Goal: Task Accomplishment & Management: Complete application form

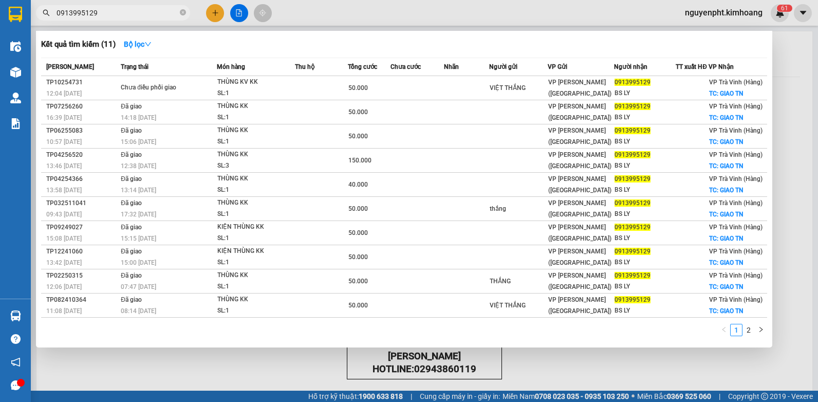
drag, startPoint x: 136, startPoint y: 16, endPoint x: 104, endPoint y: 37, distance: 38.2
click at [0, 44] on html "Kết quả [PERSON_NAME] ( 11 ) Bộ lọc Mã ĐH Trạng thái Món hàng Thu hộ Tổng [PERS…" at bounding box center [409, 201] width 818 height 402
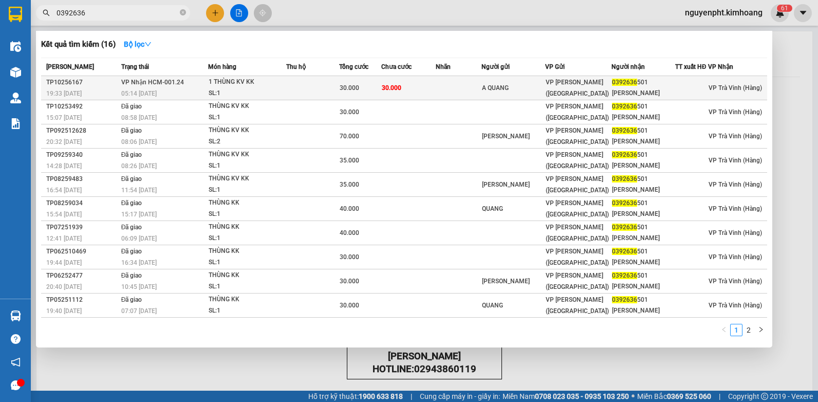
type input "0392636"
click at [303, 88] on td at bounding box center [312, 88] width 53 height 24
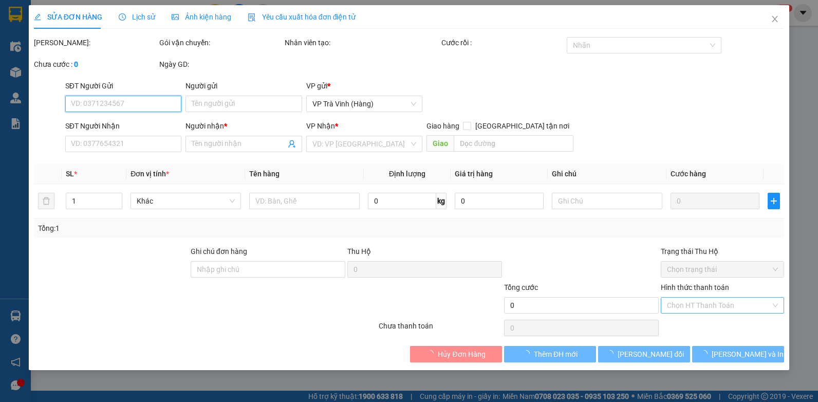
type input "A QUANG"
type input "0392636501"
type input "[PERSON_NAME]"
type input "30.000"
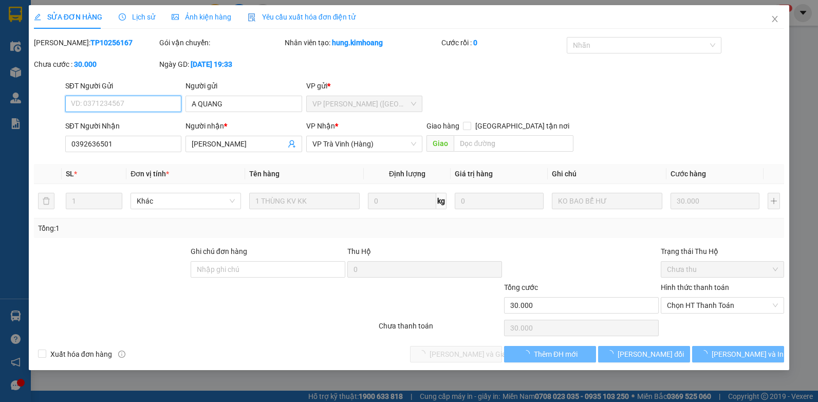
drag, startPoint x: 677, startPoint y: 306, endPoint x: 675, endPoint y: 320, distance: 13.6
click at [678, 308] on span "Chọn HT Thanh Toán" at bounding box center [722, 305] width 111 height 15
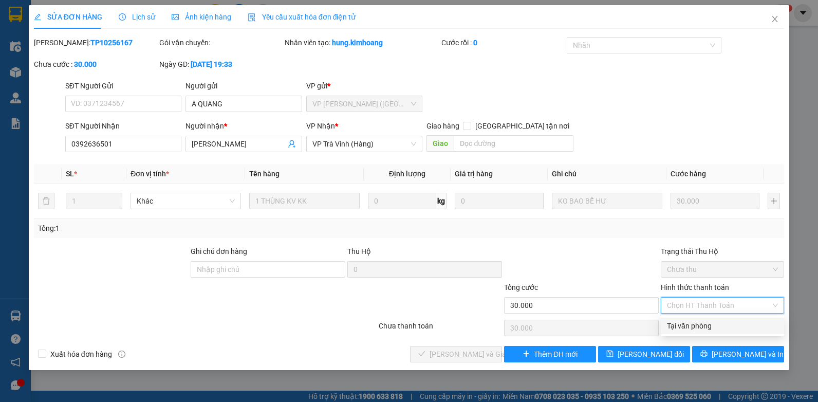
click at [675, 325] on div "Tại văn phòng" at bounding box center [722, 325] width 111 height 11
type input "0"
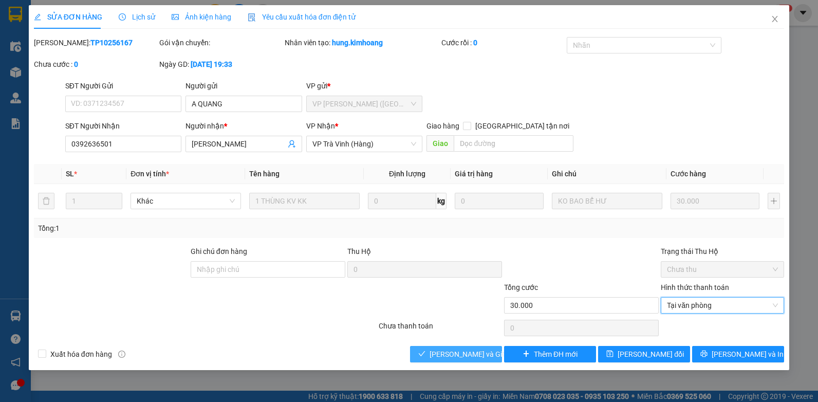
click at [476, 358] on span "[PERSON_NAME] và Giao hàng" at bounding box center [479, 353] width 99 height 11
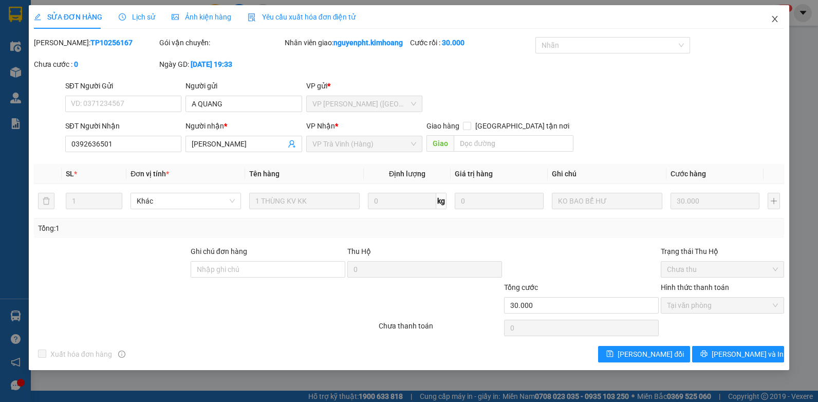
drag, startPoint x: 773, startPoint y: 18, endPoint x: 749, endPoint y: 21, distance: 24.4
click at [774, 19] on icon "close" at bounding box center [775, 19] width 8 height 8
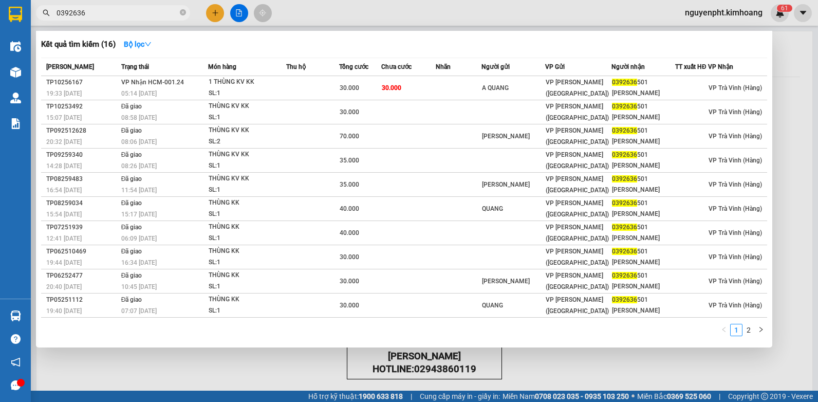
drag, startPoint x: 98, startPoint y: 14, endPoint x: 0, endPoint y: 123, distance: 146.3
click at [0, 93] on html "Kết quả [PERSON_NAME] ( 16 ) Bộ lọc Mã ĐH Trạng thái Món hàng Thu hộ Tổng [PERS…" at bounding box center [409, 201] width 818 height 402
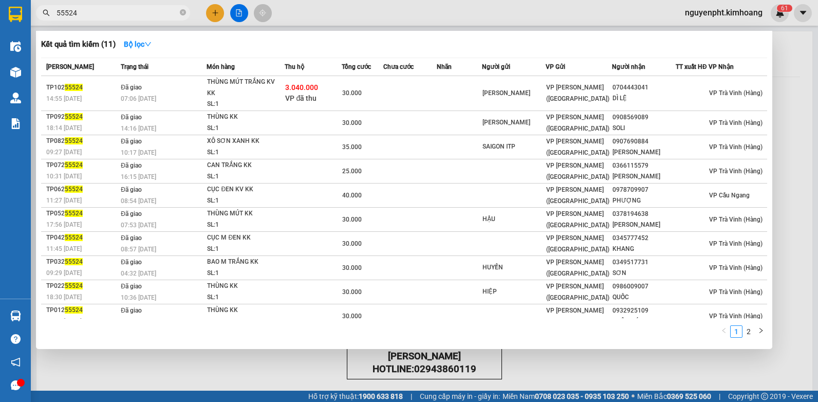
type input "55524"
drag, startPoint x: 248, startPoint y: 362, endPoint x: 164, endPoint y: 284, distance: 115.3
click at [247, 362] on div at bounding box center [409, 201] width 818 height 402
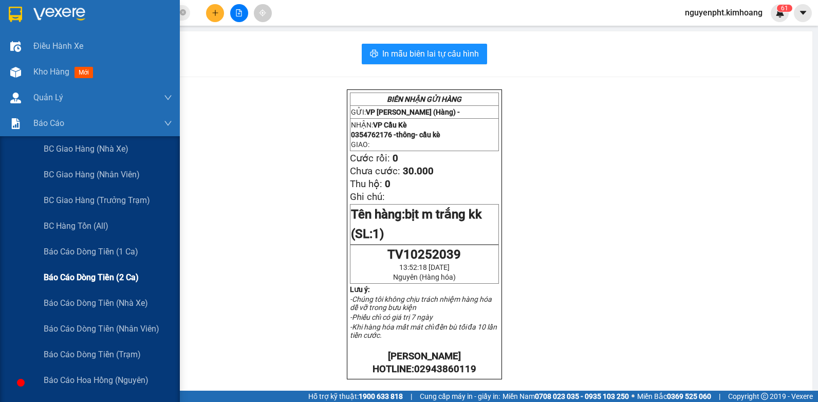
scroll to position [103, 0]
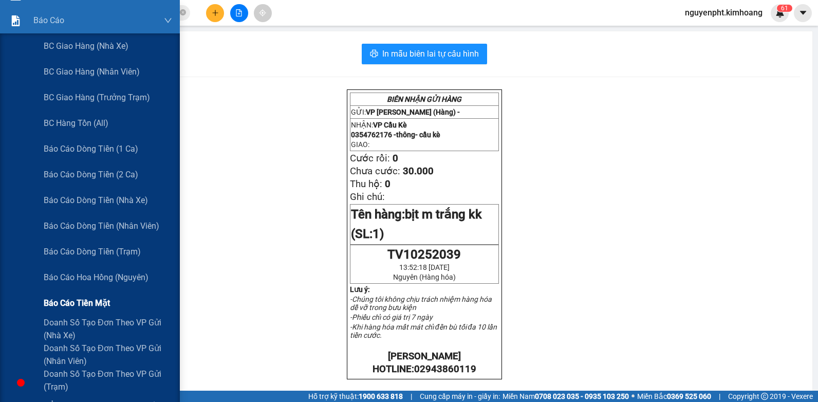
click at [87, 302] on span "Báo cáo tiền mặt" at bounding box center [77, 303] width 66 height 13
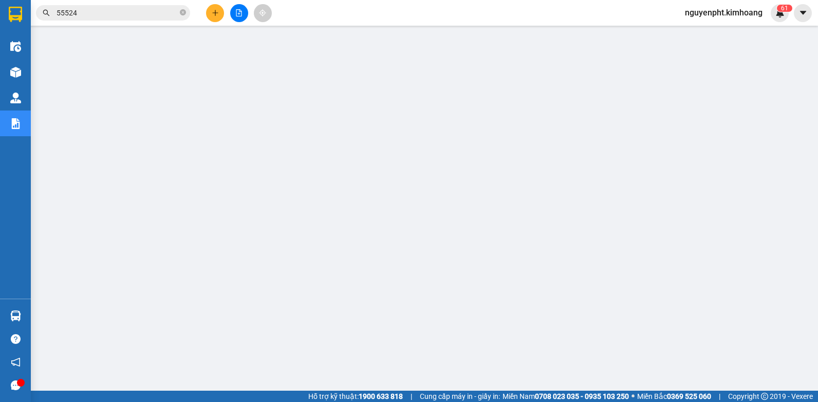
click at [126, 16] on input "55524" at bounding box center [117, 12] width 121 height 11
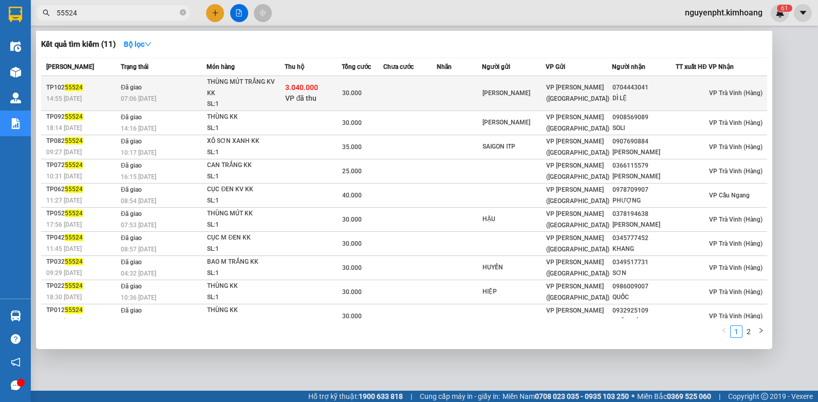
click at [625, 98] on div "DÌ LỆ" at bounding box center [644, 98] width 63 height 11
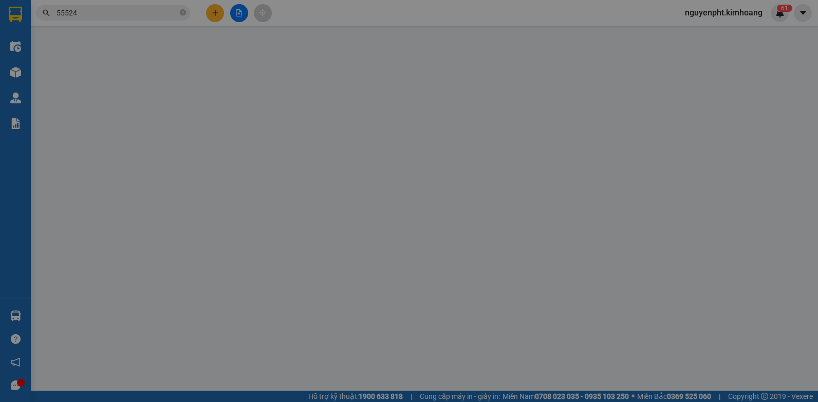
type input "[PERSON_NAME]"
type input "0704443041"
type input "DÌ LỆ"
type input "3.040.000"
type input "30.000"
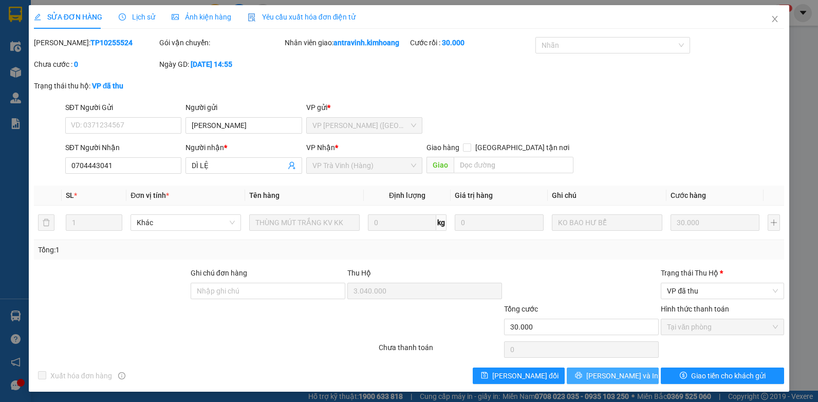
click at [618, 380] on span "[PERSON_NAME] và In" at bounding box center [622, 375] width 72 height 11
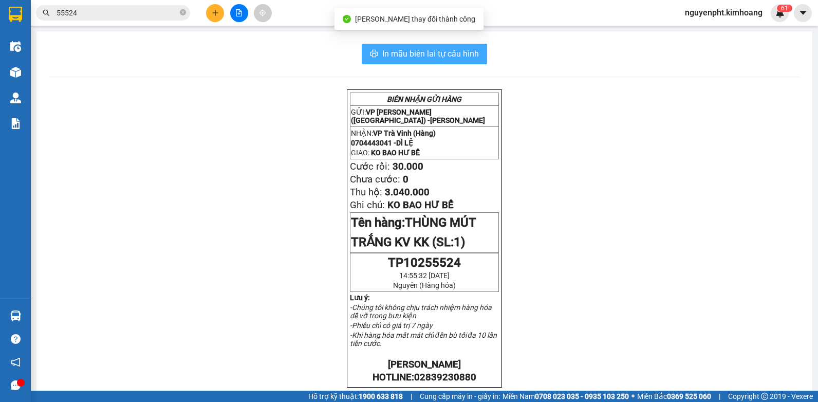
drag, startPoint x: 422, startPoint y: 58, endPoint x: 411, endPoint y: 61, distance: 11.6
click at [421, 60] on span "In mẫu biên lai tự cấu hình" at bounding box center [430, 53] width 97 height 13
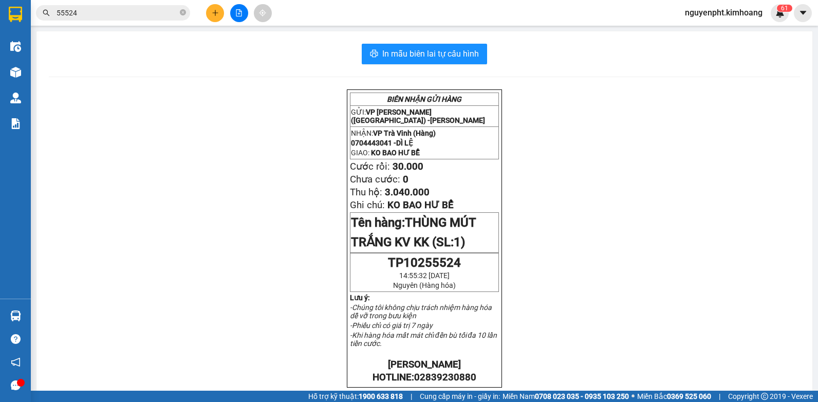
click at [216, 18] on button at bounding box center [215, 13] width 18 height 18
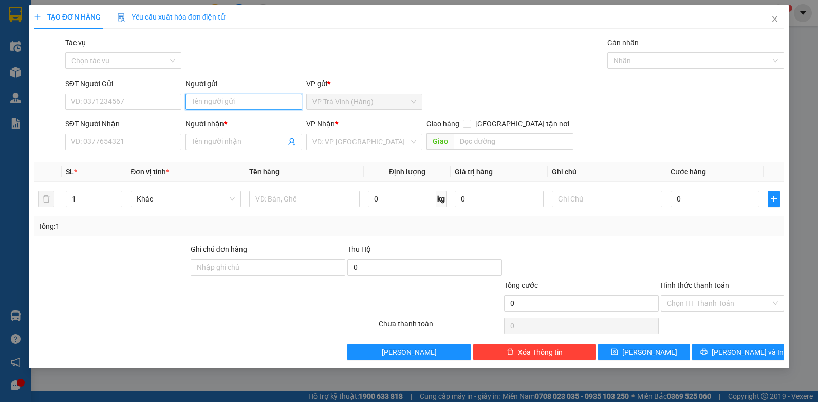
click at [228, 98] on input "Người gửi" at bounding box center [244, 102] width 117 height 16
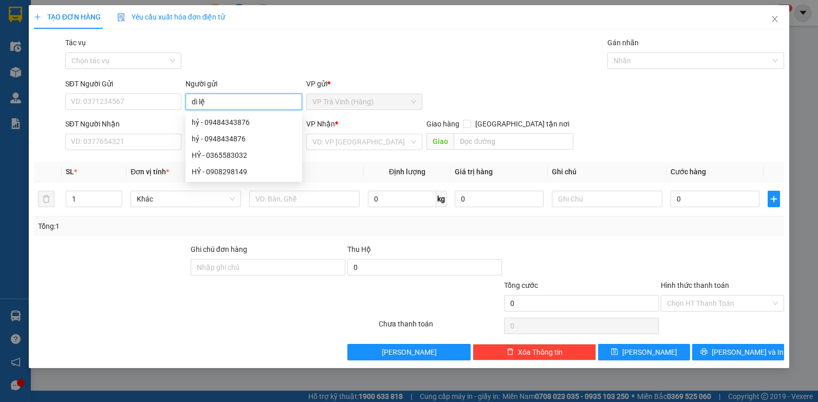
type input "dì lệ"
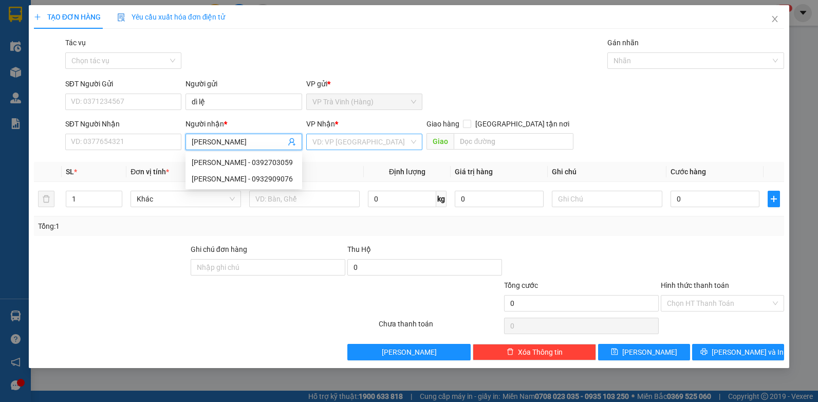
type input "[PERSON_NAME]"
click at [348, 143] on input "search" at bounding box center [361, 141] width 97 height 15
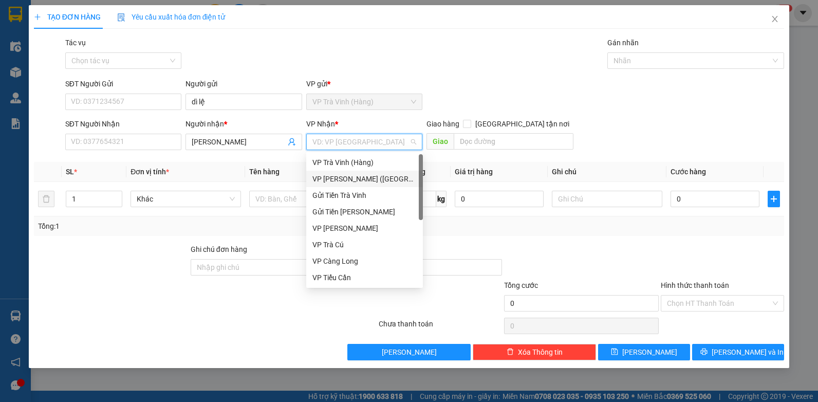
click at [338, 178] on div "VP [PERSON_NAME] ([GEOGRAPHIC_DATA])" at bounding box center [365, 178] width 104 height 11
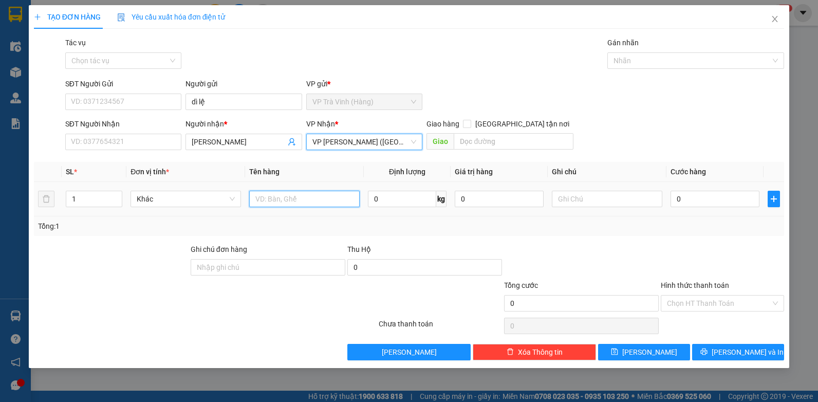
drag, startPoint x: 289, startPoint y: 199, endPoint x: 277, endPoint y: 187, distance: 17.4
click at [288, 199] on input "text" at bounding box center [304, 199] width 111 height 16
drag, startPoint x: 268, startPoint y: 179, endPoint x: 325, endPoint y: 197, distance: 59.3
type input "tiên fsl5524 3.040.000"
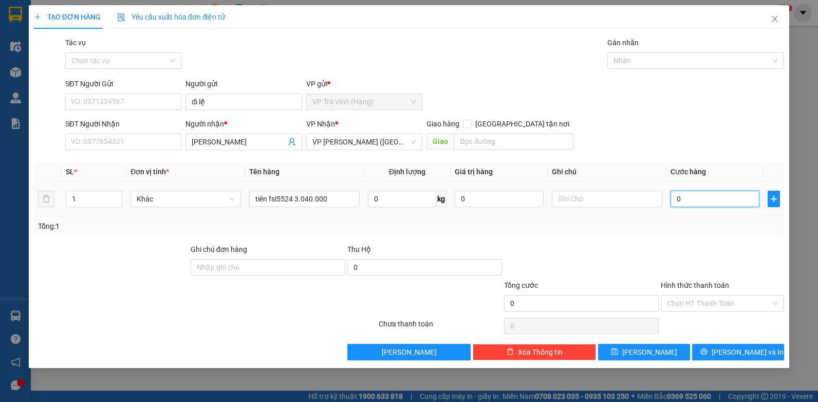
click at [701, 204] on input "0" at bounding box center [715, 199] width 89 height 16
type input "5"
type input "0"
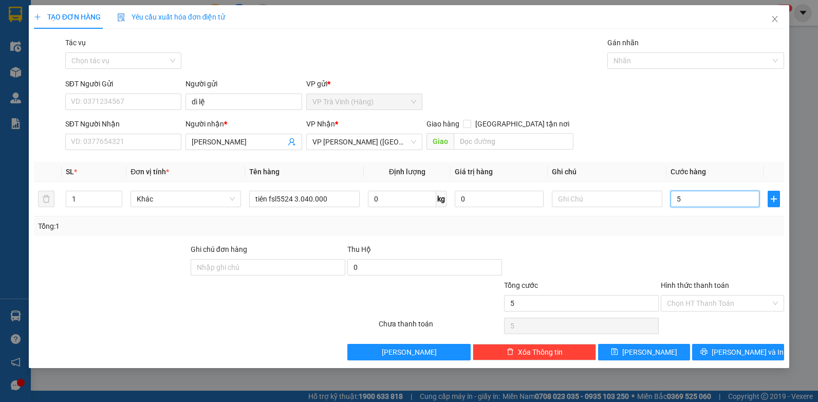
type input "0"
type input "02"
type input "2"
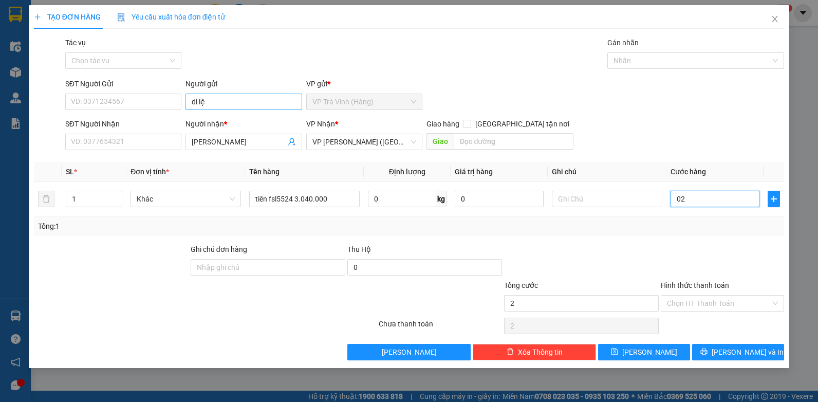
type input "020"
type input "20"
type input "20.000"
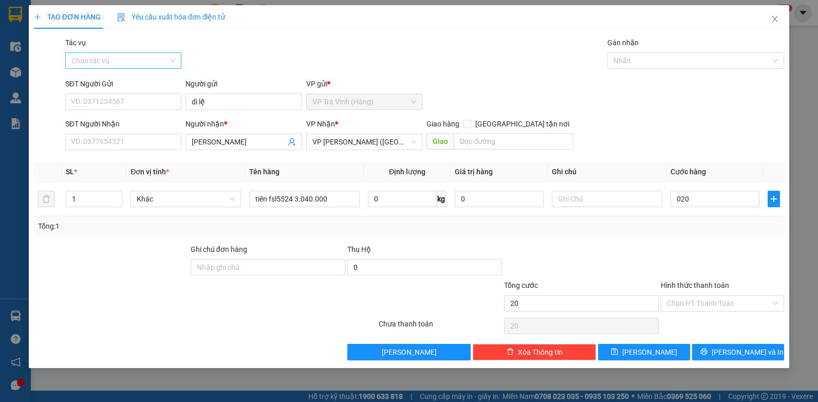
type input "20.000"
click at [112, 62] on input "Tác vụ" at bounding box center [119, 60] width 97 height 15
drag, startPoint x: 107, startPoint y: 101, endPoint x: 114, endPoint y: 111, distance: 12.1
click at [107, 102] on div "Nhập hàng kho nhận" at bounding box center [123, 97] width 104 height 11
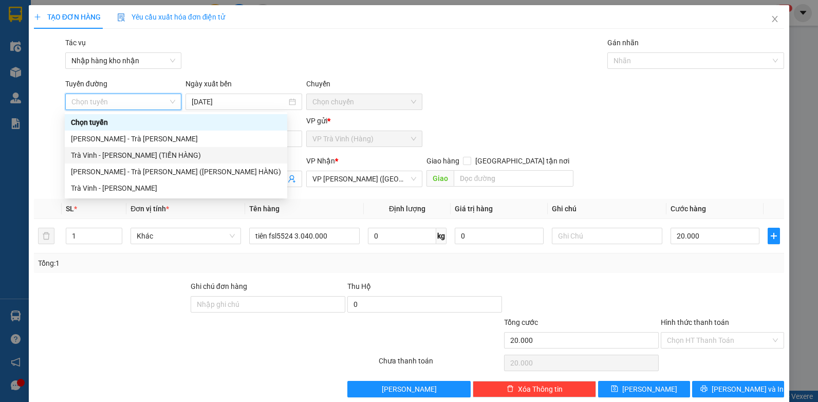
drag, startPoint x: 128, startPoint y: 153, endPoint x: 339, endPoint y: 125, distance: 212.0
click at [129, 153] on div "Trà Vinh - [PERSON_NAME] (TIỀN HÀNG)" at bounding box center [176, 155] width 210 height 11
type input "[DATE]"
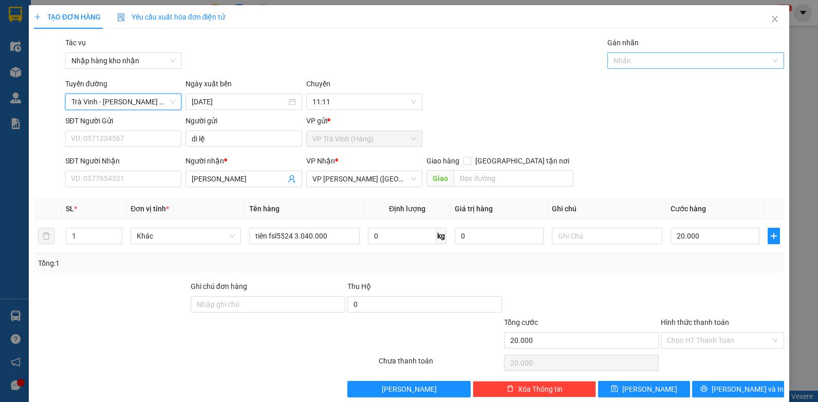
click at [638, 62] on div at bounding box center [690, 60] width 161 height 12
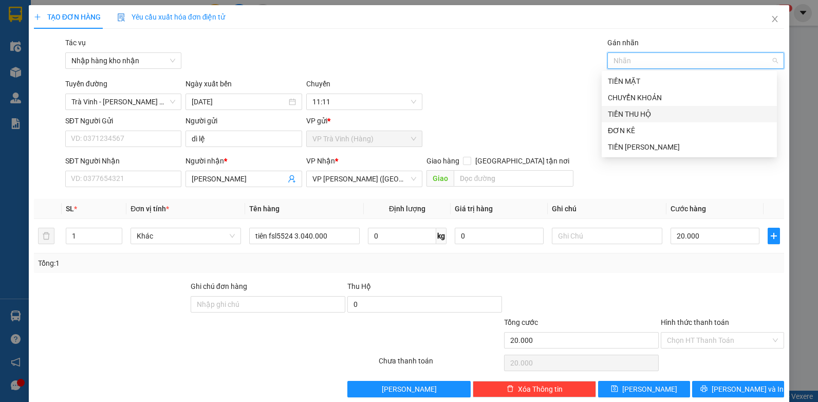
click at [639, 113] on div "TIỀN THU HỘ" at bounding box center [689, 113] width 163 height 11
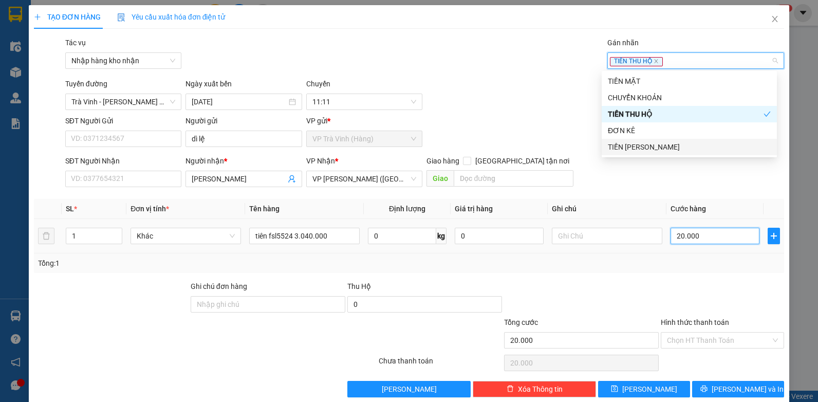
click at [709, 238] on input "20.000" at bounding box center [715, 236] width 89 height 16
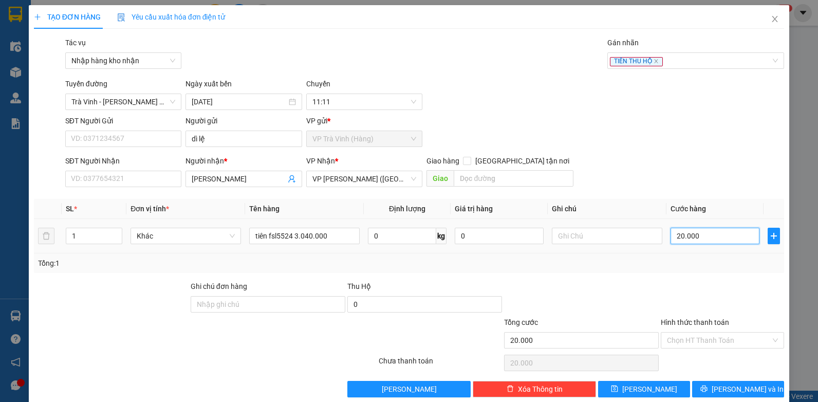
type input "2"
type input "25"
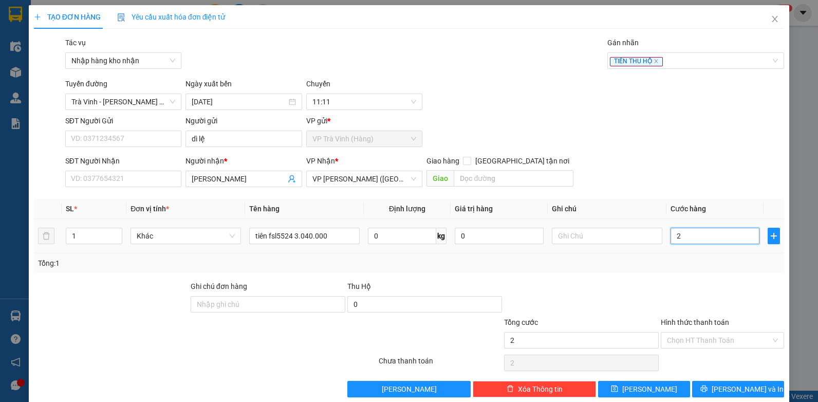
type input "25"
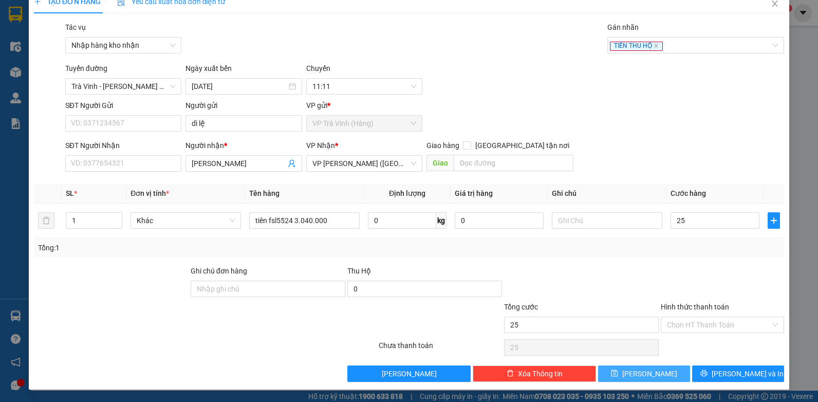
type input "25.000"
click at [650, 371] on button "[PERSON_NAME]" at bounding box center [644, 373] width 92 height 16
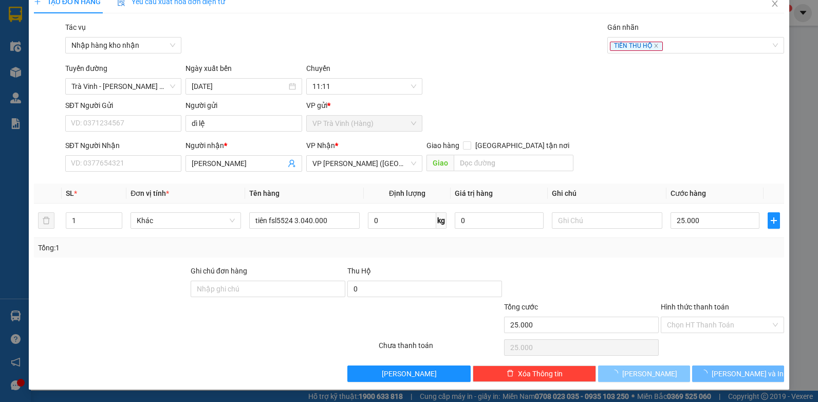
type input "0"
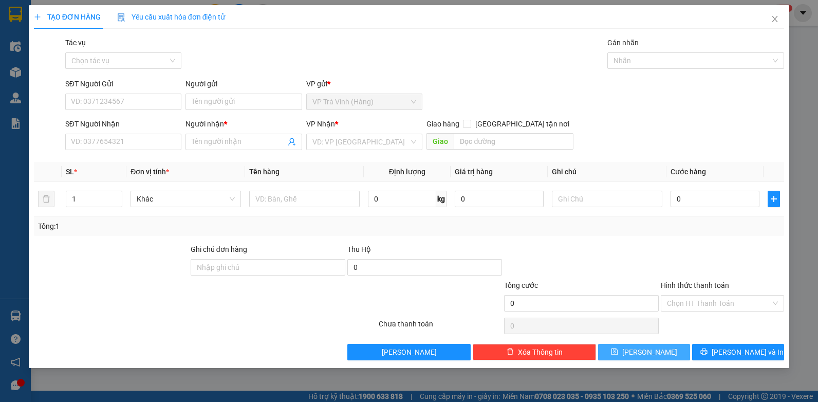
scroll to position [0, 0]
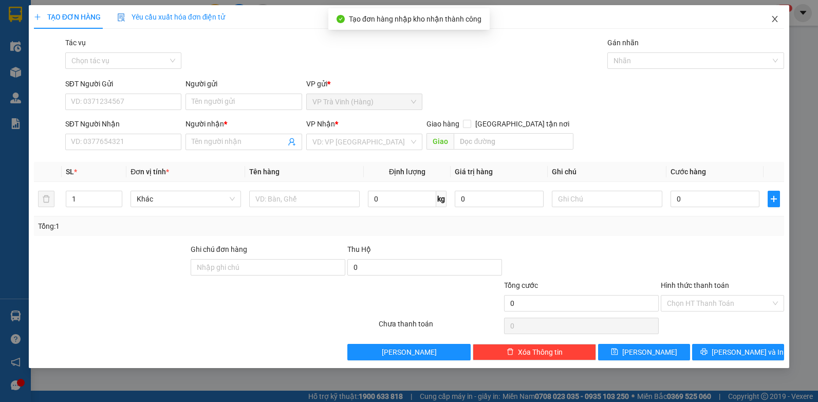
drag, startPoint x: 775, startPoint y: 21, endPoint x: 764, endPoint y: 22, distance: 10.4
click at [774, 21] on icon "close" at bounding box center [776, 19] width 6 height 6
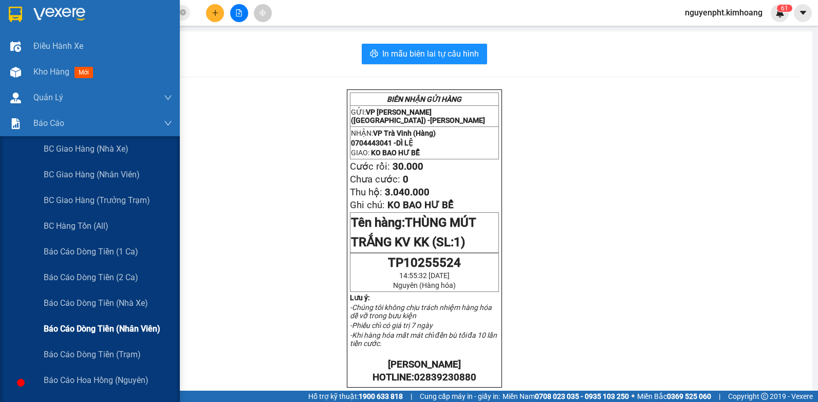
scroll to position [154, 0]
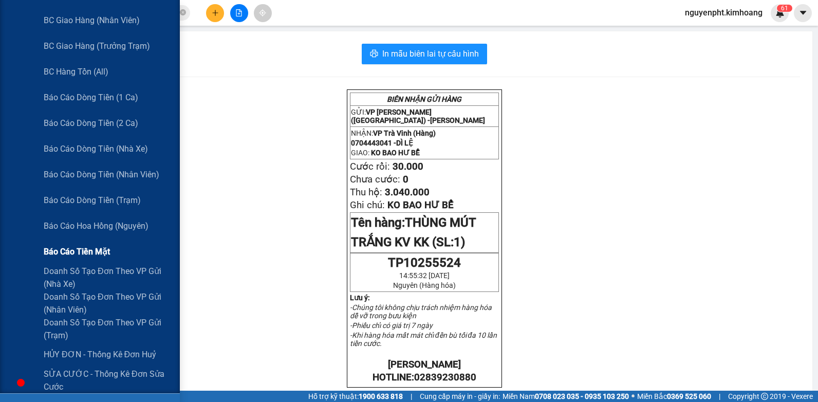
click at [73, 259] on div "Báo cáo tiền mặt" at bounding box center [108, 252] width 128 height 26
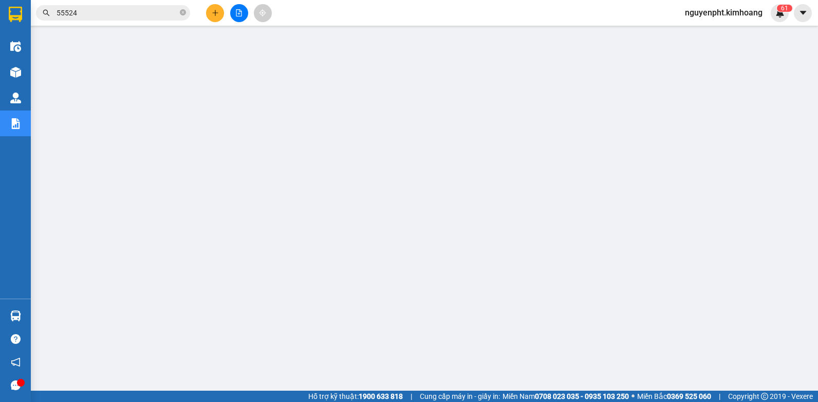
click at [182, 10] on span at bounding box center [183, 13] width 6 height 10
click at [172, 12] on input "text" at bounding box center [117, 12] width 121 height 11
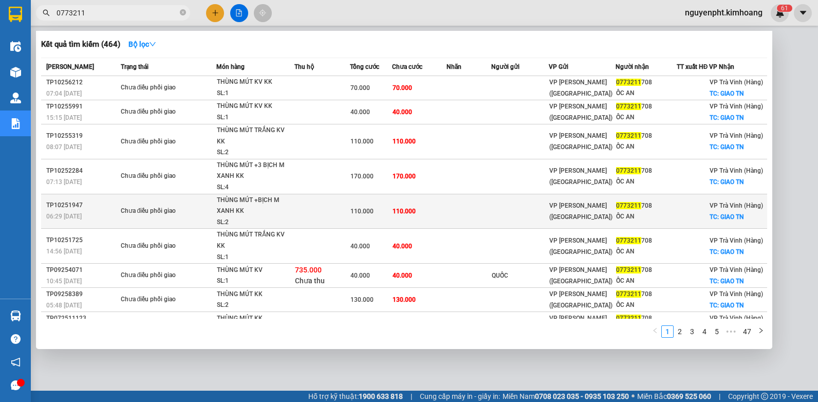
scroll to position [48, 0]
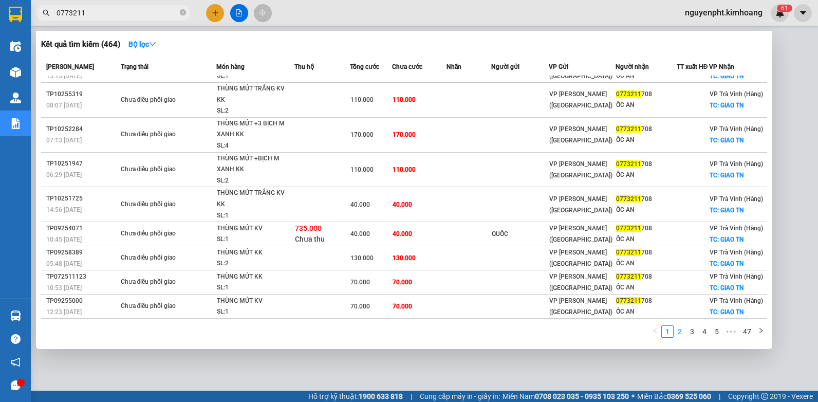
type input "0773211"
drag, startPoint x: 680, startPoint y: 333, endPoint x: 670, endPoint y: 323, distance: 13.5
click at [681, 333] on link "2" at bounding box center [679, 331] width 11 height 11
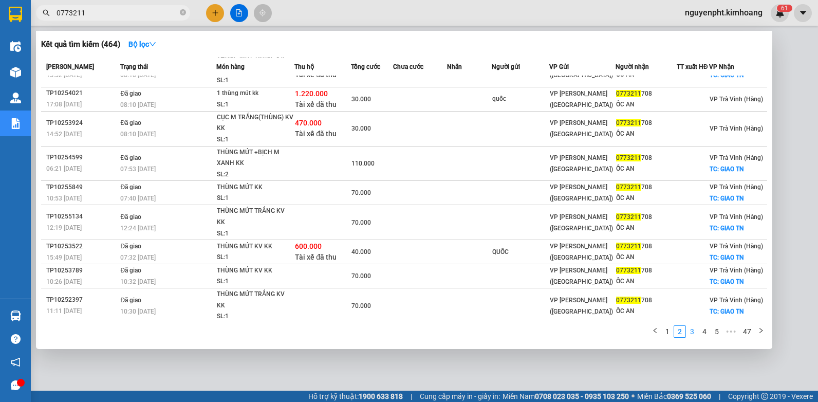
click at [693, 329] on link "3" at bounding box center [692, 331] width 11 height 11
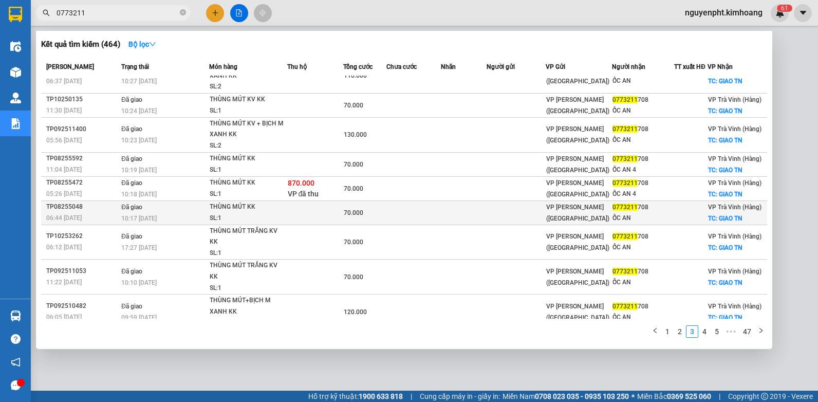
scroll to position [0, 0]
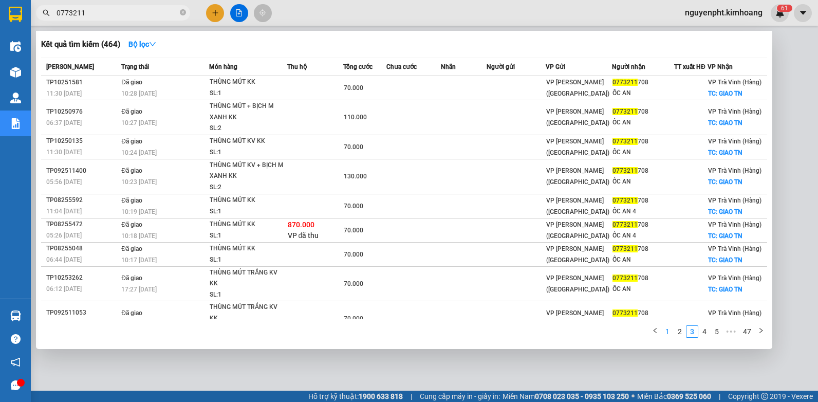
click at [670, 332] on link "1" at bounding box center [667, 331] width 11 height 11
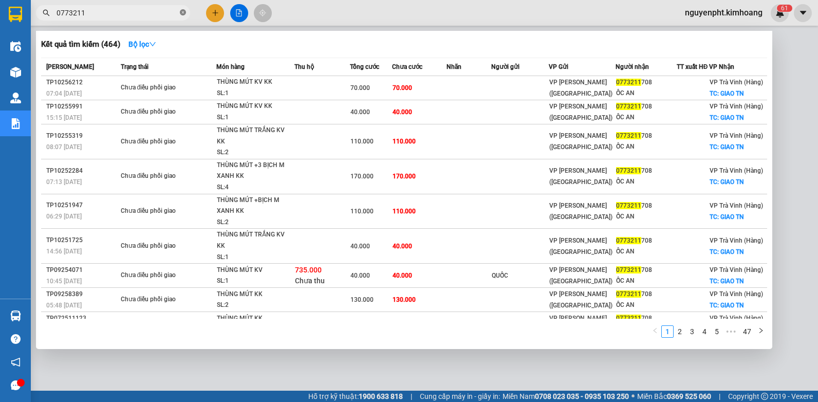
click at [181, 13] on icon "close-circle" at bounding box center [183, 12] width 6 height 6
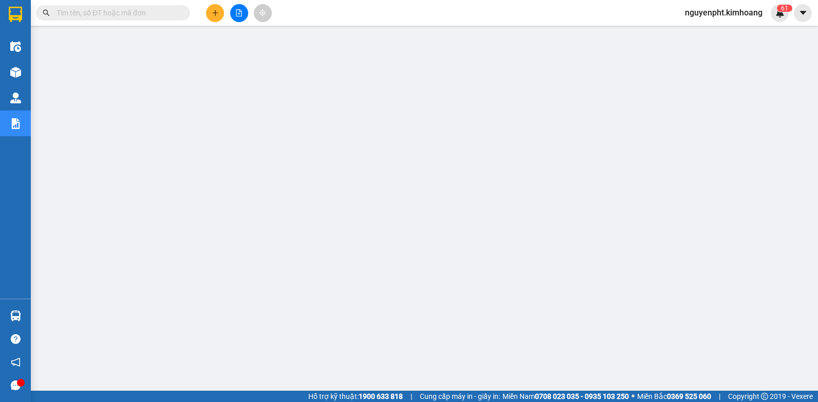
click at [171, 7] on input "text" at bounding box center [117, 12] width 121 height 11
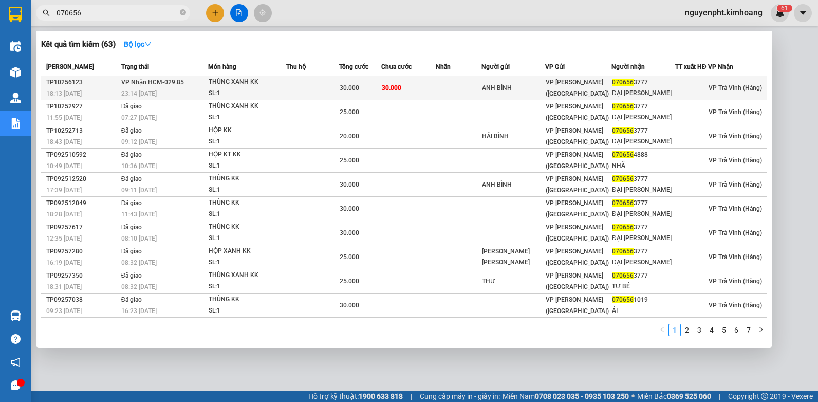
type input "070656"
click at [425, 87] on td "30.000" at bounding box center [408, 88] width 55 height 24
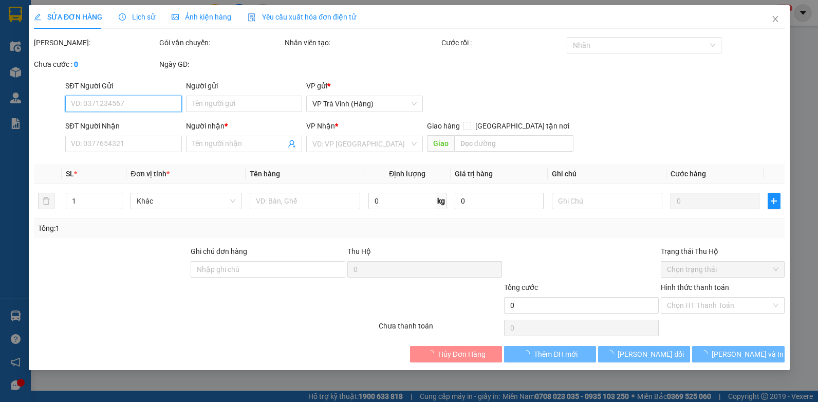
type input "ANH BÌNH"
type input "0706563777"
type input "ĐẠI [PERSON_NAME]"
type input "30.000"
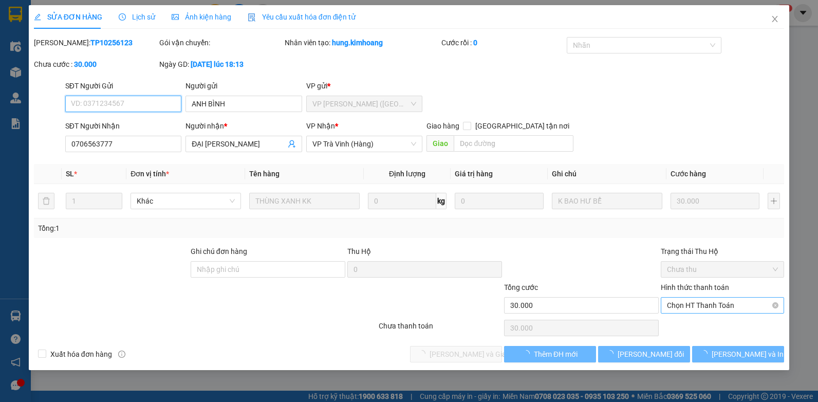
click at [701, 303] on span "Chọn HT Thanh Toán" at bounding box center [722, 305] width 111 height 15
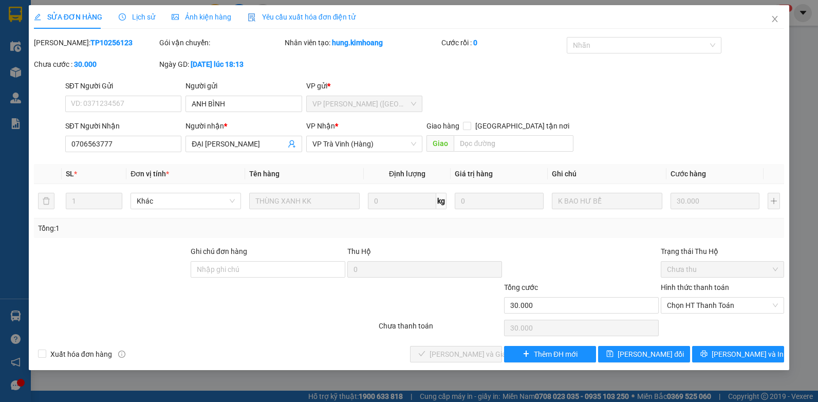
click at [698, 317] on div "Total Paid Fee 0 Total UnPaid Fee 30.000 Cash Collection Total Fee Mã ĐH: TP102…" at bounding box center [409, 199] width 751 height 325
drag, startPoint x: 738, startPoint y: 303, endPoint x: 717, endPoint y: 314, distance: 23.4
click at [737, 303] on span "Chọn HT Thanh Toán" at bounding box center [722, 305] width 111 height 15
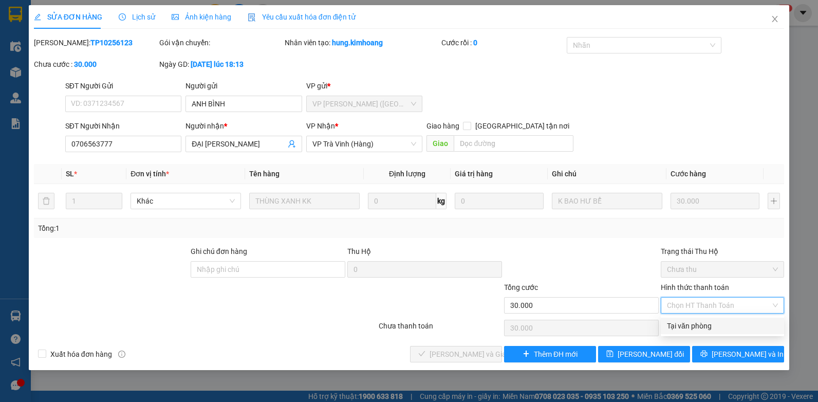
drag, startPoint x: 710, startPoint y: 319, endPoint x: 542, endPoint y: 335, distance: 169.3
click at [708, 320] on div "Tại văn phòng" at bounding box center [722, 326] width 123 height 16
type input "0"
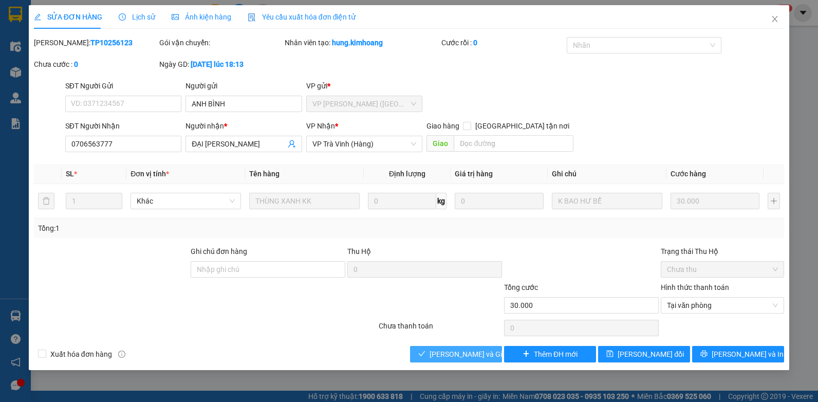
drag, startPoint x: 431, startPoint y: 351, endPoint x: 454, endPoint y: 361, distance: 25.8
click at [433, 352] on button "[PERSON_NAME] và Giao hàng" at bounding box center [456, 354] width 92 height 16
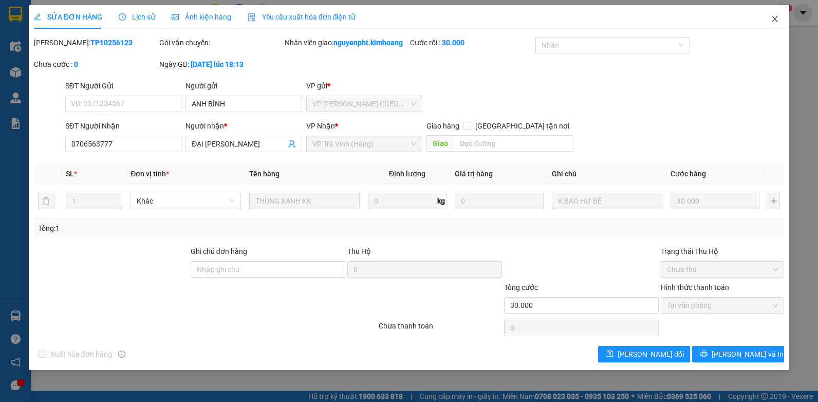
click at [778, 21] on icon "close" at bounding box center [775, 19] width 8 height 8
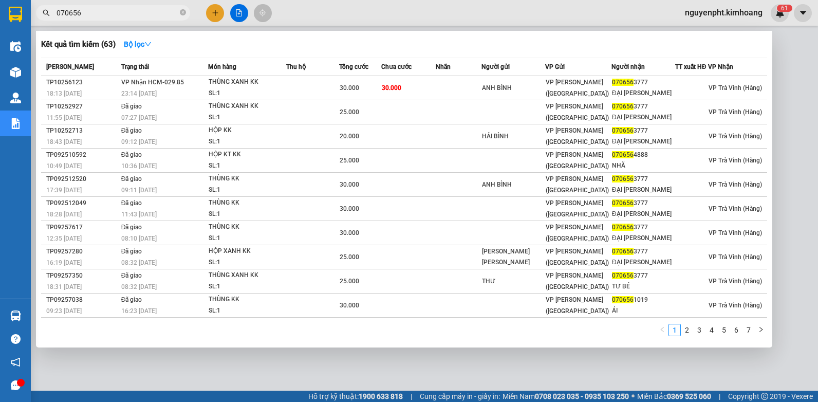
drag, startPoint x: 181, startPoint y: 10, endPoint x: 193, endPoint y: 12, distance: 12.4
click at [181, 11] on icon "close-circle" at bounding box center [183, 12] width 6 height 6
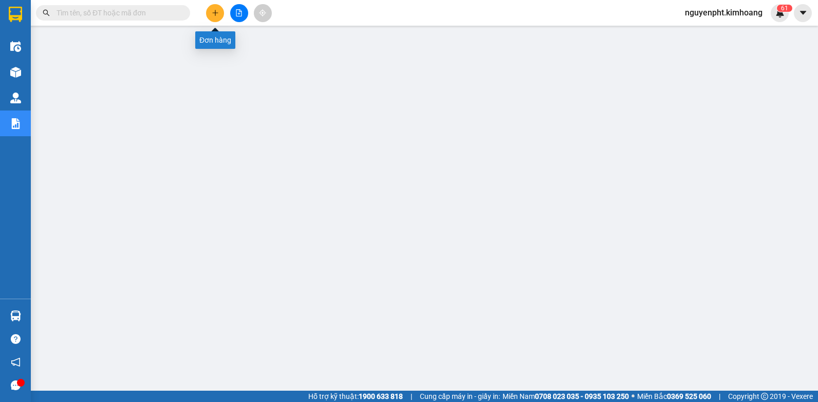
click at [217, 13] on icon "plus" at bounding box center [215, 12] width 7 height 7
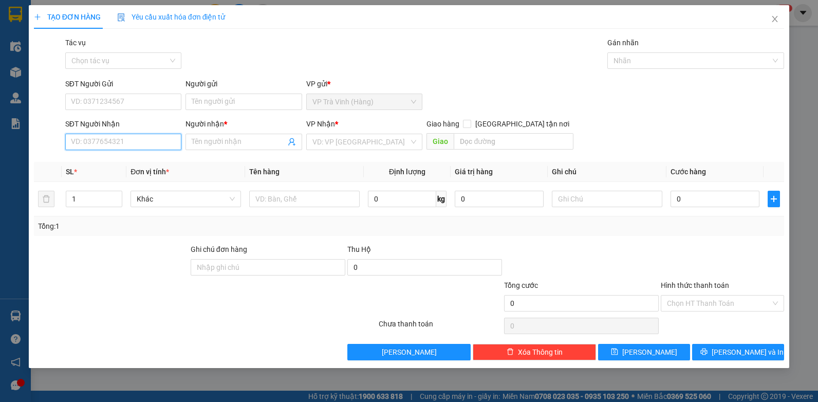
click at [102, 140] on input "SĐT Người Nhận" at bounding box center [123, 142] width 117 height 16
drag, startPoint x: 116, startPoint y: 142, endPoint x: -2, endPoint y: 142, distance: 117.7
click at [0, 142] on html "Kết quả [PERSON_NAME] ( 63 ) Bộ lọc Mã ĐH Trạng thái Món hàng Thu hộ Tổng [PERS…" at bounding box center [409, 201] width 818 height 402
type input "0706692890"
drag, startPoint x: 120, startPoint y: 163, endPoint x: 113, endPoint y: 158, distance: 8.6
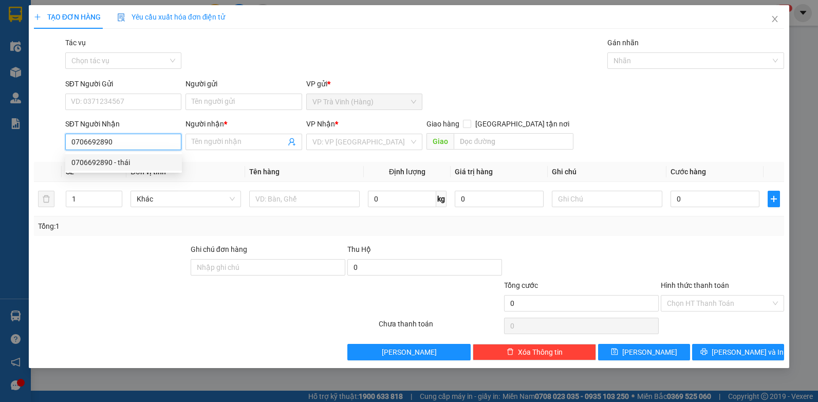
click at [119, 163] on div "0706692890 - thái" at bounding box center [123, 162] width 104 height 11
type input "thái"
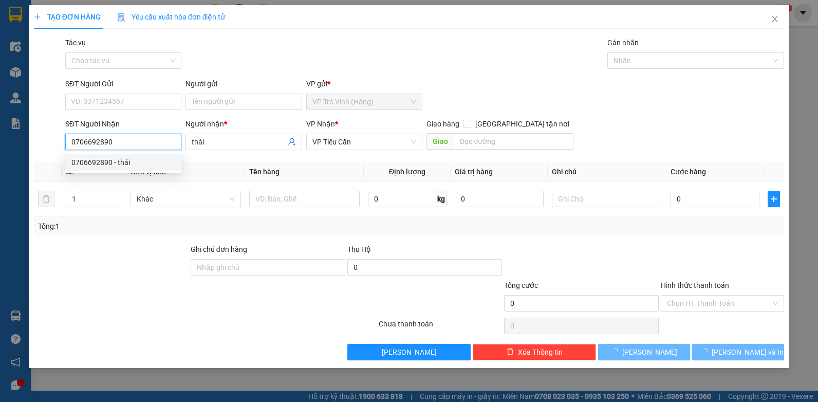
type input "20.000"
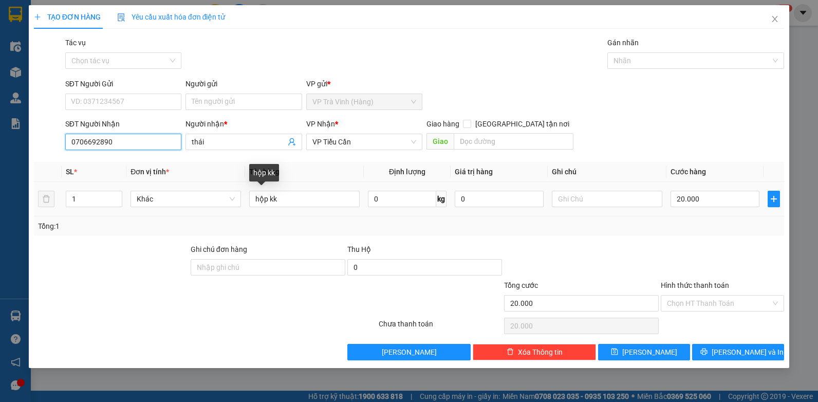
type input "0706692890"
drag, startPoint x: 38, startPoint y: 211, endPoint x: 0, endPoint y: 230, distance: 41.8
click at [1, 215] on div "TẠO ĐƠN HÀNG Yêu cầu xuất hóa đơn điện tử Transit Pickup Surcharge Ids Transit …" at bounding box center [409, 201] width 818 height 402
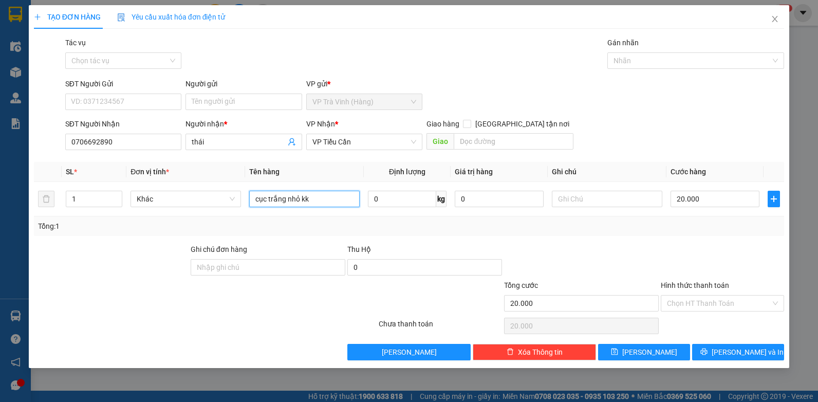
type input "cục trắng nhỏ kk"
click at [726, 350] on button "[PERSON_NAME] và In" at bounding box center [738, 352] width 92 height 16
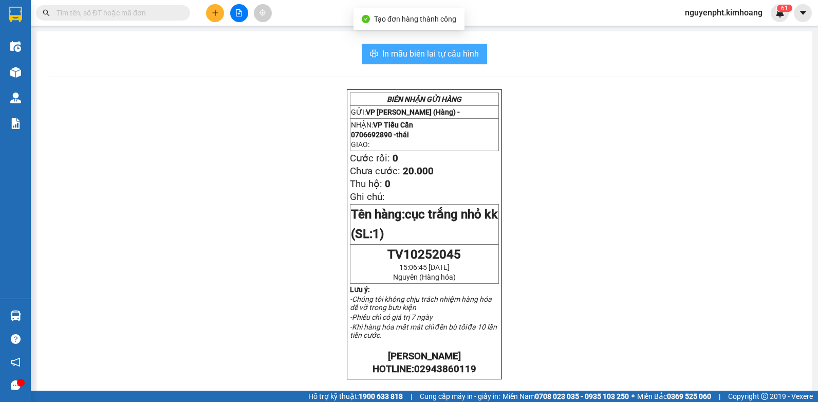
click at [416, 62] on button "In mẫu biên lai tự cấu hình" at bounding box center [424, 54] width 125 height 21
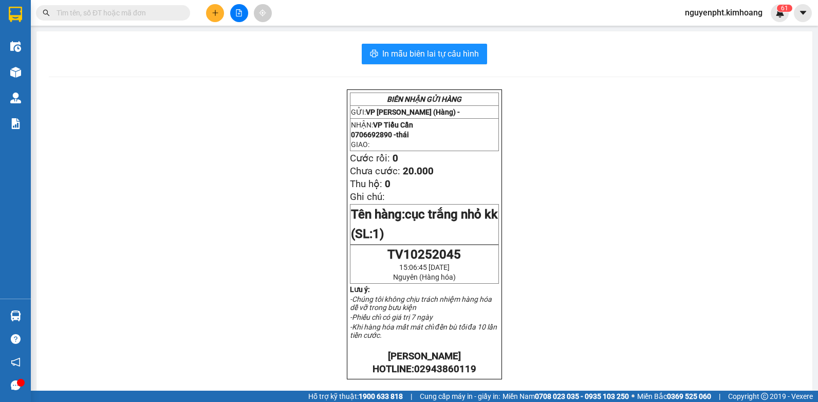
click at [219, 9] on button at bounding box center [215, 13] width 18 height 18
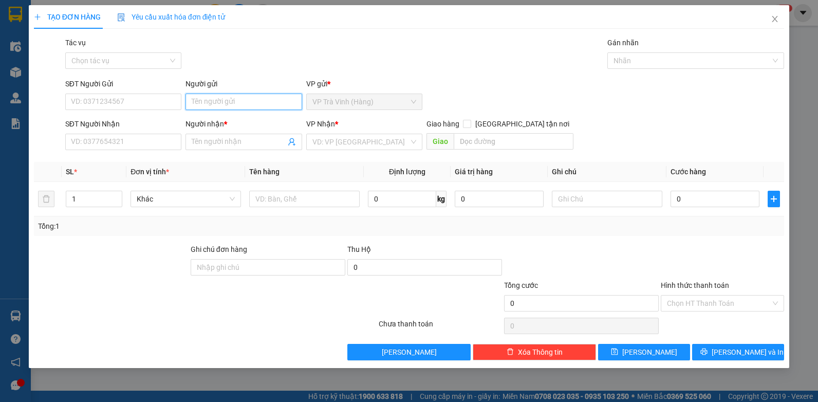
click at [237, 96] on input "Người gửi" at bounding box center [244, 102] width 117 height 16
type input "hậu"
type input "0908618369"
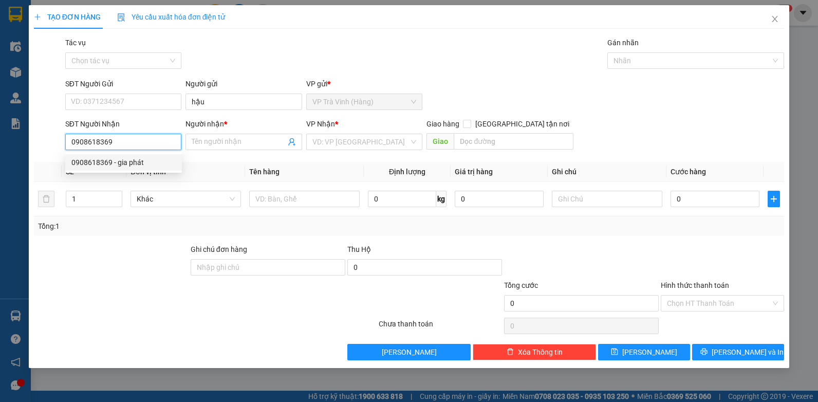
click at [106, 167] on div "0908618369 - gia phát" at bounding box center [123, 162] width 104 height 11
type input "gia phát"
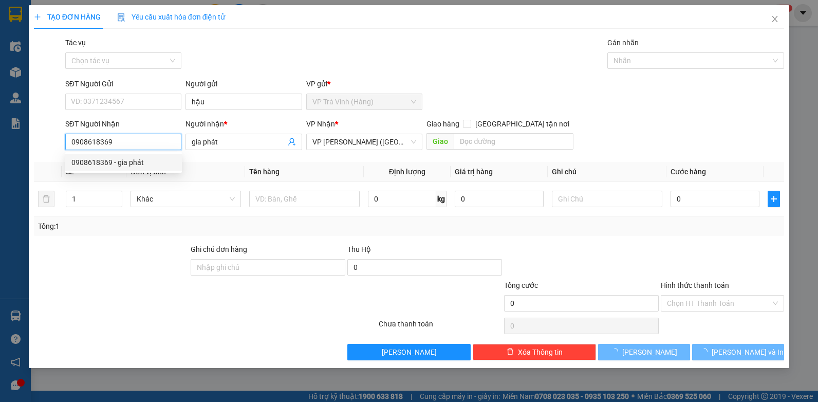
type input "35.000"
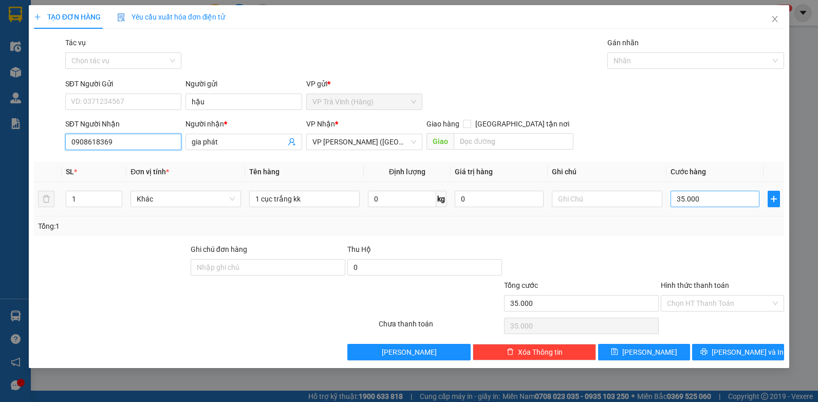
type input "0908618369"
click at [713, 197] on input "35.000" at bounding box center [715, 199] width 89 height 16
type input "2"
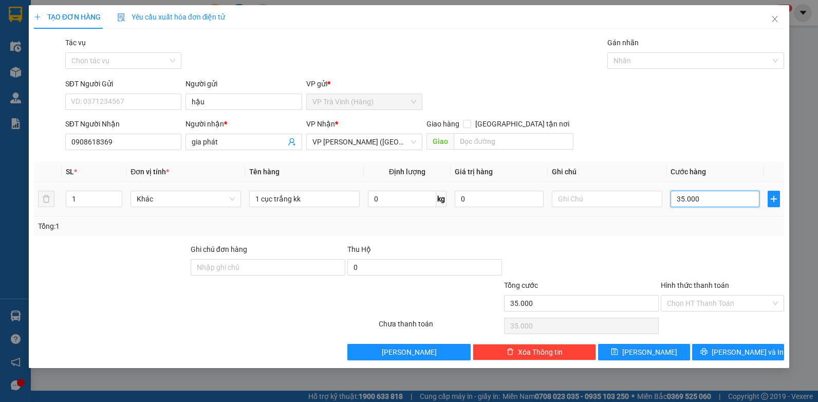
type input "2"
type input "25"
type input "25.000"
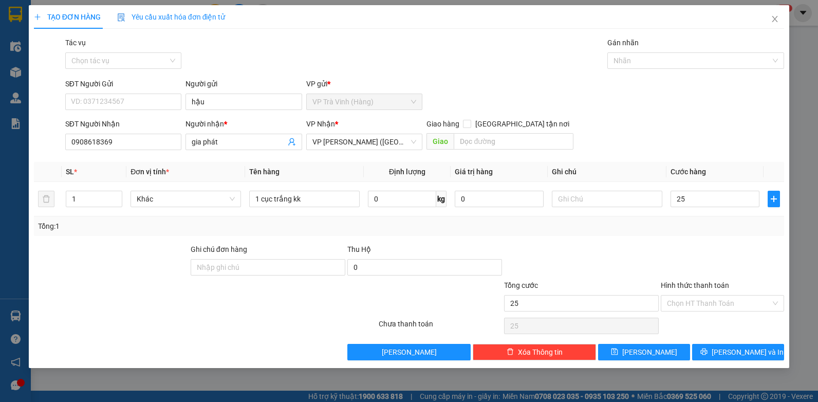
type input "25.000"
drag, startPoint x: 728, startPoint y: 290, endPoint x: 731, endPoint y: 296, distance: 5.7
click at [729, 291] on div "Hình thức thanh toán" at bounding box center [722, 287] width 123 height 15
drag, startPoint x: 728, startPoint y: 302, endPoint x: 728, endPoint y: 316, distance: 14.4
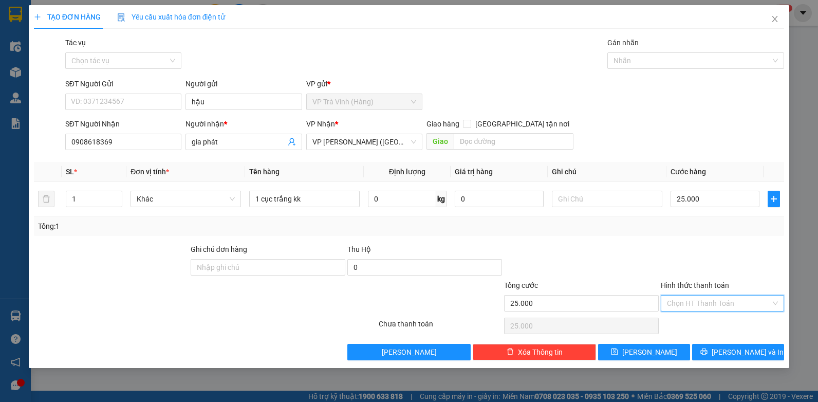
click at [728, 303] on input "Hình thức thanh toán" at bounding box center [719, 303] width 104 height 15
click at [728, 320] on div "Tại văn phòng" at bounding box center [722, 323] width 111 height 11
type input "0"
drag, startPoint x: 722, startPoint y: 351, endPoint x: 689, endPoint y: 277, distance: 81.0
click at [708, 350] on icon "printer" at bounding box center [704, 351] width 7 height 7
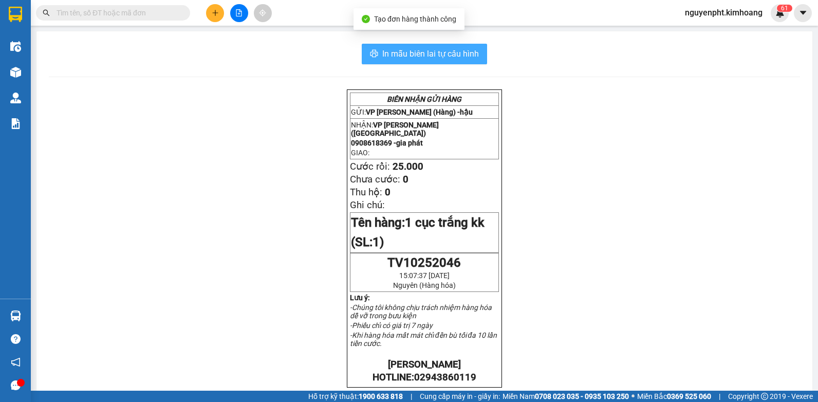
drag, startPoint x: 417, startPoint y: 49, endPoint x: 411, endPoint y: 57, distance: 9.5
click at [417, 52] on span "In mẫu biên lai tự cấu hình" at bounding box center [430, 53] width 97 height 13
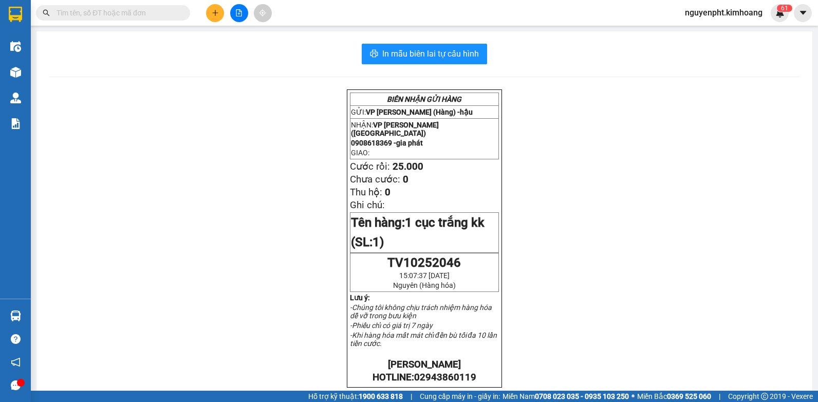
click at [88, 7] on span at bounding box center [113, 12] width 154 height 15
click at [85, 14] on input "text" at bounding box center [117, 12] width 121 height 11
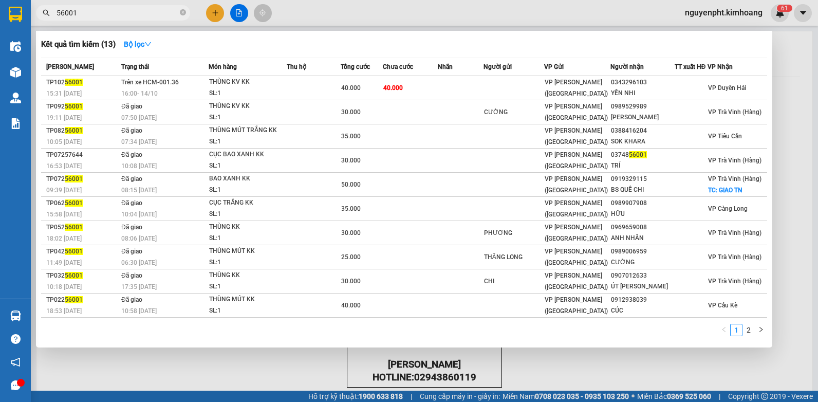
drag, startPoint x: 152, startPoint y: 10, endPoint x: 0, endPoint y: 91, distance: 172.7
click at [0, 94] on html "Kết quả tìm kiếm ( 13 ) Bộ lọc Mã ĐH Trạng thái Món hàng Thu hộ Tổng cước Chưa …" at bounding box center [409, 201] width 818 height 402
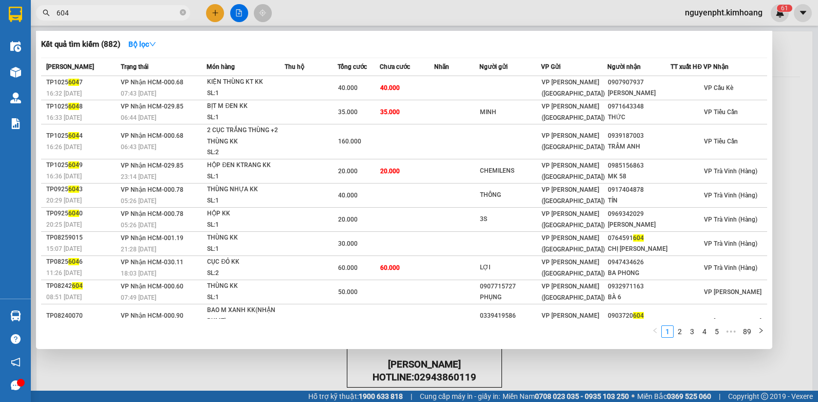
drag, startPoint x: 141, startPoint y: 10, endPoint x: 366, endPoint y: 14, distance: 225.2
click at [0, 7] on html "Kết quả [PERSON_NAME] ( 882 ) Bộ lọc Mã ĐH Trạng thái Món hàng Thu hộ Tổng [PER…" at bounding box center [409, 201] width 818 height 402
type input "81604"
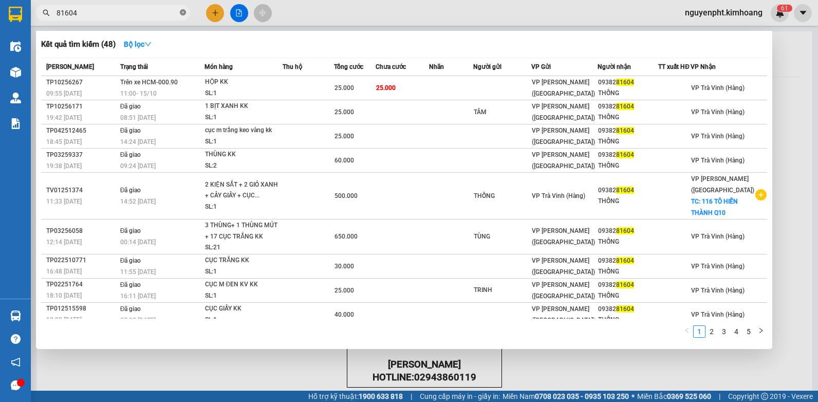
click at [182, 12] on icon "close-circle" at bounding box center [183, 12] width 6 height 6
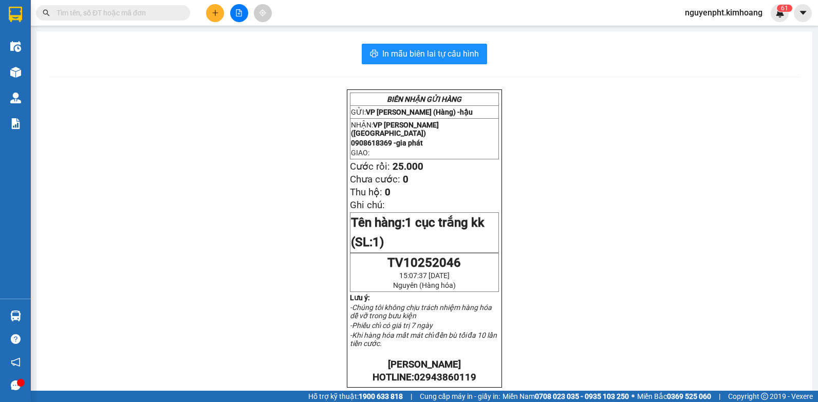
click at [215, 11] on icon "plus" at bounding box center [215, 12] width 7 height 7
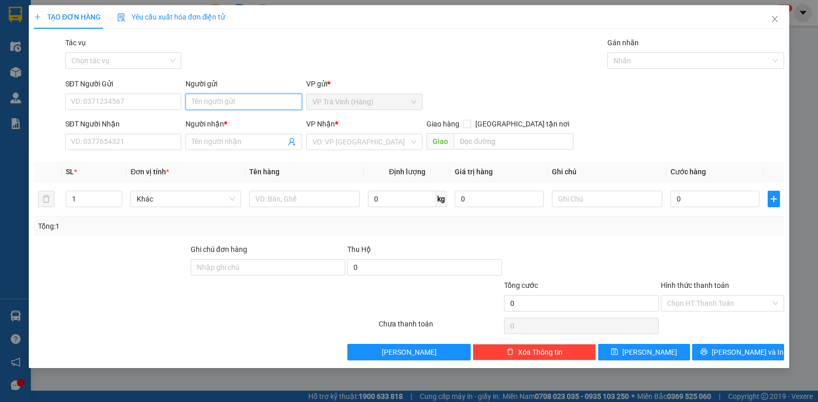
click at [221, 100] on input "Người gửi" at bounding box center [244, 102] width 117 height 16
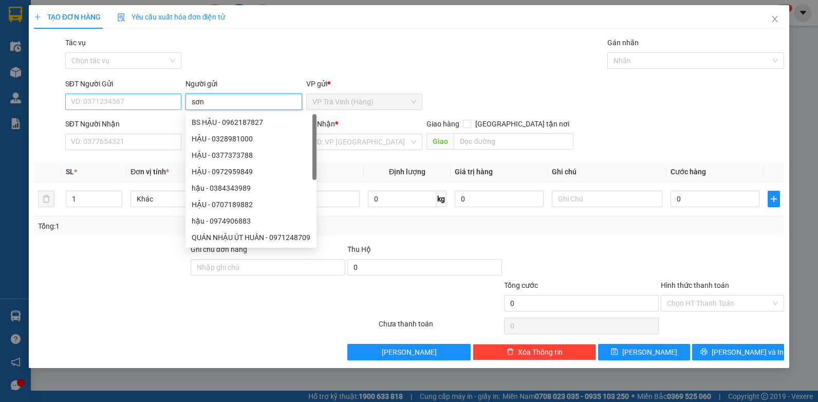
type input "sơn"
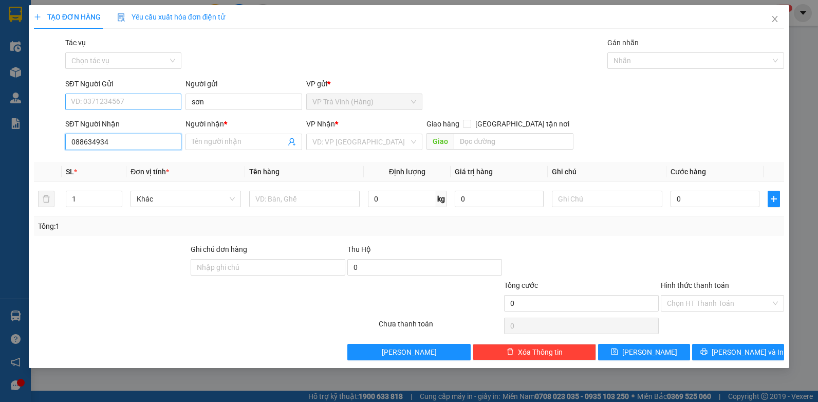
type input "0886349349"
click at [110, 164] on div "0886349349 - tú" at bounding box center [123, 162] width 104 height 11
type input "tú"
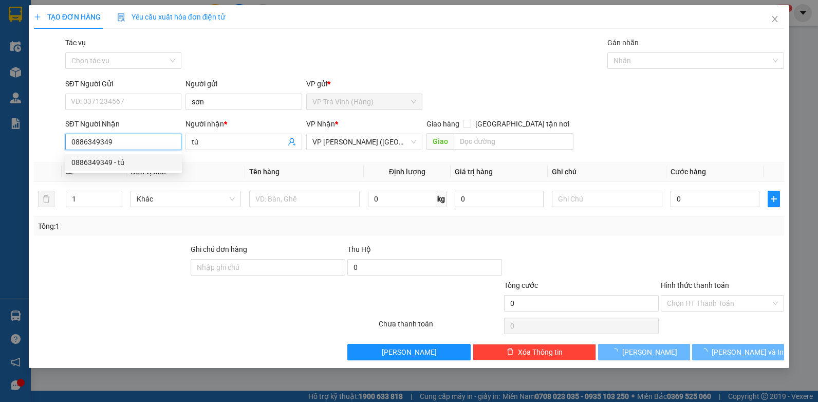
type input "20.000"
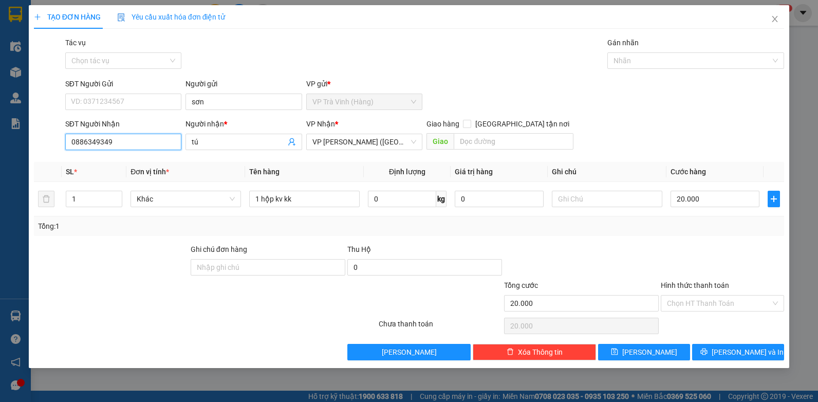
type input "0886349349"
drag, startPoint x: 730, startPoint y: 341, endPoint x: 732, endPoint y: 348, distance: 7.4
click at [731, 343] on div "Transit Pickup Surcharge Ids Transit Deliver Surcharge Ids Transit Deliver Surc…" at bounding box center [409, 198] width 751 height 323
click at [732, 350] on span "[PERSON_NAME] và In" at bounding box center [748, 351] width 72 height 11
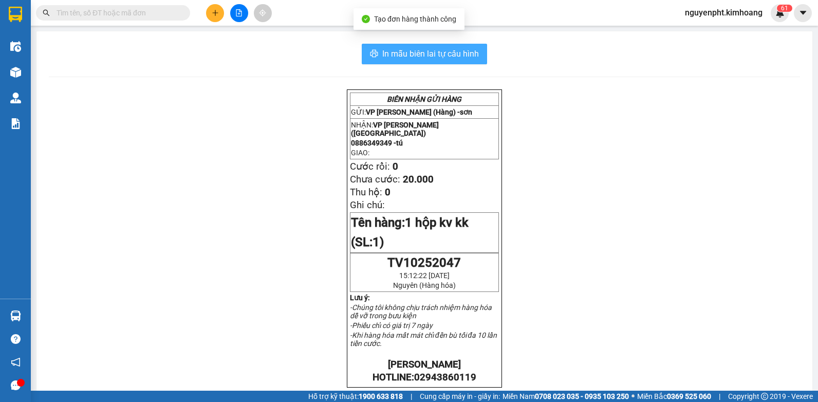
click at [397, 58] on span "In mẫu biên lai tự cấu hình" at bounding box center [430, 53] width 97 height 13
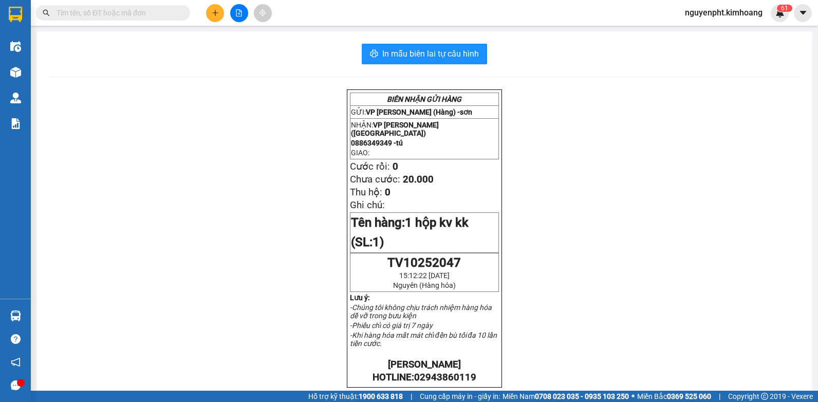
click at [114, 15] on input "text" at bounding box center [117, 12] width 121 height 11
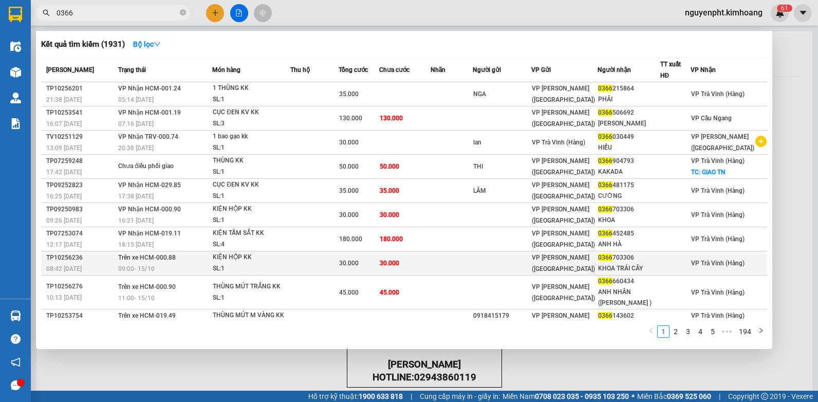
type input "0366"
click at [299, 261] on td at bounding box center [314, 263] width 48 height 24
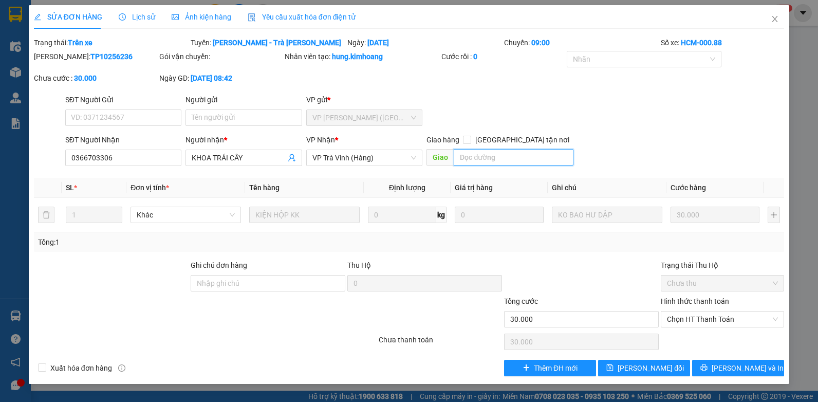
click at [504, 158] on input "text" at bounding box center [513, 157] width 119 height 16
type input "1"
click at [639, 366] on span "[PERSON_NAME] đổi" at bounding box center [651, 367] width 66 height 11
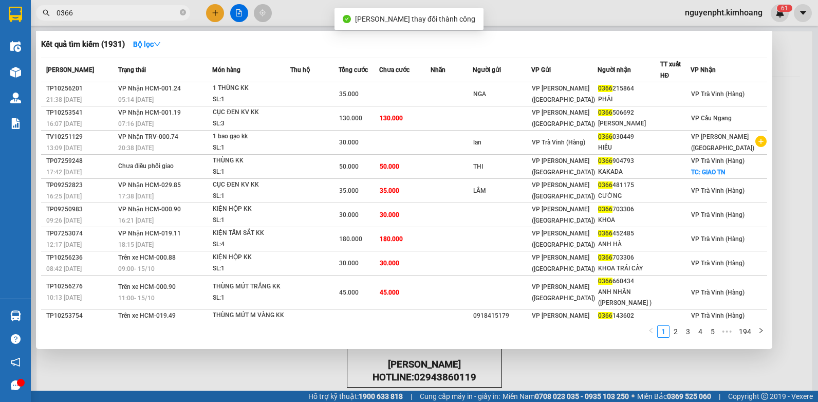
click at [161, 10] on input "0366" at bounding box center [117, 12] width 121 height 11
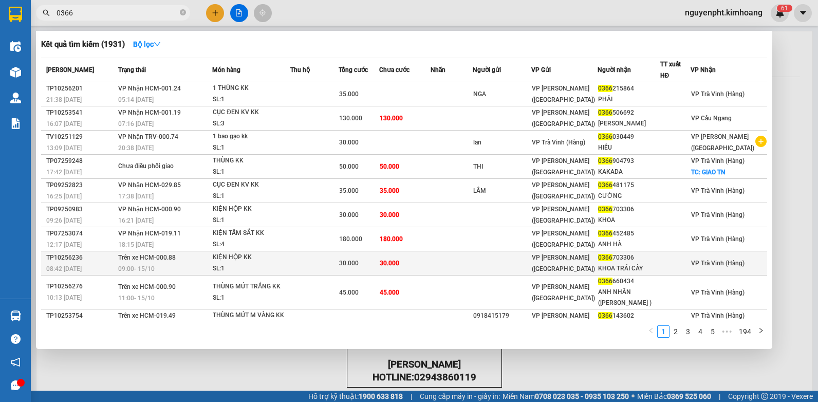
click at [379, 263] on div "30.000" at bounding box center [359, 263] width 40 height 11
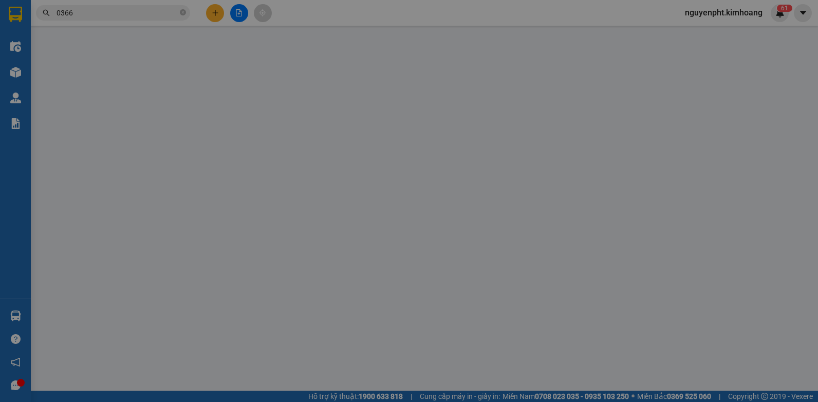
type input "0366703306"
type input "KHOA TRÁI CÂY"
type input "1"
type input "30.000"
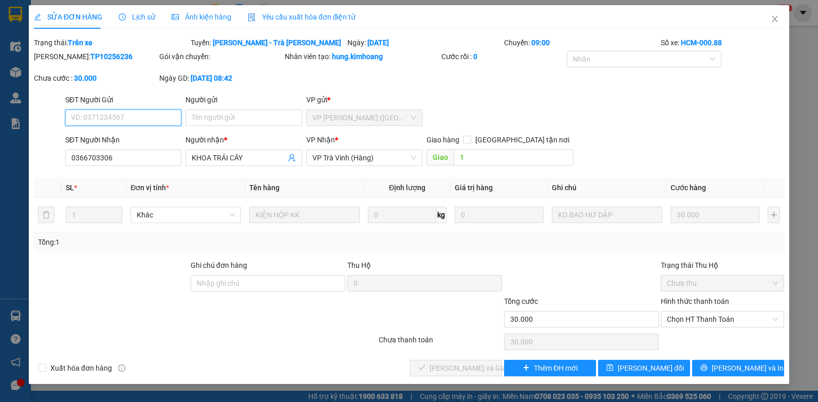
drag, startPoint x: 703, startPoint y: 317, endPoint x: 703, endPoint y: 328, distance: 10.8
click at [704, 317] on span "Chọn HT Thanh Toán" at bounding box center [722, 318] width 111 height 15
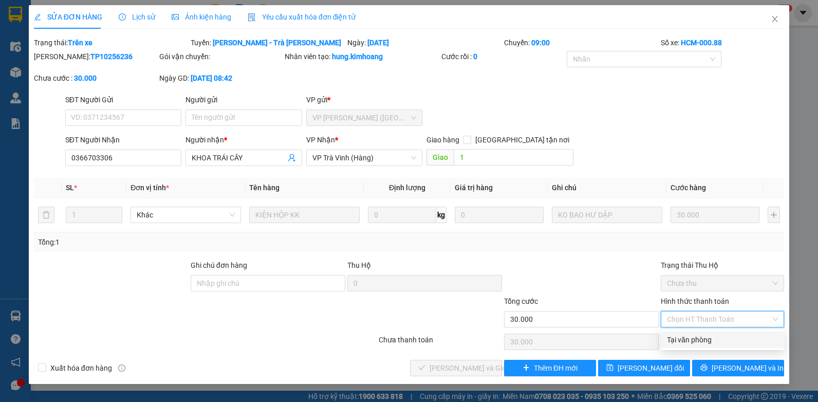
click at [696, 339] on div "Tại văn phòng" at bounding box center [722, 339] width 111 height 11
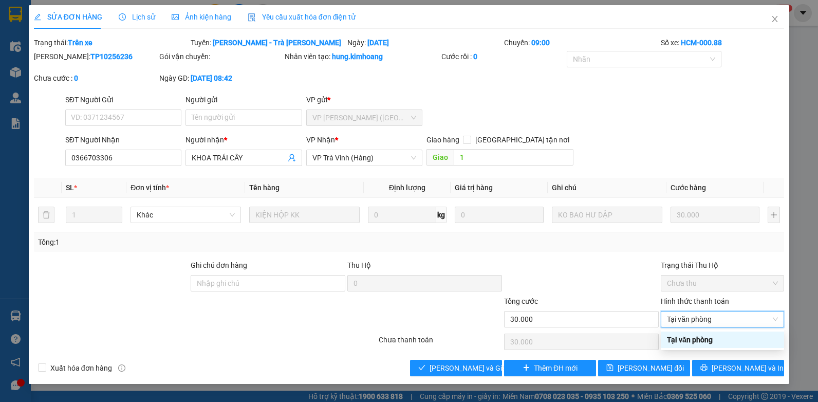
type input "0"
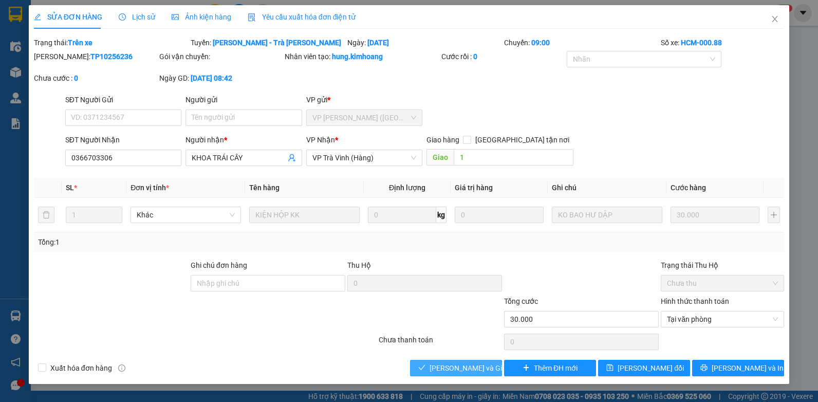
click at [452, 361] on button "[PERSON_NAME] và Giao hàng" at bounding box center [456, 368] width 92 height 16
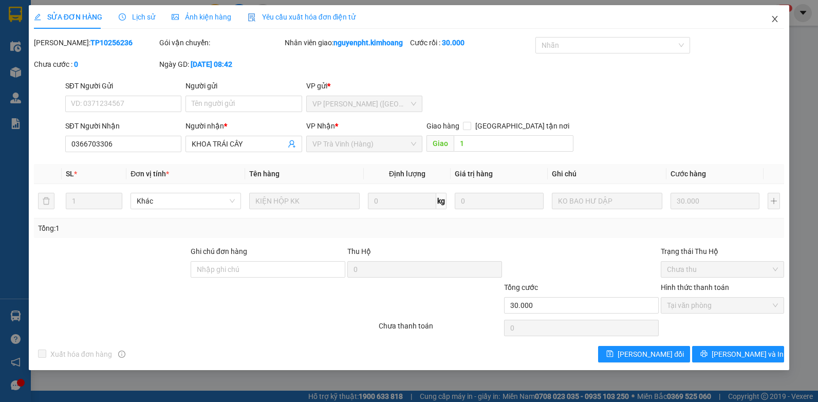
click at [772, 22] on icon "close" at bounding box center [775, 19] width 8 height 8
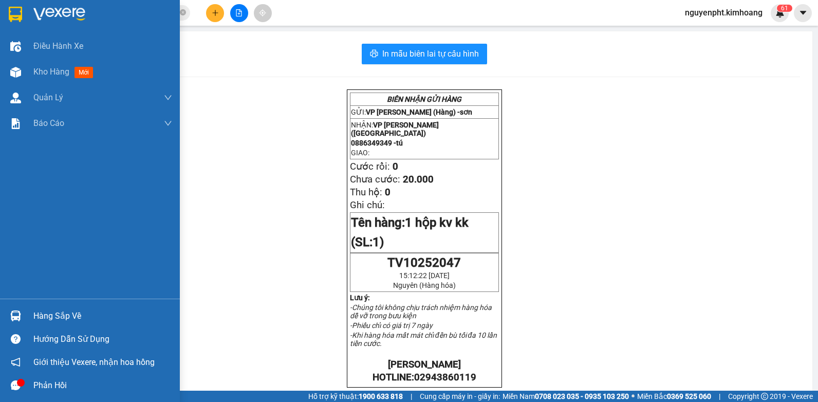
click at [35, 314] on div "Hàng sắp về" at bounding box center [102, 315] width 139 height 15
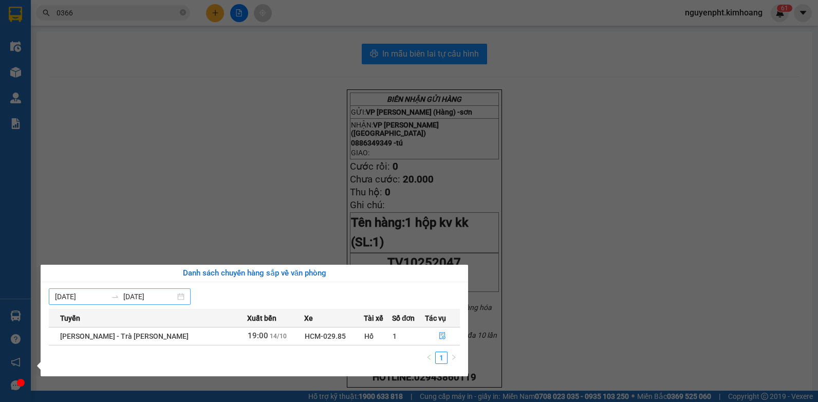
click at [184, 297] on div "[DATE] [DATE]" at bounding box center [120, 296] width 142 height 16
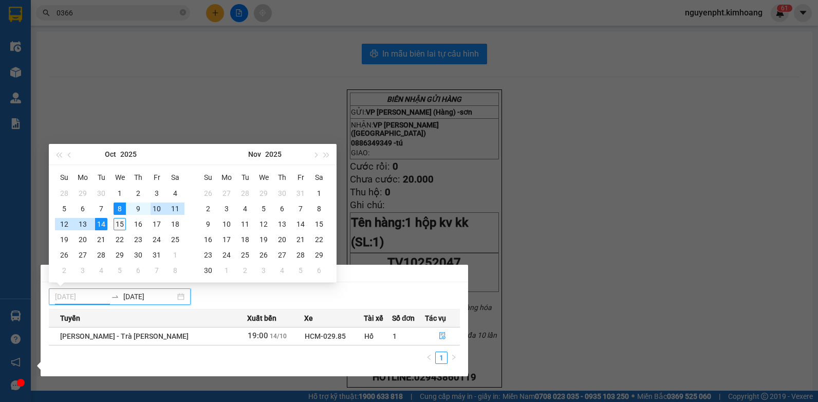
type input "[DATE]"
click at [118, 224] on div "15" at bounding box center [120, 224] width 12 height 12
click at [116, 220] on div "15" at bounding box center [120, 224] width 12 height 12
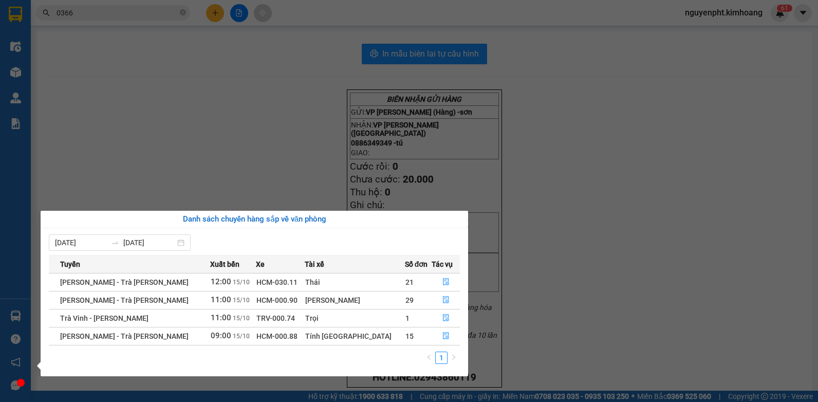
click at [214, 129] on section "Kết quả [PERSON_NAME] ( 1931 ) Bộ lọc Mã ĐH Trạng thái Món hàng Thu hộ Tổng [PE…" at bounding box center [409, 201] width 818 height 402
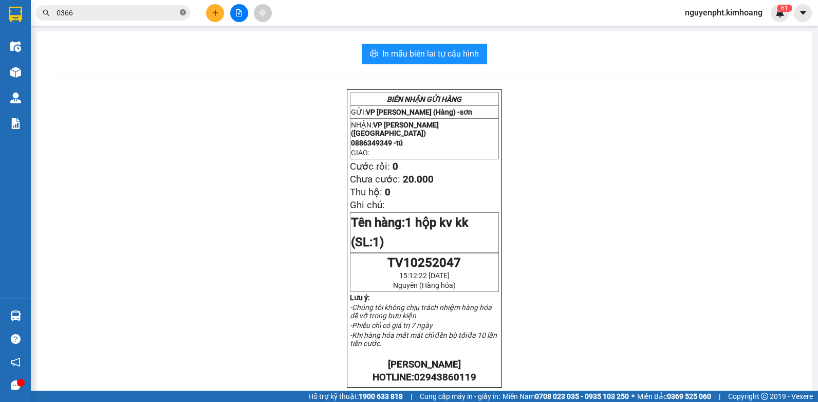
click at [182, 14] on icon "close-circle" at bounding box center [183, 12] width 6 height 6
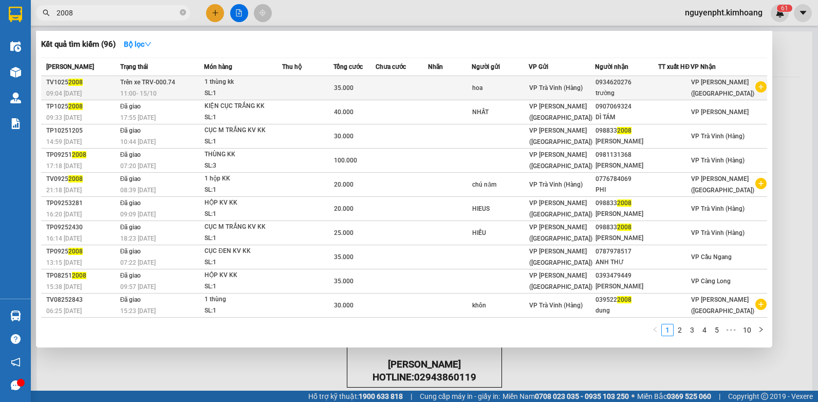
type input "2008"
click at [277, 88] on div "SL: 1" at bounding box center [243, 93] width 77 height 11
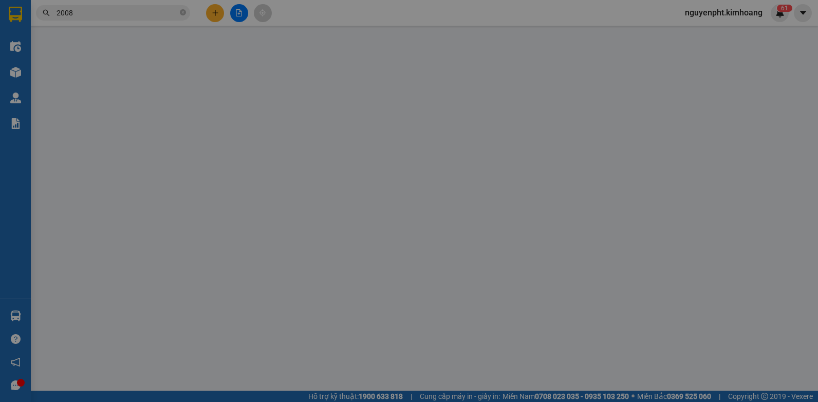
type input "hoa"
type input "0934620276"
type input "trường"
type input "35.000"
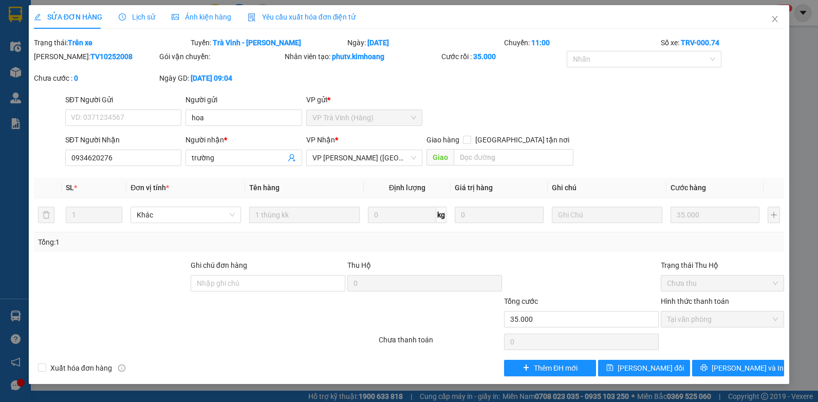
click at [140, 19] on span "Lịch sử" at bounding box center [137, 17] width 36 height 8
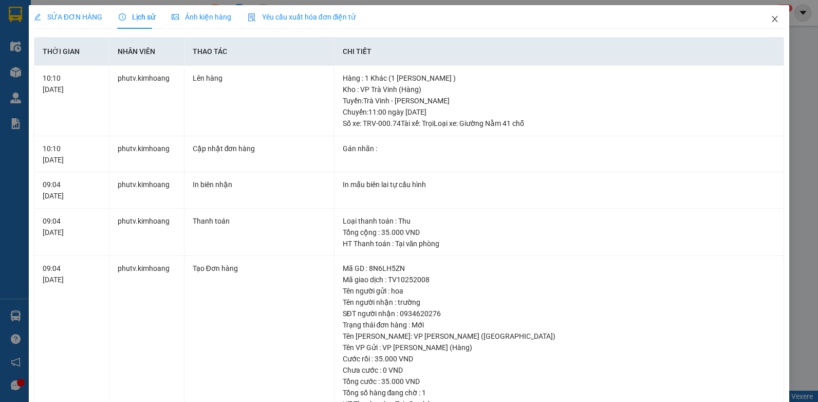
drag, startPoint x: 769, startPoint y: 21, endPoint x: 731, endPoint y: 21, distance: 38.0
click at [771, 21] on icon "close" at bounding box center [775, 19] width 8 height 8
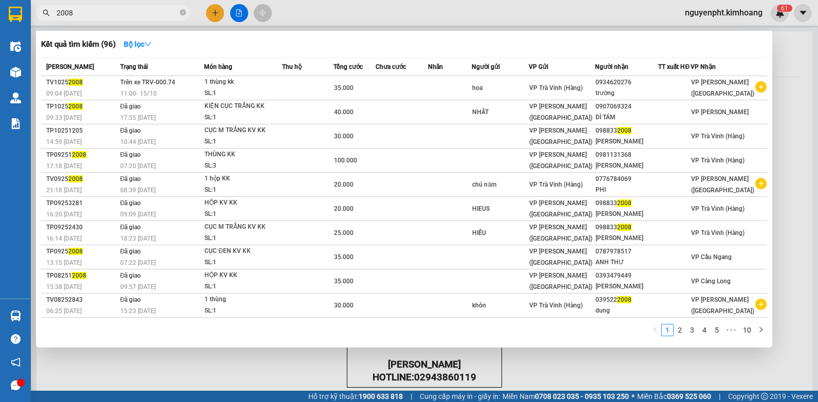
click at [123, 18] on span "2008" at bounding box center [113, 12] width 154 height 15
click at [95, 7] on span "2008" at bounding box center [113, 12] width 154 height 15
click at [83, 10] on input "2008" at bounding box center [117, 12] width 121 height 11
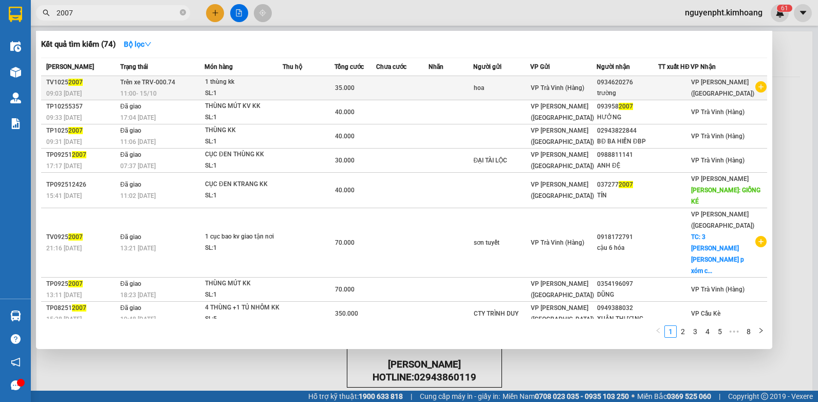
type input "2007"
click at [445, 88] on td at bounding box center [451, 88] width 44 height 24
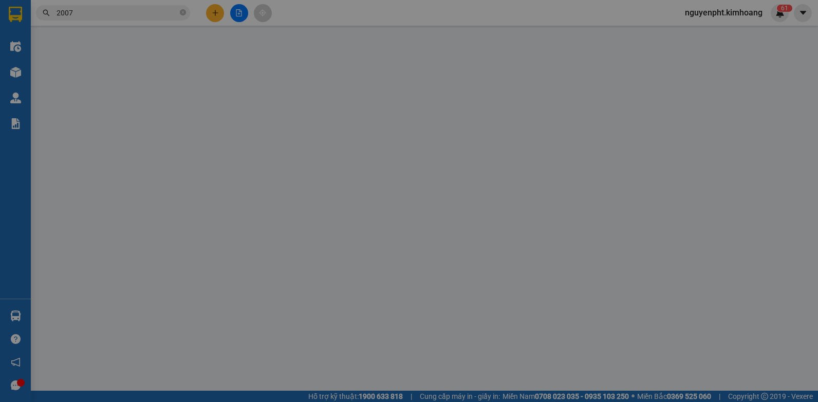
type input "hoa"
type input "0934620276"
type input "trường"
type input "35.000"
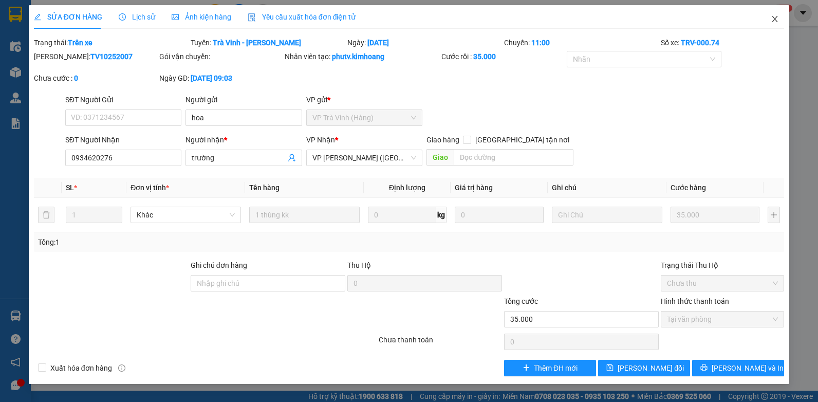
click at [777, 19] on icon "close" at bounding box center [775, 19] width 8 height 8
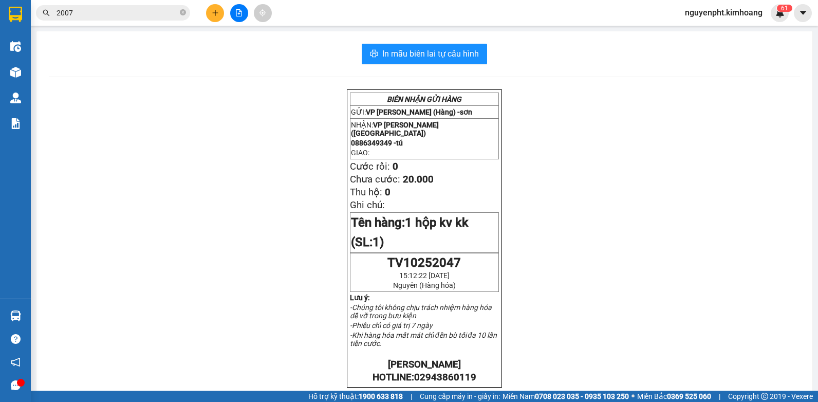
click at [237, 12] on icon "file-add" at bounding box center [238, 12] width 7 height 7
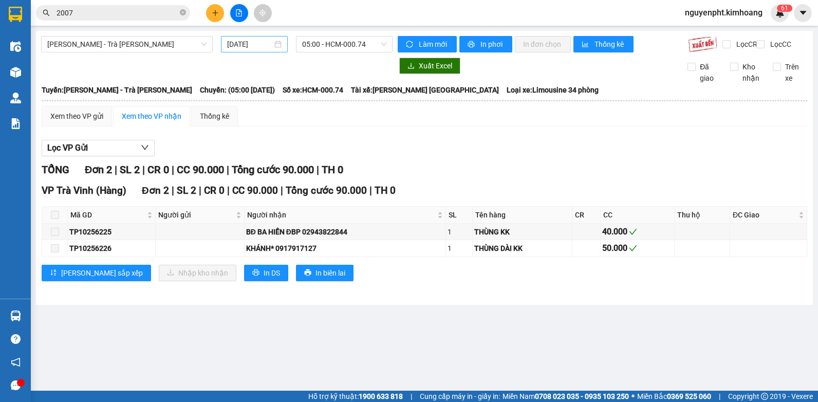
click at [262, 43] on input "[DATE]" at bounding box center [249, 44] width 45 height 11
click at [173, 43] on span "[PERSON_NAME] - Trà [PERSON_NAME]" at bounding box center [126, 43] width 159 height 15
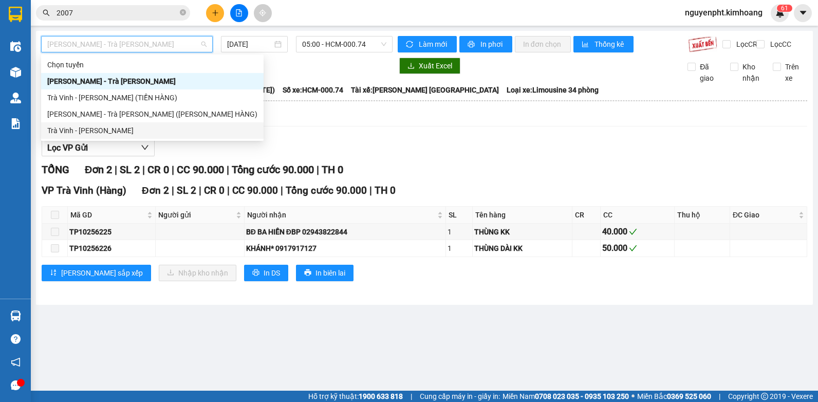
click at [81, 135] on div "Trà Vinh - [PERSON_NAME]" at bounding box center [152, 130] width 210 height 11
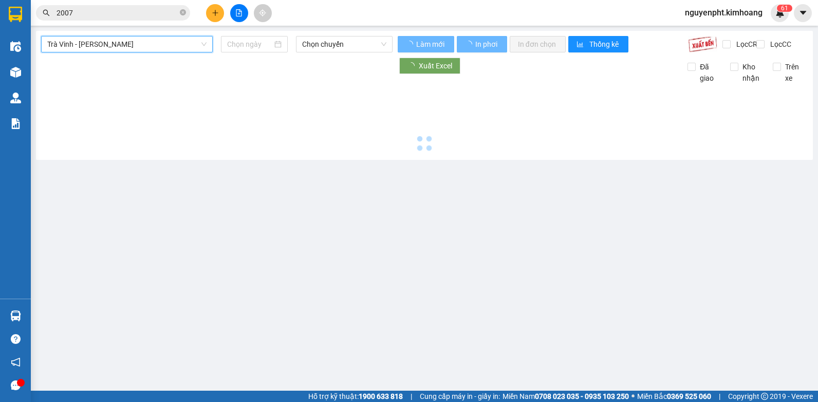
type input "[DATE]"
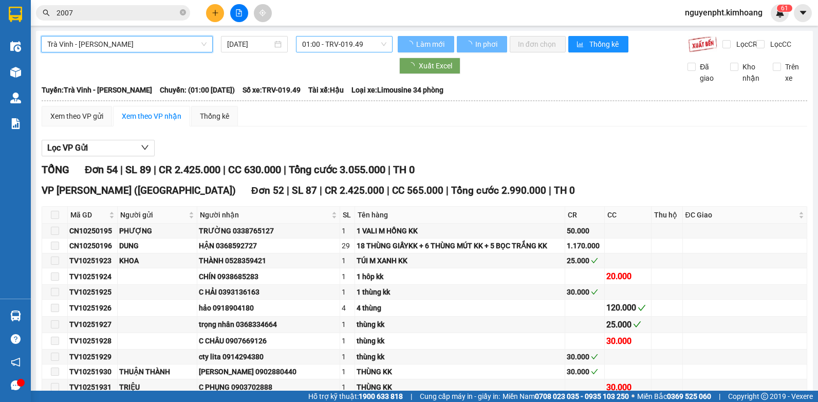
click at [344, 41] on span "01:00 - TRV-019.49" at bounding box center [344, 43] width 84 height 15
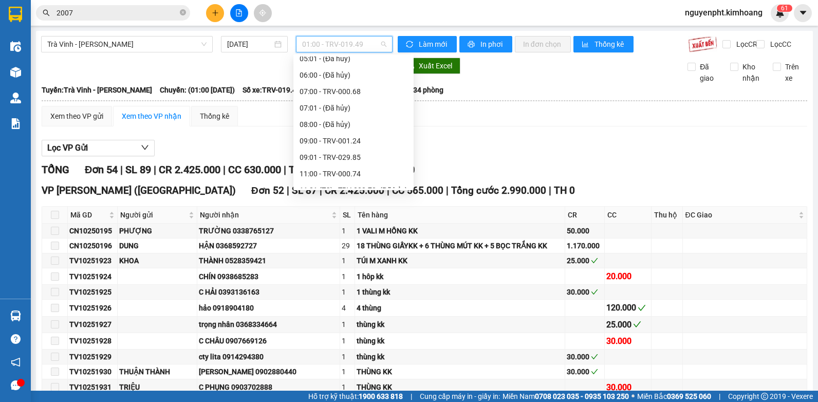
scroll to position [257, 0]
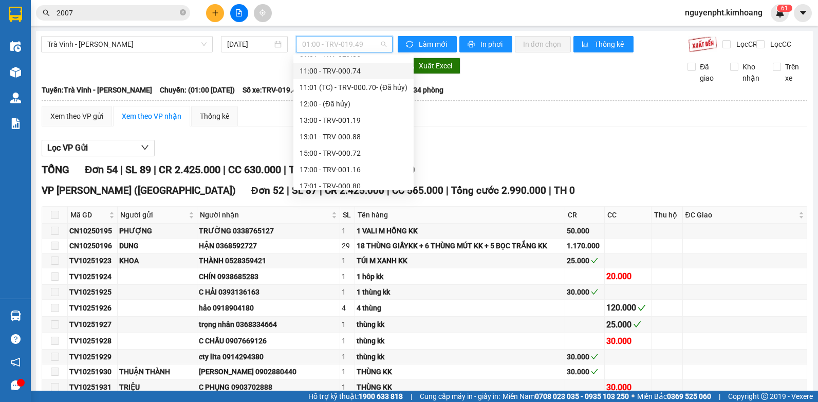
click at [313, 72] on div "11:00 - TRV-000.74" at bounding box center [354, 70] width 108 height 11
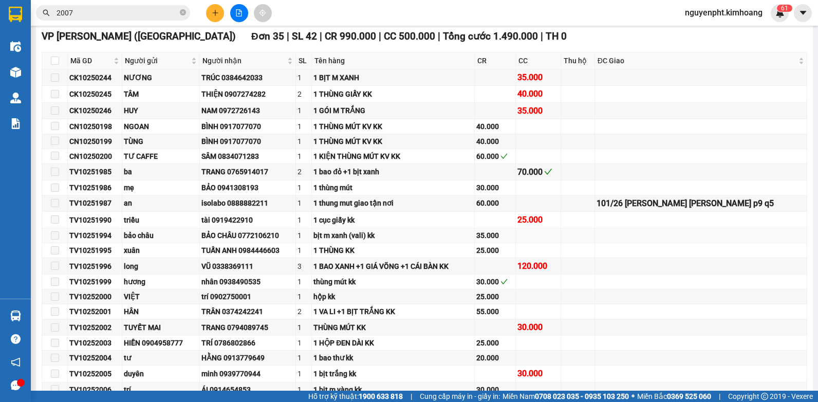
scroll to position [257, 0]
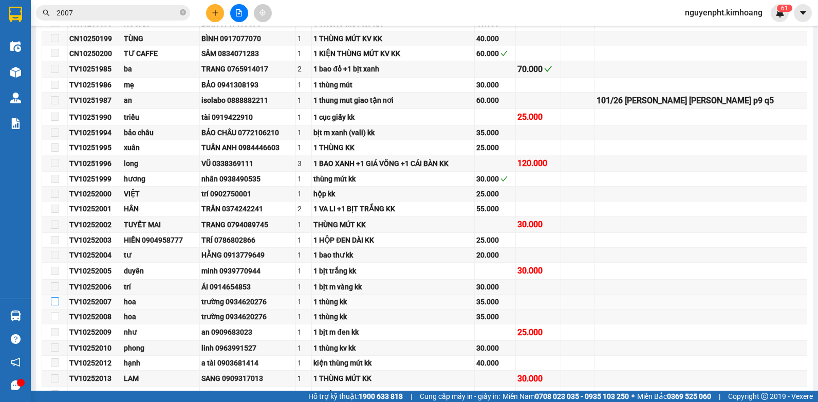
click at [56, 305] on input "checkbox" at bounding box center [55, 301] width 8 height 8
checkbox input "true"
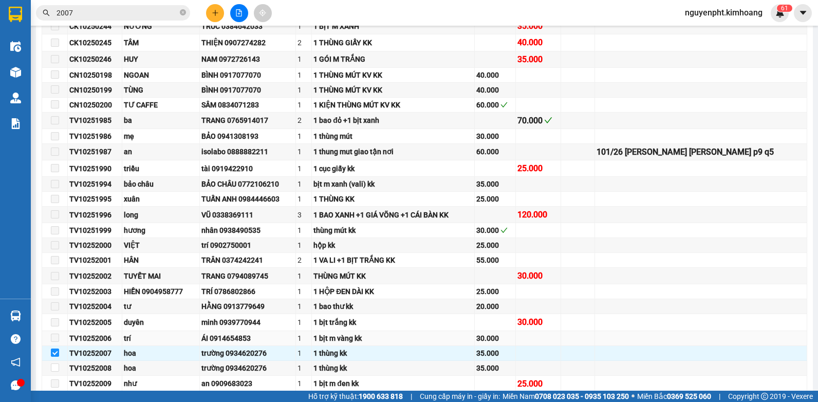
scroll to position [0, 0]
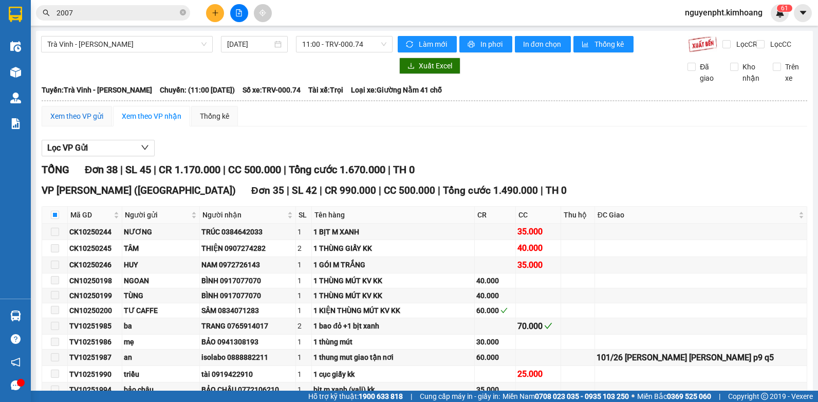
click at [68, 122] on div "Xem theo VP gửi" at bounding box center [76, 116] width 53 height 11
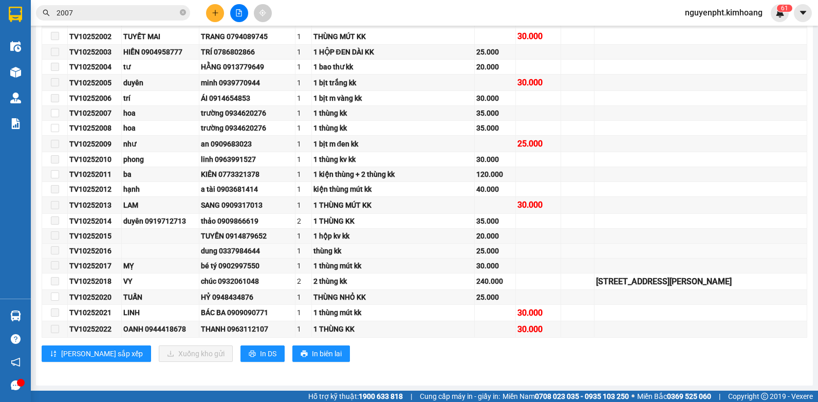
scroll to position [536, 0]
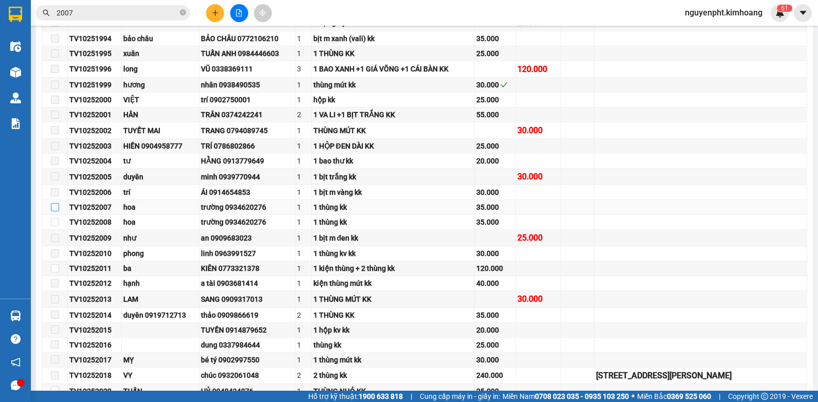
drag, startPoint x: 53, startPoint y: 214, endPoint x: 52, endPoint y: 222, distance: 8.2
click at [54, 211] on input "checkbox" at bounding box center [55, 207] width 8 height 8
checkbox input "true"
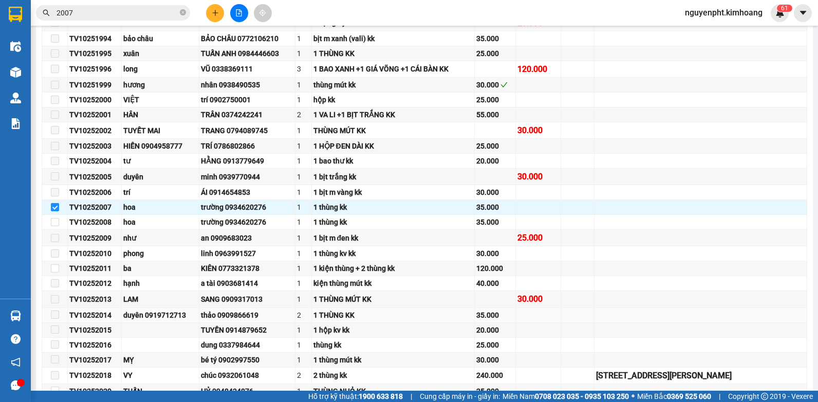
scroll to position [639, 0]
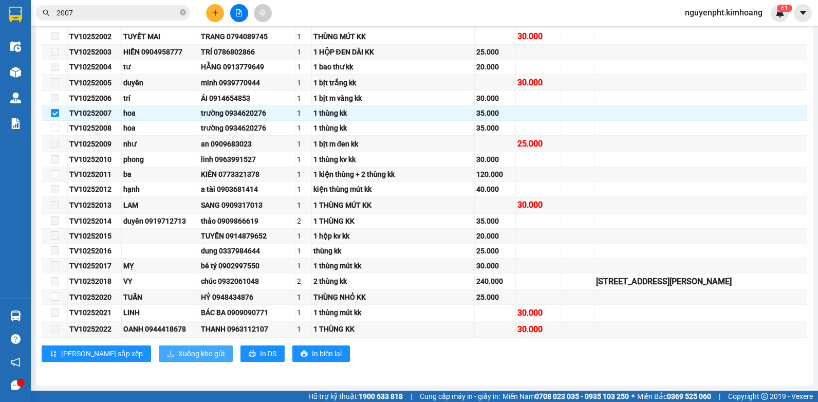
click at [178, 352] on span "Xuống kho gửi" at bounding box center [201, 353] width 46 height 11
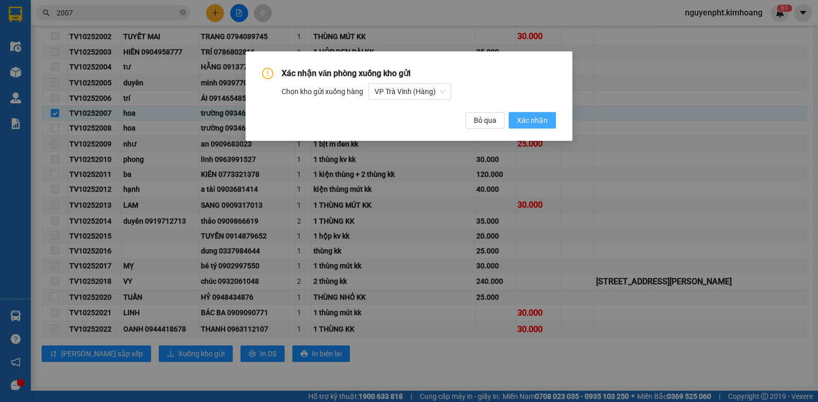
drag, startPoint x: 541, startPoint y: 116, endPoint x: 538, endPoint y: 121, distance: 6.0
click at [541, 117] on span "Xác nhận" at bounding box center [532, 120] width 31 height 11
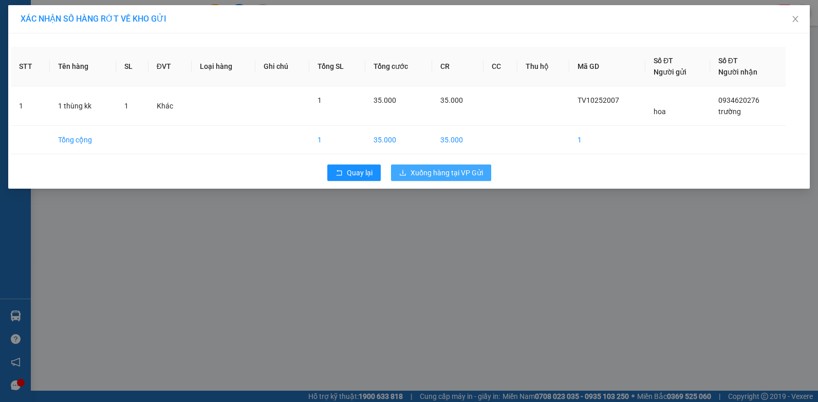
click at [455, 176] on span "Xuống hàng tại VP Gửi" at bounding box center [447, 172] width 72 height 11
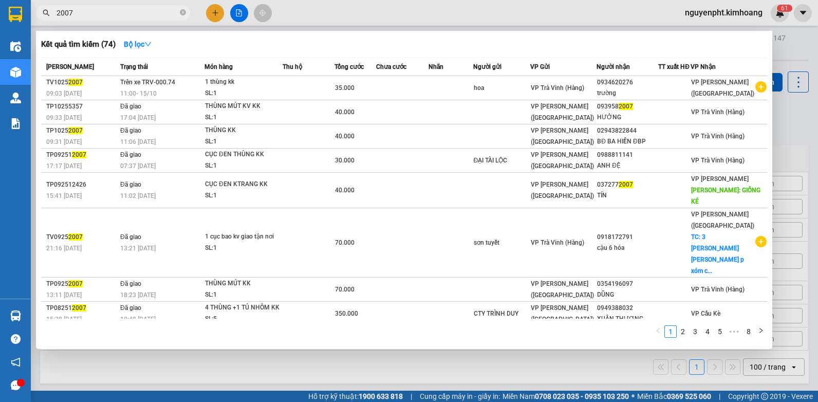
click at [116, 9] on input "2007" at bounding box center [117, 12] width 121 height 11
click at [244, 365] on div at bounding box center [409, 201] width 818 height 402
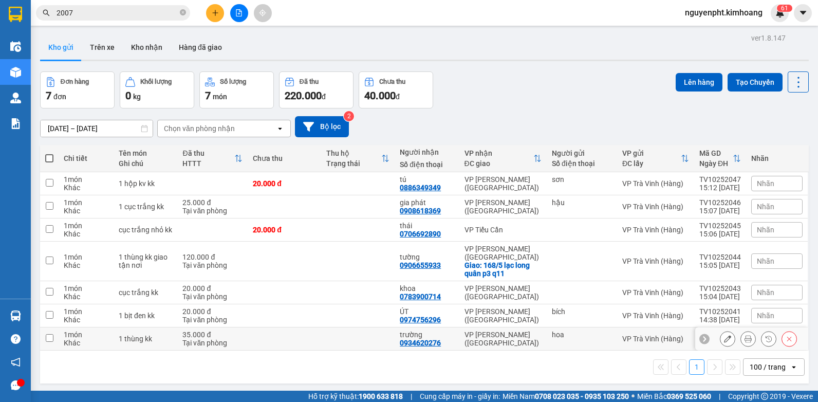
click at [47, 334] on input "checkbox" at bounding box center [50, 338] width 8 height 8
checkbox input "true"
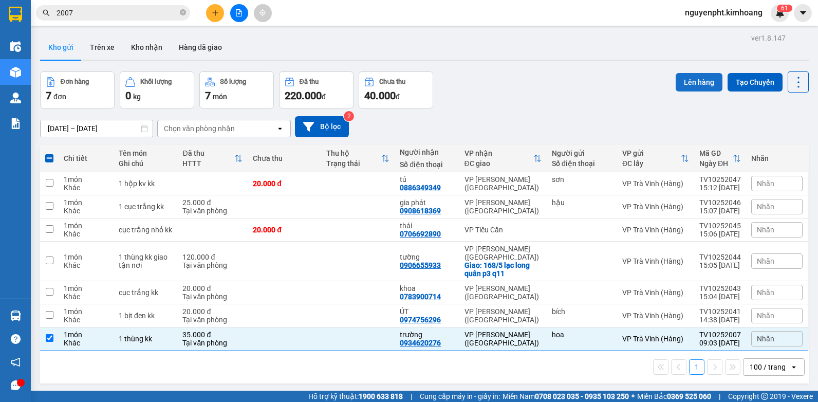
click at [687, 85] on button "Lên hàng" at bounding box center [699, 82] width 47 height 19
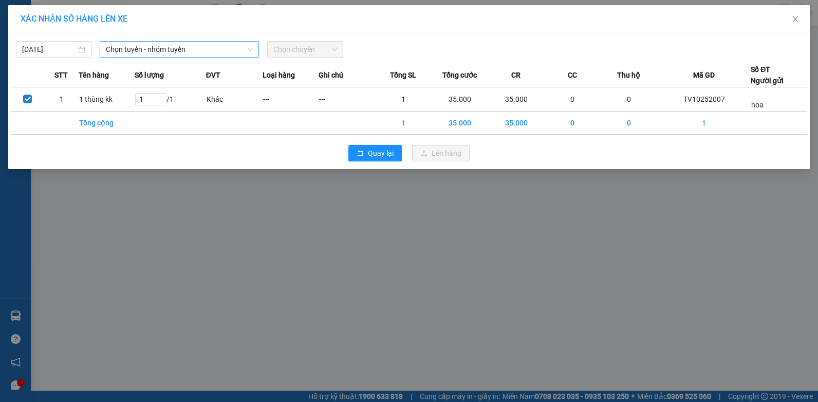
click at [204, 52] on span "Chọn tuyến - nhóm tuyến" at bounding box center [179, 49] width 147 height 15
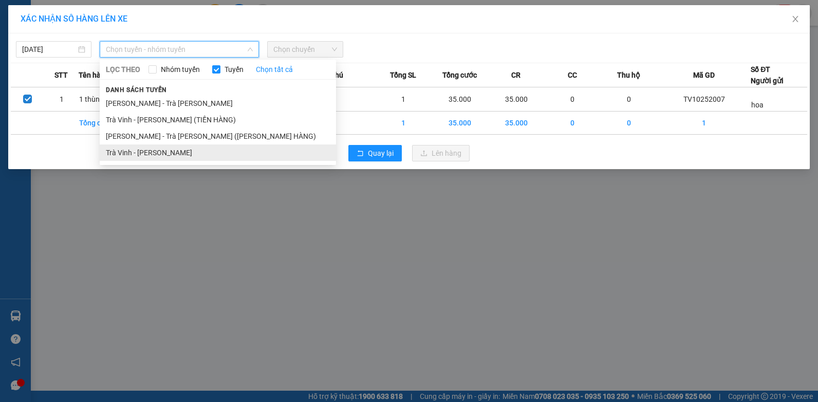
click at [140, 149] on li "Trà Vinh - [PERSON_NAME]" at bounding box center [218, 152] width 236 height 16
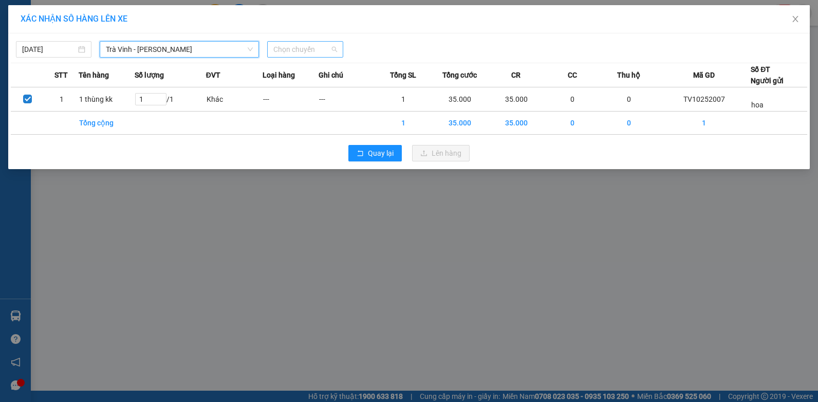
click at [297, 47] on span "Chọn chuyến" at bounding box center [304, 49] width 63 height 15
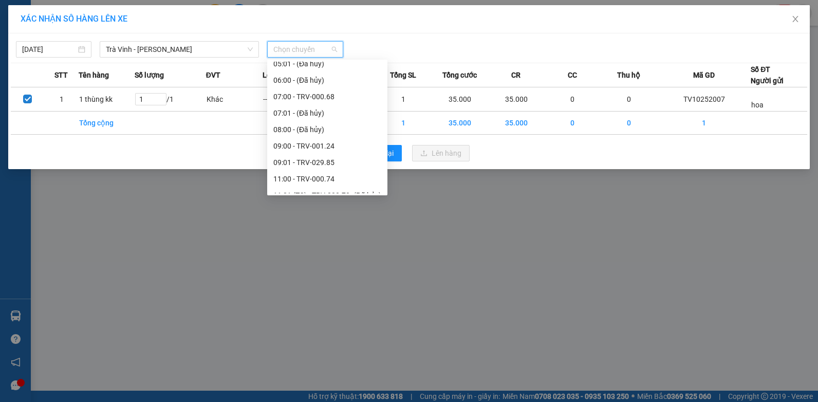
scroll to position [206, 0]
click at [294, 128] on div "11:00 - TRV-000.74" at bounding box center [327, 127] width 108 height 11
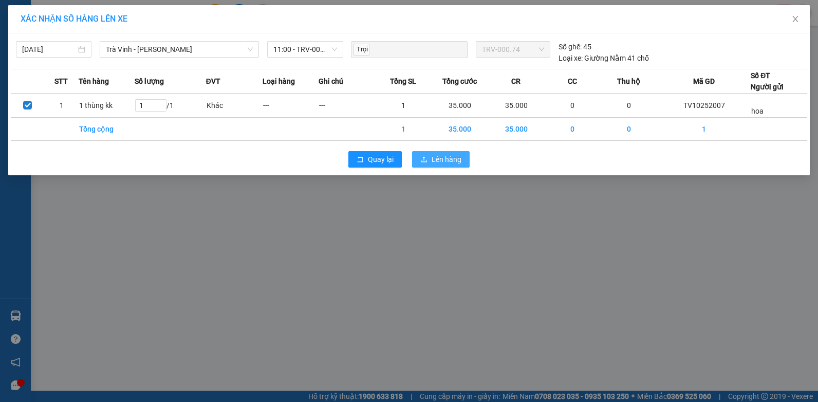
click at [462, 164] on button "Lên hàng" at bounding box center [441, 159] width 58 height 16
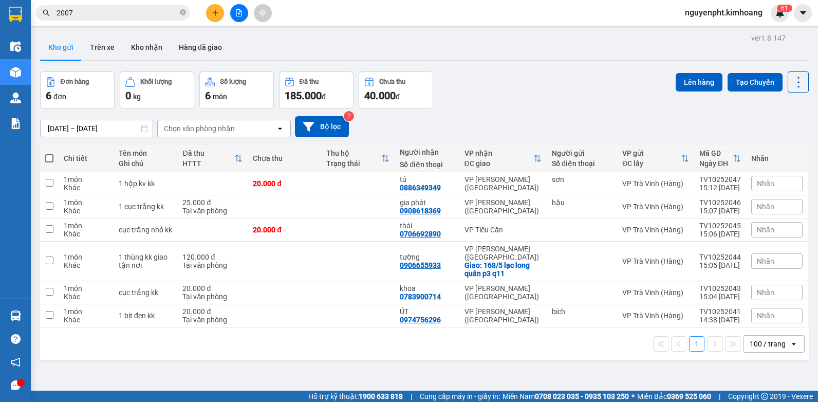
click at [216, 16] on button at bounding box center [215, 13] width 18 height 18
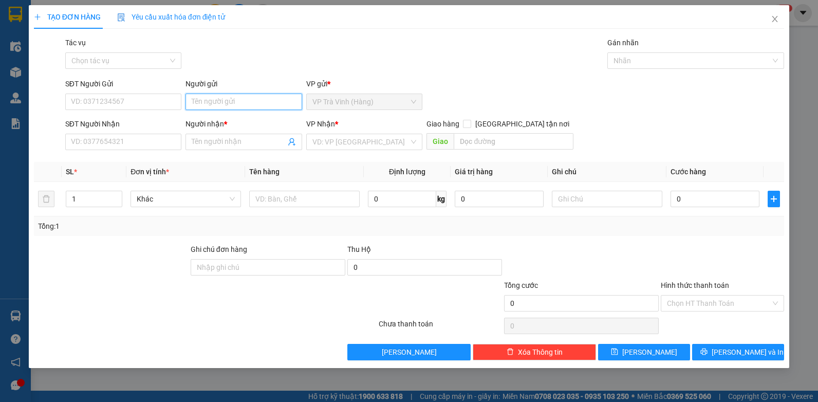
click at [221, 102] on input "Người gửi" at bounding box center [244, 102] width 117 height 16
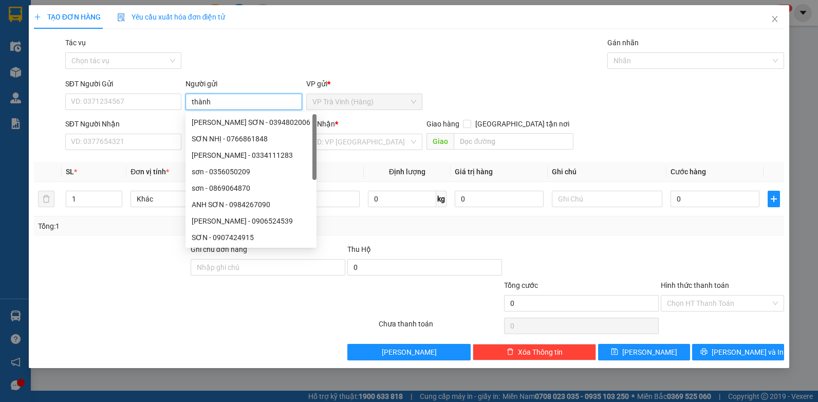
type input "thành"
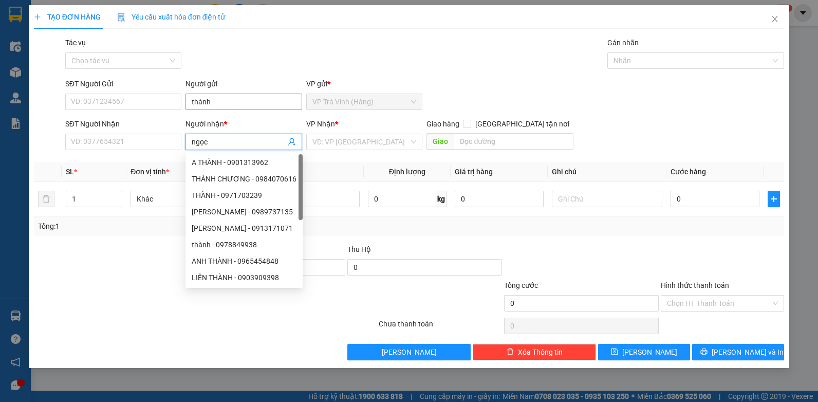
type input "ngọc"
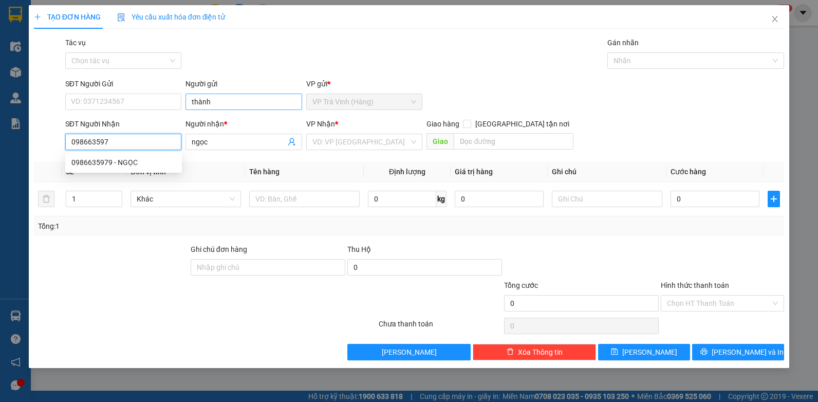
type input "0986635979"
click at [106, 159] on div "0986635979 - NGỌC" at bounding box center [123, 162] width 104 height 11
type input "NGỌC"
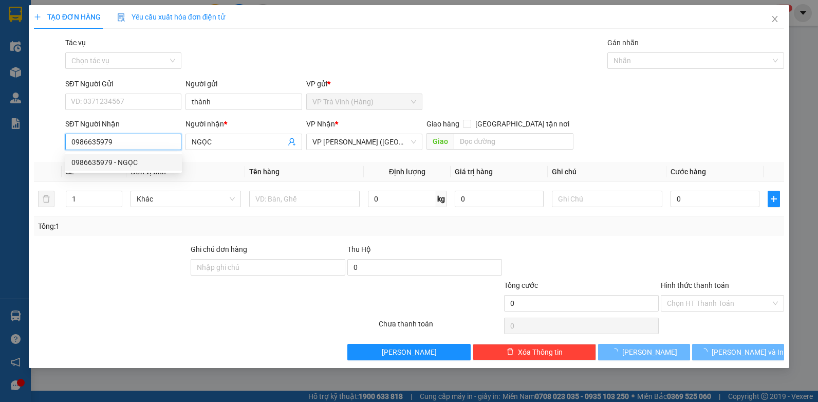
type input "30.000"
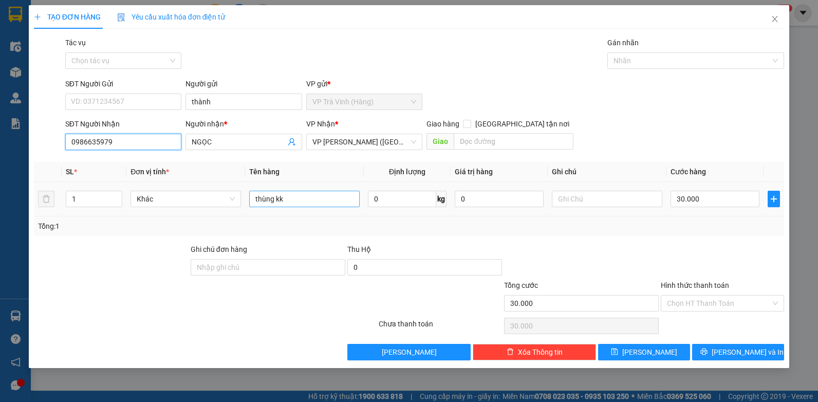
type input "0986635979"
drag, startPoint x: 318, startPoint y: 202, endPoint x: -2, endPoint y: 204, distance: 320.2
click at [0, 204] on html "Kết quả [PERSON_NAME] ( 74 ) Bộ lọc Mã ĐH Trạng thái Món hàng Thu hộ Tổng [PERS…" at bounding box center [409, 201] width 818 height 402
type input "bịt m trắng kk"
click at [704, 195] on input "30.000" at bounding box center [715, 199] width 89 height 16
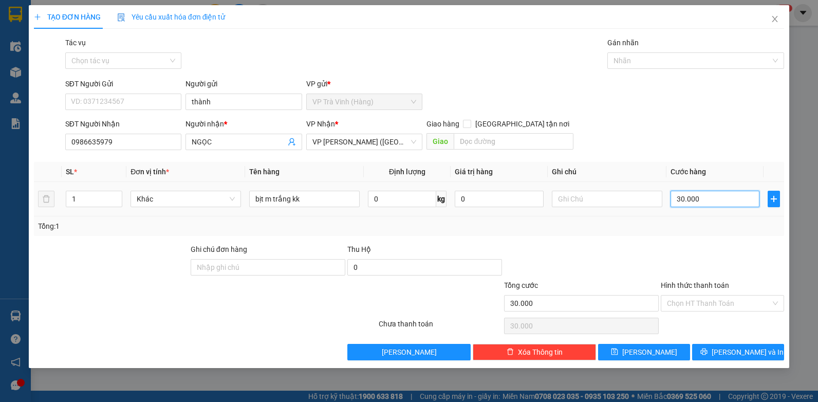
type input "2"
type input "20"
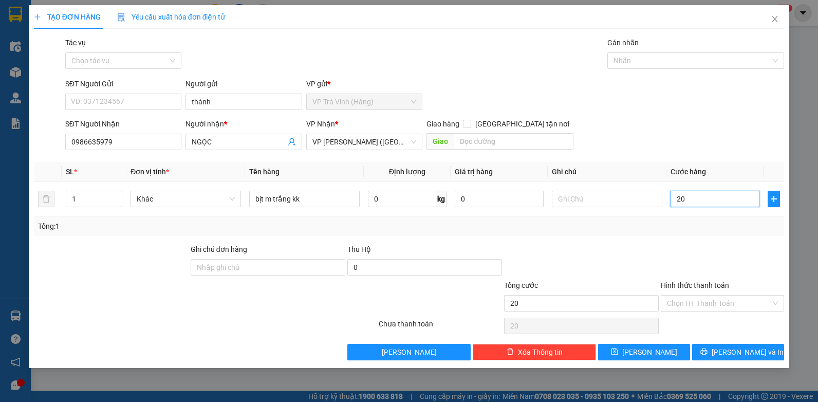
type input "20"
type input "20.000"
click at [713, 313] on div "Hình thức thanh toán Chọn HT Thanh Toán" at bounding box center [722, 298] width 123 height 36
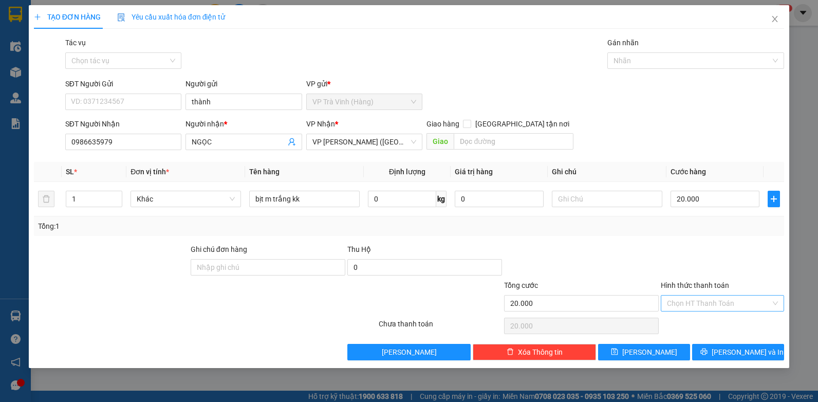
click at [711, 305] on input "Hình thức thanh toán" at bounding box center [719, 303] width 104 height 15
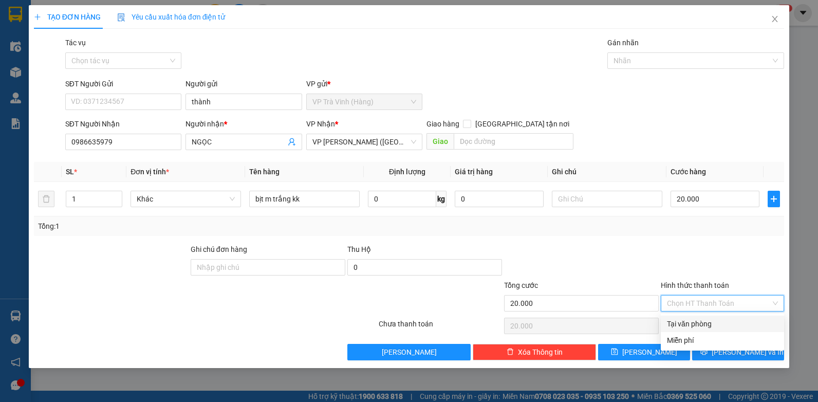
click at [715, 325] on div "Tại văn phòng" at bounding box center [722, 323] width 111 height 11
type input "0"
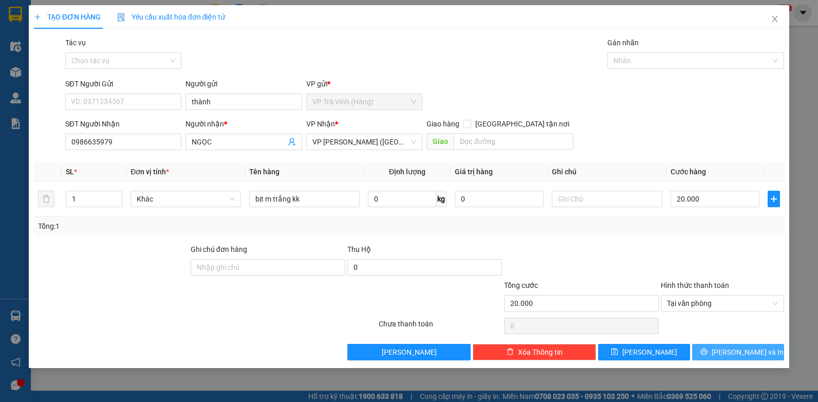
click at [730, 353] on span "[PERSON_NAME] và In" at bounding box center [748, 351] width 72 height 11
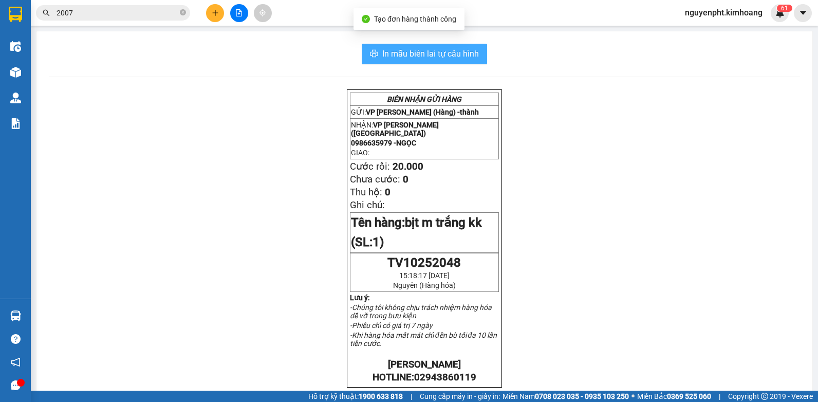
click at [447, 52] on span "In mẫu biên lai tự cấu hình" at bounding box center [430, 53] width 97 height 13
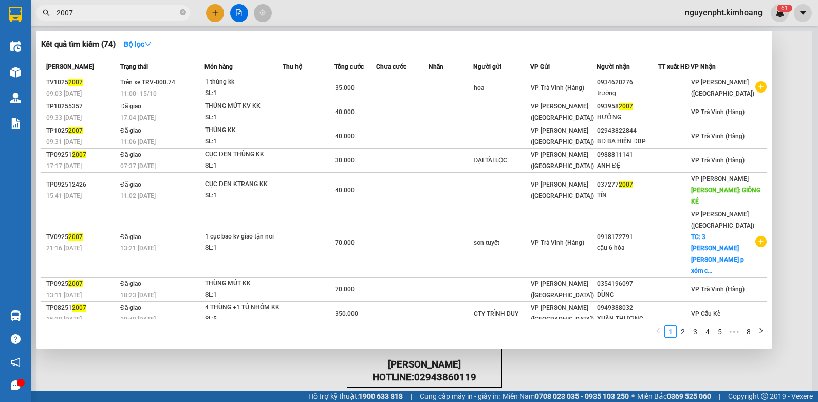
drag, startPoint x: 129, startPoint y: 11, endPoint x: -2, endPoint y: 127, distance: 174.8
click at [0, 127] on html "Kết quả [PERSON_NAME] ( 74 ) Bộ lọc Mã ĐH Trạng thái Món hàng Thu hộ Tổng [PERS…" at bounding box center [409, 201] width 818 height 402
drag, startPoint x: 183, startPoint y: 10, endPoint x: 192, endPoint y: 6, distance: 9.4
click at [185, 11] on icon "close-circle" at bounding box center [183, 12] width 6 height 6
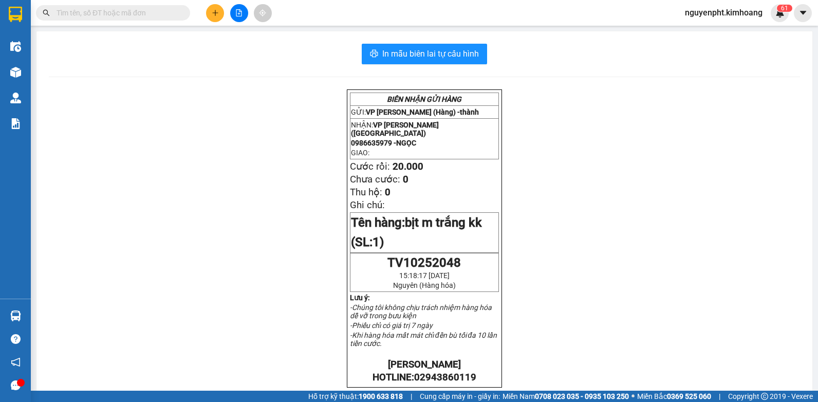
click at [134, 16] on input "text" at bounding box center [117, 12] width 121 height 11
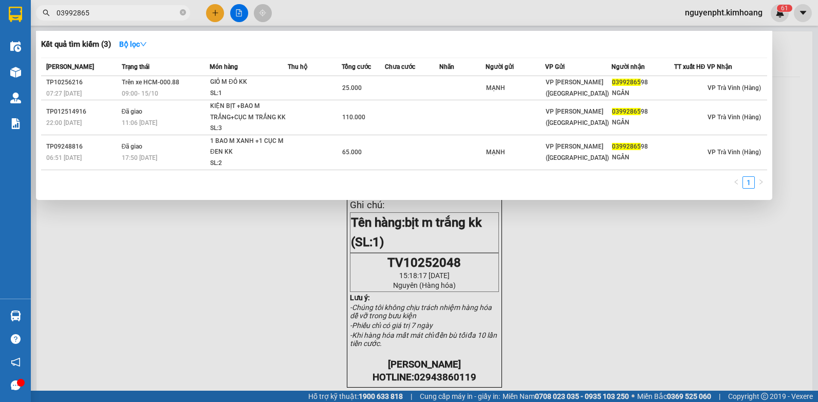
drag, startPoint x: 119, startPoint y: 13, endPoint x: 0, endPoint y: 194, distance: 216.4
click at [0, 199] on html "Kết quả tìm kiếm ( 3 ) Bộ lọc Mã ĐH Trạng thái Món hàng Thu hộ Tổng cước Chưa c…" at bounding box center [409, 201] width 818 height 402
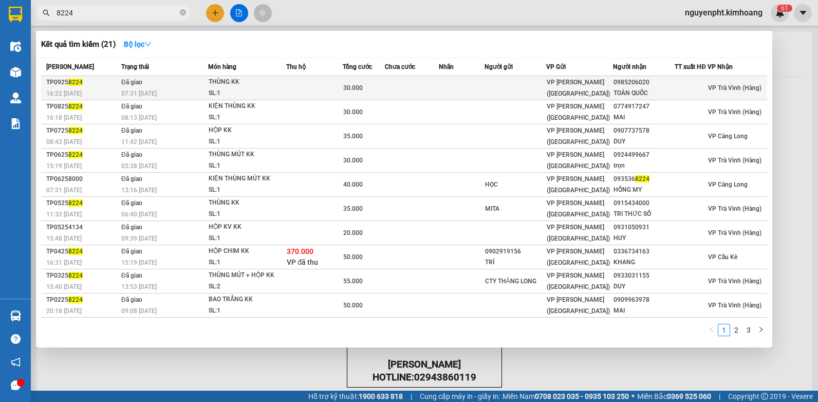
drag, startPoint x: 121, startPoint y: 15, endPoint x: 78, endPoint y: 88, distance: 85.1
click at [0, 88] on html "Kết quả tìm kiếm ( 21 ) Bộ lọc Mã ĐH Trạng thái Món hàng Thu hộ Tổng cước Chưa …" at bounding box center [409, 201] width 818 height 402
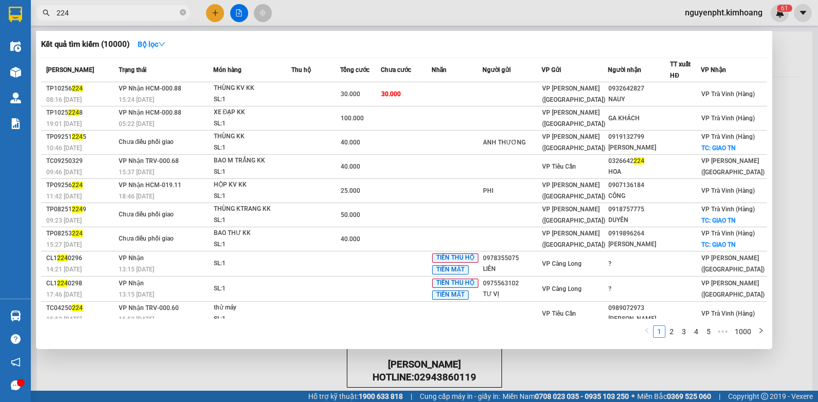
drag, startPoint x: 101, startPoint y: 15, endPoint x: -2, endPoint y: 29, distance: 103.7
click at [0, 29] on html "Kết quả tìm kiếm ( 10000 ) Bộ lọc Mã ĐH Trạng thái Món hàng Thu hộ Tổng cước Ch…" at bounding box center [409, 201] width 818 height 402
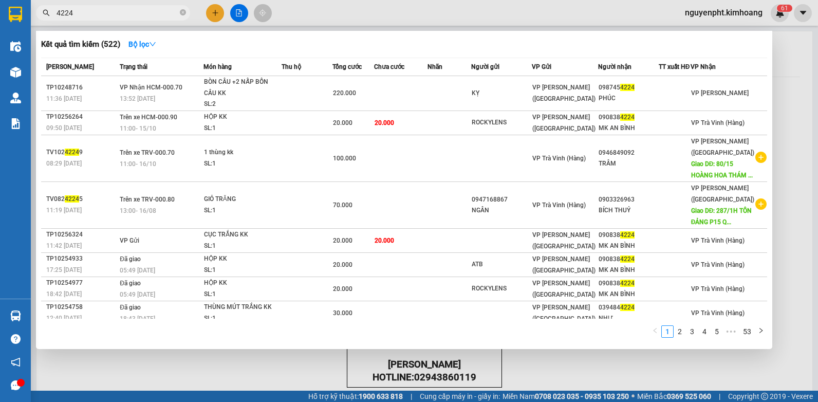
drag, startPoint x: 111, startPoint y: 13, endPoint x: 49, endPoint y: 79, distance: 89.8
click at [0, 16] on html "Kết quả tìm kiếm ( 522 ) Bộ lọc Mã ĐH Trạng thái Món hàng Thu hộ Tổng cước Chưa…" at bounding box center [409, 201] width 818 height 402
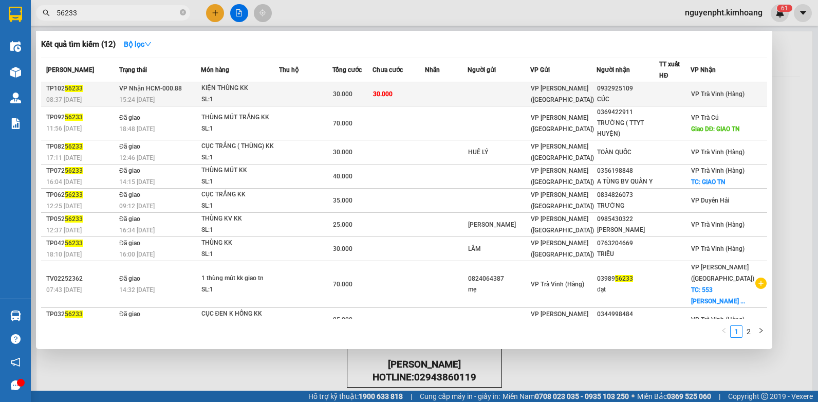
type input "56233"
click at [406, 96] on td "30.000" at bounding box center [399, 94] width 52 height 24
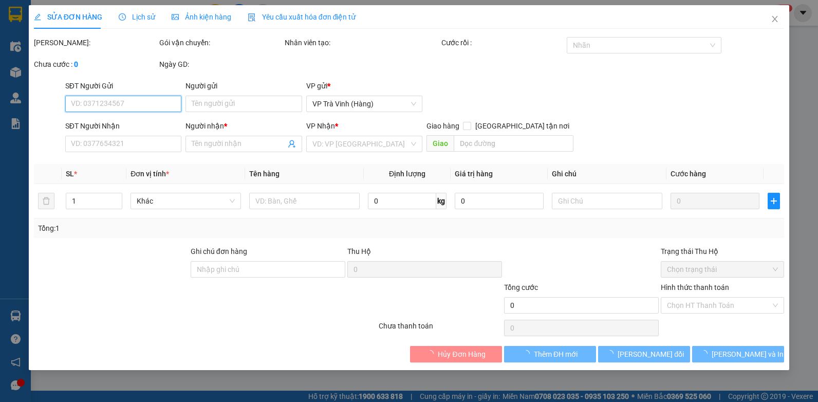
type input "0932925109"
type input "CÚC"
type input "30.000"
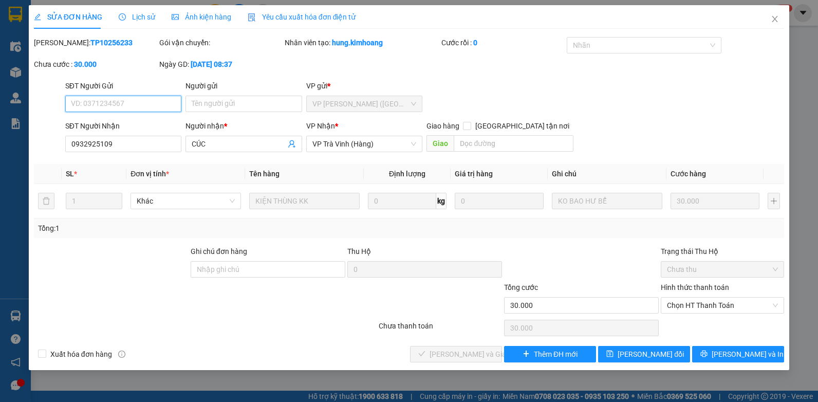
drag, startPoint x: 729, startPoint y: 318, endPoint x: 711, endPoint y: 315, distance: 18.2
click at [716, 306] on span "Chọn HT Thanh Toán" at bounding box center [722, 305] width 111 height 15
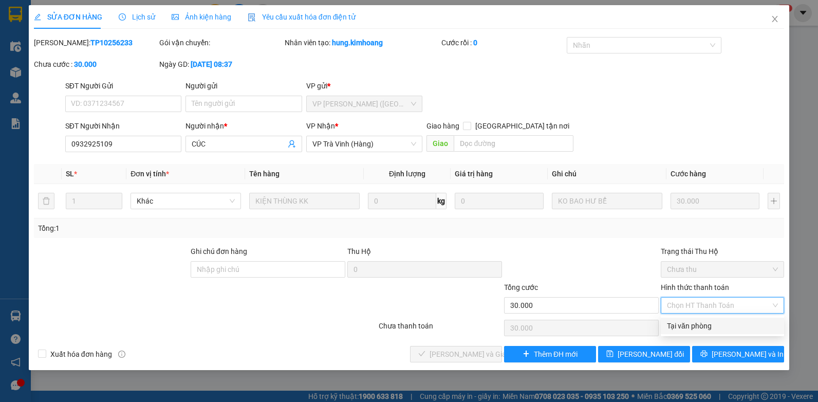
drag, startPoint x: 697, startPoint y: 328, endPoint x: 691, endPoint y: 325, distance: 6.7
click at [696, 327] on div "Tại văn phòng" at bounding box center [722, 325] width 111 height 11
type input "0"
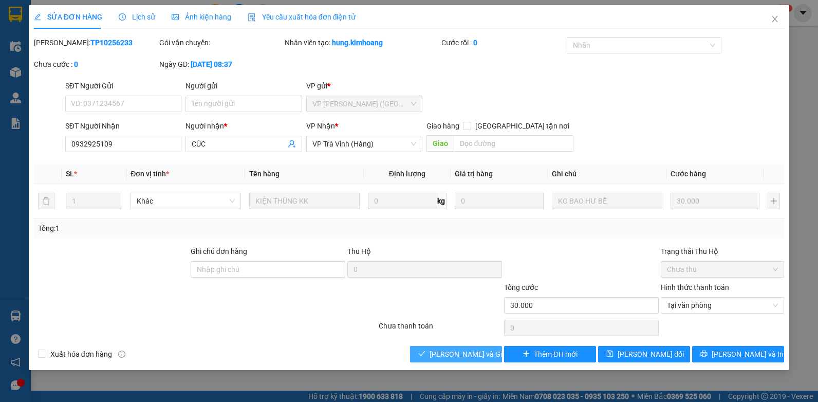
click at [441, 355] on span "[PERSON_NAME] và Giao hàng" at bounding box center [479, 353] width 99 height 11
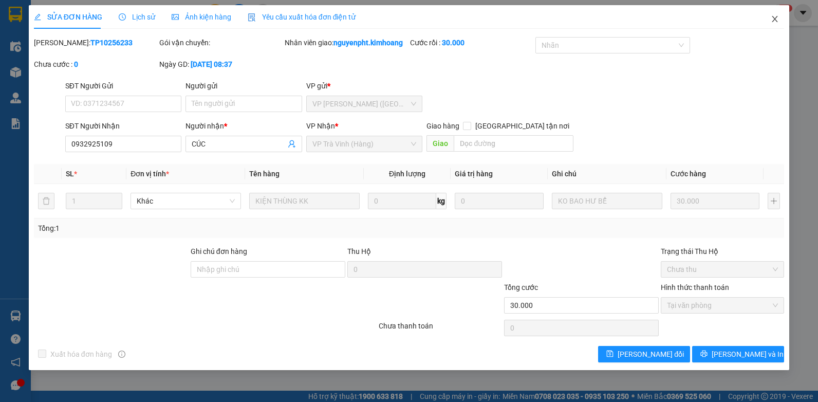
click at [772, 18] on icon "close" at bounding box center [775, 19] width 8 height 8
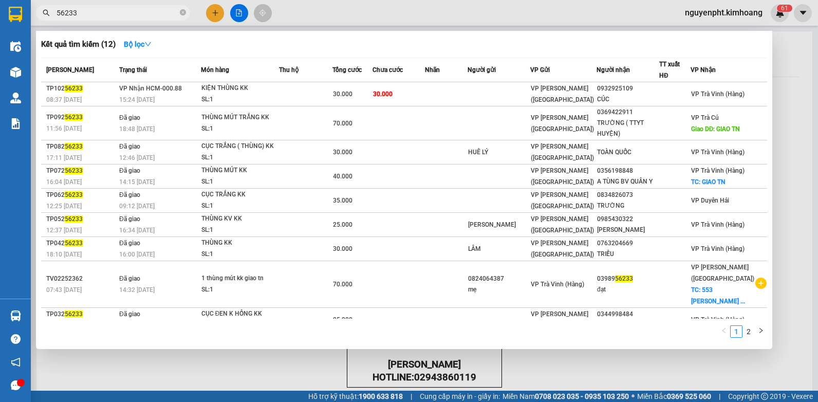
drag, startPoint x: 163, startPoint y: 16, endPoint x: 0, endPoint y: 46, distance: 166.2
click at [0, 40] on html "Kết quả [PERSON_NAME] ( 12 ) Bộ lọc Mã ĐH Trạng thái Món hàng Thu hộ Tổng [PERS…" at bounding box center [409, 201] width 818 height 402
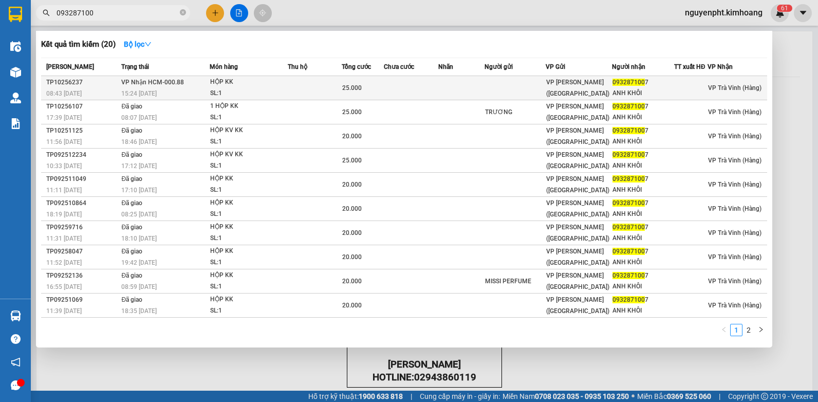
type input "093287100"
click at [388, 90] on td at bounding box center [411, 88] width 54 height 24
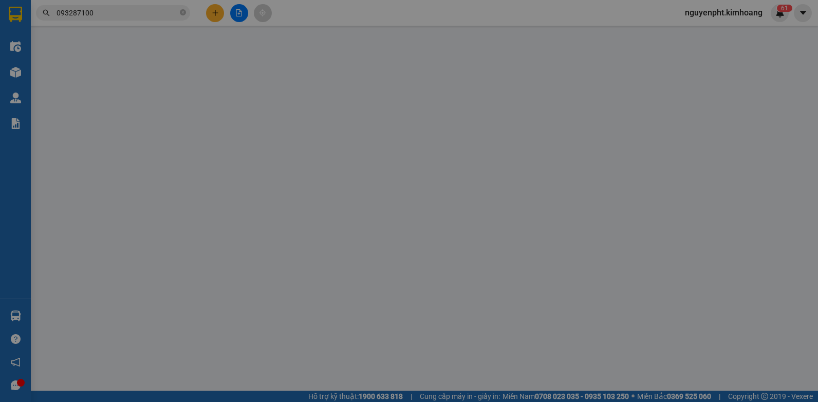
type input "0932871007"
type input "ANH KHÔI"
type input "25.000"
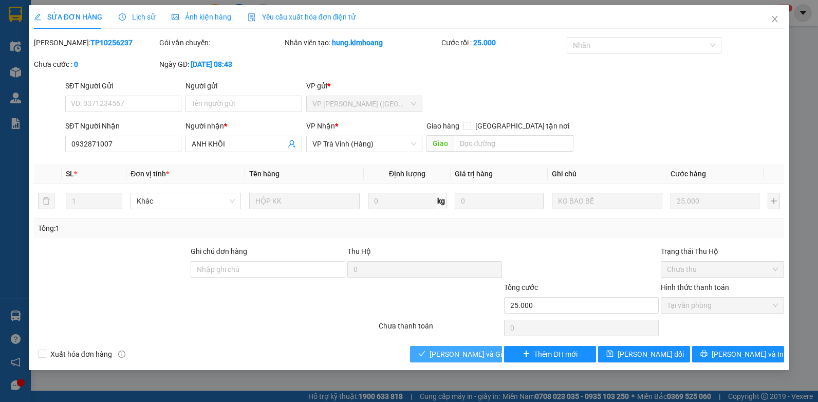
click at [464, 359] on span "[PERSON_NAME] và Giao hàng" at bounding box center [479, 353] width 99 height 11
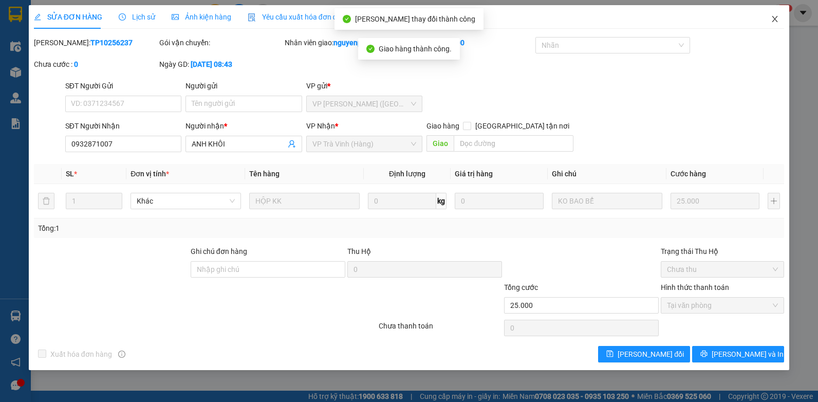
click at [774, 19] on icon "close" at bounding box center [775, 19] width 8 height 8
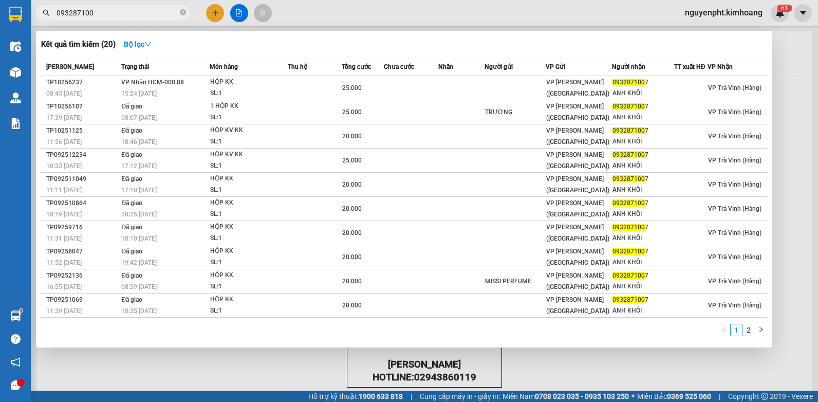
drag, startPoint x: 153, startPoint y: 13, endPoint x: 0, endPoint y: 279, distance: 306.0
click at [0, 226] on html "Kết quả tìm kiếm ( 20 ) Bộ lọc Mã ĐH Trạng thái Món hàng Thu hộ Tổng cước Chưa …" at bounding box center [409, 201] width 818 height 402
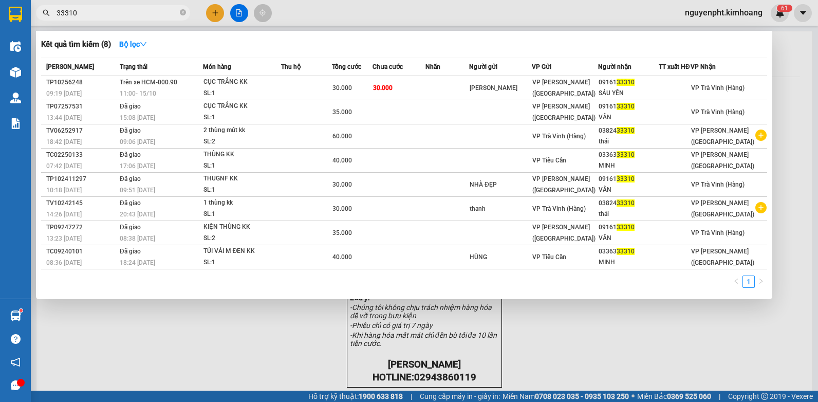
type input "33310"
click at [185, 13] on span "33310" at bounding box center [113, 12] width 154 height 15
click at [182, 13] on icon "close-circle" at bounding box center [183, 12] width 6 height 6
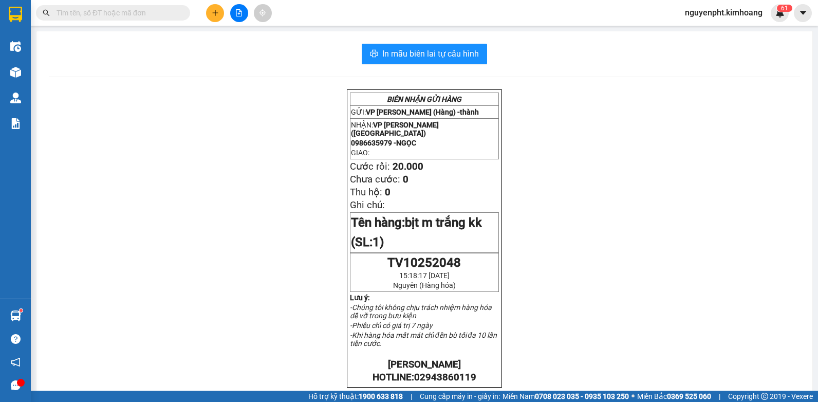
click at [212, 14] on icon "plus" at bounding box center [215, 12] width 7 height 7
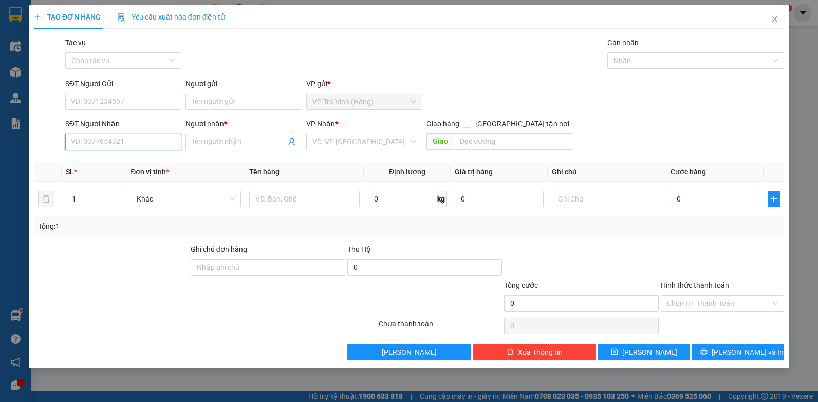
drag, startPoint x: 133, startPoint y: 139, endPoint x: 140, endPoint y: 138, distance: 7.4
click at [137, 138] on input "SĐT Người Nhận" at bounding box center [123, 142] width 117 height 16
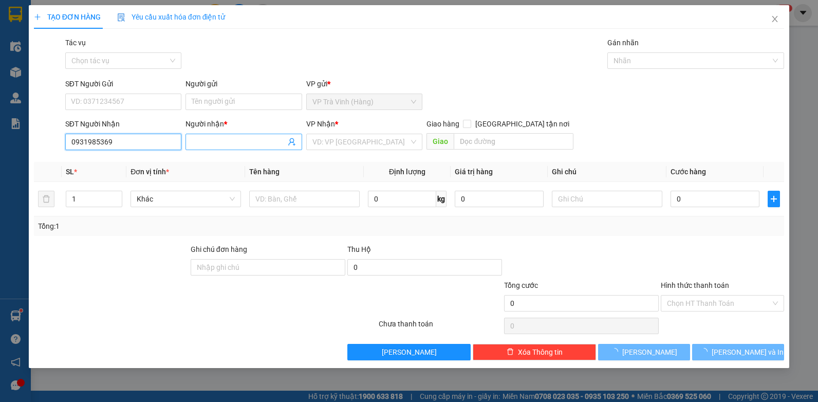
type input "0931985369"
click at [211, 143] on input "Người nhận *" at bounding box center [239, 141] width 94 height 11
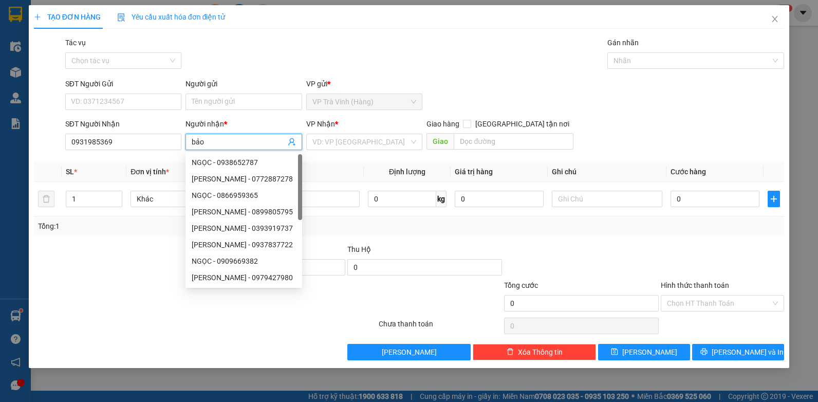
type input "bảo"
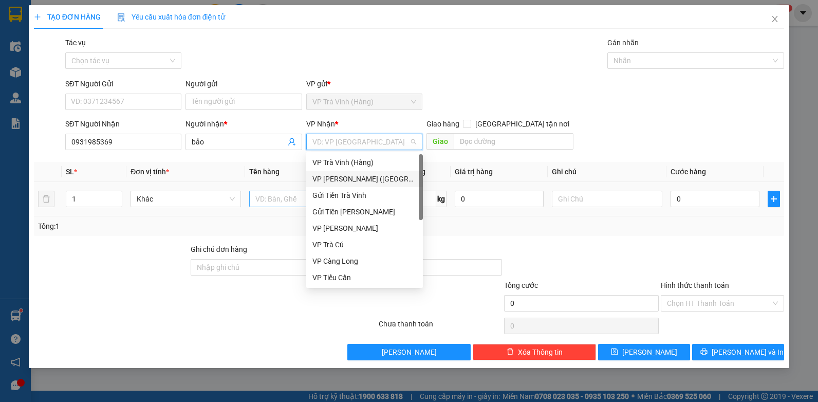
drag, startPoint x: 364, startPoint y: 174, endPoint x: 294, endPoint y: 203, distance: 75.8
click at [362, 175] on div "VP [PERSON_NAME] ([GEOGRAPHIC_DATA])" at bounding box center [365, 178] width 104 height 11
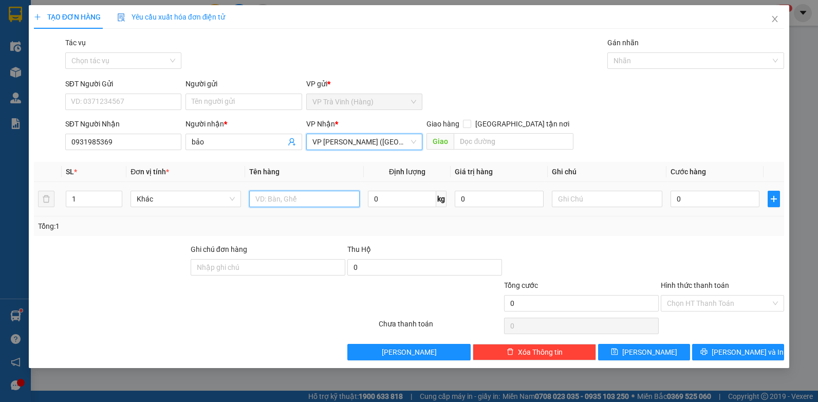
click at [290, 204] on input "text" at bounding box center [304, 199] width 111 height 16
type input "hộp kk"
type input "2"
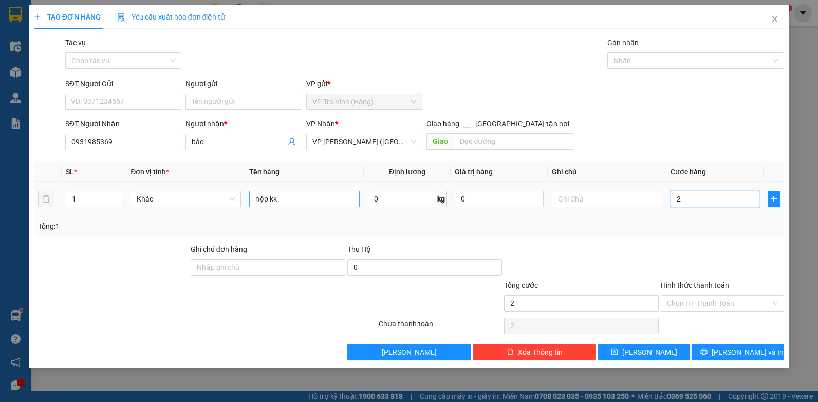
type input "20"
type input "20.000"
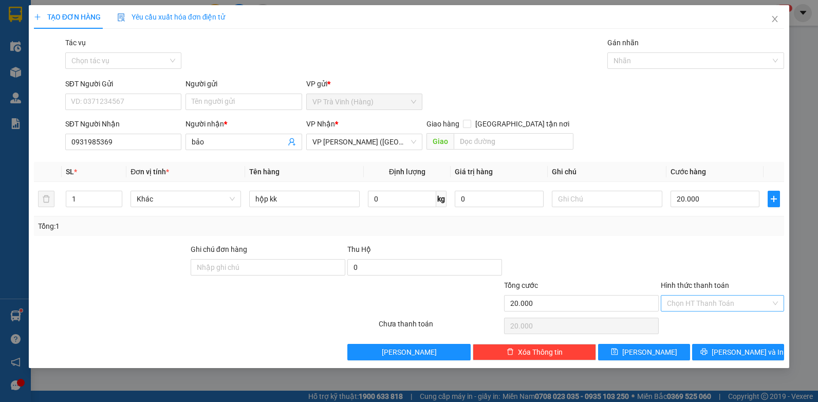
click at [722, 304] on input "Hình thức thanh toán" at bounding box center [719, 303] width 104 height 15
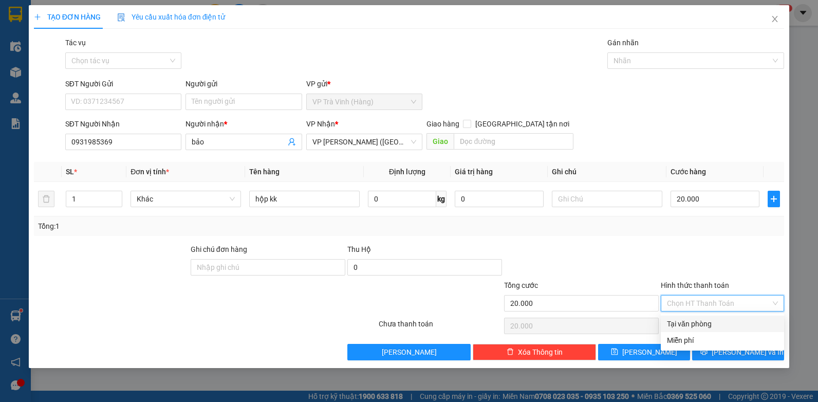
click at [707, 323] on div "Tại văn phòng" at bounding box center [722, 323] width 111 height 11
type input "0"
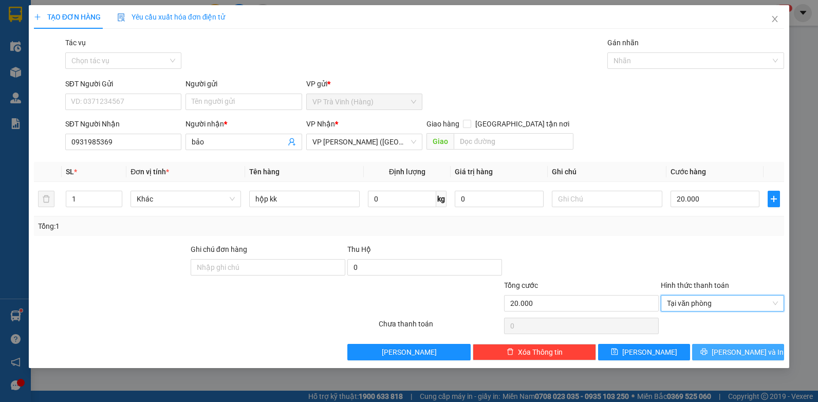
click at [736, 356] on span "[PERSON_NAME] và In" at bounding box center [748, 351] width 72 height 11
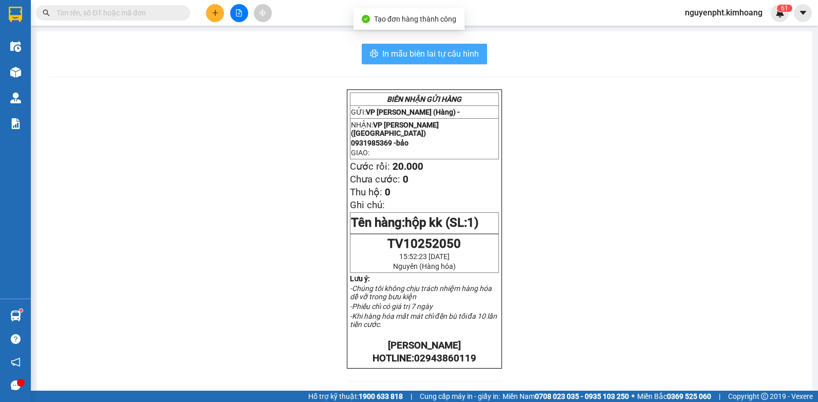
drag, startPoint x: 402, startPoint y: 56, endPoint x: 406, endPoint y: 87, distance: 31.5
click at [403, 57] on span "In mẫu biên lai tự cấu hình" at bounding box center [430, 53] width 97 height 13
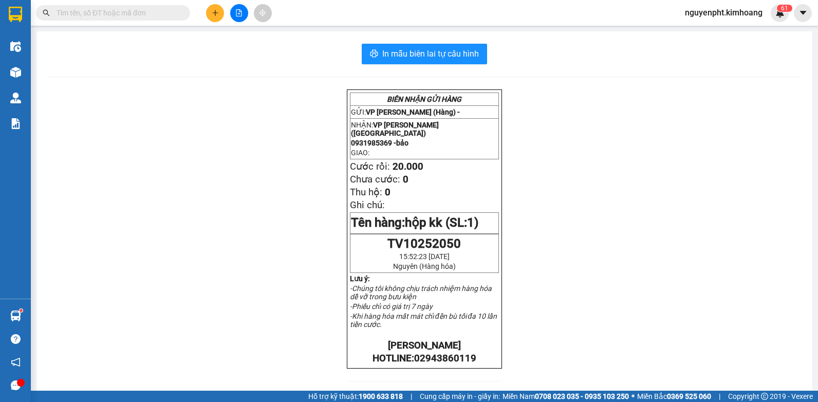
click at [75, 20] on div "Kết quả [PERSON_NAME] ( 8 ) Bộ lọc Mã ĐH Trạng thái Món hàng Thu hộ Tổng [PERSO…" at bounding box center [100, 13] width 200 height 18
click at [77, 13] on input "text" at bounding box center [117, 12] width 121 height 11
drag, startPoint x: 136, startPoint y: 15, endPoint x: 131, endPoint y: 31, distance: 16.6
click at [134, 17] on input "text" at bounding box center [117, 12] width 121 height 11
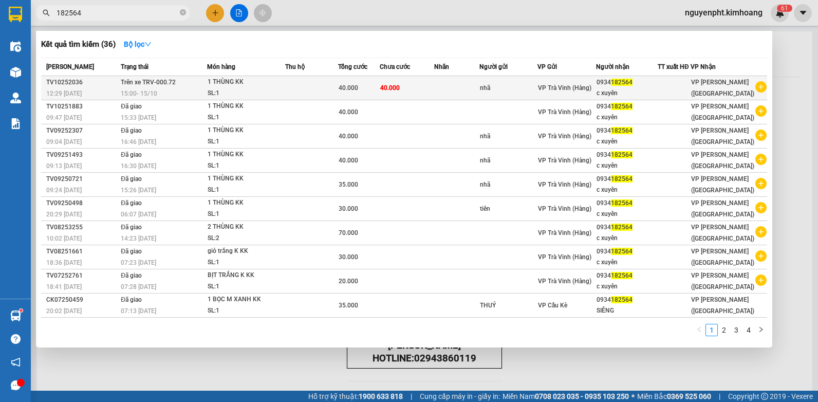
type input "182564"
click at [452, 92] on td at bounding box center [456, 88] width 45 height 24
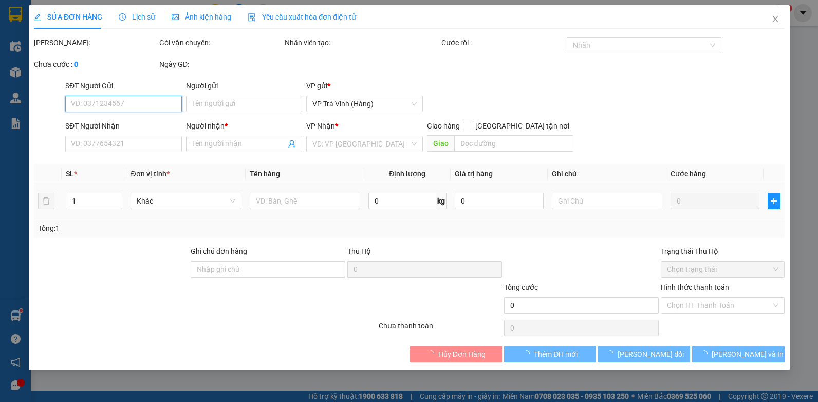
type input "nhã"
type input "0934182564"
type input "c xuyên"
type input "40.000"
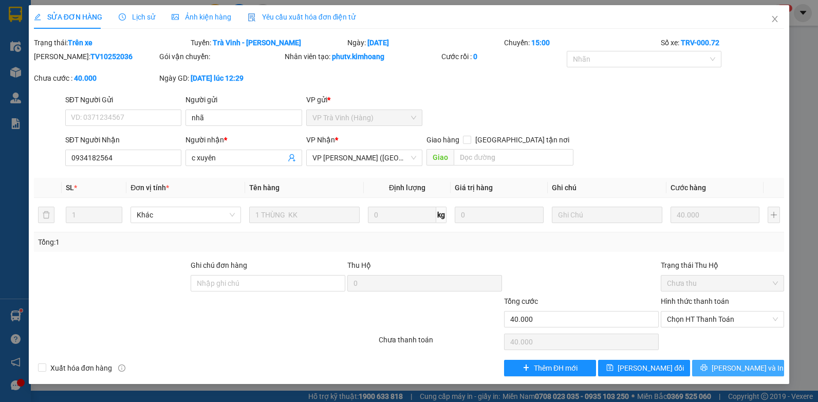
click at [748, 367] on span "[PERSON_NAME] và In" at bounding box center [748, 367] width 72 height 11
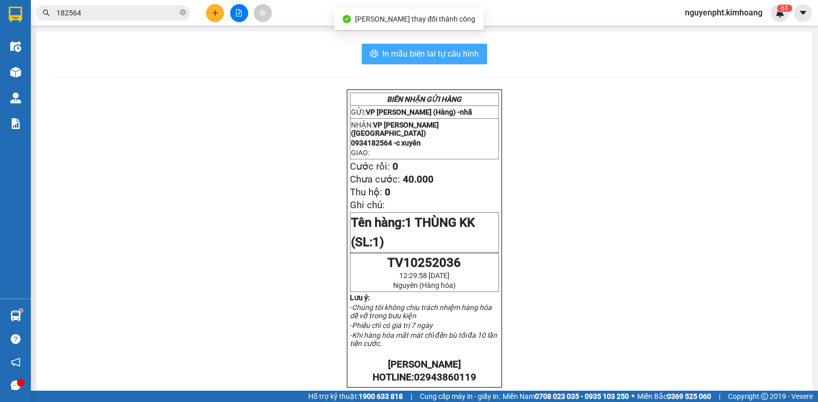
drag, startPoint x: 429, startPoint y: 57, endPoint x: 410, endPoint y: 68, distance: 22.6
click at [429, 59] on span "In mẫu biên lai tự cấu hình" at bounding box center [430, 53] width 97 height 13
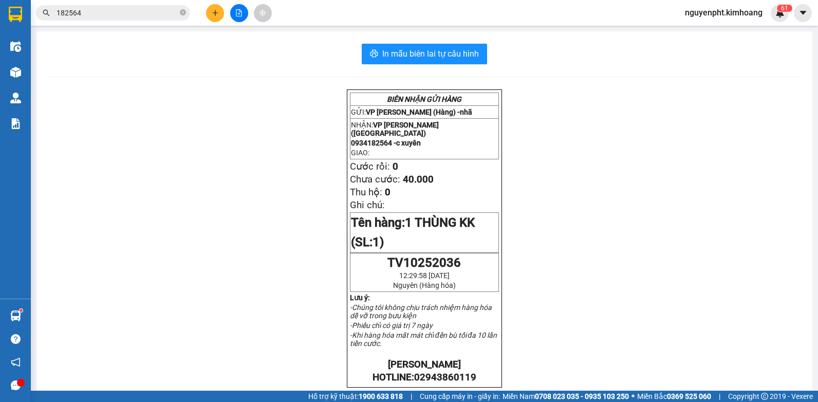
drag, startPoint x: 143, startPoint y: 7, endPoint x: -2, endPoint y: 11, distance: 145.0
click at [0, 11] on html "Kết quả [PERSON_NAME] ( 36 ) Bộ lọc Mã ĐH Trạng thái Món hàng Thu hộ Tổng [PERS…" at bounding box center [409, 201] width 818 height 402
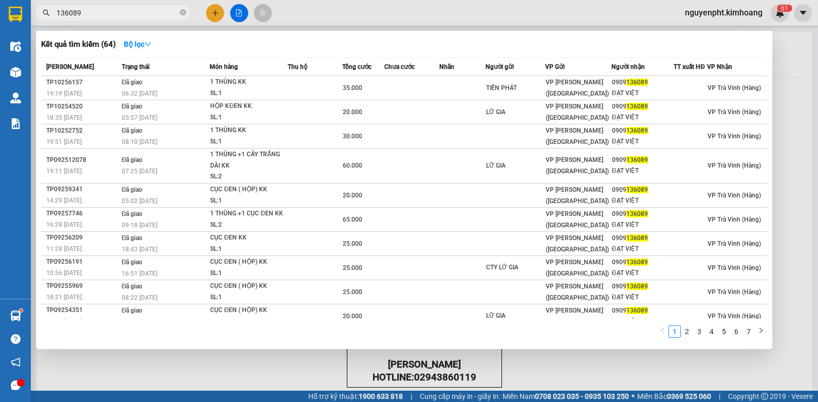
drag, startPoint x: 124, startPoint y: 13, endPoint x: 0, endPoint y: 31, distance: 125.8
click at [0, 31] on html "Kết quả [PERSON_NAME] ( 64 ) Bộ lọc Mã ĐH Trạng thái Món hàng Thu hộ Tổng [PERS…" at bounding box center [409, 201] width 818 height 402
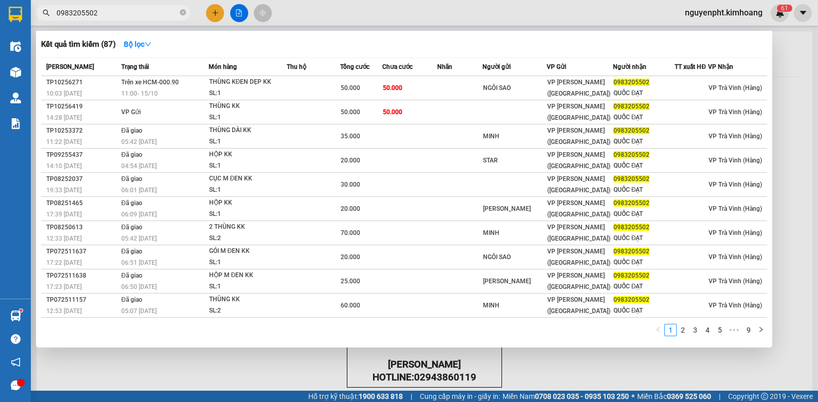
type input "0983205502"
click at [186, 13] on span "0983205502" at bounding box center [113, 12] width 154 height 15
click at [186, 14] on icon "close-circle" at bounding box center [183, 12] width 6 height 6
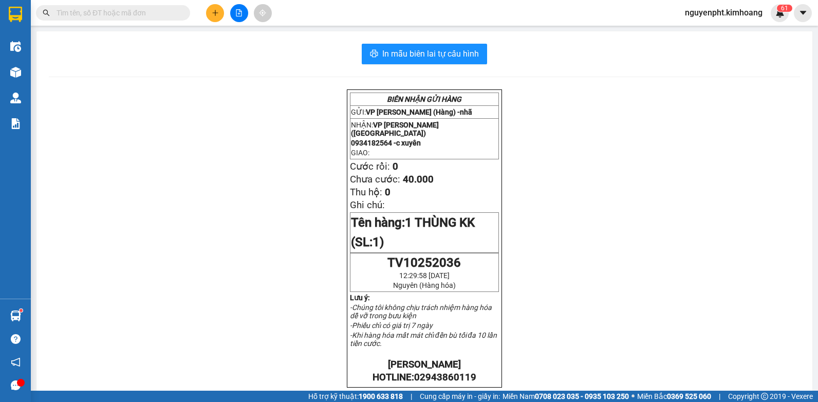
click at [217, 15] on icon "plus" at bounding box center [215, 12] width 7 height 7
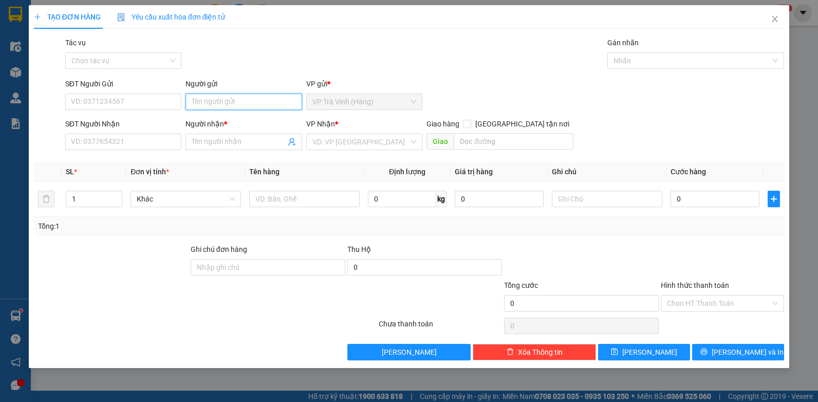
click at [198, 98] on input "Người gửi" at bounding box center [244, 102] width 117 height 16
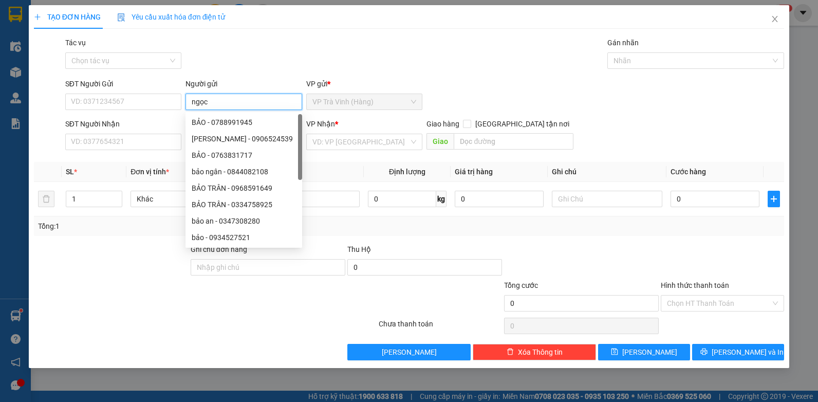
type input "ngọc"
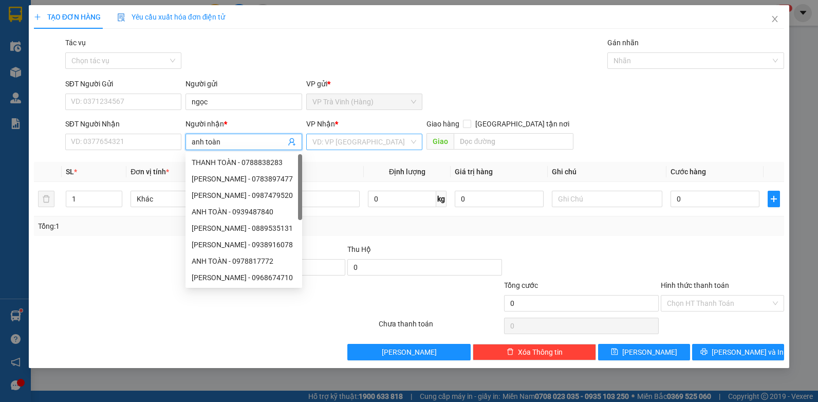
type input "anh toàn"
drag, startPoint x: 364, startPoint y: 139, endPoint x: 377, endPoint y: 150, distance: 16.8
click at [370, 144] on input "search" at bounding box center [361, 141] width 97 height 15
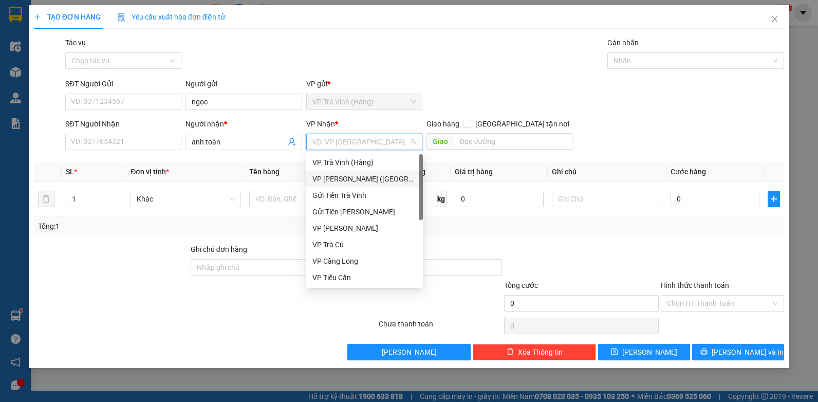
click at [340, 173] on div "VP [PERSON_NAME] ([GEOGRAPHIC_DATA])" at bounding box center [365, 178] width 104 height 11
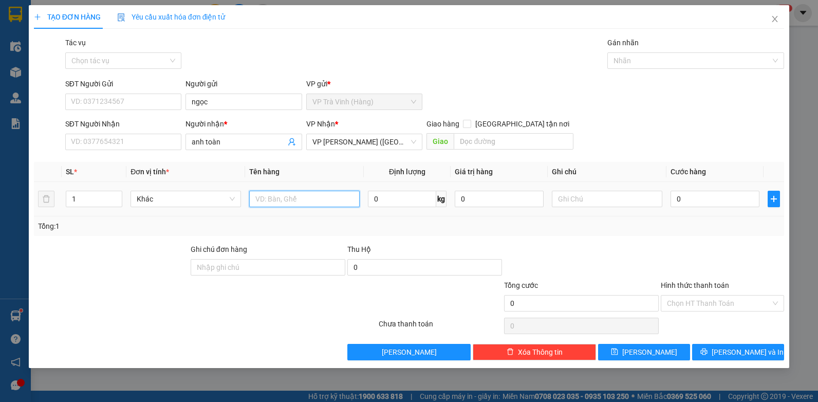
click at [285, 197] on input "text" at bounding box center [304, 199] width 111 height 16
click at [108, 141] on input "SĐT Người Nhận" at bounding box center [123, 142] width 117 height 16
type input "0901415377"
click at [294, 199] on input "text" at bounding box center [304, 199] width 111 height 16
type input "kiện thùng kk"
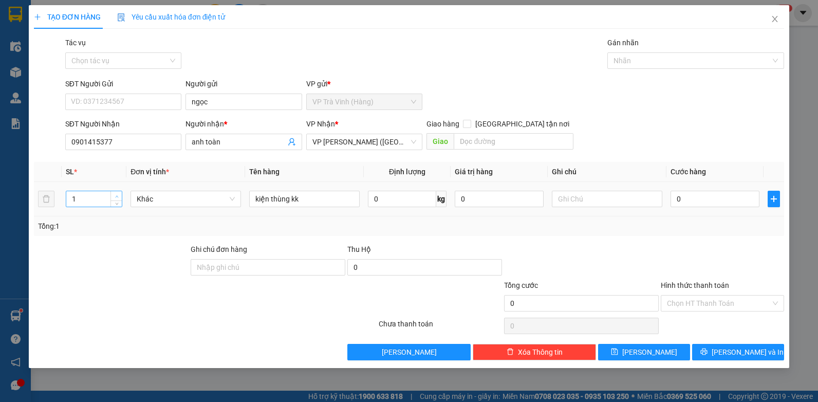
click at [118, 195] on icon "up" at bounding box center [117, 197] width 4 height 4
type input "2"
click at [703, 198] on input "0" at bounding box center [715, 199] width 89 height 16
type input "7"
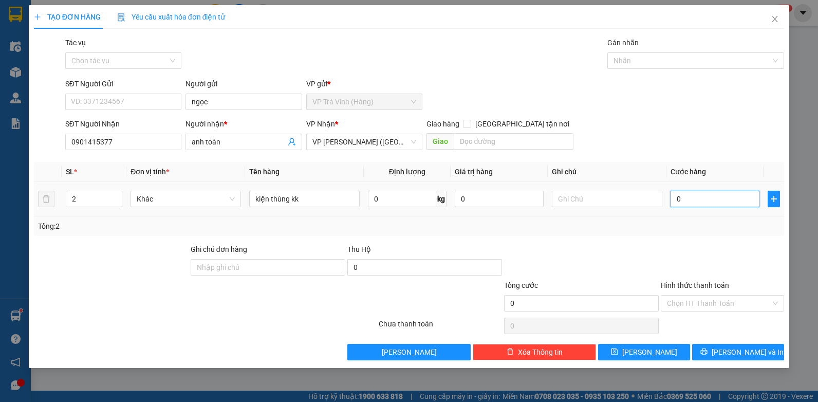
type input "7"
type input "70"
type input "70.000"
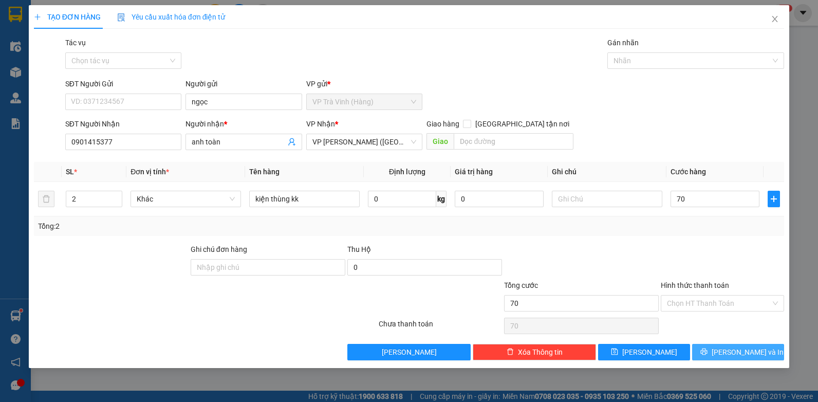
type input "70.000"
click at [705, 348] on button "[PERSON_NAME] và In" at bounding box center [738, 352] width 92 height 16
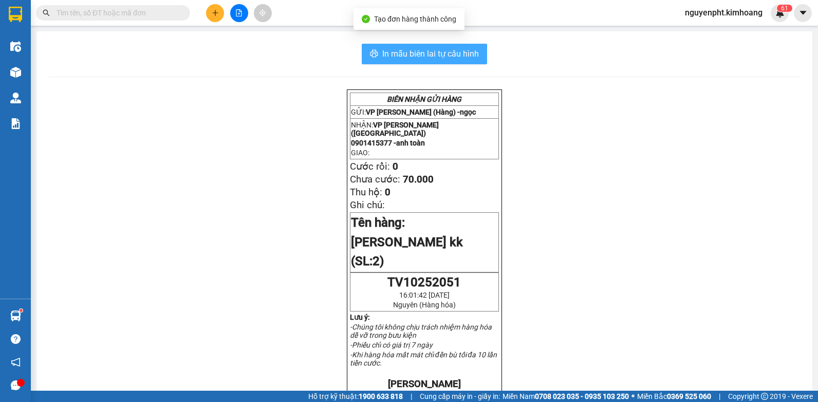
drag, startPoint x: 382, startPoint y: 53, endPoint x: 375, endPoint y: 54, distance: 7.8
click at [382, 53] on span "In mẫu biên lai tự cấu hình" at bounding box center [430, 53] width 97 height 13
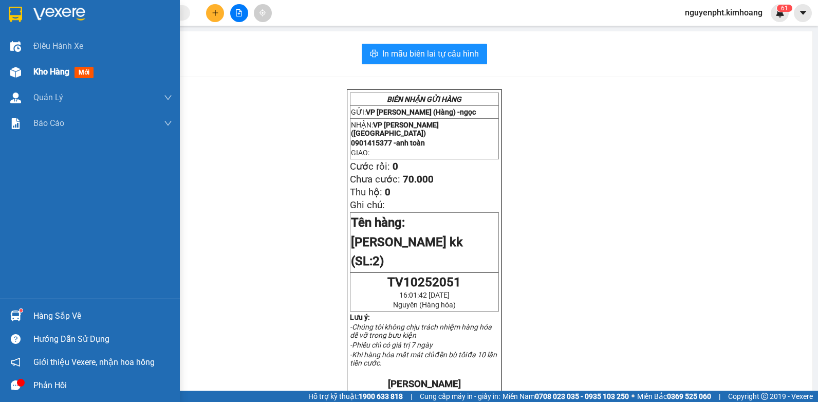
click at [56, 73] on span "Kho hàng" at bounding box center [51, 72] width 36 height 10
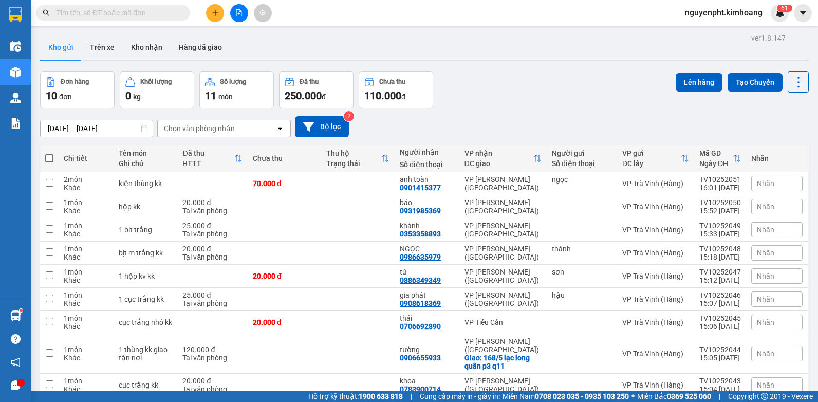
click at [140, 14] on input "text" at bounding box center [117, 12] width 121 height 11
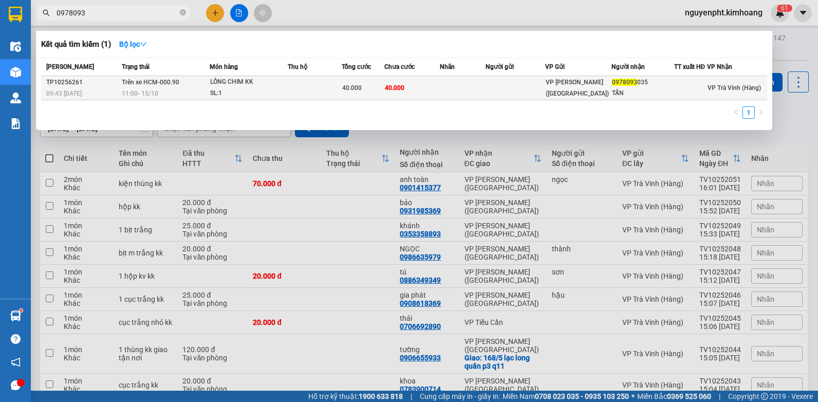
type input "0978093"
click at [477, 89] on td at bounding box center [463, 88] width 46 height 24
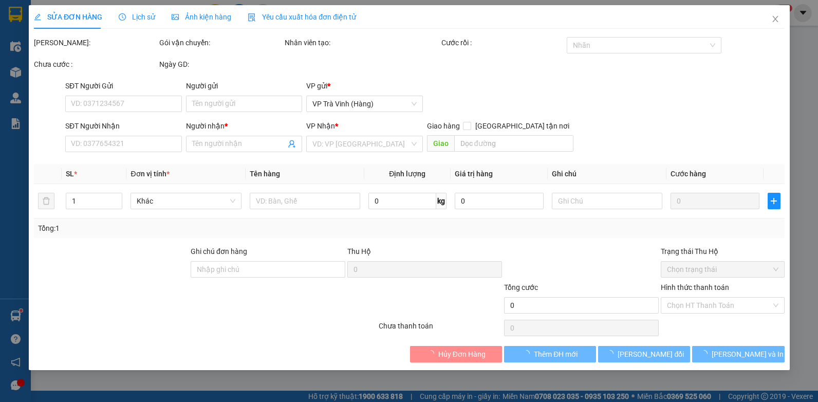
type input "0978093035"
type input "TẤN"
type input "40.000"
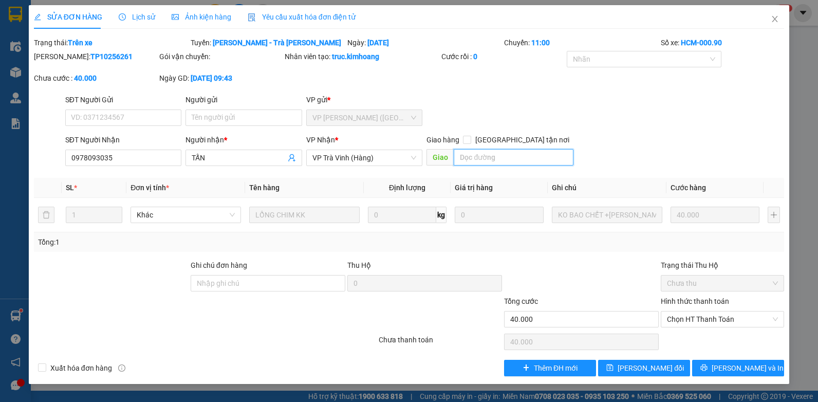
click at [484, 157] on input "text" at bounding box center [513, 157] width 119 height 16
type input "1"
click at [638, 366] on span "[PERSON_NAME] đổi" at bounding box center [651, 367] width 66 height 11
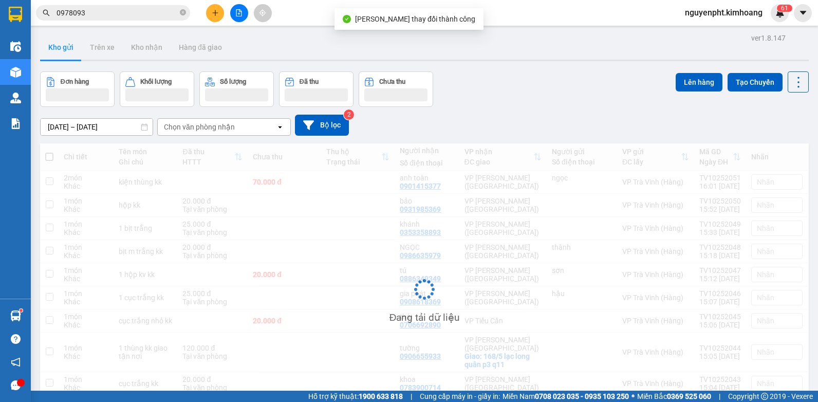
drag, startPoint x: 116, startPoint y: 17, endPoint x: 109, endPoint y: 12, distance: 8.4
click at [116, 16] on input "0978093" at bounding box center [117, 12] width 121 height 11
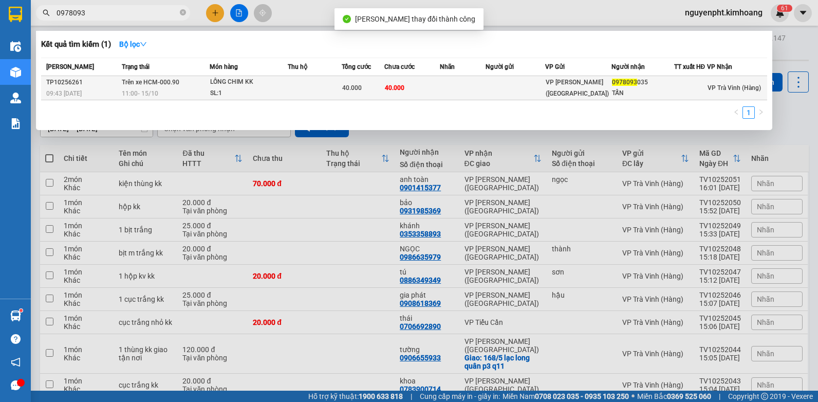
click at [413, 90] on td "40.000" at bounding box center [412, 88] width 56 height 24
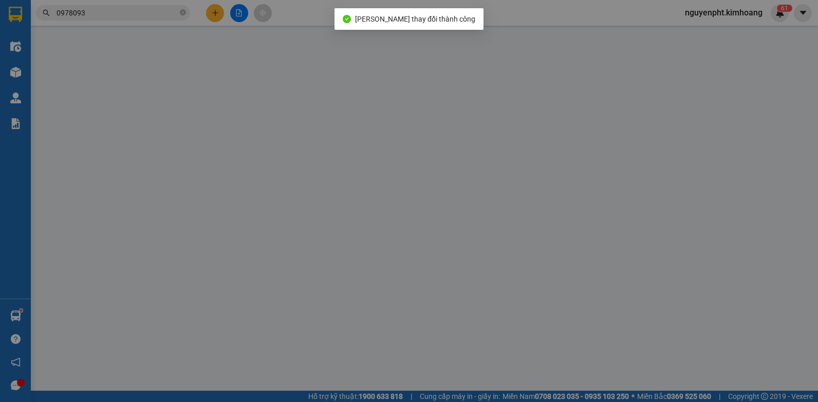
type input "0978093035"
type input "TẤN"
type input "1"
type input "40.000"
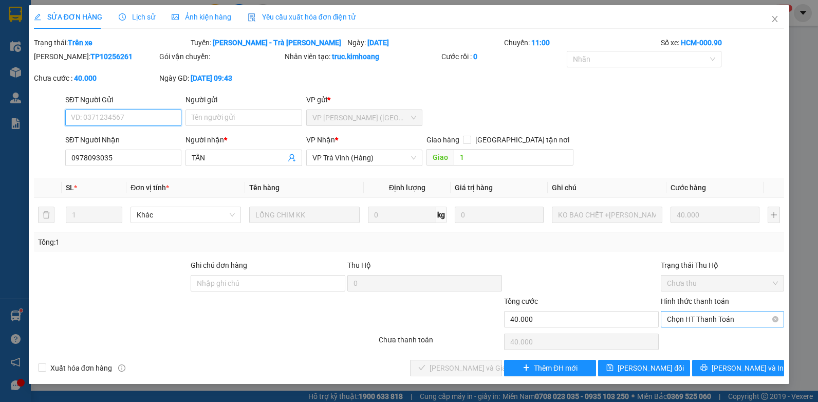
click at [700, 325] on span "Chọn HT Thanh Toán" at bounding box center [722, 318] width 111 height 15
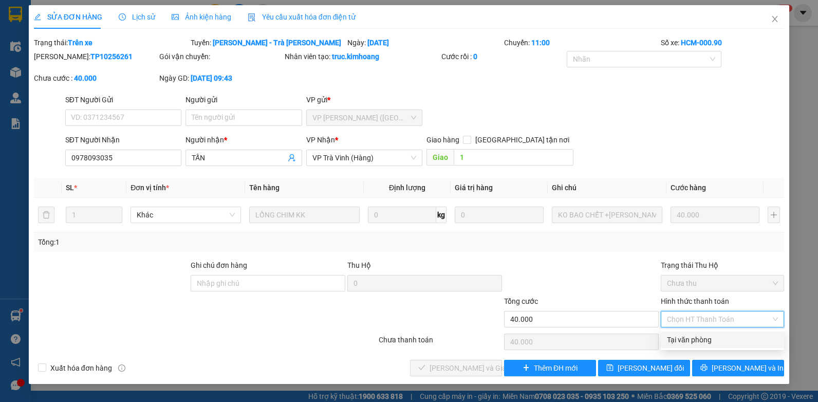
drag, startPoint x: 699, startPoint y: 342, endPoint x: 684, endPoint y: 340, distance: 15.0
click at [698, 342] on div "Tại văn phòng" at bounding box center [722, 339] width 111 height 11
type input "0"
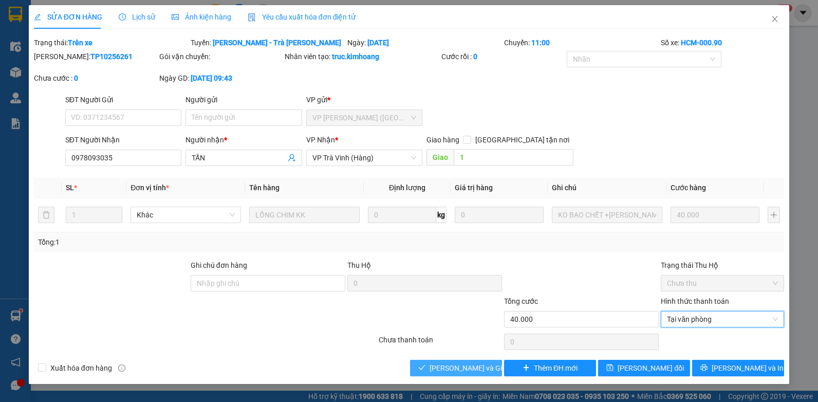
click at [435, 369] on span "[PERSON_NAME] và Giao hàng" at bounding box center [479, 367] width 99 height 11
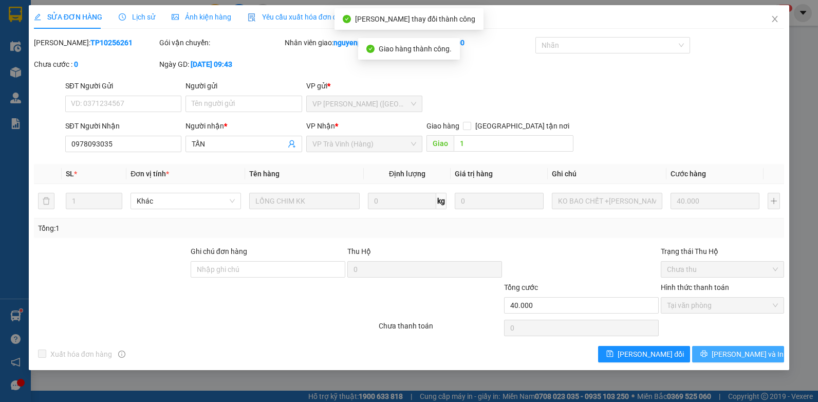
click at [740, 357] on span "[PERSON_NAME] và In" at bounding box center [748, 353] width 72 height 11
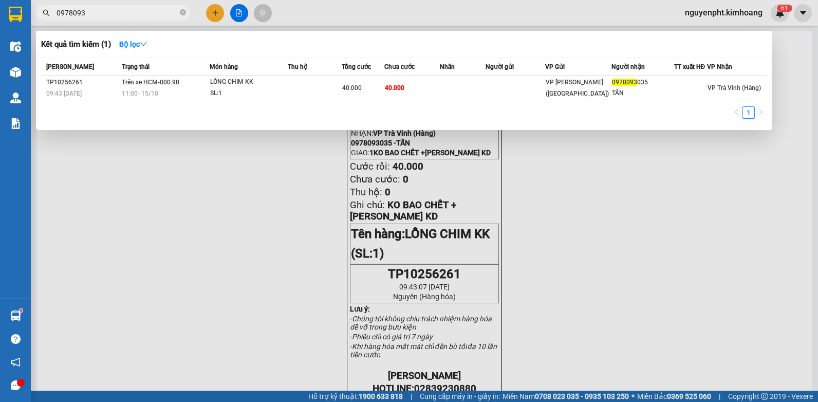
drag, startPoint x: 137, startPoint y: 13, endPoint x: 0, endPoint y: 379, distance: 391.3
click at [0, 216] on html "Kết quả tìm kiếm ( 1 ) Bộ lọc Mã ĐH Trạng thái Món hàng Thu hộ Tổng cước Chưa c…" at bounding box center [409, 201] width 818 height 402
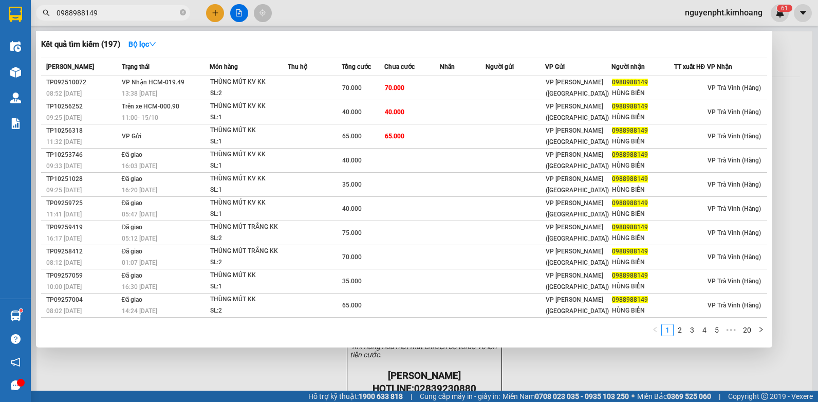
click at [151, 16] on input "0988988149" at bounding box center [117, 12] width 121 height 11
drag, startPoint x: 121, startPoint y: 15, endPoint x: 0, endPoint y: 30, distance: 122.2
click at [0, 30] on html "Kết quả tìm kiếm ( 197 ) Bộ lọc Mã ĐH Trạng thái Món hàng Thu hộ Tổng cước Chưa…" at bounding box center [409, 201] width 818 height 402
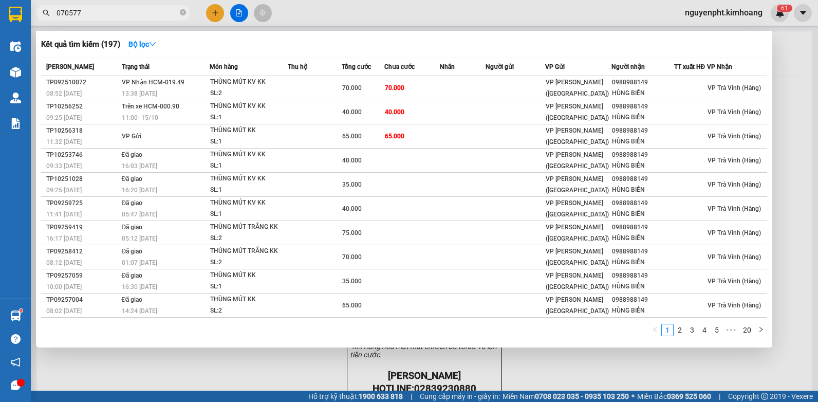
type input "0705771"
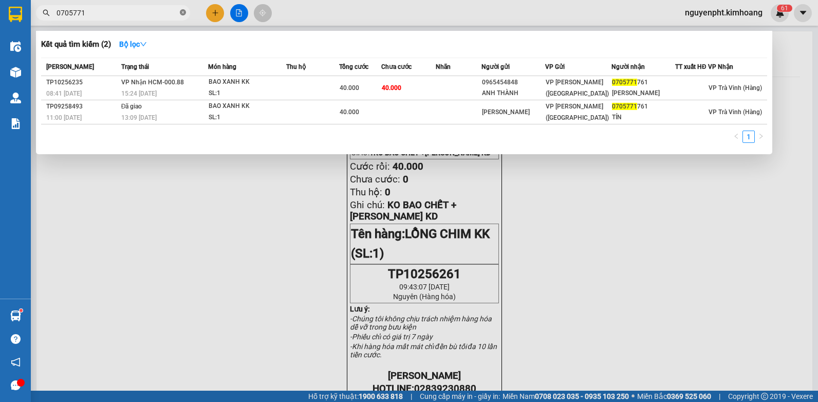
click at [180, 10] on icon "close-circle" at bounding box center [183, 12] width 6 height 6
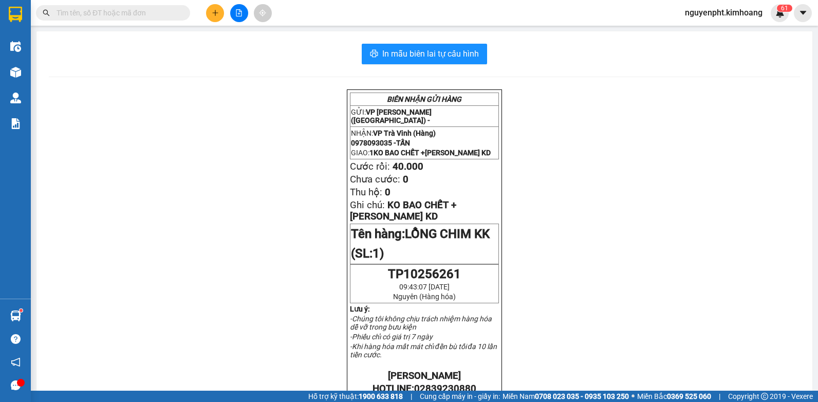
click at [214, 12] on icon "plus" at bounding box center [215, 12] width 7 height 7
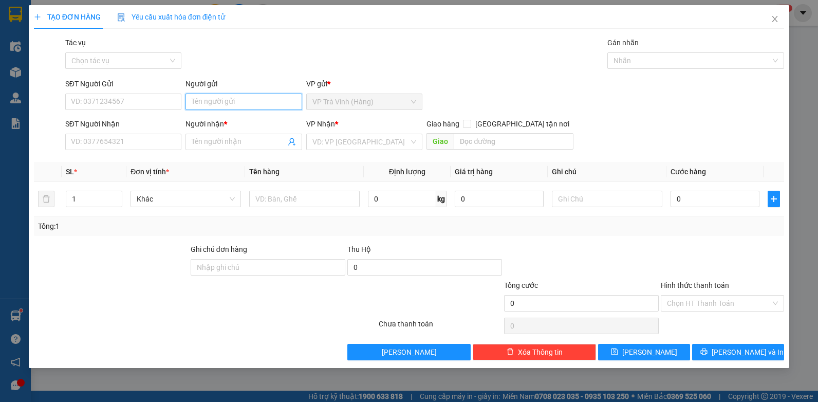
click at [246, 102] on input "Người gửi" at bounding box center [244, 102] width 117 height 16
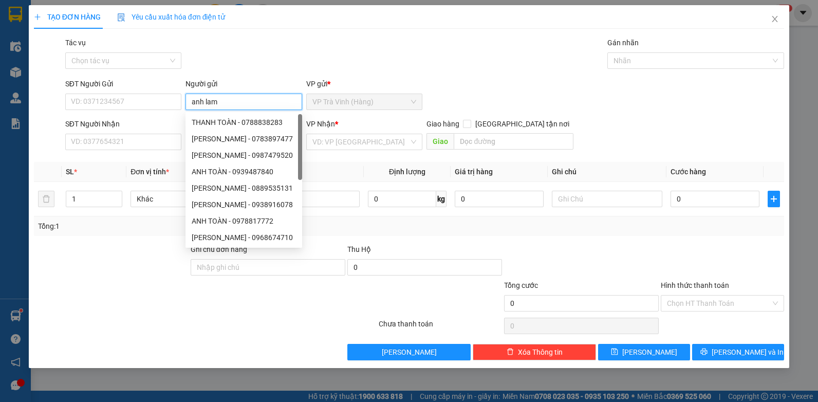
type input "anh lam"
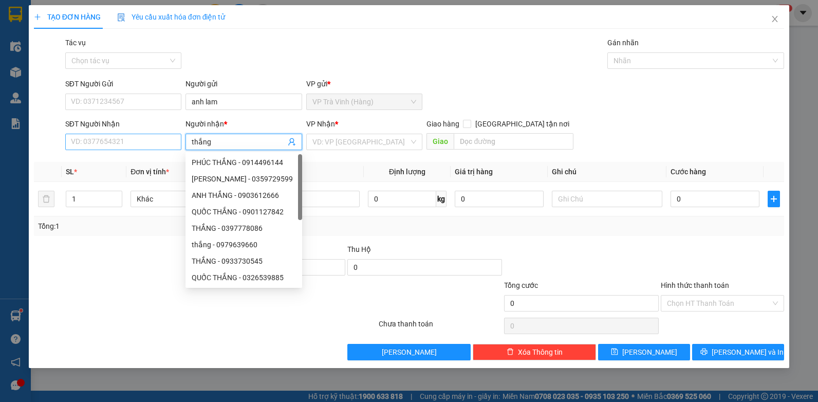
type input "thắng"
click at [129, 135] on input "SĐT Người Nhận" at bounding box center [123, 142] width 117 height 16
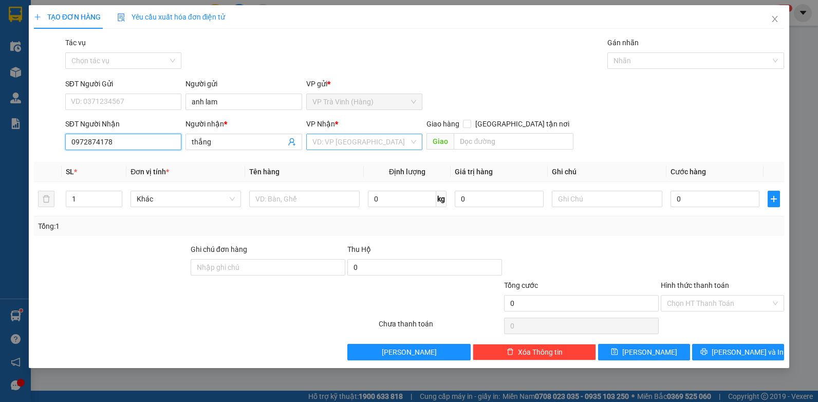
type input "0972874178"
click at [327, 141] on input "search" at bounding box center [361, 141] width 97 height 15
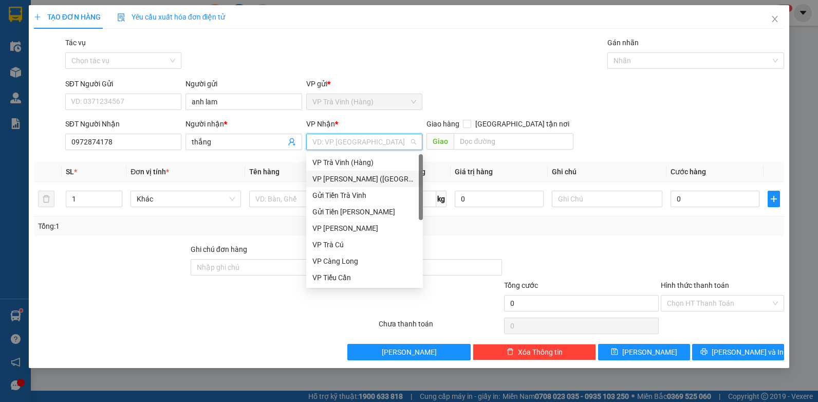
click at [345, 180] on div "VP [PERSON_NAME] ([GEOGRAPHIC_DATA])" at bounding box center [365, 178] width 104 height 11
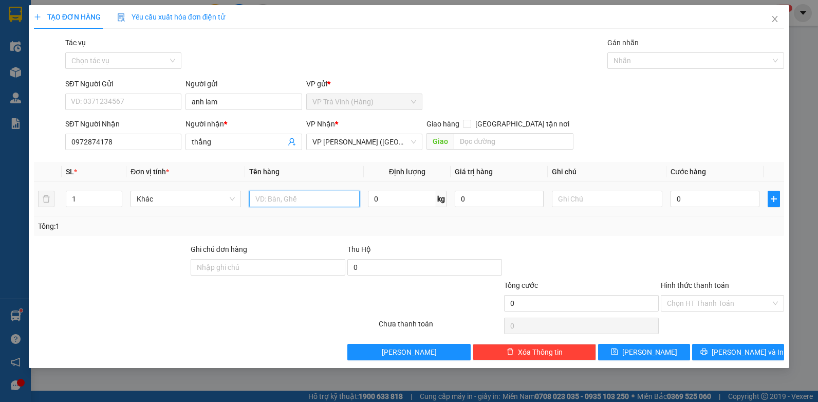
click at [290, 202] on input "text" at bounding box center [304, 199] width 111 height 16
type input "kiện thùng dài kk"
type input "5"
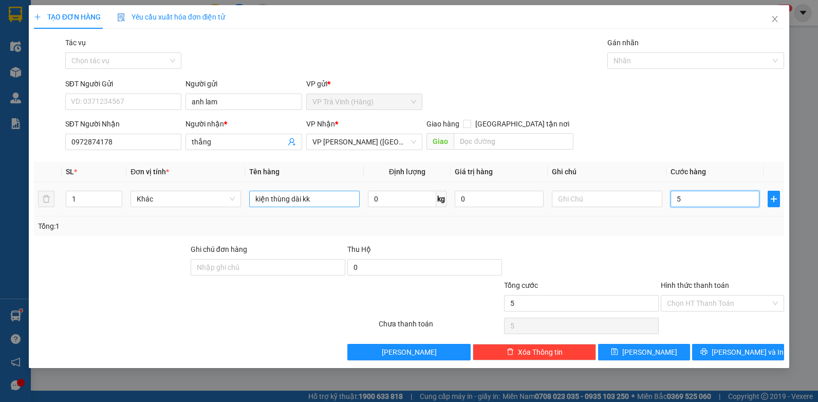
type input "50"
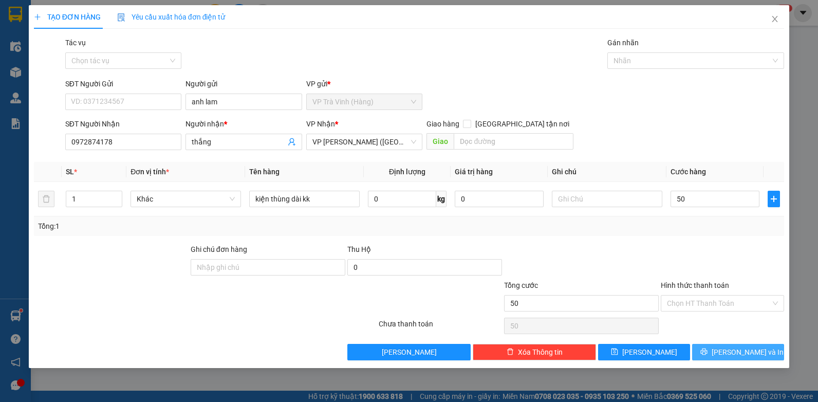
type input "50.000"
click at [736, 357] on span "[PERSON_NAME] và In" at bounding box center [748, 351] width 72 height 11
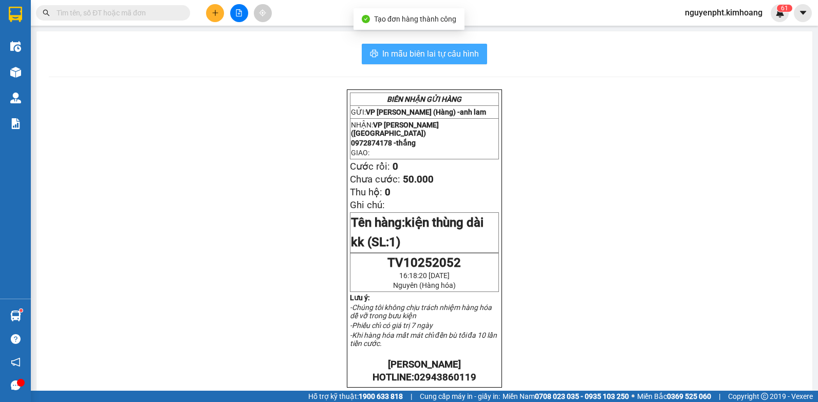
click at [433, 59] on span "In mẫu biên lai tự cấu hình" at bounding box center [430, 53] width 97 height 13
drag, startPoint x: 432, startPoint y: 57, endPoint x: 416, endPoint y: 74, distance: 23.3
click at [432, 58] on span "In mẫu biên lai tự cấu hình" at bounding box center [430, 53] width 97 height 13
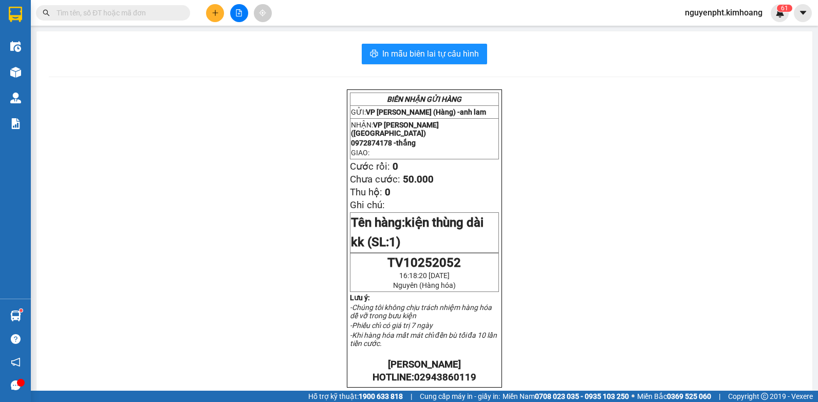
click at [129, 12] on input "text" at bounding box center [117, 12] width 121 height 11
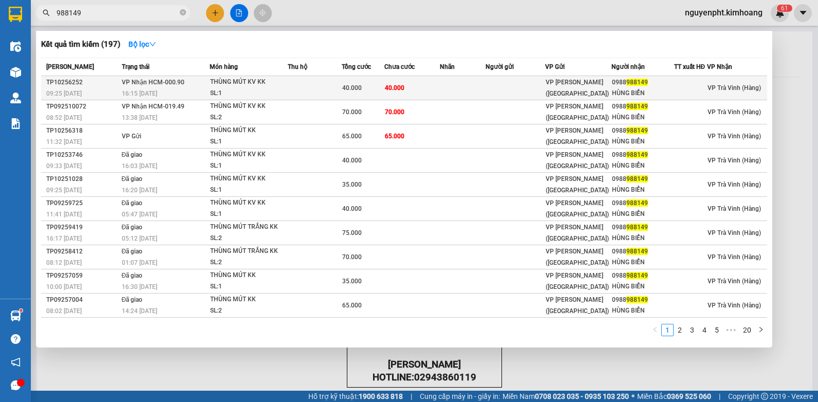
type input "988149"
click at [438, 87] on td "40.000" at bounding box center [412, 88] width 56 height 24
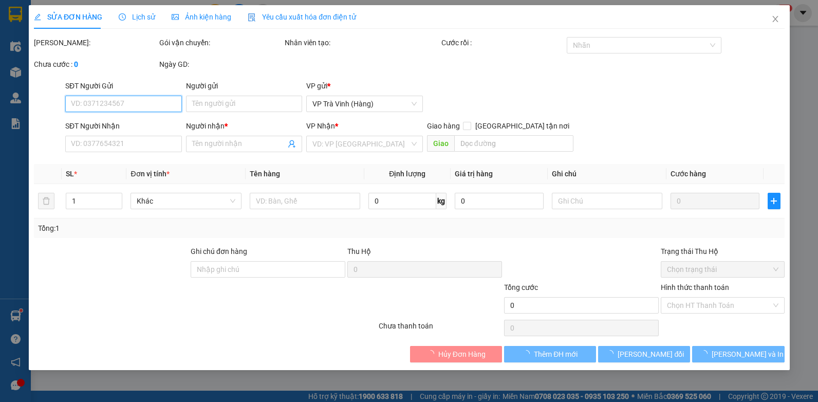
type input "0988988149"
type input "HÙNG BIỂN"
type input "40.000"
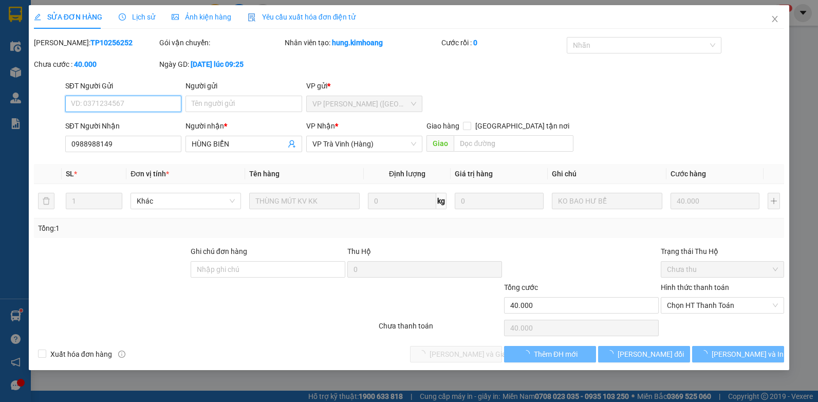
click at [703, 311] on span "Chọn HT Thanh Toán" at bounding box center [722, 305] width 111 height 15
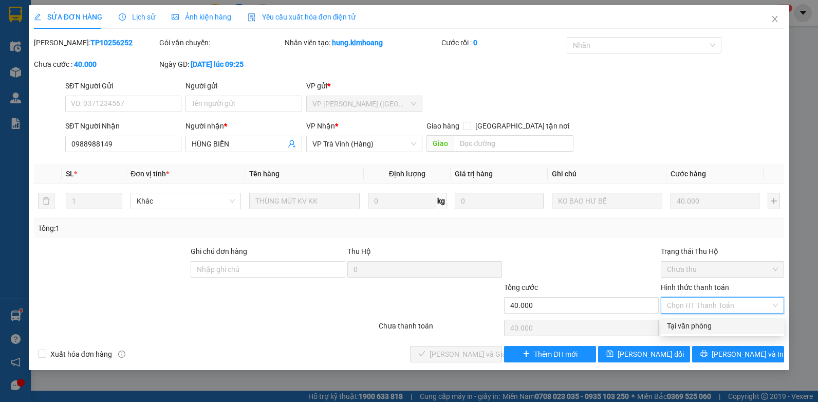
drag, startPoint x: 686, startPoint y: 330, endPoint x: 629, endPoint y: 332, distance: 57.6
click at [686, 329] on div "Tại văn phòng" at bounding box center [722, 325] width 111 height 11
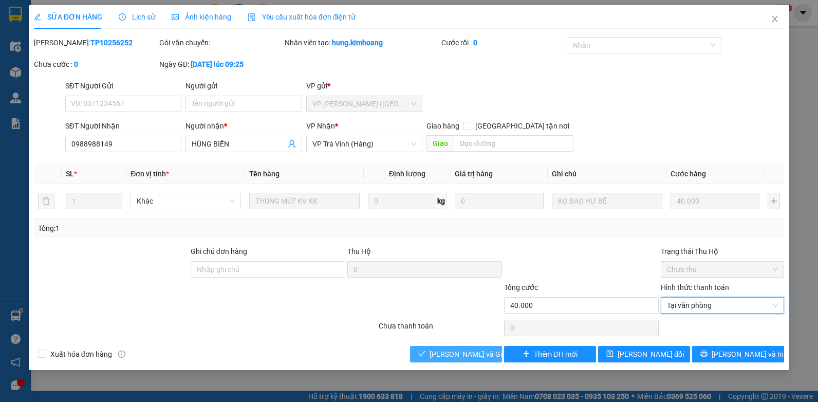
click at [470, 352] on span "[PERSON_NAME] và Giao hàng" at bounding box center [479, 353] width 99 height 11
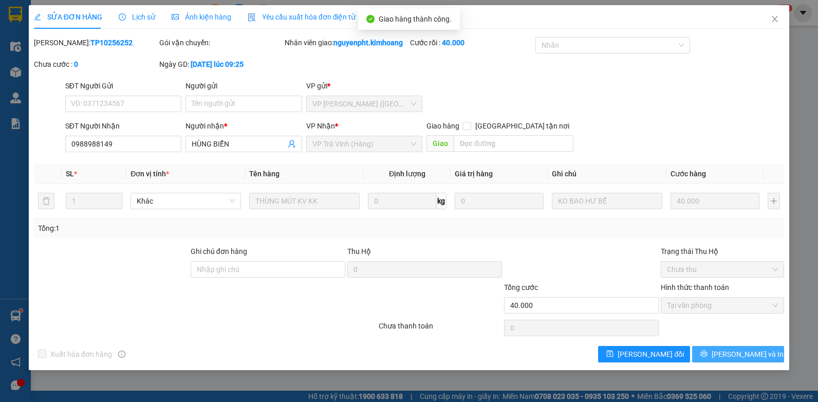
click at [728, 359] on button "[PERSON_NAME] và In" at bounding box center [738, 354] width 92 height 16
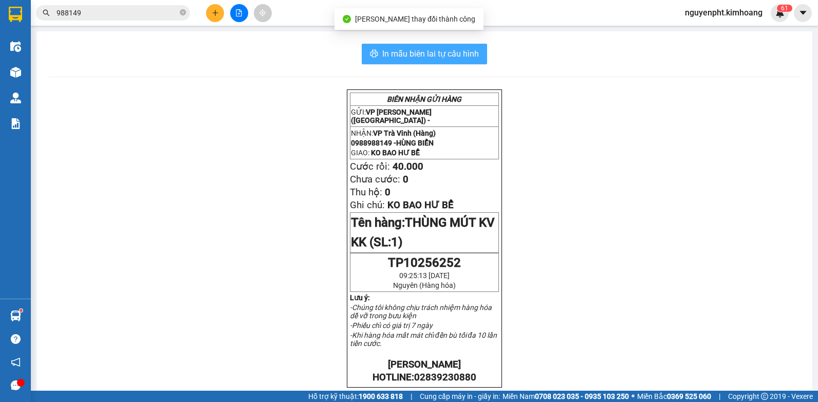
click at [411, 53] on span "In mẫu biên lai tự cấu hình" at bounding box center [430, 53] width 97 height 13
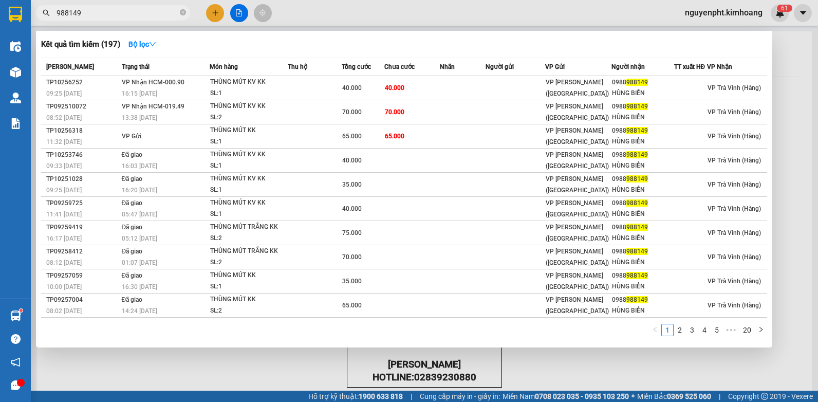
drag, startPoint x: 123, startPoint y: 14, endPoint x: 0, endPoint y: 19, distance: 122.9
click at [0, 15] on html "Kết quả tìm kiếm ( 197 ) Bộ lọc Mã ĐH Trạng thái Món hàng Thu hộ Tổng cước Chưa…" at bounding box center [409, 201] width 818 height 402
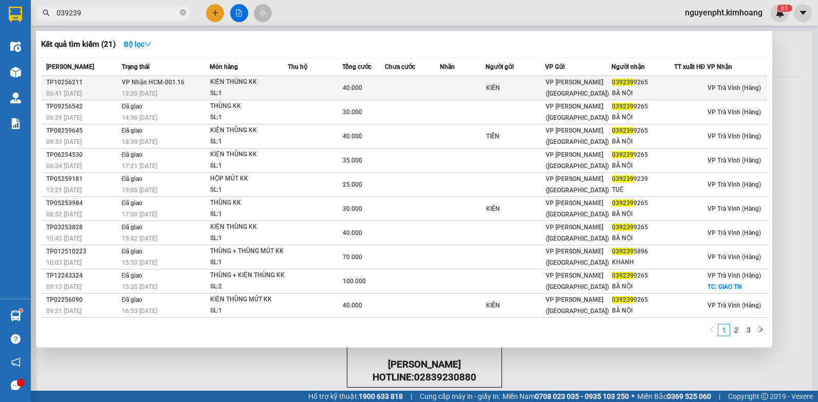
click at [385, 91] on div "40.000" at bounding box center [364, 87] width 42 height 11
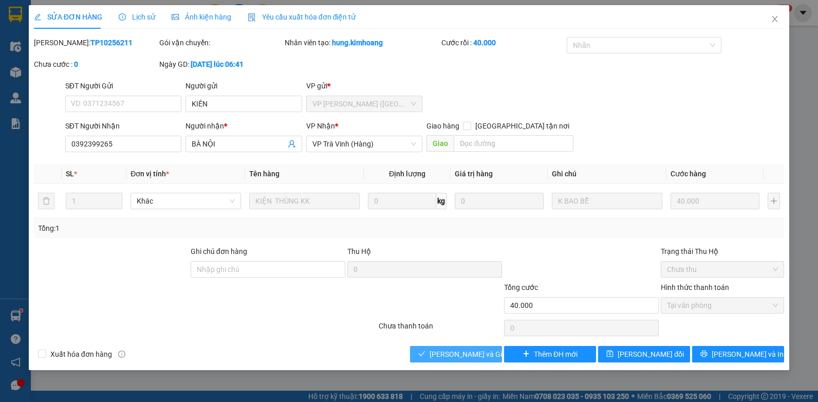
drag, startPoint x: 451, startPoint y: 357, endPoint x: 440, endPoint y: 348, distance: 14.3
click at [448, 356] on span "[PERSON_NAME] và Giao hàng" at bounding box center [479, 353] width 99 height 11
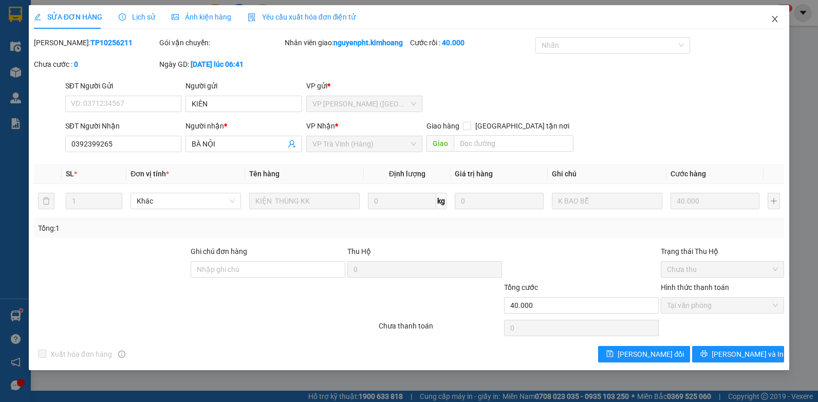
click at [774, 19] on icon "close" at bounding box center [775, 19] width 8 height 8
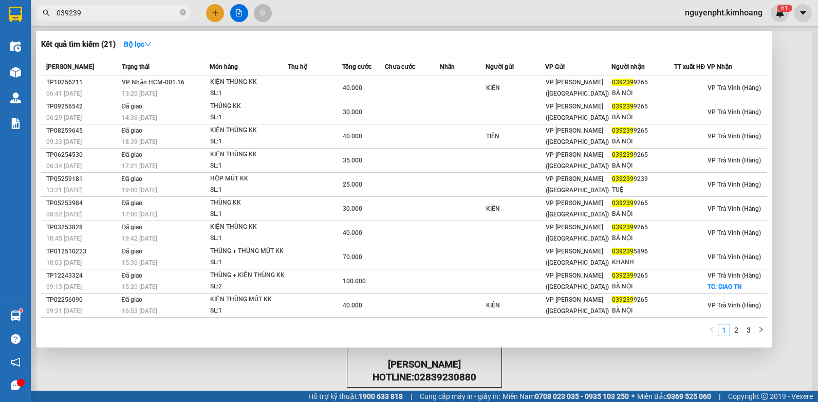
drag, startPoint x: 134, startPoint y: 13, endPoint x: 0, endPoint y: 28, distance: 134.4
click at [0, 21] on html "Kết quả [PERSON_NAME] ( 21 ) Bộ lọc Mã ĐH Trạng thái Món hàng Thu hộ Tổng [PERS…" at bounding box center [409, 201] width 818 height 402
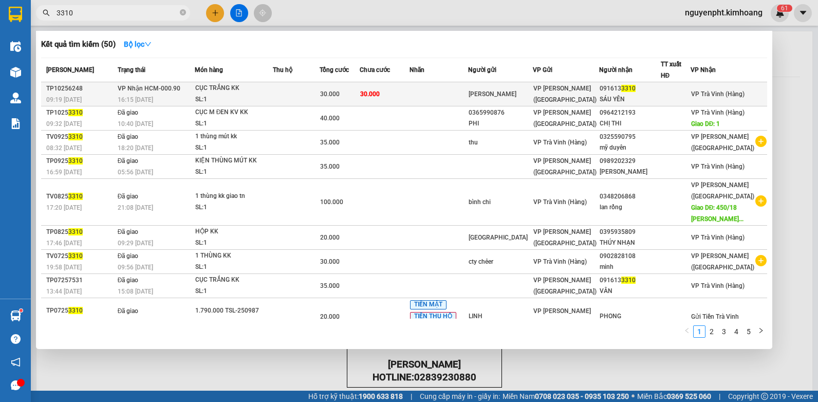
click at [410, 91] on td "30.000" at bounding box center [385, 94] width 50 height 24
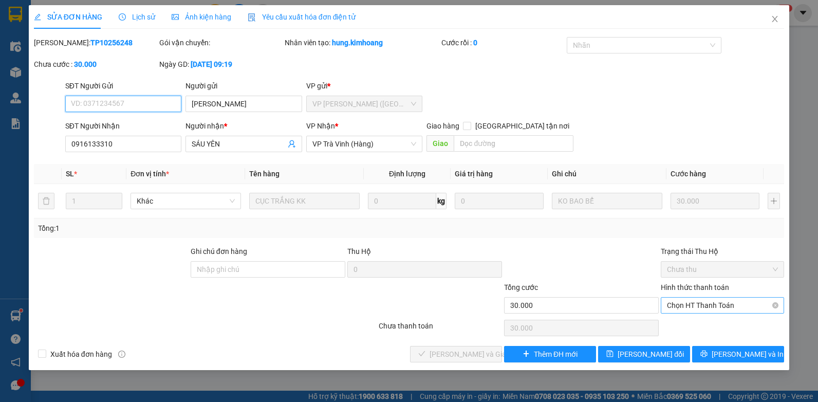
click at [718, 303] on span "Chọn HT Thanh Toán" at bounding box center [722, 305] width 111 height 15
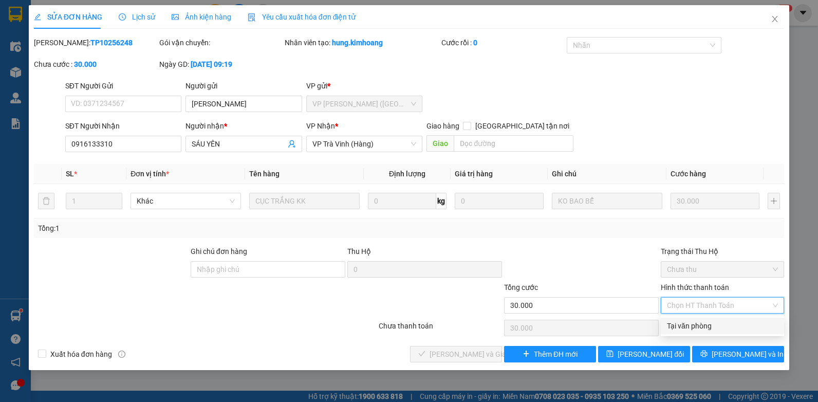
click at [716, 327] on div "Tại văn phòng" at bounding box center [722, 325] width 111 height 11
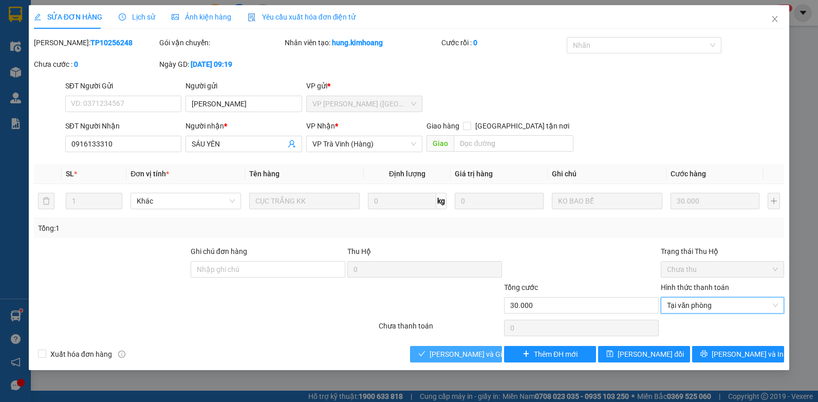
click at [459, 359] on span "[PERSON_NAME] và Giao hàng" at bounding box center [479, 353] width 99 height 11
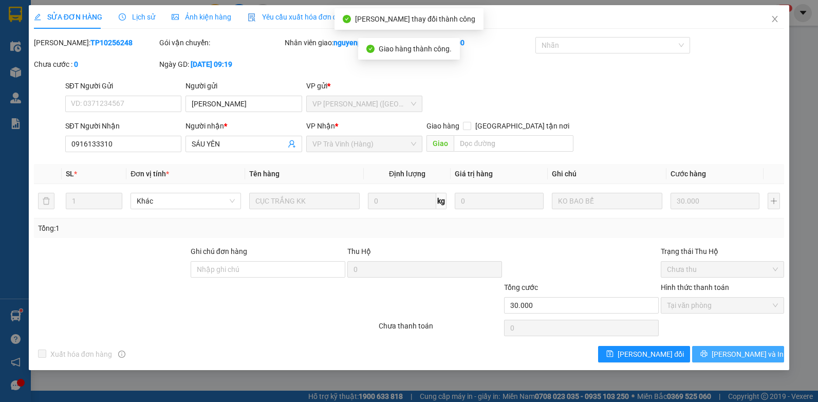
drag, startPoint x: 733, startPoint y: 350, endPoint x: 714, endPoint y: 336, distance: 23.5
click at [733, 351] on span "[PERSON_NAME] và In" at bounding box center [748, 353] width 72 height 11
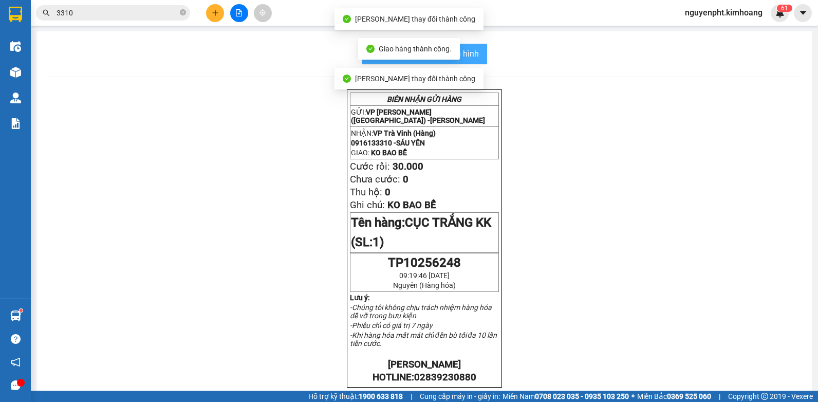
click at [468, 48] on span "In mẫu biên lai tự cấu hình" at bounding box center [430, 53] width 97 height 13
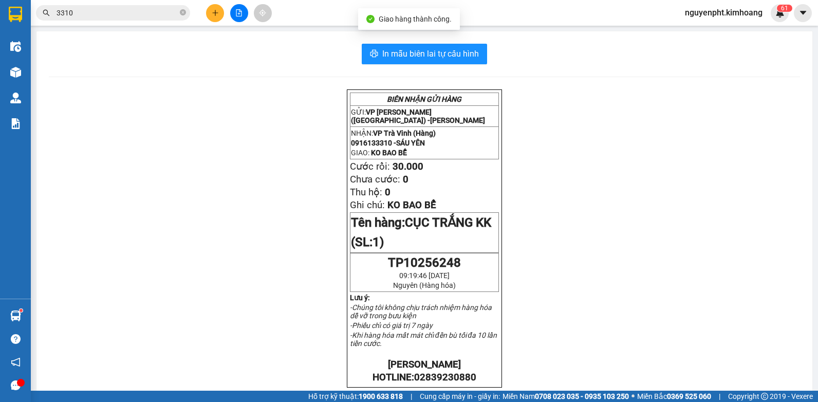
drag, startPoint x: 124, startPoint y: 17, endPoint x: 0, endPoint y: 26, distance: 124.1
click at [0, 17] on html "Kết quả tìm kiếm ( 50 ) Bộ lọc Mã ĐH Trạng thái Món hàng Thu hộ Tổng cước Chưa …" at bounding box center [409, 201] width 818 height 402
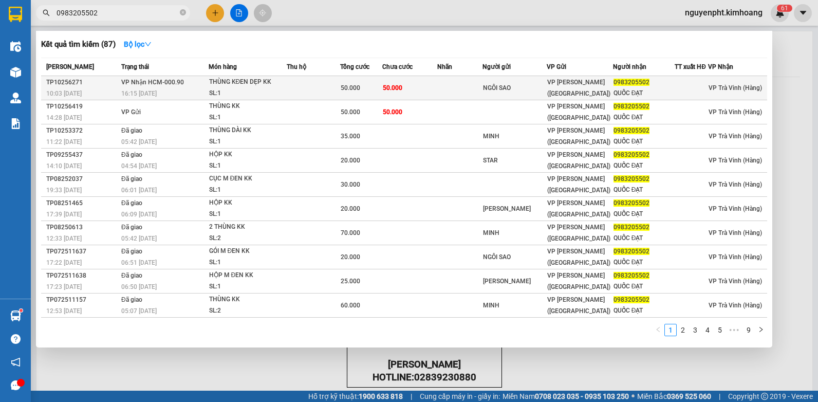
click at [452, 89] on td at bounding box center [460, 88] width 46 height 24
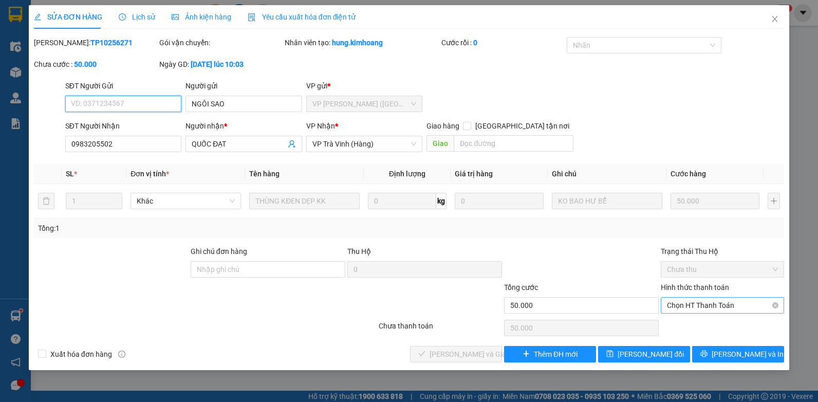
click at [700, 303] on span "Chọn HT Thanh Toán" at bounding box center [722, 305] width 111 height 15
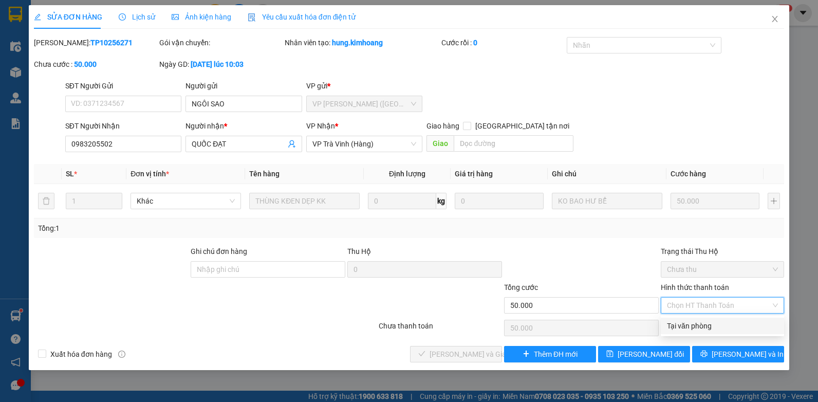
drag, startPoint x: 695, startPoint y: 329, endPoint x: 682, endPoint y: 327, distance: 13.5
click at [695, 329] on div "Tại văn phòng" at bounding box center [722, 325] width 111 height 11
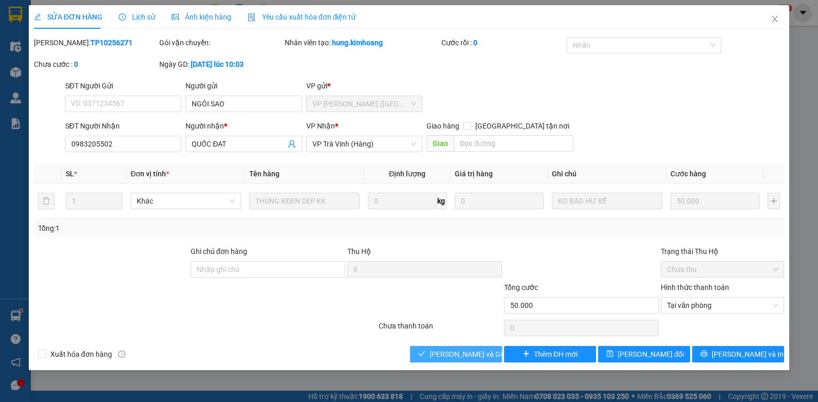
drag, startPoint x: 415, startPoint y: 352, endPoint x: 411, endPoint y: 344, distance: 8.7
click at [416, 352] on button "[PERSON_NAME] và Giao hàng" at bounding box center [456, 354] width 92 height 16
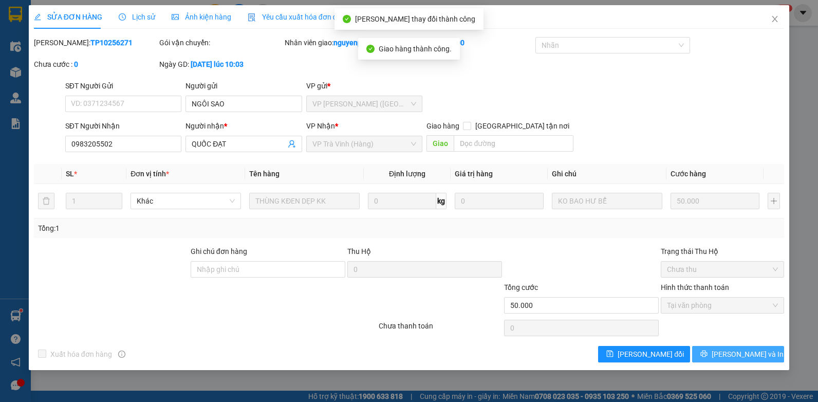
click at [708, 354] on icon "printer" at bounding box center [704, 354] width 7 height 7
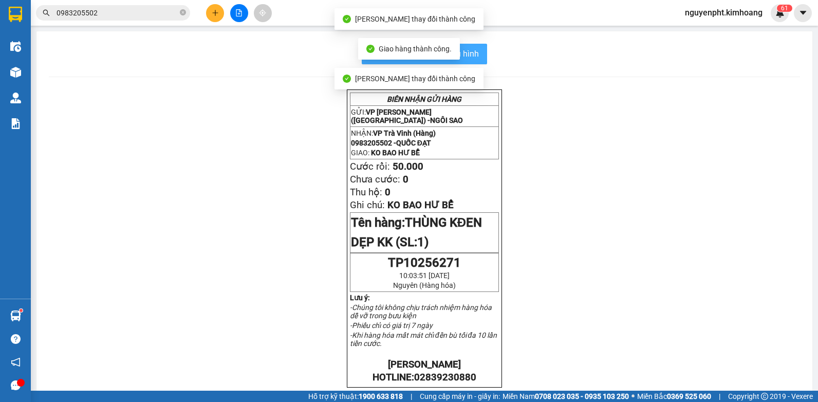
click at [470, 54] on span "In mẫu biên lai tự cấu hình" at bounding box center [430, 53] width 97 height 13
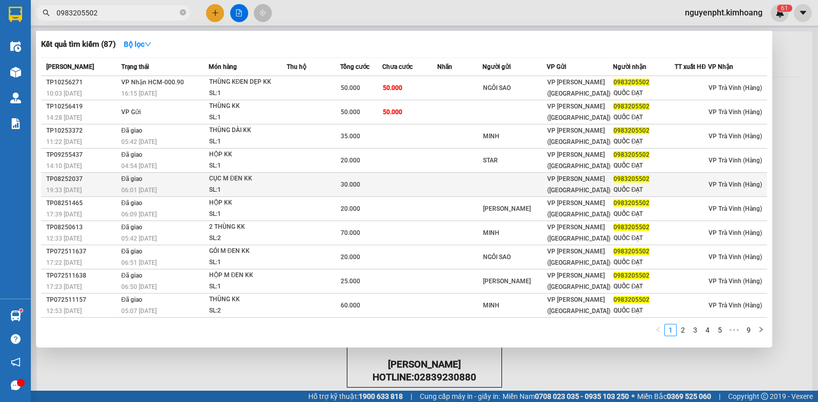
drag, startPoint x: 140, startPoint y: 10, endPoint x: 275, endPoint y: 188, distance: 223.1
click at [0, 30] on html "Kết quả tìm kiếm ( 87 ) Bộ lọc Mã ĐH Trạng thái Món hàng Thu hộ Tổng cước Chưa …" at bounding box center [409, 201] width 818 height 402
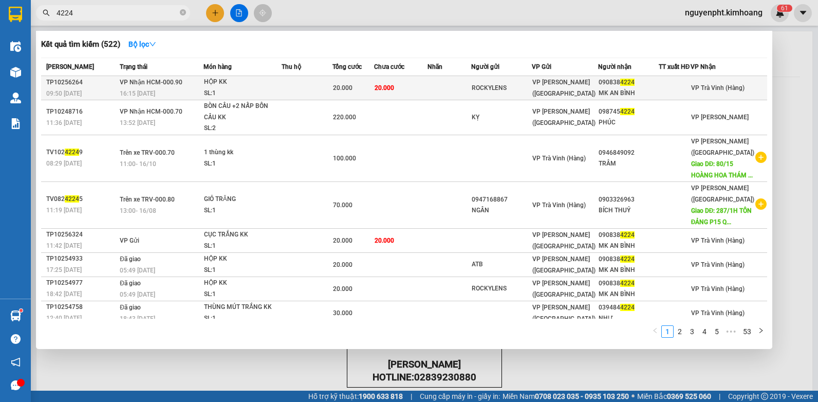
click at [299, 98] on td at bounding box center [307, 88] width 51 height 24
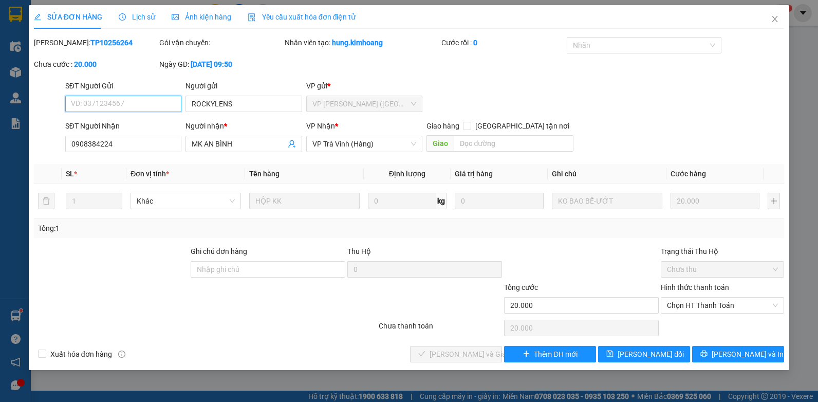
drag, startPoint x: 689, startPoint y: 303, endPoint x: 680, endPoint y: 314, distance: 14.3
click at [688, 304] on span "Chọn HT Thanh Toán" at bounding box center [722, 305] width 111 height 15
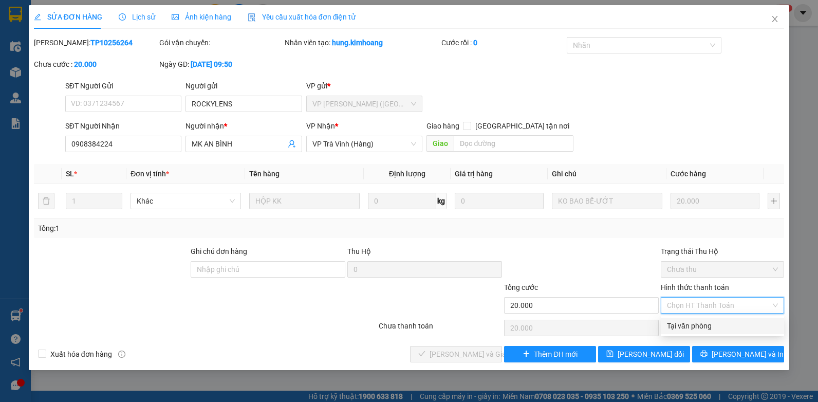
click at [681, 324] on div "Tại văn phòng" at bounding box center [722, 325] width 111 height 11
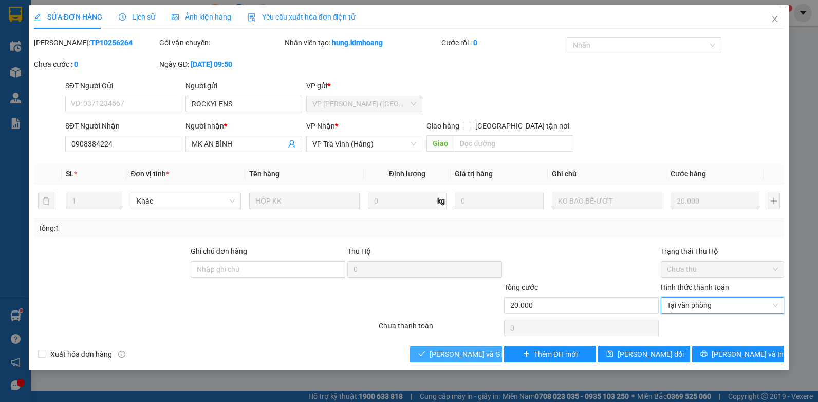
click at [462, 360] on button "[PERSON_NAME] và Giao hàng" at bounding box center [456, 354] width 92 height 16
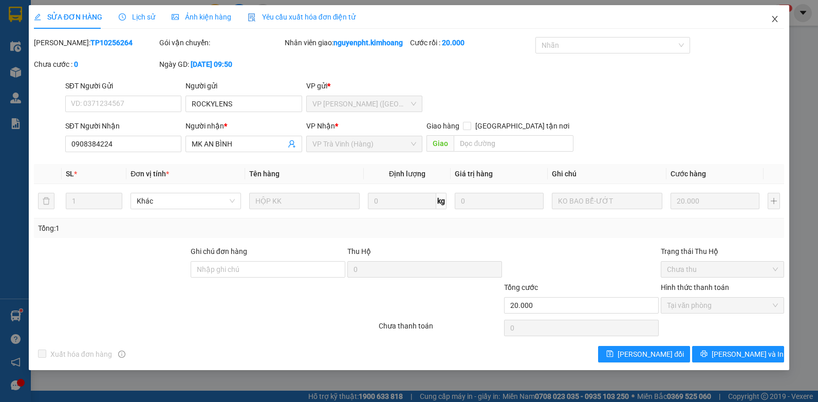
drag, startPoint x: 777, startPoint y: 21, endPoint x: 400, endPoint y: 27, distance: 377.3
click at [776, 21] on icon "close" at bounding box center [775, 19] width 8 height 8
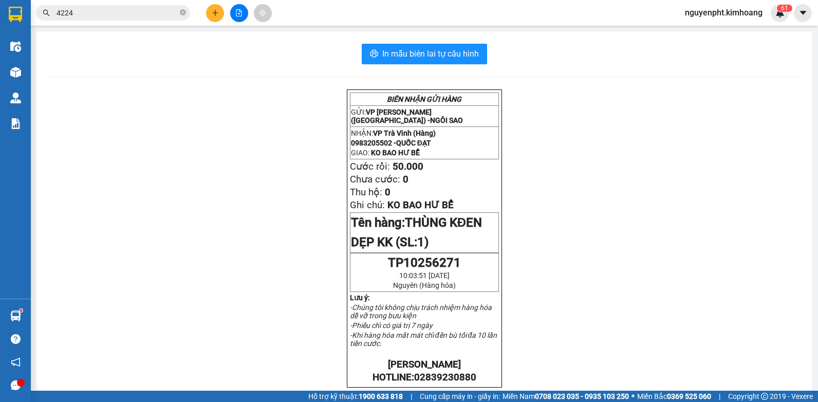
drag, startPoint x: 139, startPoint y: 9, endPoint x: 0, endPoint y: 125, distance: 181.7
click at [0, 35] on html "Kết quả tìm kiếm ( 522 ) Bộ lọc Mã ĐH Trạng thái Món hàng Thu hộ Tổng cước Chưa…" at bounding box center [409, 201] width 818 height 402
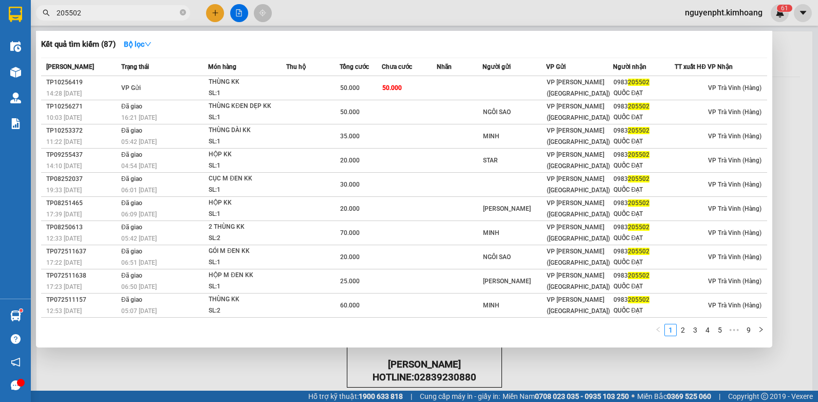
drag, startPoint x: 139, startPoint y: 12, endPoint x: 0, endPoint y: 200, distance: 233.8
click at [0, 128] on html "Kết quả tìm kiếm ( 87 ) Bộ lọc Mã ĐH Trạng thái Món hàng Thu hộ Tổng cước Chưa …" at bounding box center [409, 201] width 818 height 402
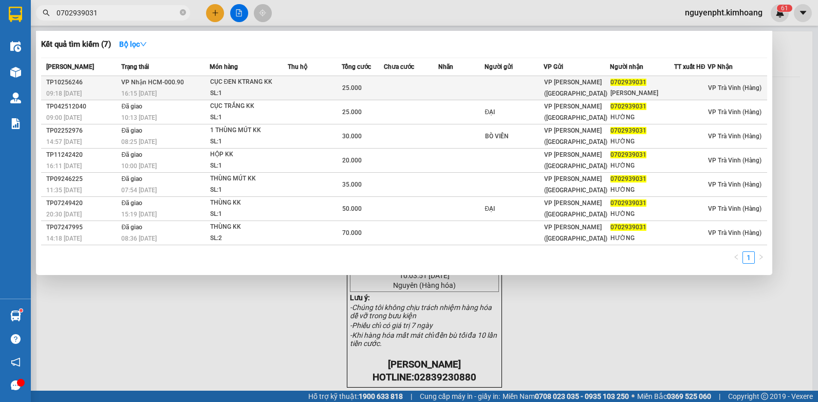
click at [308, 90] on td at bounding box center [315, 88] width 54 height 24
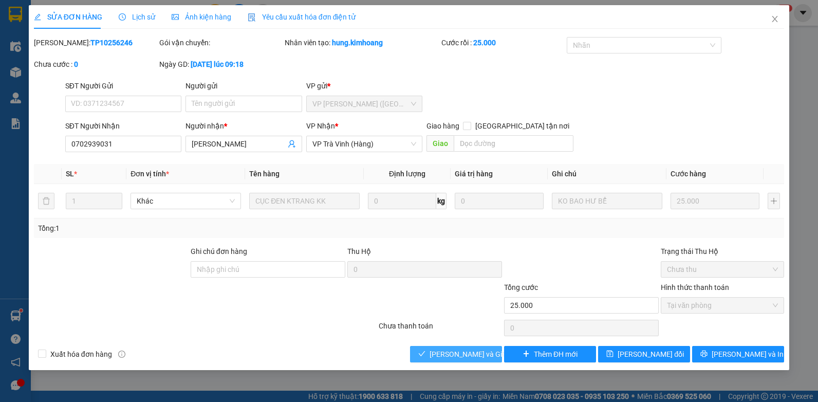
drag, startPoint x: 464, startPoint y: 350, endPoint x: 449, endPoint y: 333, distance: 23.3
click at [466, 353] on span "[PERSON_NAME] và Giao hàng" at bounding box center [479, 353] width 99 height 11
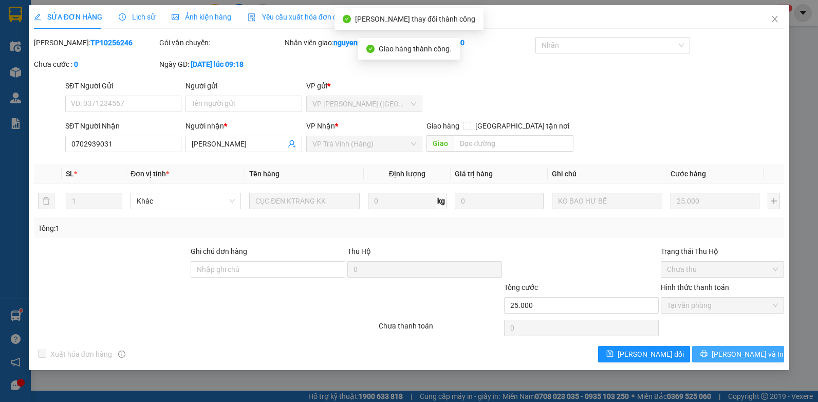
click at [765, 361] on button "[PERSON_NAME] và In" at bounding box center [738, 354] width 92 height 16
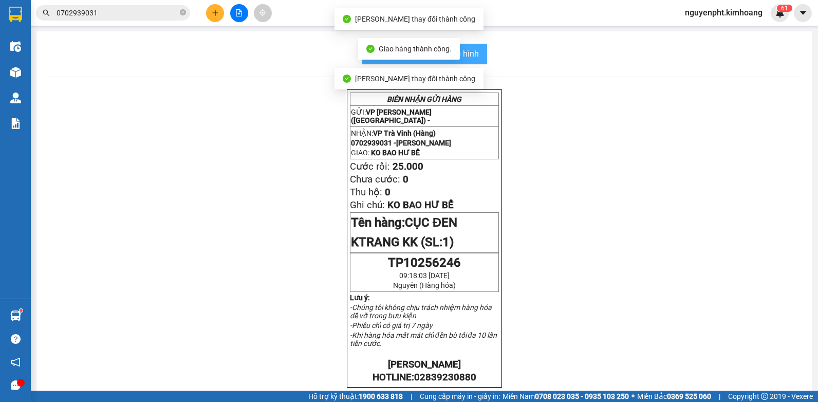
click at [470, 54] on span "In mẫu biên lai tự cấu hình" at bounding box center [430, 53] width 97 height 13
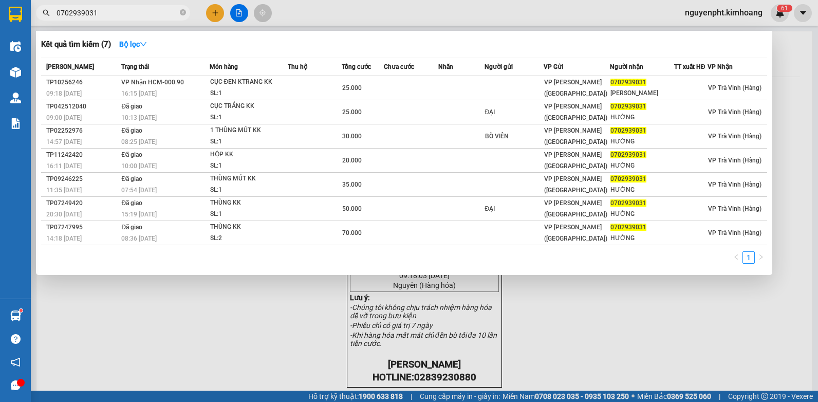
drag, startPoint x: 153, startPoint y: 13, endPoint x: 159, endPoint y: 13, distance: 6.2
click at [153, 13] on input "0702939031" at bounding box center [117, 12] width 121 height 11
drag, startPoint x: 134, startPoint y: 11, endPoint x: 0, endPoint y: 292, distance: 311.1
click at [0, 189] on html "Kết quả [PERSON_NAME] ( 7 ) Bộ lọc Mã ĐH Trạng thái Món hàng Thu hộ Tổng [PERSO…" at bounding box center [409, 201] width 818 height 402
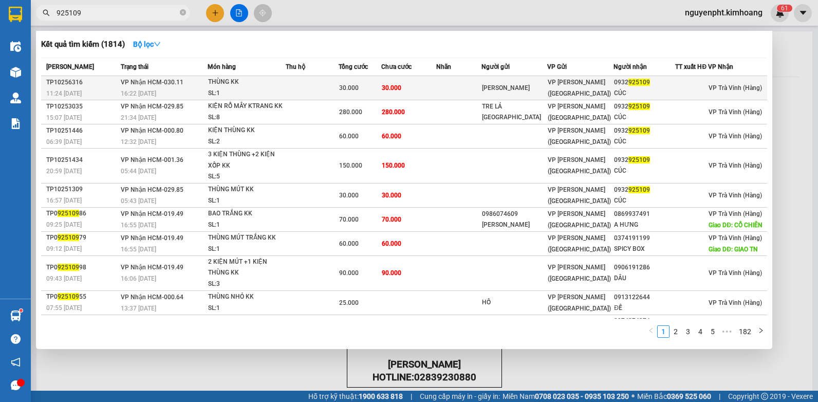
click at [322, 93] on td at bounding box center [312, 88] width 53 height 24
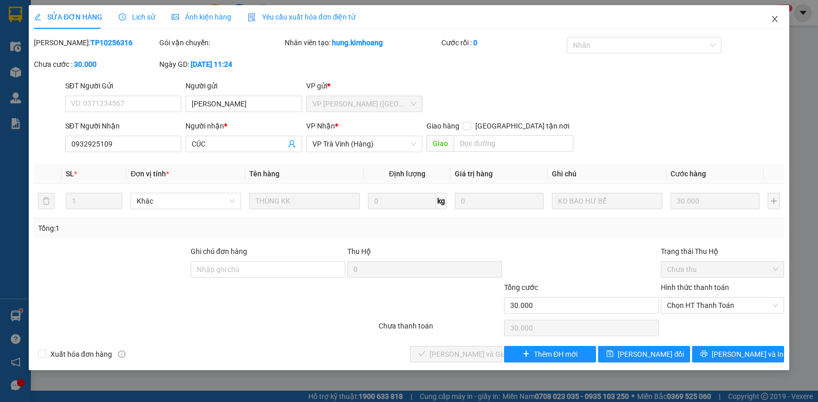
click at [778, 21] on icon "close" at bounding box center [775, 19] width 8 height 8
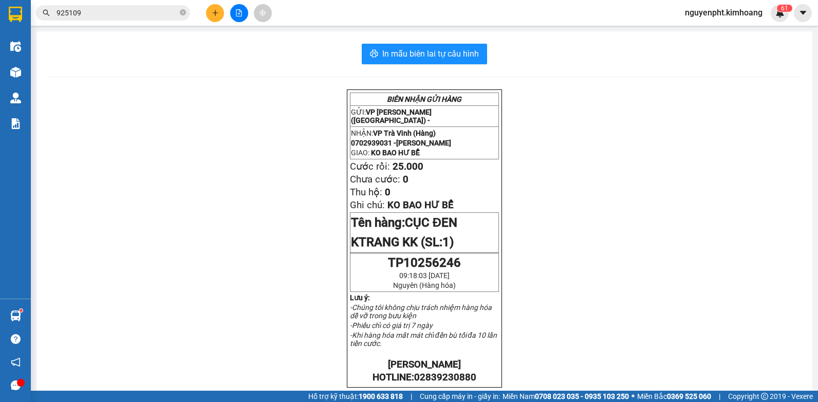
click at [138, 18] on span "925109" at bounding box center [113, 12] width 154 height 15
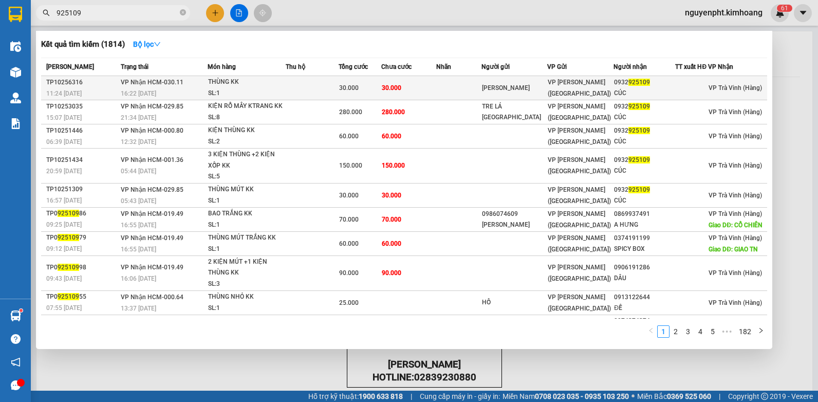
click at [414, 88] on td "30.000" at bounding box center [409, 88] width 56 height 24
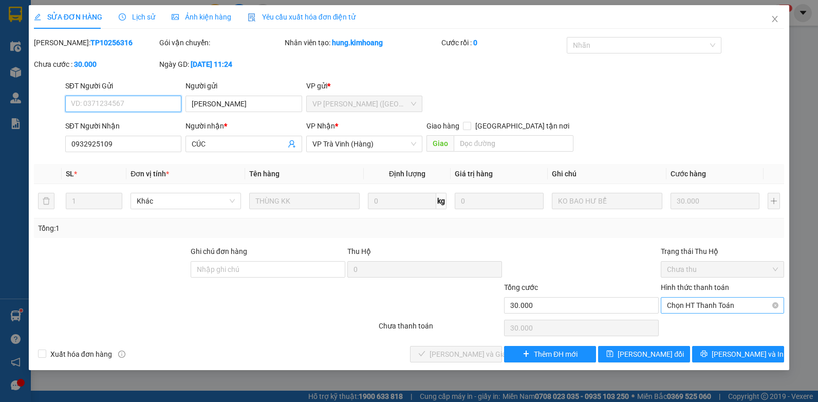
click at [729, 306] on span "Chọn HT Thanh Toán" at bounding box center [722, 305] width 111 height 15
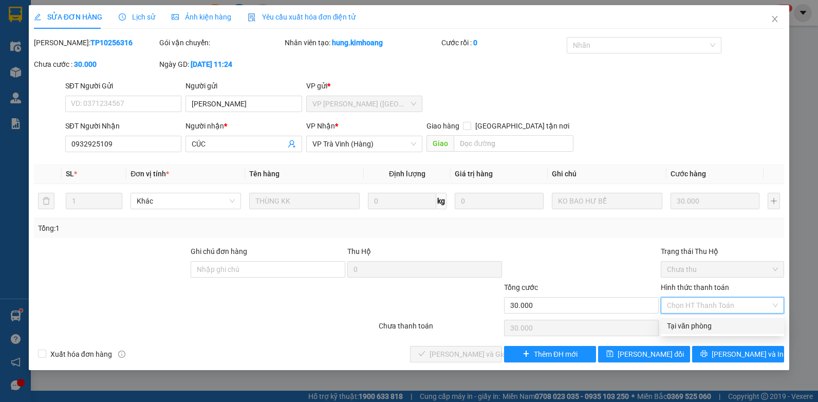
drag, startPoint x: 726, startPoint y: 311, endPoint x: 715, endPoint y: 330, distance: 21.7
click at [715, 332] on div "Tại văn phòng" at bounding box center [722, 326] width 123 height 16
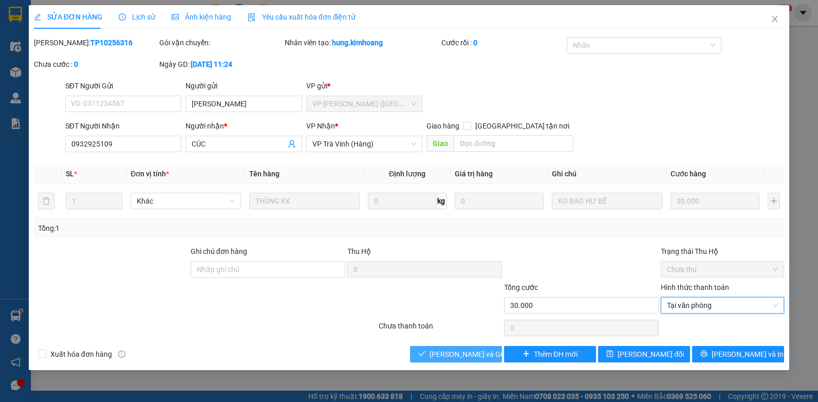
click at [432, 350] on button "[PERSON_NAME] và Giao hàng" at bounding box center [456, 354] width 92 height 16
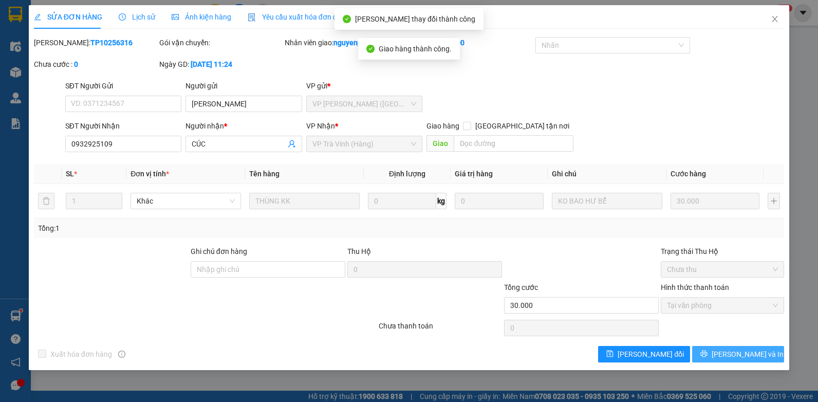
drag, startPoint x: 744, startPoint y: 354, endPoint x: 736, endPoint y: 337, distance: 18.2
click at [742, 353] on span "[PERSON_NAME] và In" at bounding box center [748, 353] width 72 height 11
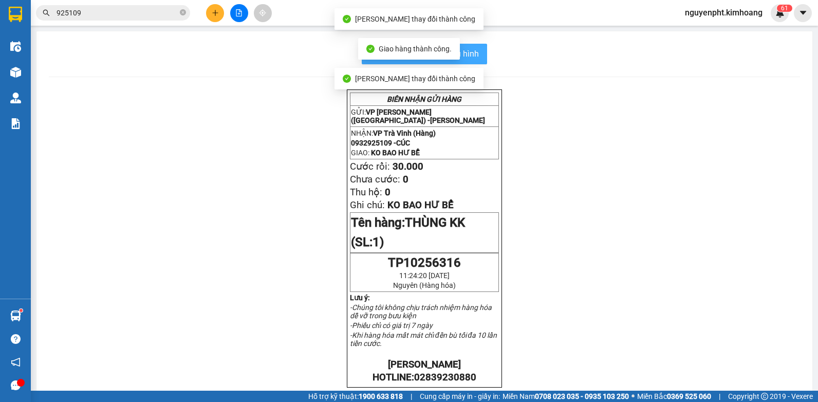
click at [475, 50] on span "In mẫu biên lai tự cấu hình" at bounding box center [430, 53] width 97 height 13
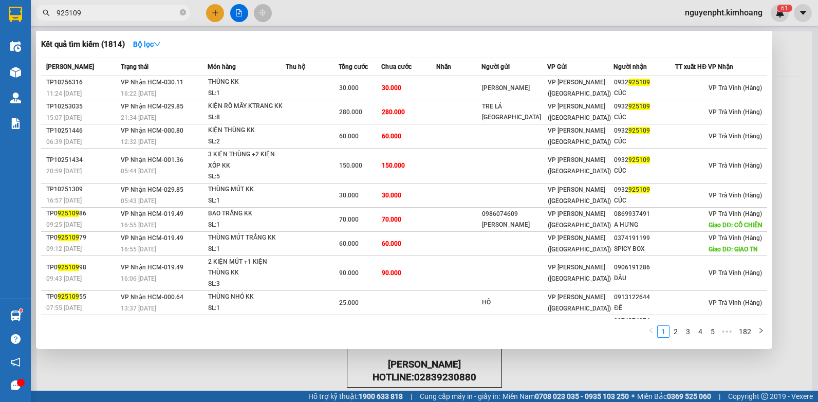
click at [150, 11] on input "925109" at bounding box center [117, 12] width 121 height 11
drag, startPoint x: 152, startPoint y: 11, endPoint x: 0, endPoint y: 338, distance: 361.0
click at [0, 126] on html "Kết quả [PERSON_NAME] ( 1814 ) Bộ lọc Mã ĐH Trạng thái Món hàng Thu hộ Tổng [PE…" at bounding box center [409, 201] width 818 height 402
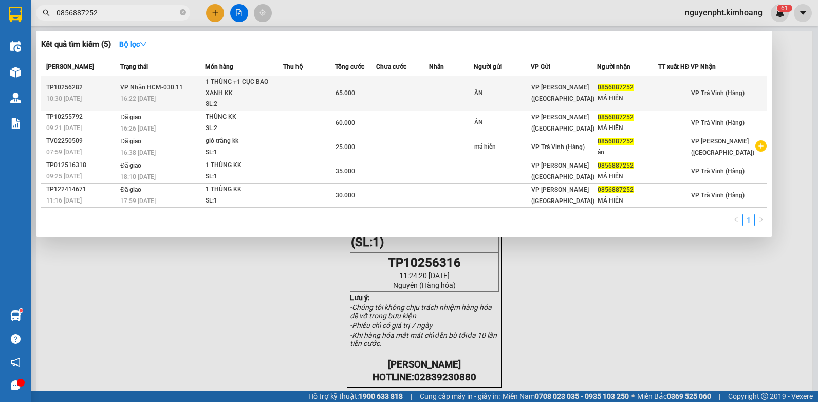
click at [270, 90] on div "1 THÙNG +1 CỤC BAO XANH KK" at bounding box center [244, 88] width 77 height 22
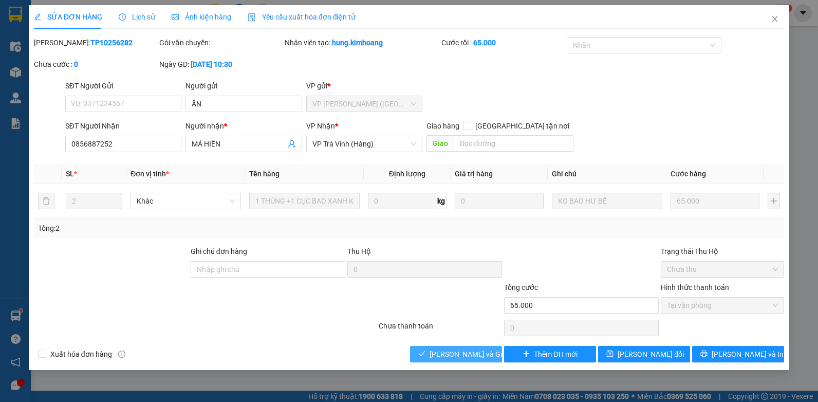
click at [459, 359] on span "[PERSON_NAME] và Giao hàng" at bounding box center [479, 353] width 99 height 11
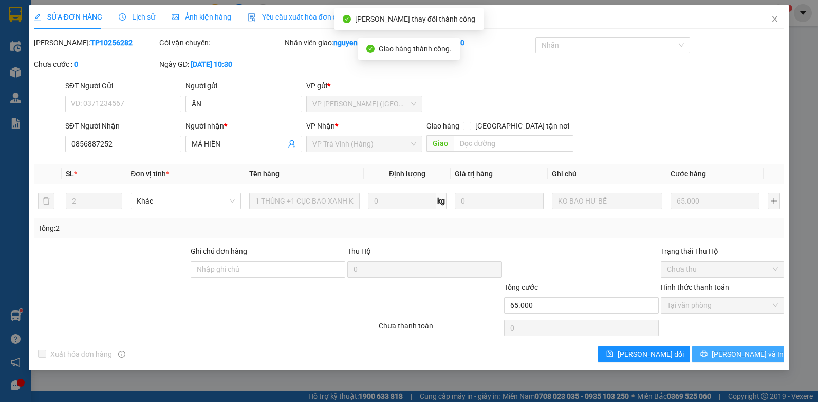
click at [742, 351] on span "[PERSON_NAME] và In" at bounding box center [748, 353] width 72 height 11
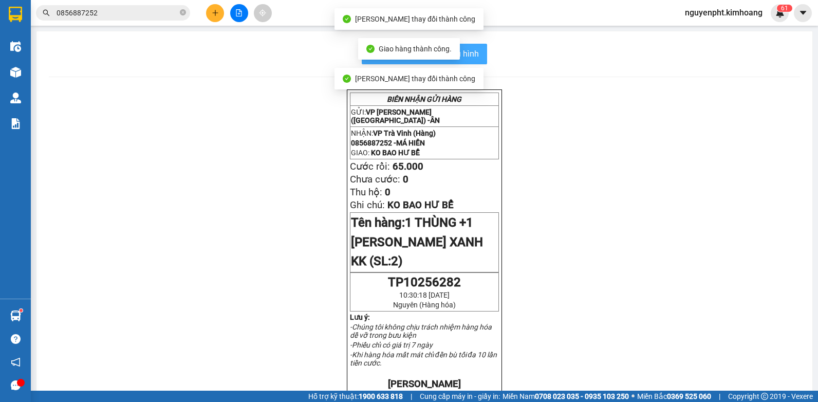
click at [482, 64] on div "In mẫu biên lai tự cấu hình BIÊN NHẬN GỬI HÀNG GỬI: VP [PERSON_NAME] (Hàng) - […" at bounding box center [424, 376] width 776 height 690
click at [481, 58] on button "In mẫu biên lai tự cấu hình" at bounding box center [424, 54] width 125 height 21
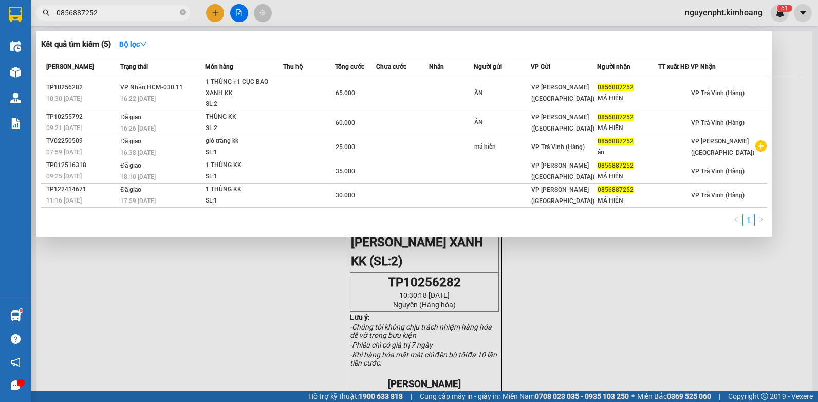
click at [140, 19] on span "0856887252" at bounding box center [113, 12] width 154 height 15
click at [181, 12] on icon "close-circle" at bounding box center [183, 12] width 6 height 6
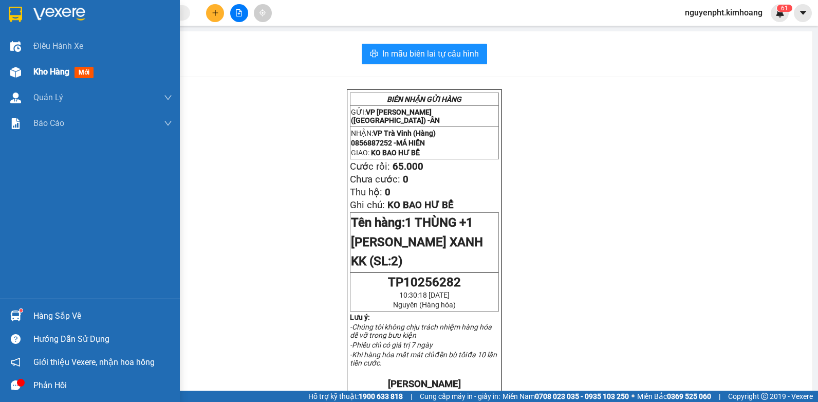
click at [56, 71] on span "Kho hàng" at bounding box center [51, 72] width 36 height 10
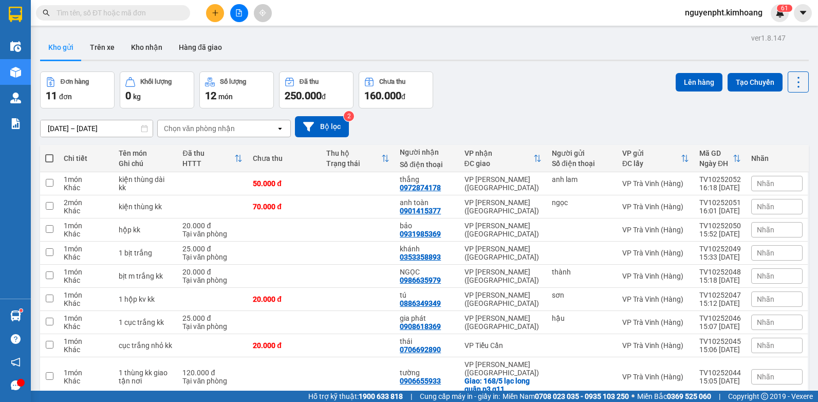
click at [148, 14] on input "text" at bounding box center [117, 12] width 121 height 11
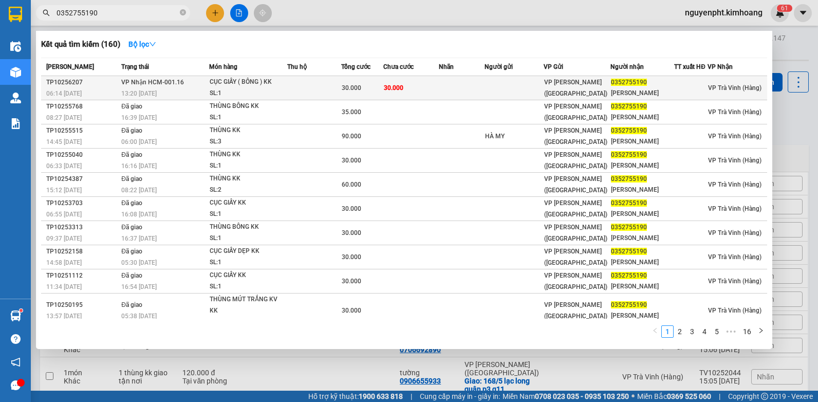
click at [333, 82] on td at bounding box center [314, 88] width 54 height 24
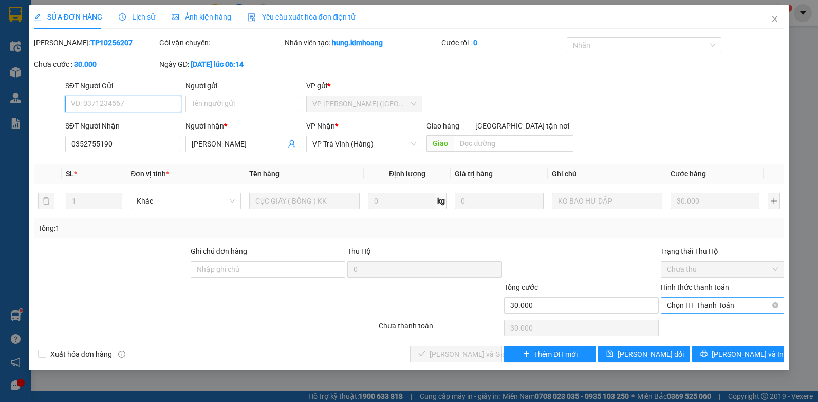
click at [708, 305] on span "Chọn HT Thanh Toán" at bounding box center [722, 305] width 111 height 15
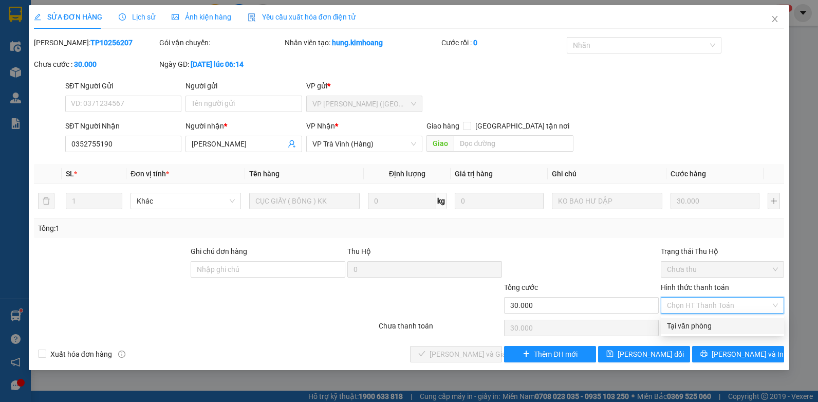
click at [705, 322] on div "Tại văn phòng" at bounding box center [722, 325] width 111 height 11
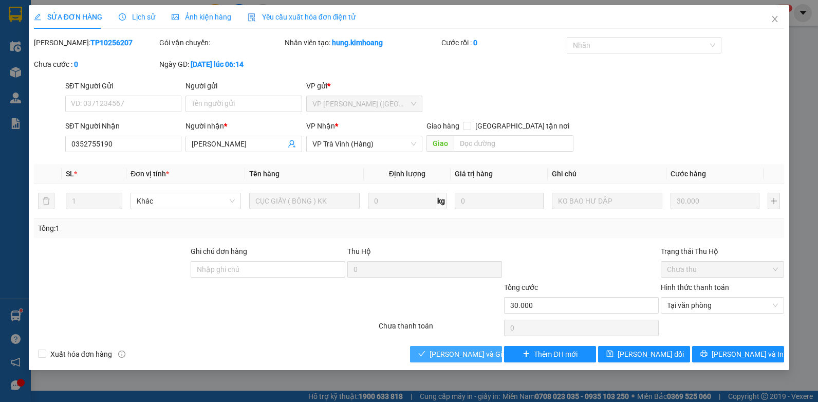
click at [465, 353] on span "[PERSON_NAME] và Giao hàng" at bounding box center [479, 353] width 99 height 11
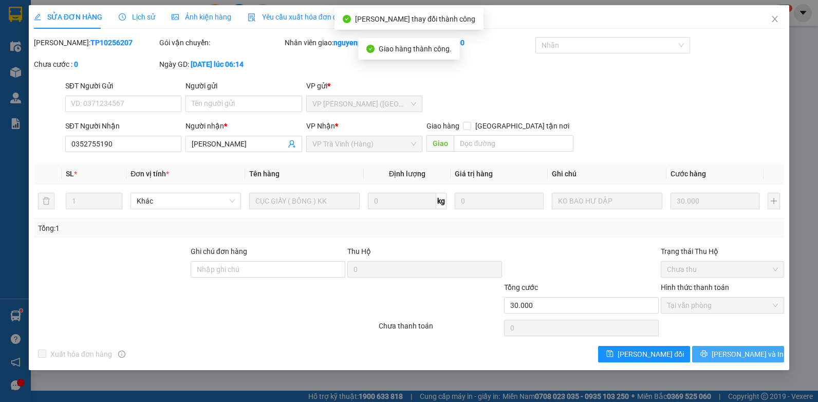
click at [748, 356] on span "[PERSON_NAME] và In" at bounding box center [748, 353] width 72 height 11
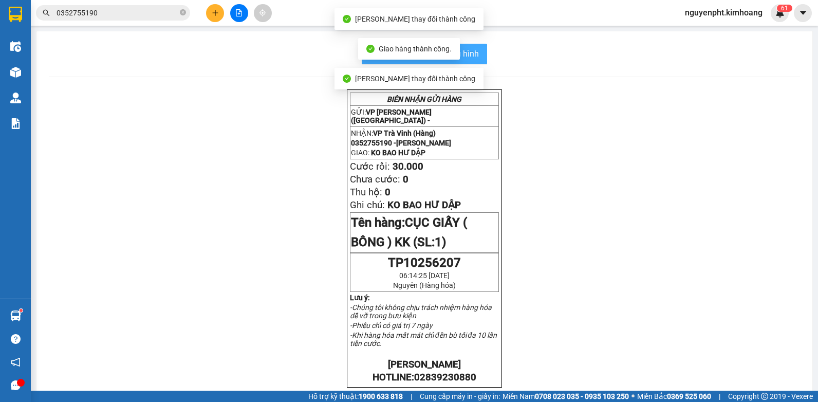
click at [475, 52] on button "In mẫu biên lai tự cấu hình" at bounding box center [424, 54] width 125 height 21
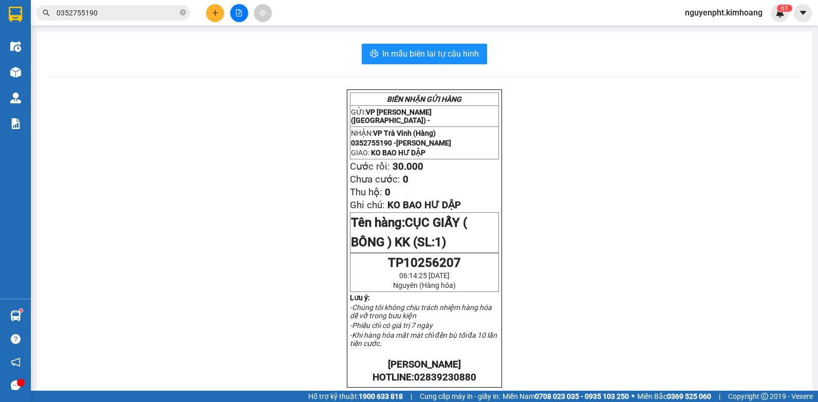
drag, startPoint x: 131, startPoint y: 15, endPoint x: 141, endPoint y: 26, distance: 15.3
click at [132, 13] on input "0352755190" at bounding box center [117, 12] width 121 height 11
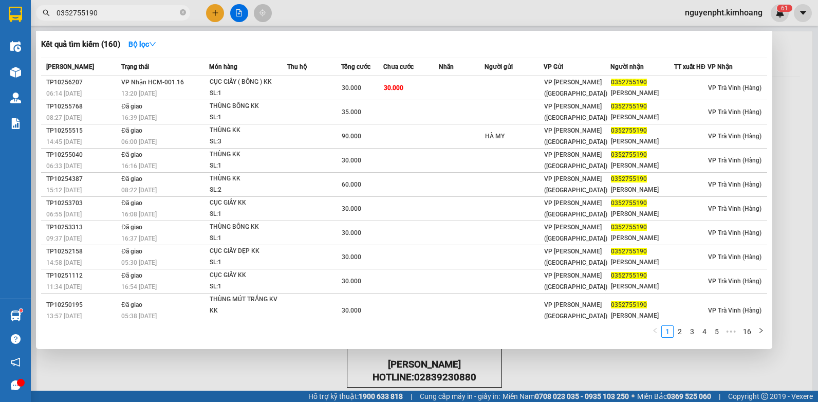
drag, startPoint x: 105, startPoint y: 13, endPoint x: 0, endPoint y: 153, distance: 174.8
click at [0, 60] on html "Kết quả [PERSON_NAME] ( 160 ) Bộ lọc Mã ĐH Trạng thái Món hàng Thu hộ Tổng [PER…" at bounding box center [409, 201] width 818 height 402
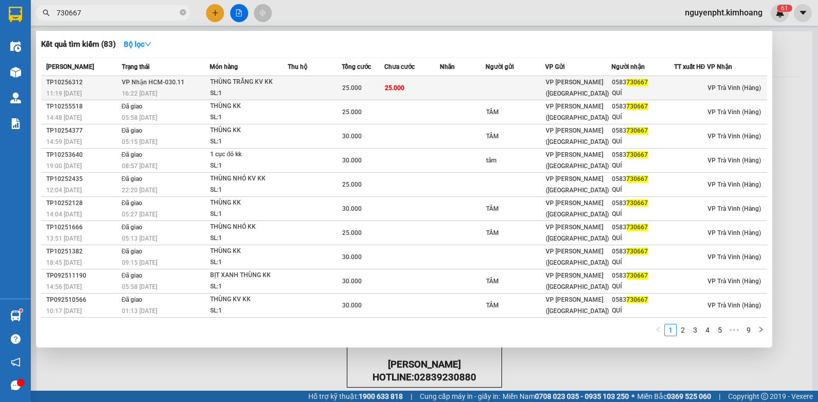
click at [424, 90] on td "25.000" at bounding box center [412, 88] width 56 height 24
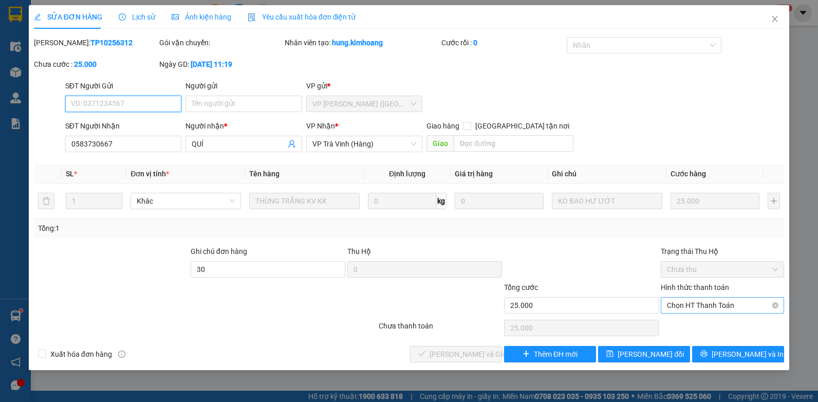
drag, startPoint x: 730, startPoint y: 302, endPoint x: 727, endPoint y: 311, distance: 9.1
click at [730, 305] on span "Chọn HT Thanh Toán" at bounding box center [722, 305] width 111 height 15
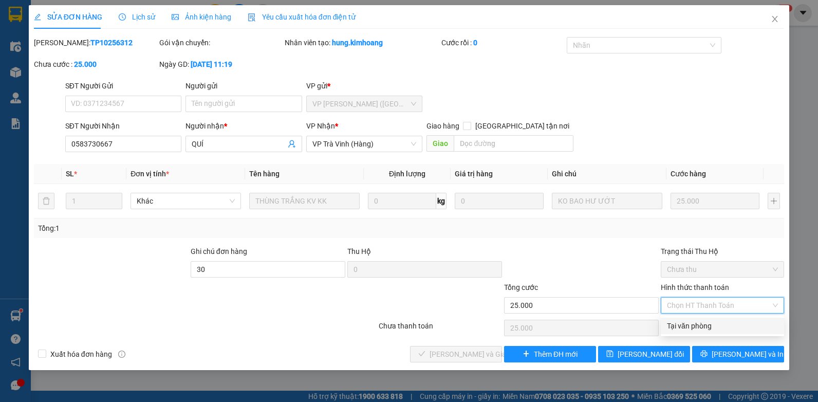
drag, startPoint x: 721, startPoint y: 322, endPoint x: 599, endPoint y: 343, distance: 123.1
click at [720, 322] on div "Tại văn phòng" at bounding box center [722, 325] width 111 height 11
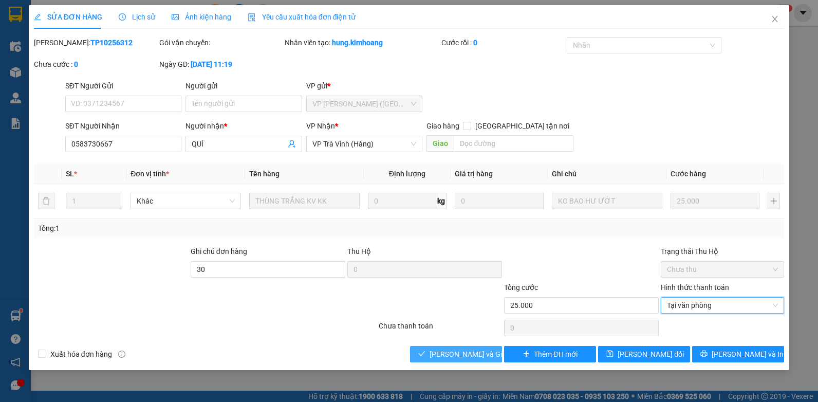
click at [454, 350] on span "[PERSON_NAME] và Giao hàng" at bounding box center [479, 353] width 99 height 11
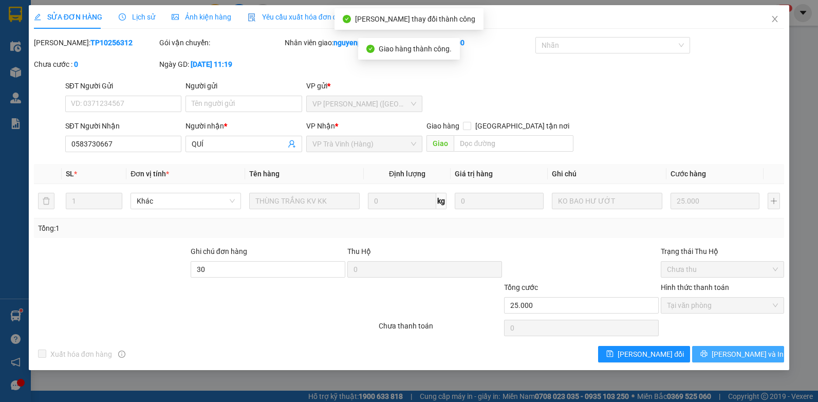
click at [708, 350] on icon "printer" at bounding box center [704, 353] width 7 height 7
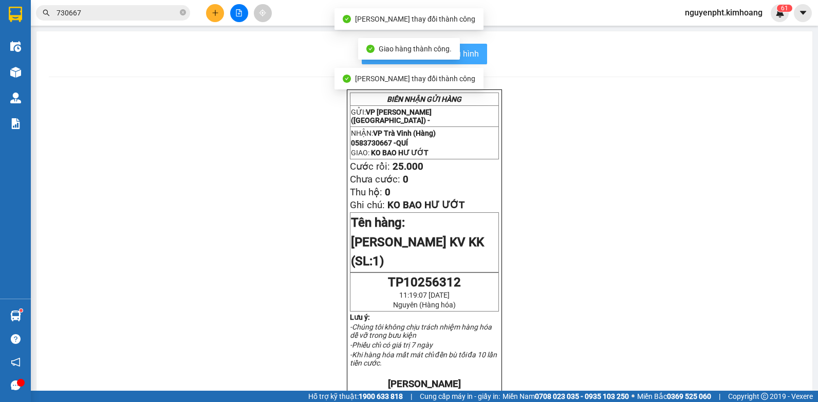
click at [481, 53] on button "In mẫu biên lai tự cấu hình" at bounding box center [424, 54] width 125 height 21
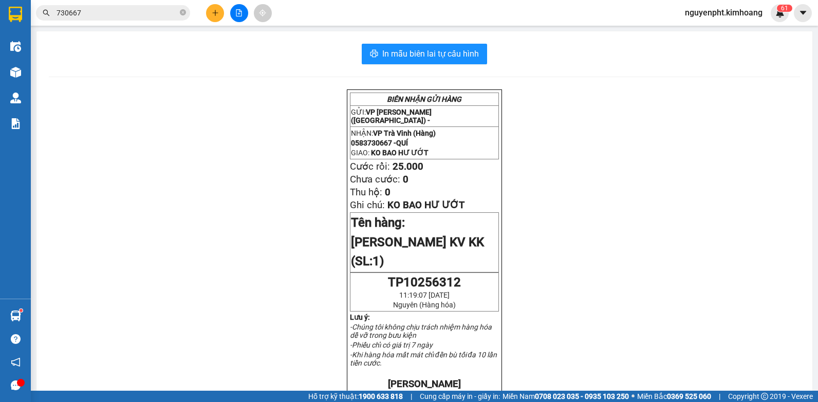
click at [143, 14] on input "730667" at bounding box center [117, 12] width 121 height 11
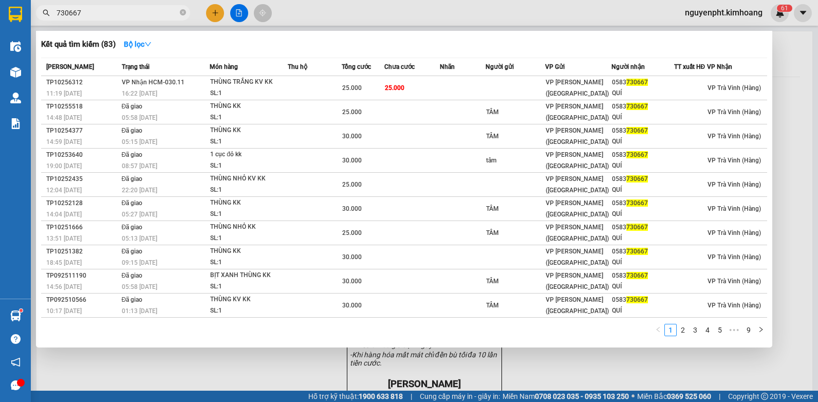
click at [127, 9] on input "730667" at bounding box center [117, 12] width 121 height 11
drag, startPoint x: 124, startPoint y: 11, endPoint x: 0, endPoint y: 185, distance: 213.4
click at [0, 75] on html "Kết quả tìm kiếm ( 83 ) Bộ lọc Mã ĐH Trạng thái Món hàng Thu hộ Tổng cước Chưa …" at bounding box center [409, 201] width 818 height 402
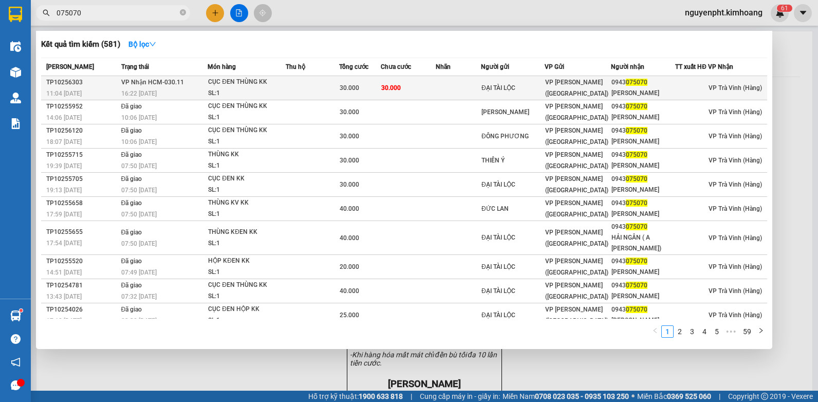
click at [396, 87] on span "30.000" at bounding box center [391, 87] width 20 height 7
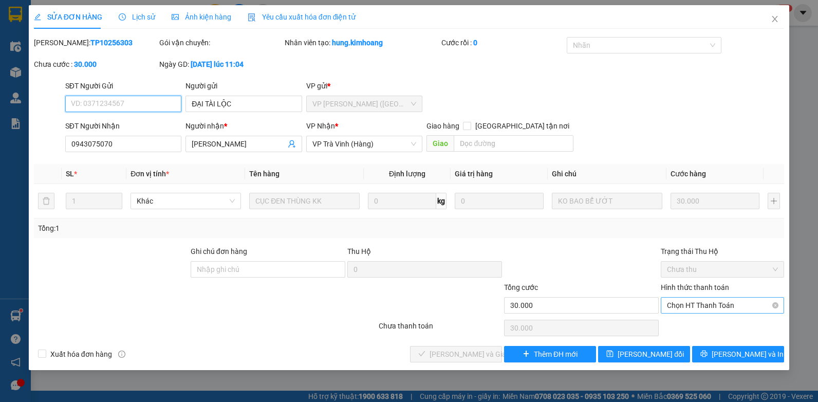
click at [733, 308] on span "Chọn HT Thanh Toán" at bounding box center [722, 305] width 111 height 15
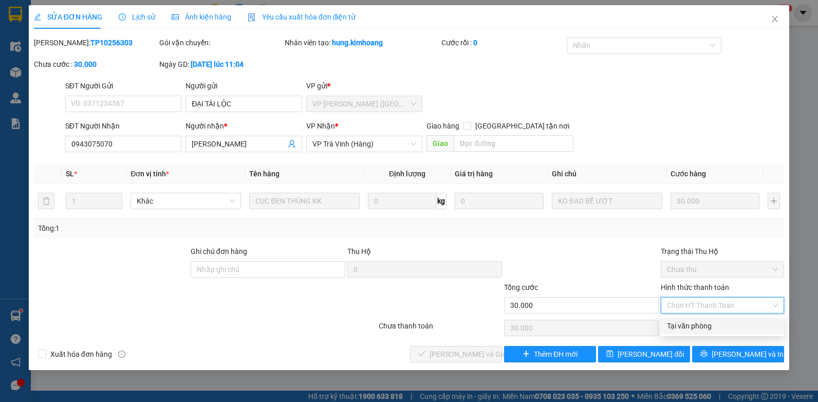
drag, startPoint x: 714, startPoint y: 324, endPoint x: 583, endPoint y: 351, distance: 133.9
click at [714, 324] on div "Tại văn phòng" at bounding box center [722, 325] width 111 height 11
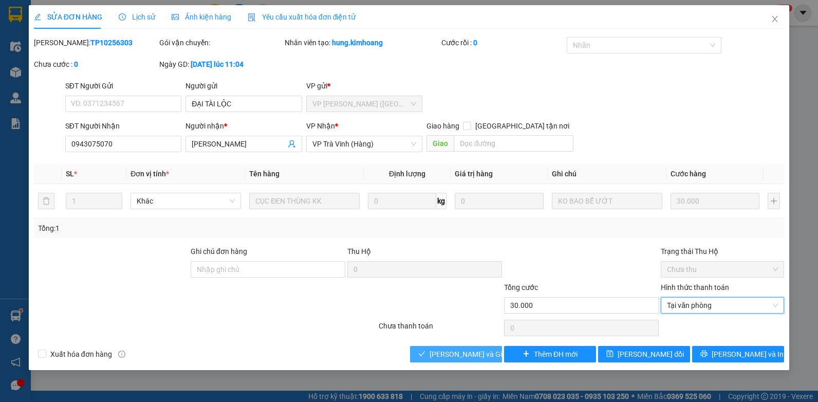
click at [457, 356] on span "[PERSON_NAME] và Giao hàng" at bounding box center [479, 353] width 99 height 11
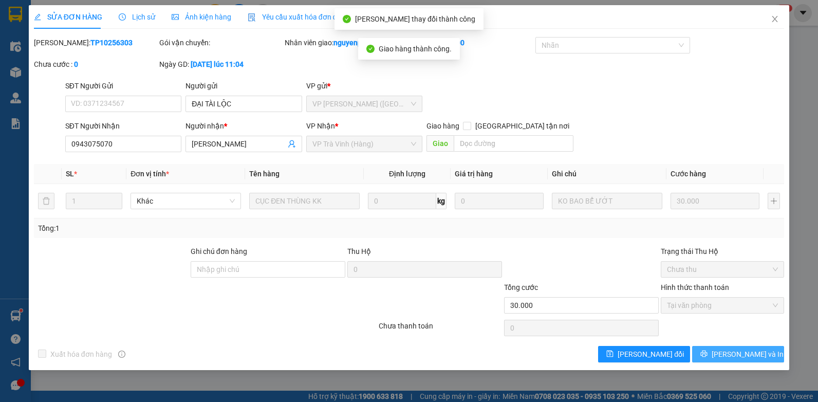
drag, startPoint x: 745, startPoint y: 354, endPoint x: 742, endPoint y: 350, distance: 5.5
click at [746, 354] on span "[PERSON_NAME] và In" at bounding box center [748, 353] width 72 height 11
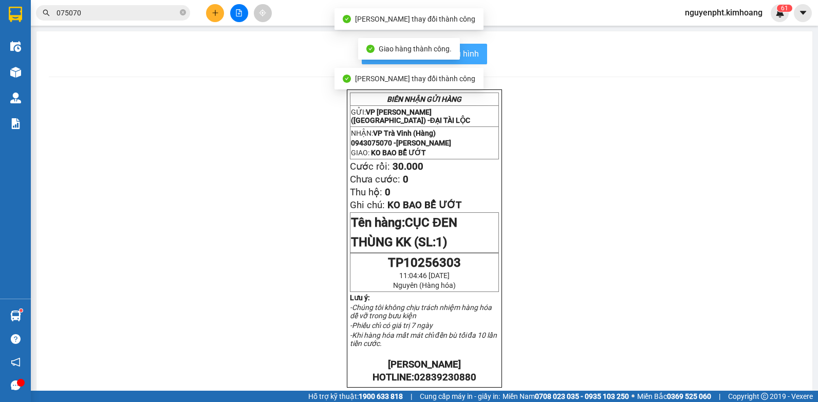
click at [470, 55] on span "In mẫu biên lai tự cấu hình" at bounding box center [430, 53] width 97 height 13
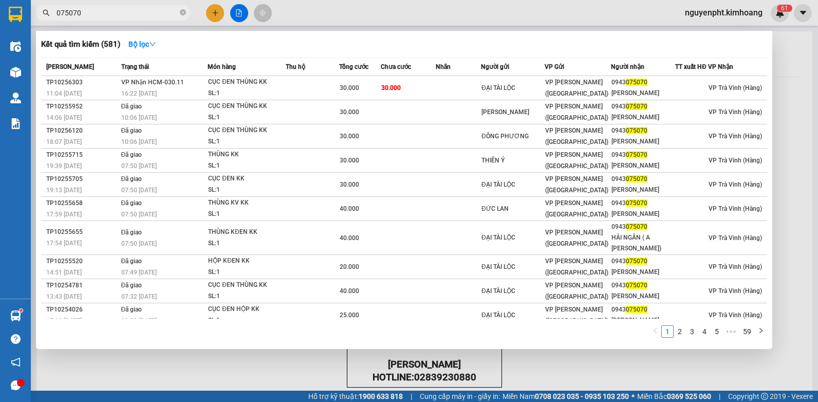
drag, startPoint x: 150, startPoint y: 15, endPoint x: 0, endPoint y: 224, distance: 257.1
click at [0, 207] on html "Kết quả tìm kiếm ( 581 ) Bộ lọc Mã ĐH Trạng thái Món hàng Thu hộ Tổng cước Chưa…" at bounding box center [409, 201] width 818 height 402
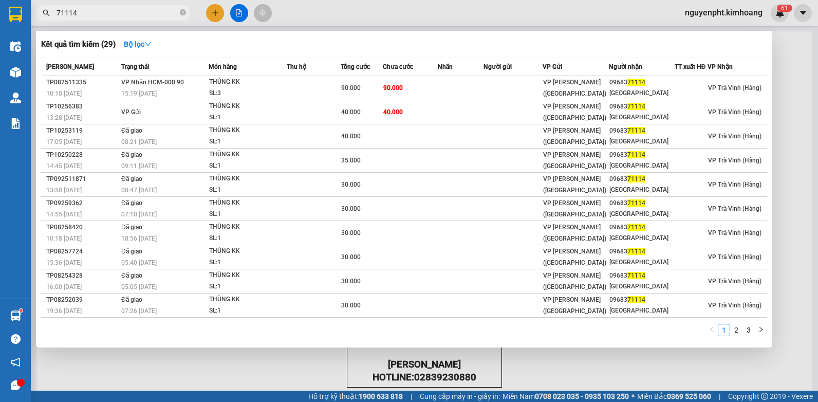
drag, startPoint x: 110, startPoint y: 8, endPoint x: 0, endPoint y: 47, distance: 116.6
click at [0, 43] on html "Kết quả [PERSON_NAME] ( 29 ) Bộ lọc Mã ĐH Trạng thái Món hàng Thu hộ Tổng [PERS…" at bounding box center [409, 201] width 818 height 402
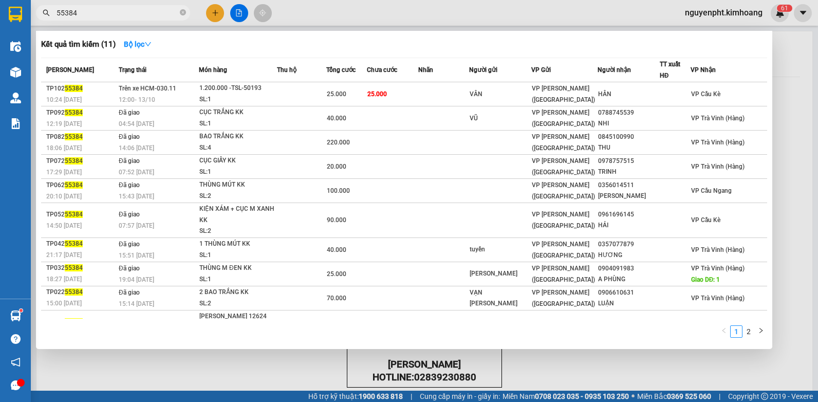
click at [187, 370] on div at bounding box center [409, 201] width 818 height 402
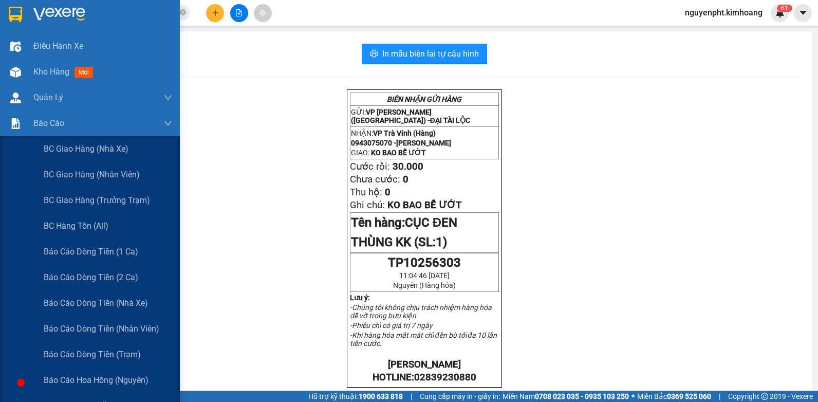
click at [88, 399] on span "Báo cáo tiền mặt" at bounding box center [77, 405] width 66 height 13
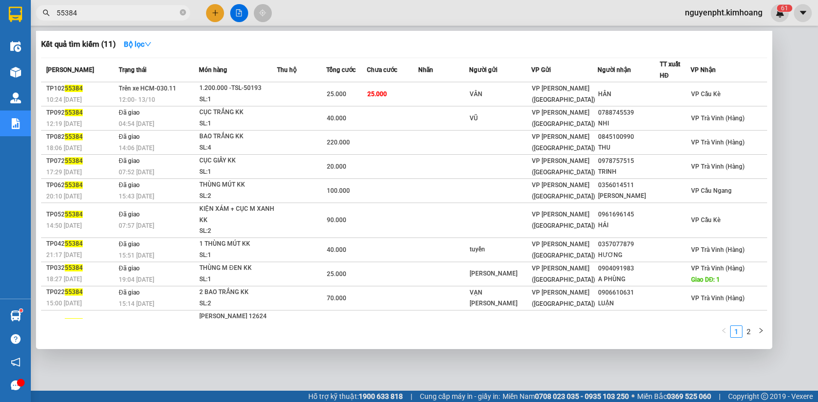
click at [121, 16] on input "55384" at bounding box center [117, 12] width 121 height 11
click at [336, 11] on div at bounding box center [409, 201] width 818 height 402
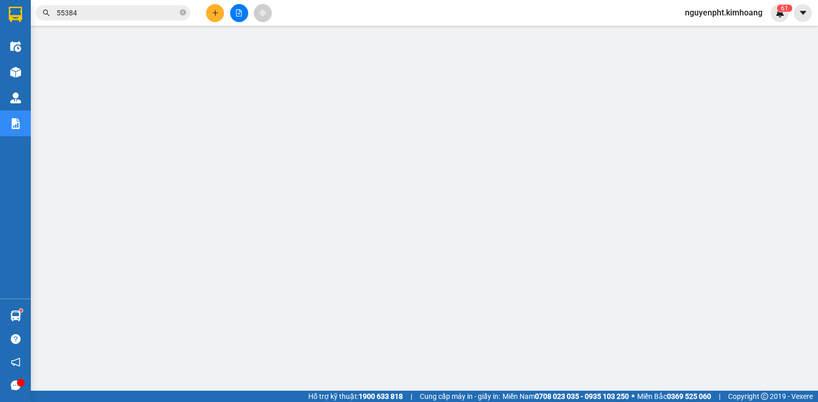
drag, startPoint x: 125, startPoint y: 9, endPoint x: 176, endPoint y: 46, distance: 62.9
click at [125, 10] on input "55384" at bounding box center [117, 12] width 121 height 11
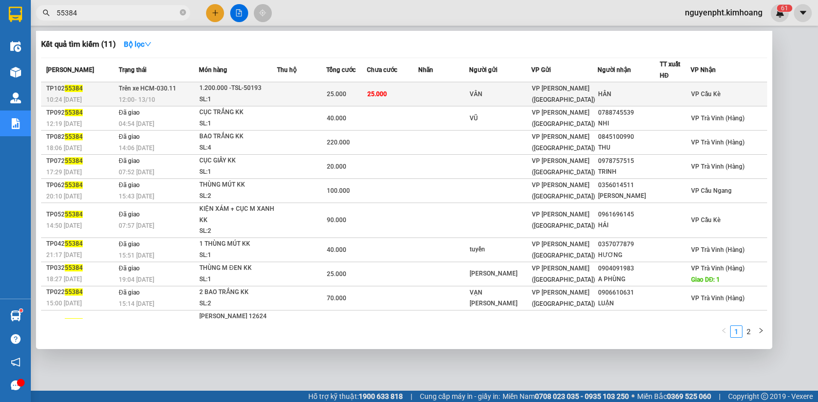
click at [659, 92] on div "HÂN" at bounding box center [628, 94] width 61 height 11
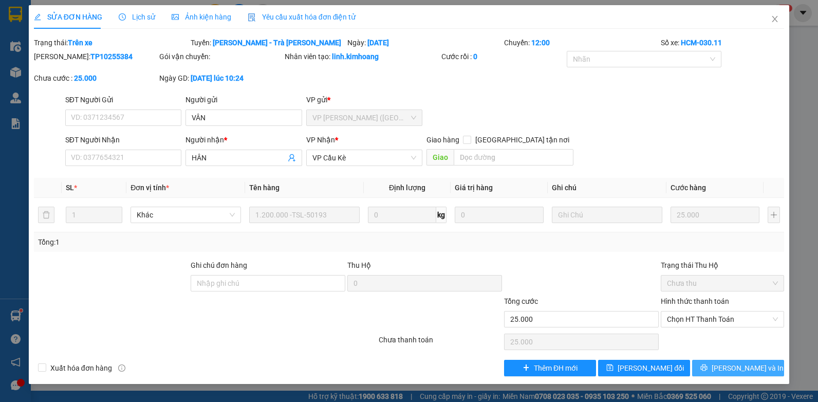
click at [736, 371] on span "[PERSON_NAME] và In" at bounding box center [748, 367] width 72 height 11
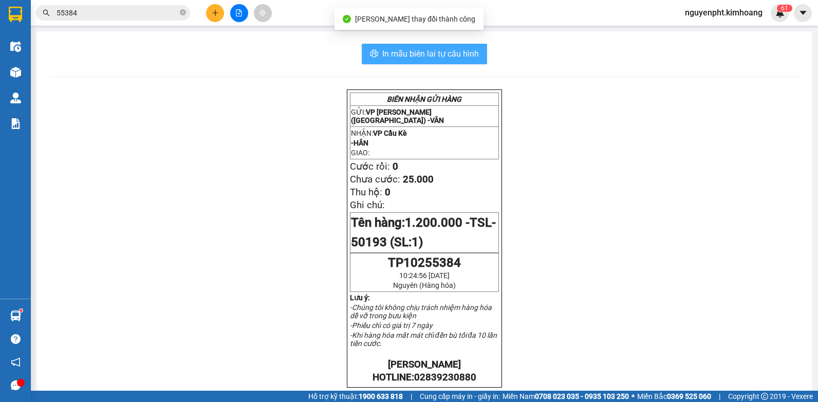
drag, startPoint x: 730, startPoint y: 340, endPoint x: 433, endPoint y: 47, distance: 416.9
click at [434, 47] on button "In mẫu biên lai tự cấu hình" at bounding box center [424, 54] width 125 height 21
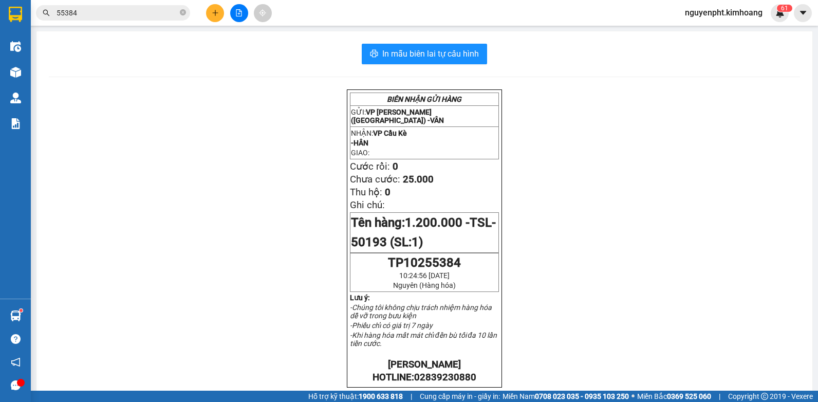
click at [148, 9] on input "55384" at bounding box center [117, 12] width 121 height 11
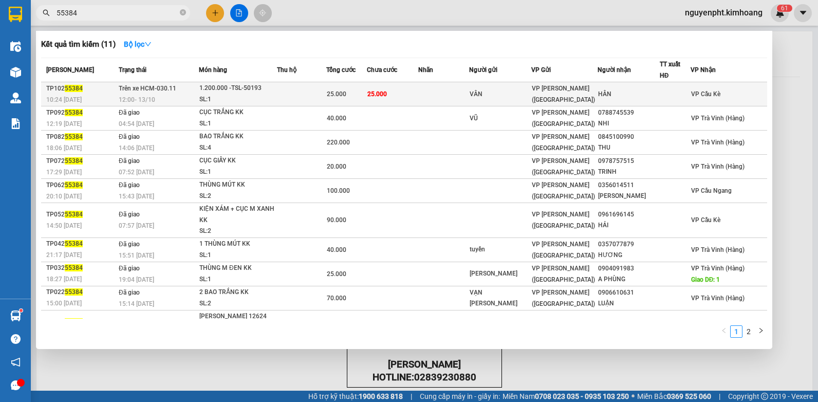
click at [469, 98] on td at bounding box center [443, 94] width 51 height 24
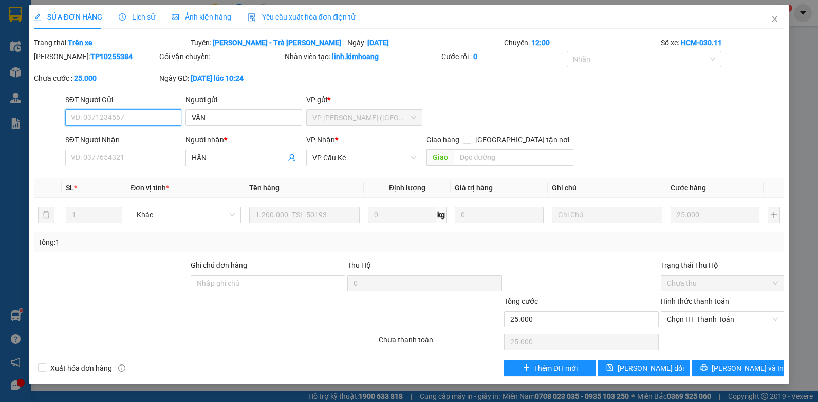
click at [653, 63] on div at bounding box center [639, 59] width 139 height 12
click at [142, 11] on div "Lịch sử" at bounding box center [137, 17] width 36 height 24
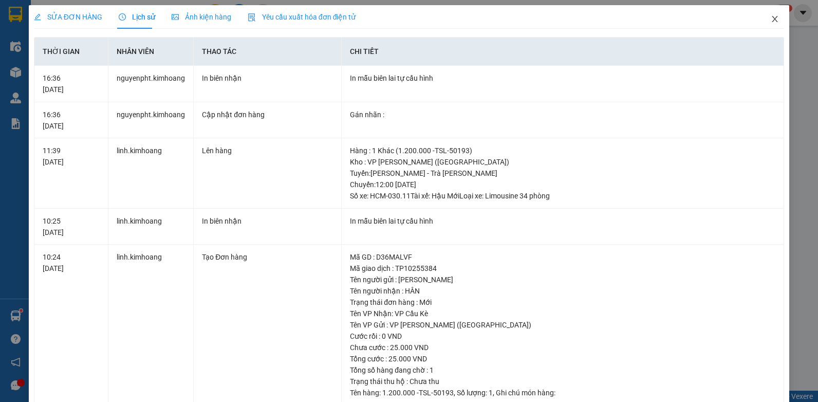
click at [771, 17] on icon "close" at bounding box center [775, 19] width 8 height 8
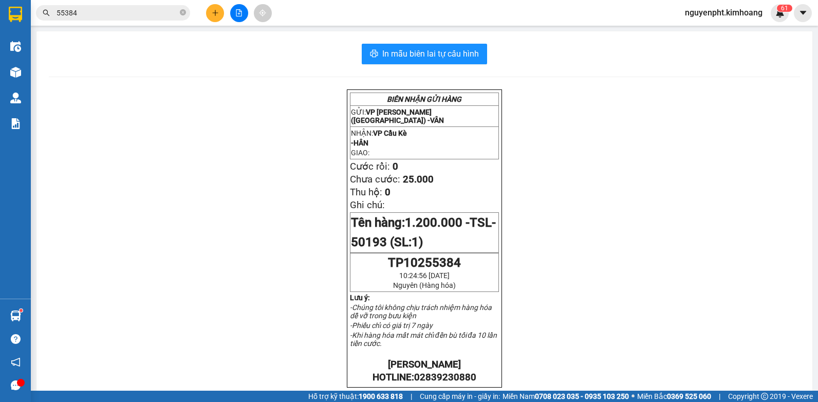
click at [119, 14] on input "55384" at bounding box center [117, 12] width 121 height 11
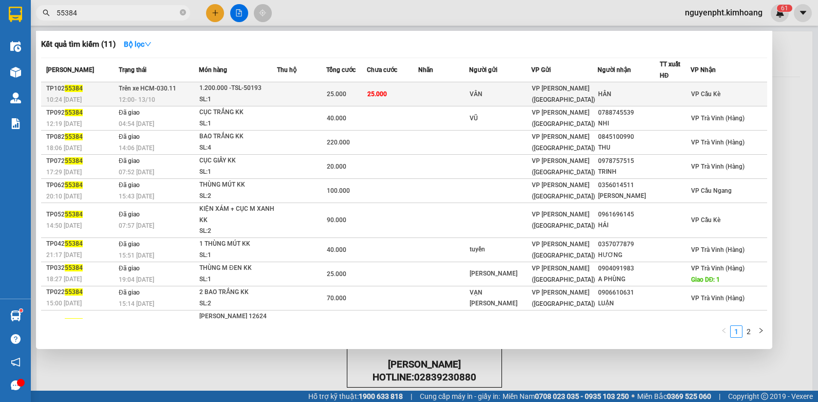
click at [531, 96] on div "VÂN" at bounding box center [500, 94] width 61 height 11
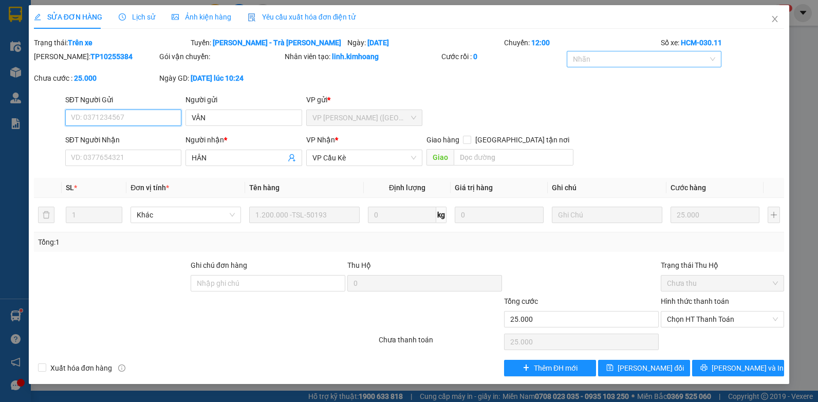
drag, startPoint x: 621, startPoint y: 63, endPoint x: 616, endPoint y: 69, distance: 8.0
click at [620, 64] on div at bounding box center [639, 59] width 139 height 12
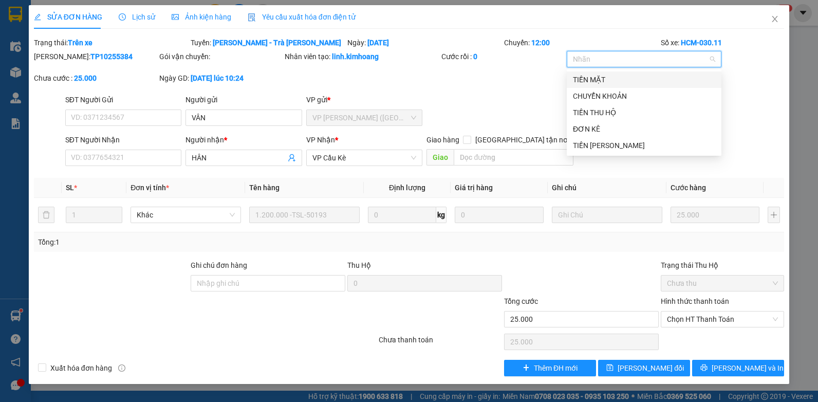
click at [606, 80] on div "TIỀN MẶT" at bounding box center [644, 79] width 142 height 11
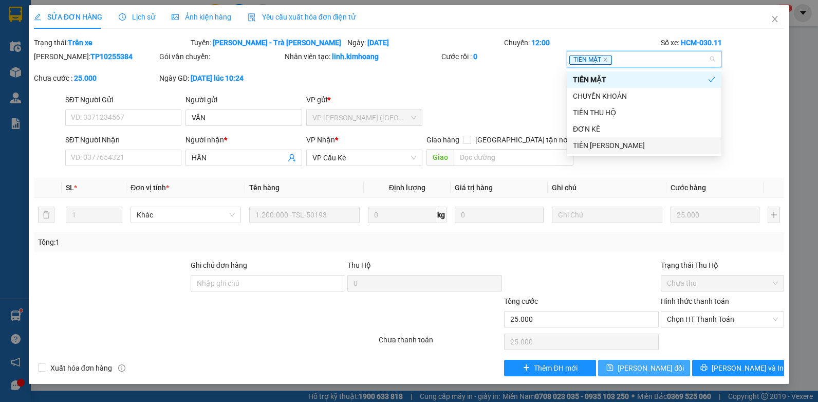
click at [641, 364] on span "[PERSON_NAME] đổi" at bounding box center [651, 367] width 66 height 11
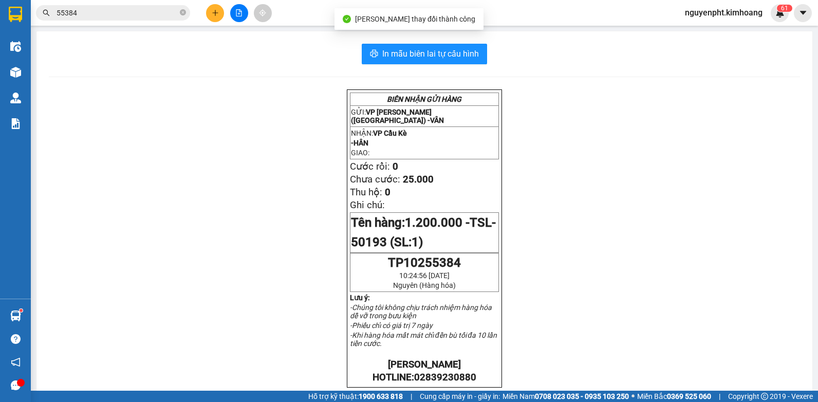
click at [124, 7] on input "55384" at bounding box center [117, 12] width 121 height 11
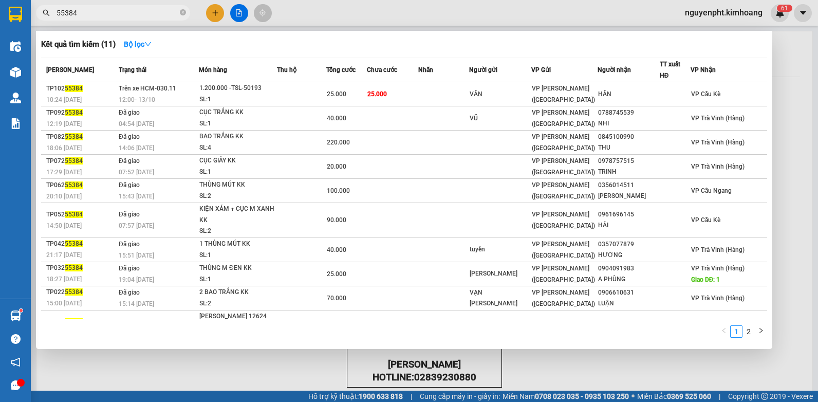
drag, startPoint x: 157, startPoint y: 8, endPoint x: -2, endPoint y: 93, distance: 180.1
click at [0, 93] on html "Kết quả tìm kiếm ( 11 ) Bộ lọc Mã ĐH Trạng thái Món hàng Thu hộ Tổng cước Chưa …" at bounding box center [409, 201] width 818 height 402
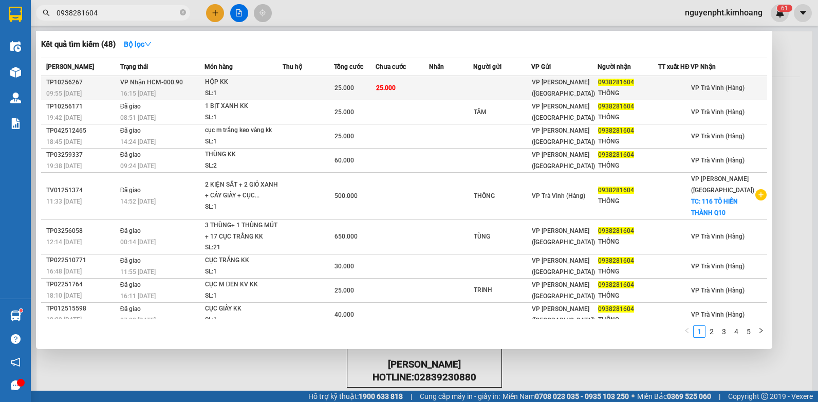
click at [334, 89] on td at bounding box center [308, 88] width 51 height 24
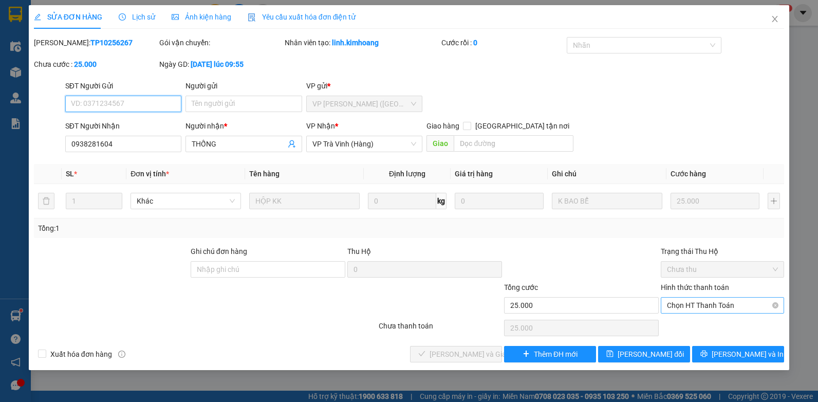
click at [729, 305] on span "Chọn HT Thanh Toán" at bounding box center [722, 305] width 111 height 15
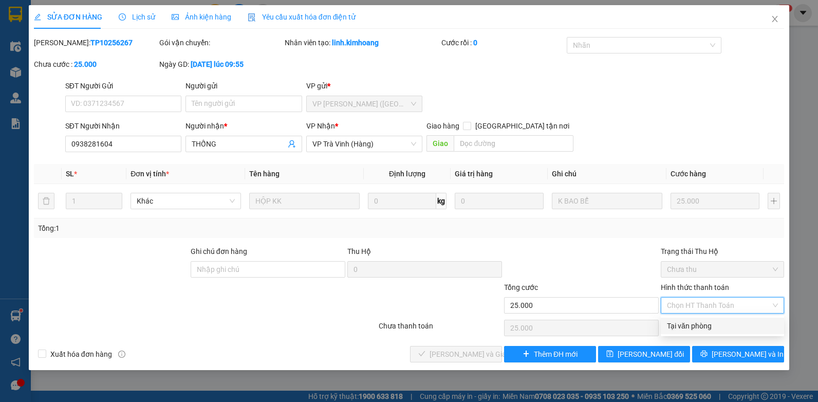
click at [696, 324] on div "Tại văn phòng" at bounding box center [722, 325] width 111 height 11
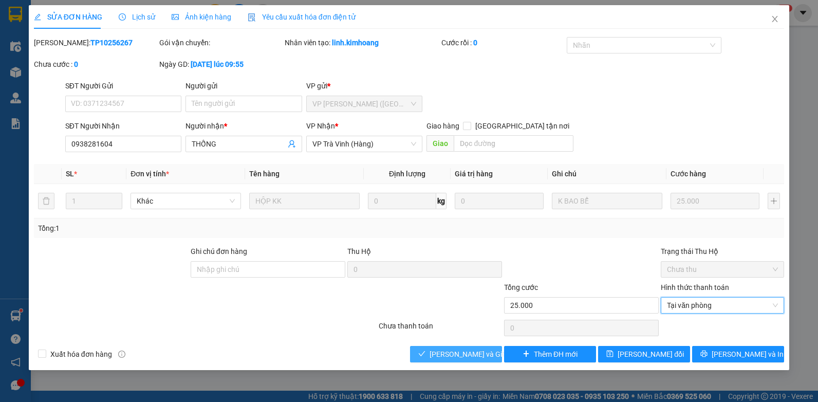
drag, startPoint x: 480, startPoint y: 353, endPoint x: 467, endPoint y: 348, distance: 13.8
click at [480, 353] on span "[PERSON_NAME] và Giao hàng" at bounding box center [479, 353] width 99 height 11
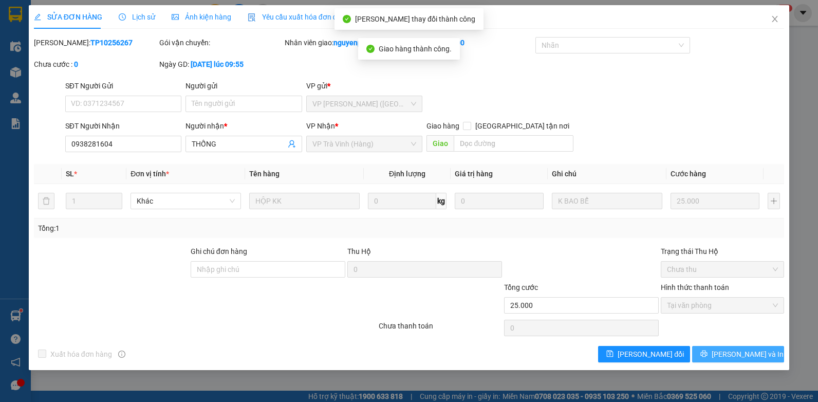
click at [749, 351] on span "[PERSON_NAME] và In" at bounding box center [748, 353] width 72 height 11
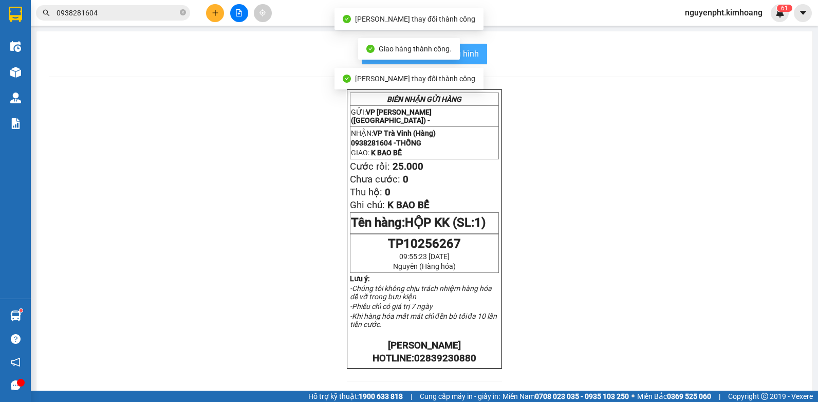
click at [466, 45] on div "In mẫu biên lai tự cấu hình BIÊN NHẬN GỬI HÀNG GỬI: VP [PERSON_NAME] ([GEOGRAPH…" at bounding box center [424, 337] width 776 height 612
drag, startPoint x: 482, startPoint y: 61, endPoint x: 463, endPoint y: 58, distance: 18.7
click at [481, 61] on button "In mẫu biên lai tự cấu hình" at bounding box center [424, 54] width 125 height 21
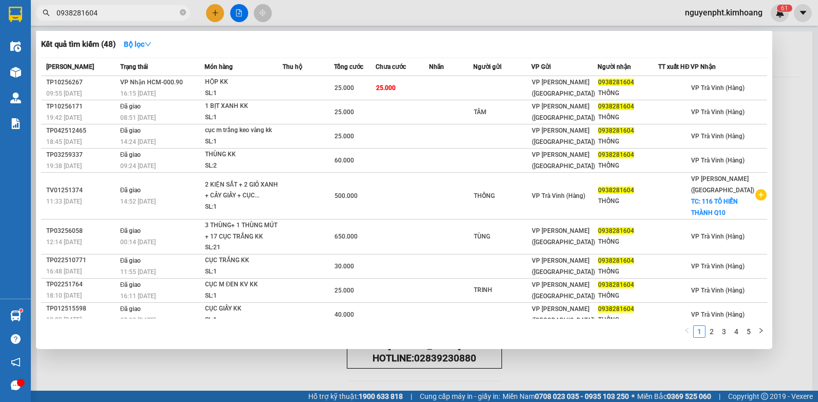
click at [153, 10] on input "0938281604" at bounding box center [117, 12] width 121 height 11
drag, startPoint x: 164, startPoint y: 11, endPoint x: 0, endPoint y: 51, distance: 168.9
click at [0, 49] on html "Kết quả tìm kiếm ( 48 ) Bộ lọc Mã ĐH Trạng thái Món hàng Thu hộ Tổng cước Chưa …" at bounding box center [409, 201] width 818 height 402
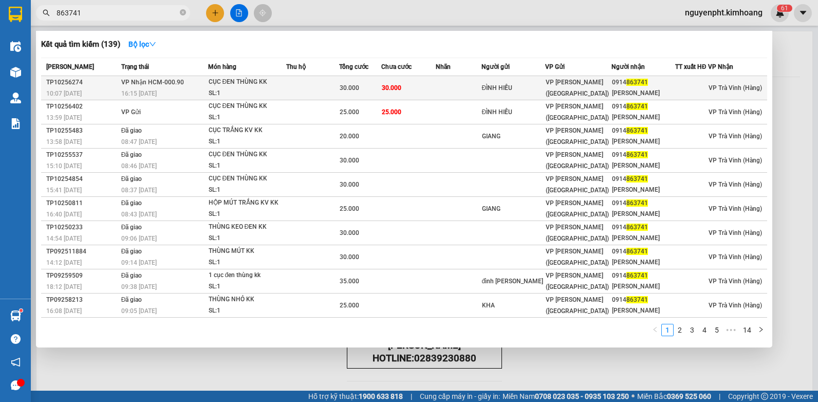
click at [434, 91] on td "30.000" at bounding box center [408, 88] width 55 height 24
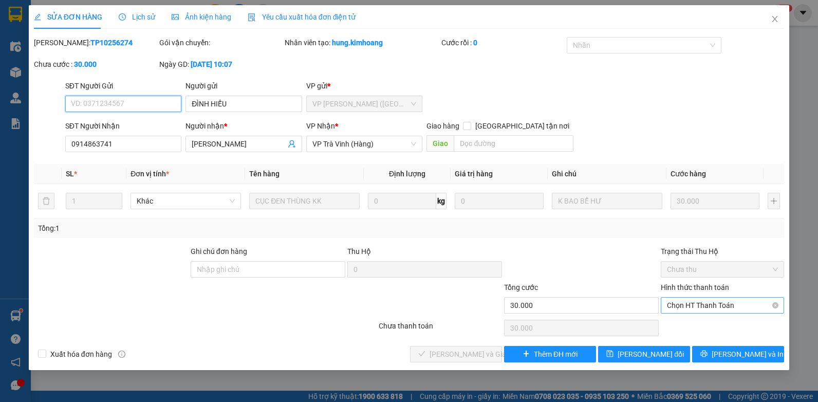
click at [716, 309] on span "Chọn HT Thanh Toán" at bounding box center [722, 305] width 111 height 15
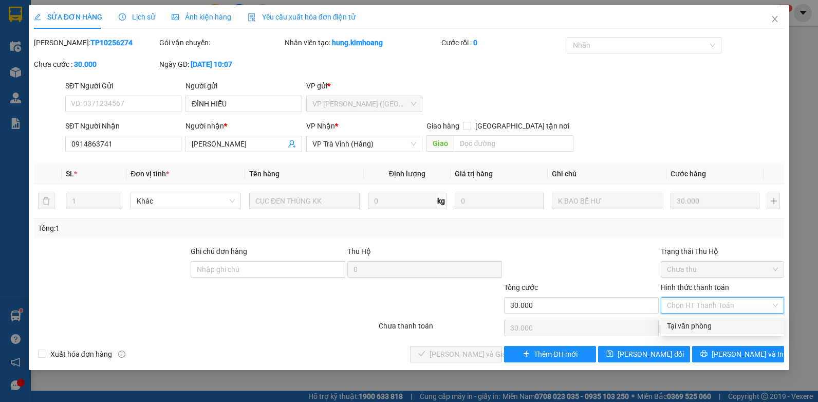
drag, startPoint x: 703, startPoint y: 326, endPoint x: 574, endPoint y: 329, distance: 129.6
click at [699, 326] on div "Tại văn phòng" at bounding box center [722, 325] width 111 height 11
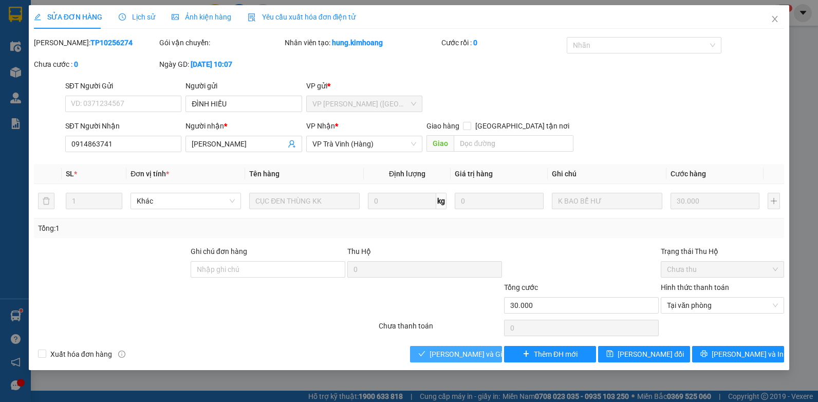
drag, startPoint x: 451, startPoint y: 356, endPoint x: 454, endPoint y: 348, distance: 8.3
click at [451, 356] on span "[PERSON_NAME] và Giao hàng" at bounding box center [479, 353] width 99 height 11
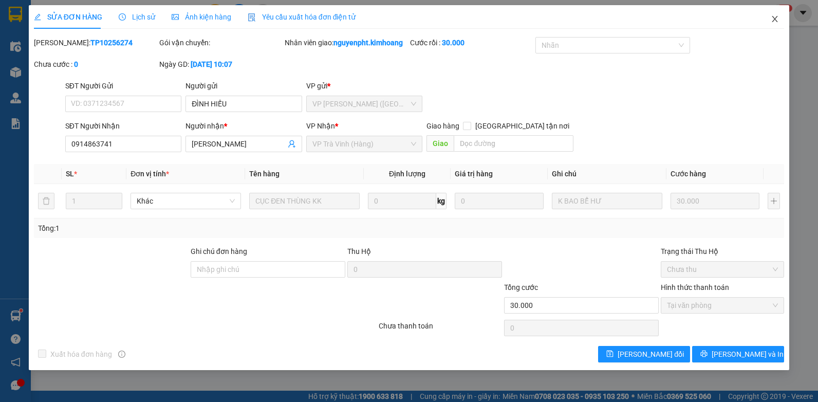
click at [776, 21] on icon "close" at bounding box center [776, 19] width 6 height 6
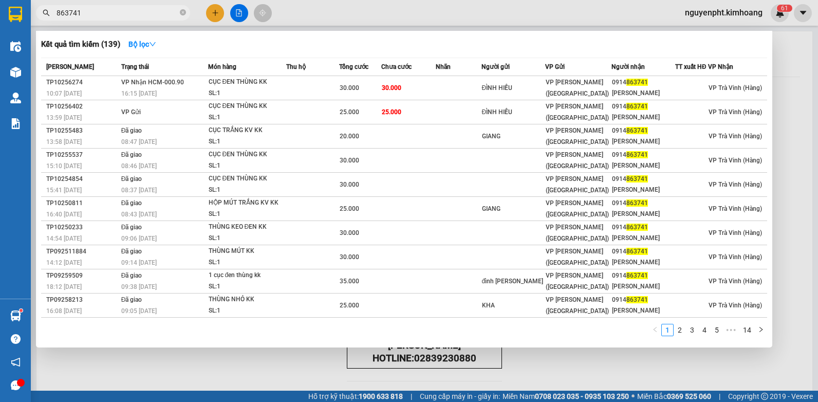
drag, startPoint x: 167, startPoint y: 10, endPoint x: 66, endPoint y: 25, distance: 102.3
click at [0, 22] on html "Kết quả tìm kiếm ( 139 ) Bộ lọc Mã ĐH Trạng thái Món hàng Thu hộ Tổng cước Chưa…" at bounding box center [409, 201] width 818 height 402
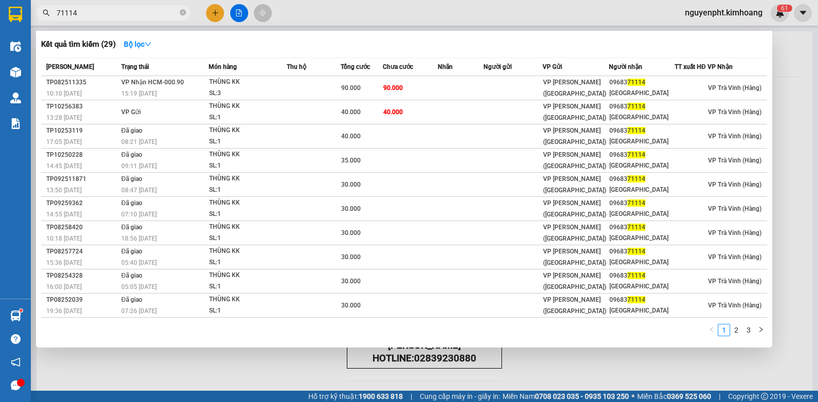
drag, startPoint x: 136, startPoint y: 14, endPoint x: 0, endPoint y: 23, distance: 136.0
click at [0, 23] on html "Kết quả [PERSON_NAME] ( 29 ) Bộ lọc Mã ĐH Trạng thái Món hàng Thu hộ Tổng [PERS…" at bounding box center [409, 201] width 818 height 402
click at [300, 375] on div at bounding box center [409, 201] width 818 height 402
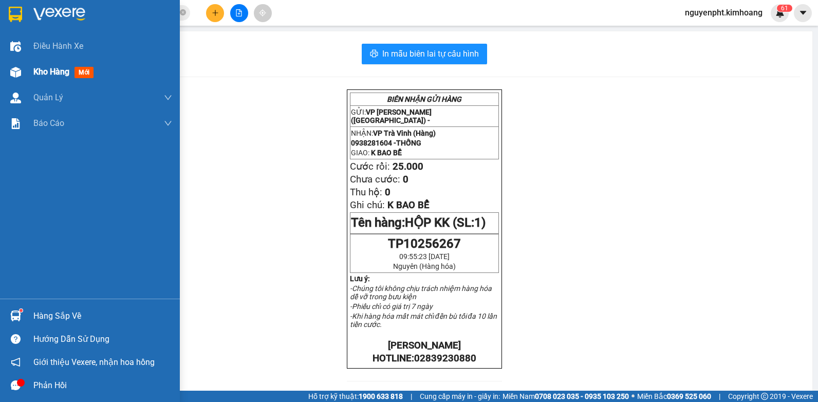
click at [47, 71] on span "Kho hàng" at bounding box center [51, 72] width 36 height 10
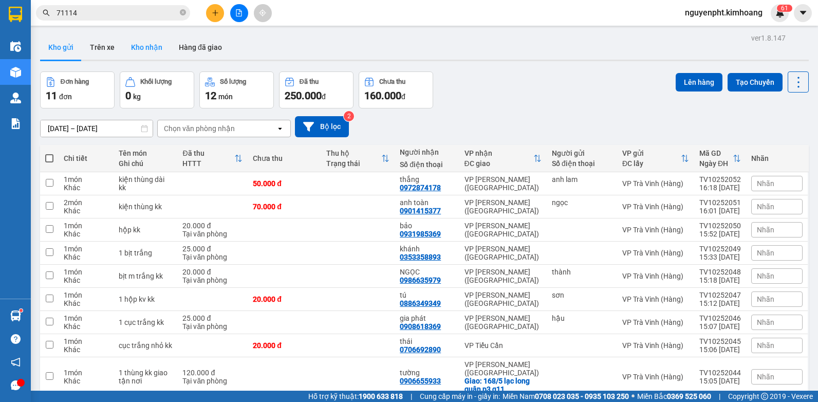
click at [147, 45] on button "Kho nhận" at bounding box center [147, 47] width 48 height 25
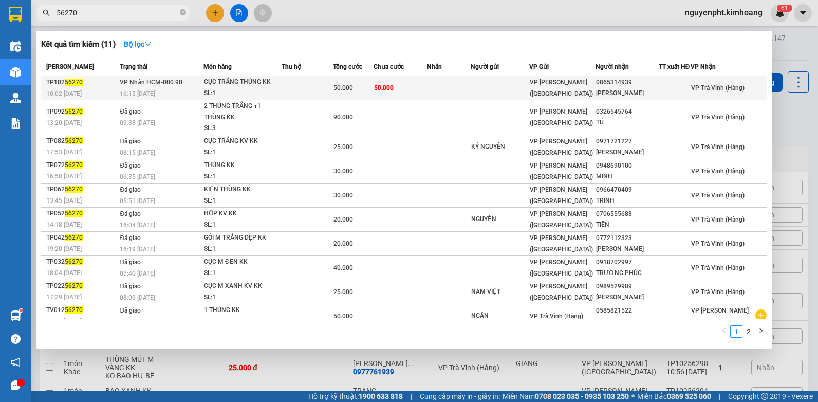
click at [529, 89] on td at bounding box center [500, 88] width 59 height 24
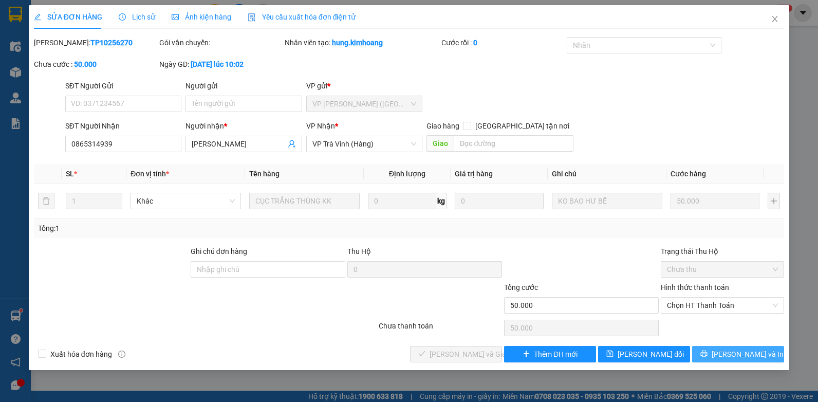
click at [730, 356] on span "[PERSON_NAME] và In" at bounding box center [748, 353] width 72 height 11
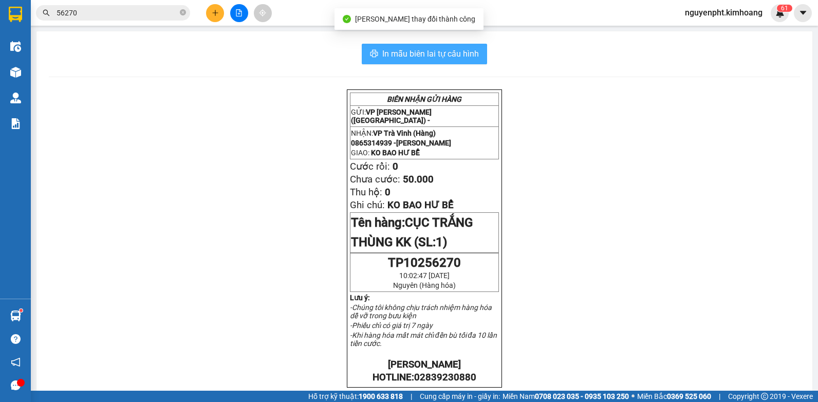
click at [417, 56] on span "In mẫu biên lai tự cấu hình" at bounding box center [430, 53] width 97 height 13
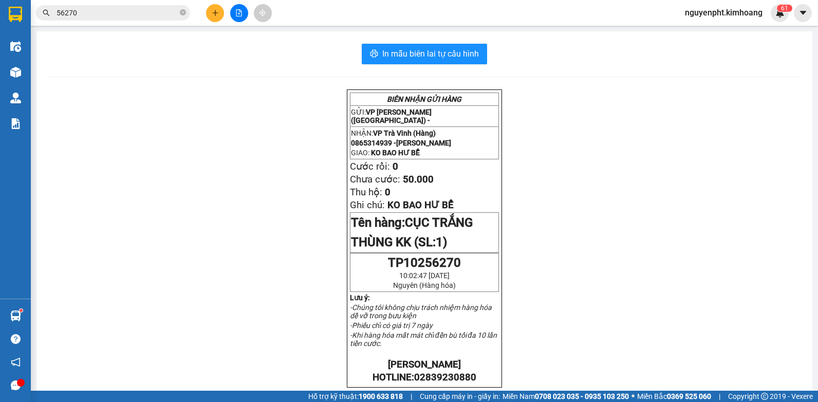
drag, startPoint x: 111, startPoint y: 14, endPoint x: 157, endPoint y: 57, distance: 62.9
click at [112, 14] on input "56270" at bounding box center [117, 12] width 121 height 11
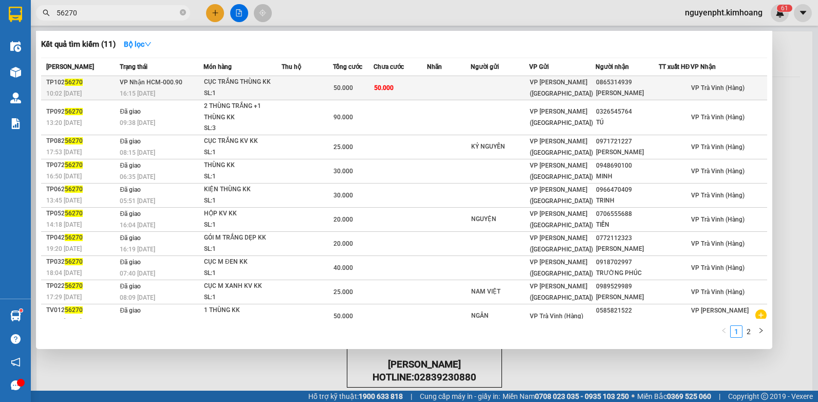
click at [281, 87] on div "CỤC TRẮNG THÙNG KK" at bounding box center [242, 82] width 77 height 11
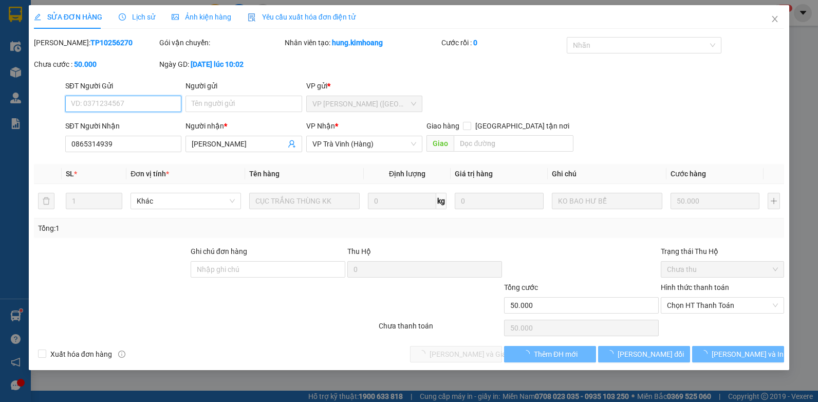
click at [713, 302] on span "Chọn HT Thanh Toán" at bounding box center [722, 305] width 111 height 15
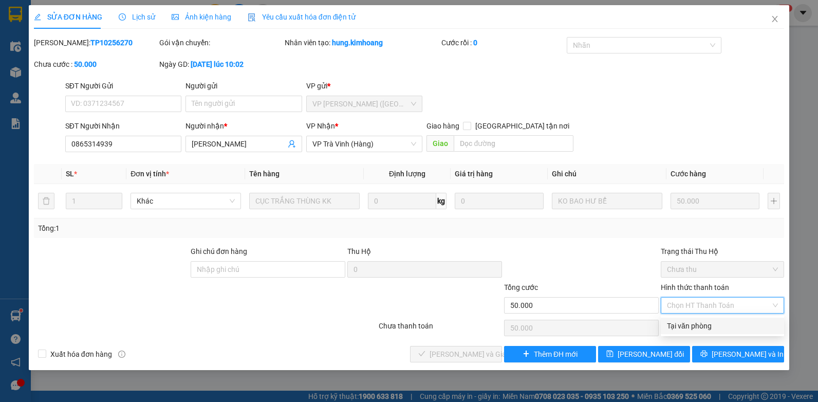
click at [689, 325] on div "Tại văn phòng" at bounding box center [722, 325] width 111 height 11
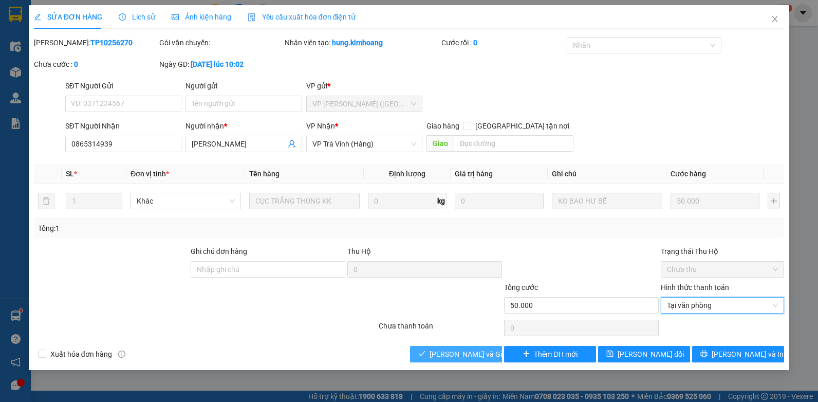
click at [455, 354] on span "[PERSON_NAME] và Giao hàng" at bounding box center [479, 353] width 99 height 11
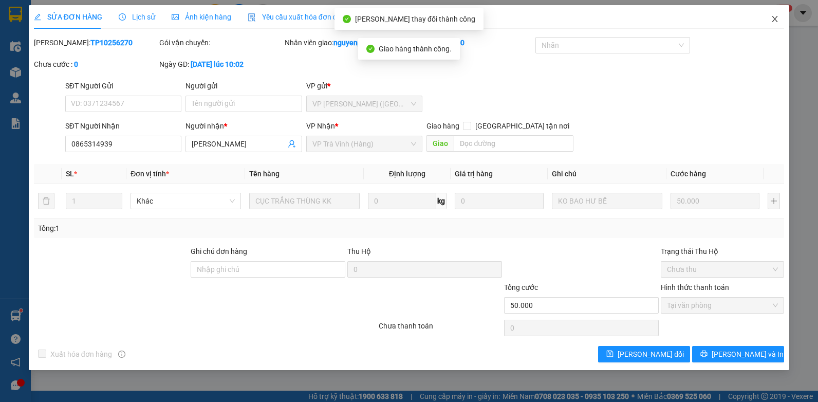
click at [774, 22] on icon "close" at bounding box center [775, 19] width 8 height 8
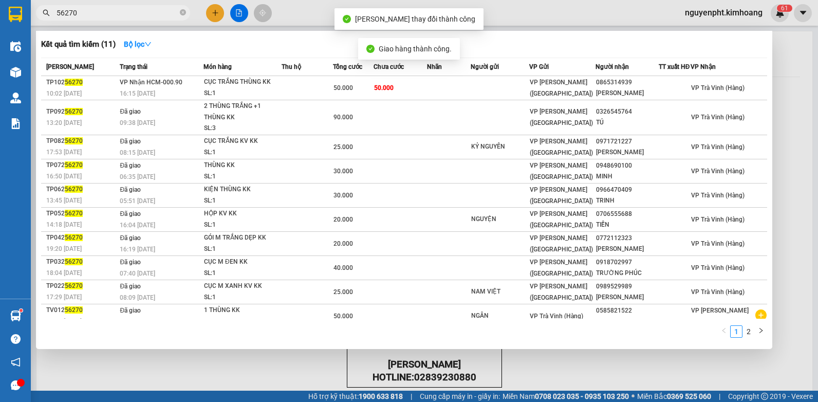
drag, startPoint x: 151, startPoint y: 15, endPoint x: 36, endPoint y: 20, distance: 114.7
click at [151, 15] on input "56270" at bounding box center [117, 12] width 121 height 11
drag, startPoint x: 36, startPoint y: 20, endPoint x: 14, endPoint y: 45, distance: 33.8
click at [0, 49] on html "Kết quả tìm kiếm ( 11 ) Bộ lọc Mã ĐH Trạng thái Món hàng Thu hộ Tổng cước Chưa …" at bounding box center [409, 201] width 818 height 402
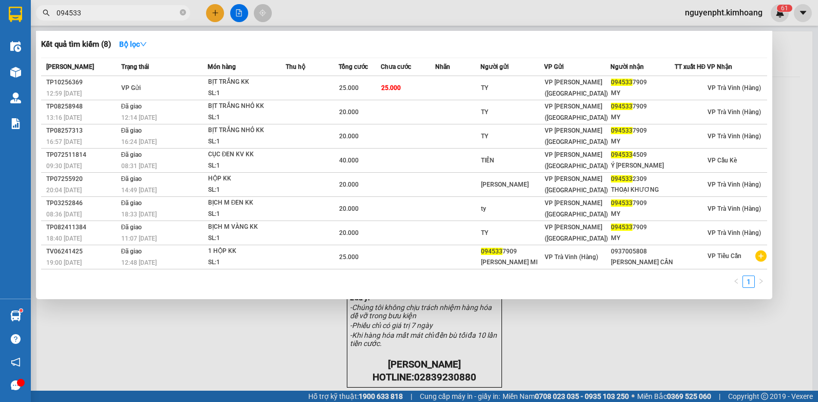
drag, startPoint x: 157, startPoint y: 11, endPoint x: -2, endPoint y: 11, distance: 158.8
click at [0, 11] on html "Kết quả [PERSON_NAME] ( 8 ) Bộ lọc Mã ĐH Trạng thái Món hàng Thu hộ Tổng [PERSO…" at bounding box center [409, 201] width 818 height 402
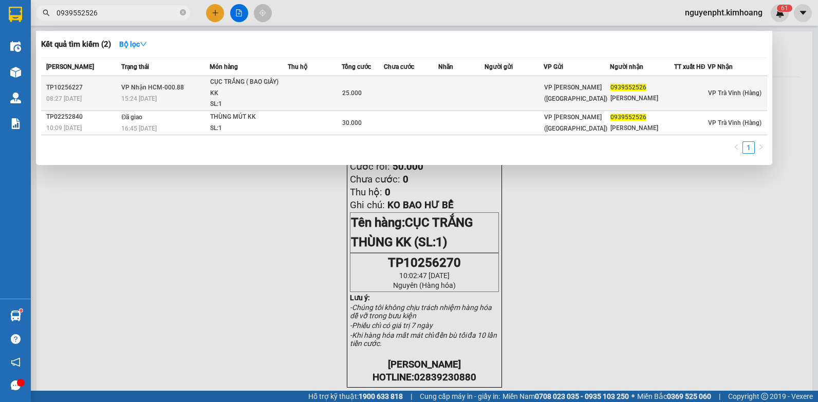
click at [333, 94] on td at bounding box center [315, 93] width 54 height 35
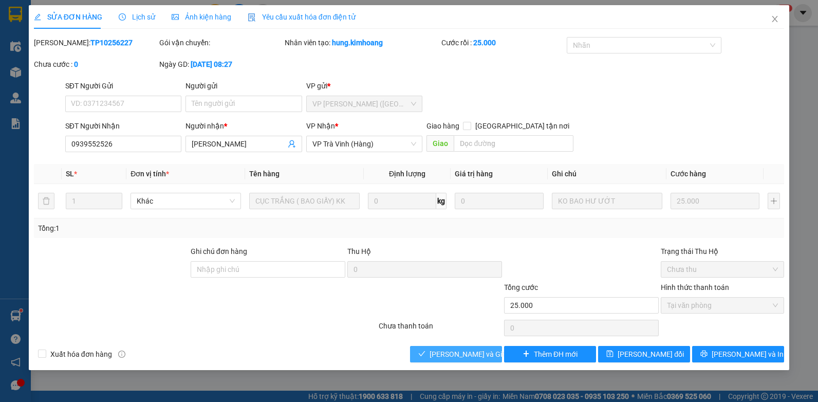
click at [434, 357] on span "[PERSON_NAME] và Giao hàng" at bounding box center [479, 353] width 99 height 11
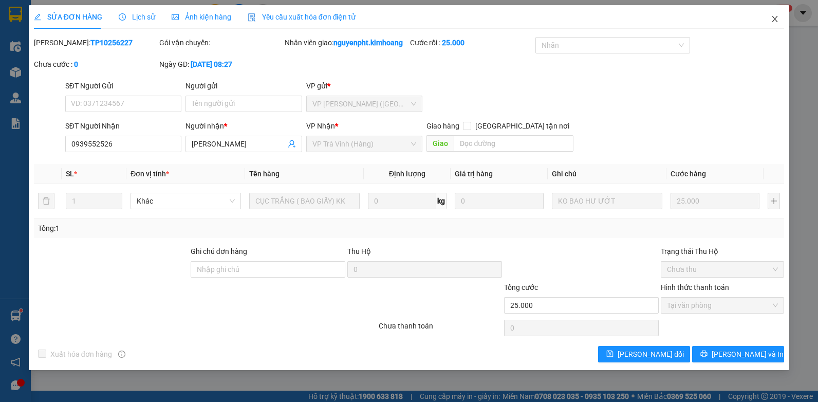
click at [778, 20] on icon "close" at bounding box center [775, 19] width 8 height 8
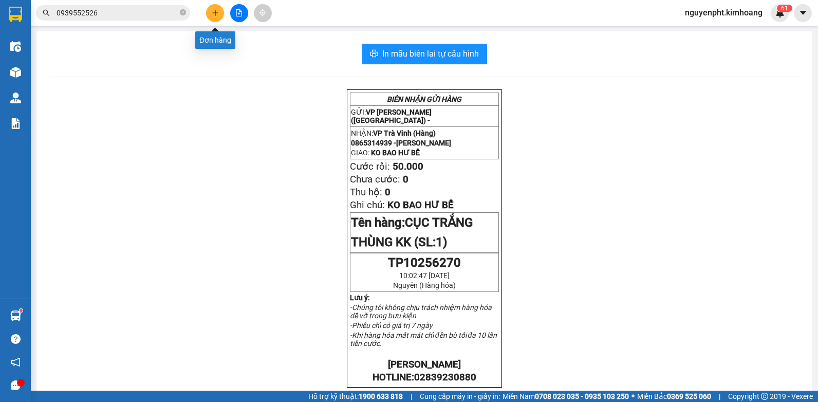
click at [214, 12] on icon "plus" at bounding box center [215, 12] width 7 height 7
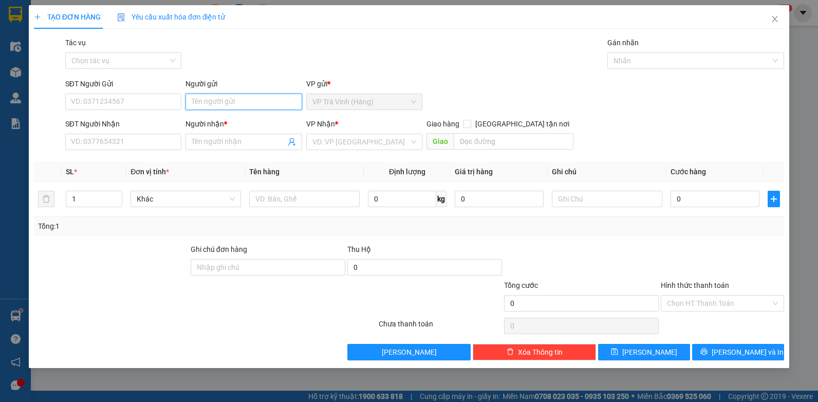
click at [217, 100] on input "Người gửi" at bounding box center [244, 102] width 117 height 16
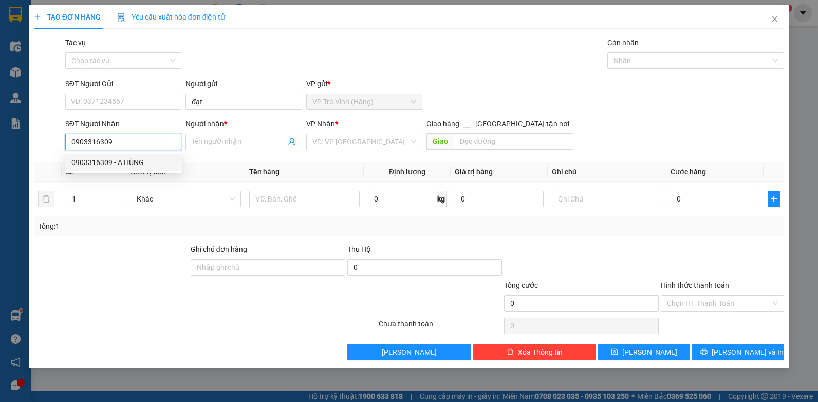
click at [114, 167] on div "0903316309 - A HÙNG" at bounding box center [123, 162] width 104 height 11
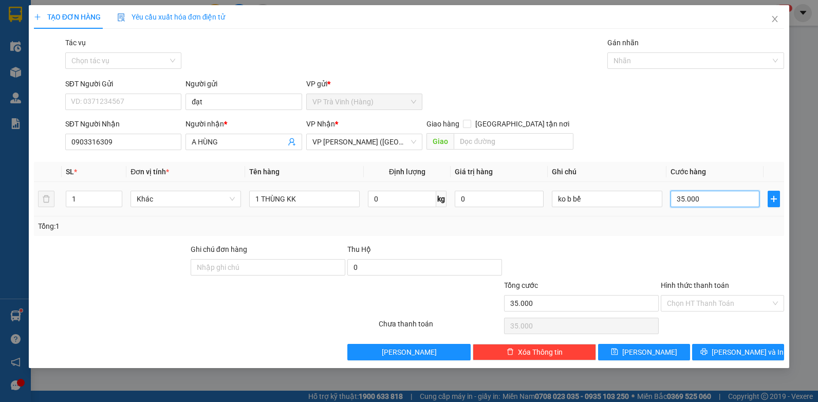
click at [696, 201] on input "35.000" at bounding box center [715, 199] width 89 height 16
drag, startPoint x: 726, startPoint y: 358, endPoint x: 723, endPoint y: 353, distance: 5.7
click at [726, 358] on button "[PERSON_NAME] và In" at bounding box center [738, 352] width 92 height 16
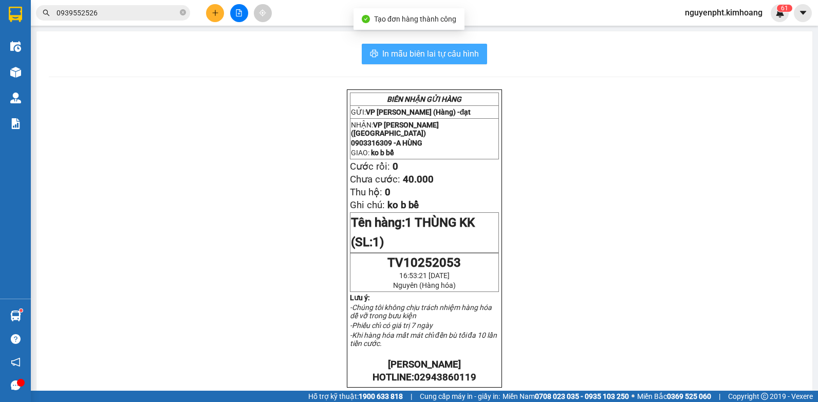
drag, startPoint x: 428, startPoint y: 54, endPoint x: 419, endPoint y: 57, distance: 8.6
click at [428, 55] on span "In mẫu biên lai tự cấu hình" at bounding box center [430, 53] width 97 height 13
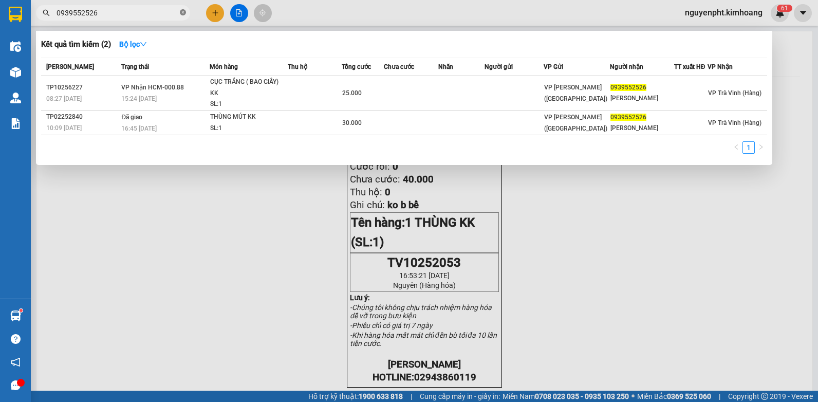
click at [181, 12] on icon "close-circle" at bounding box center [183, 12] width 6 height 6
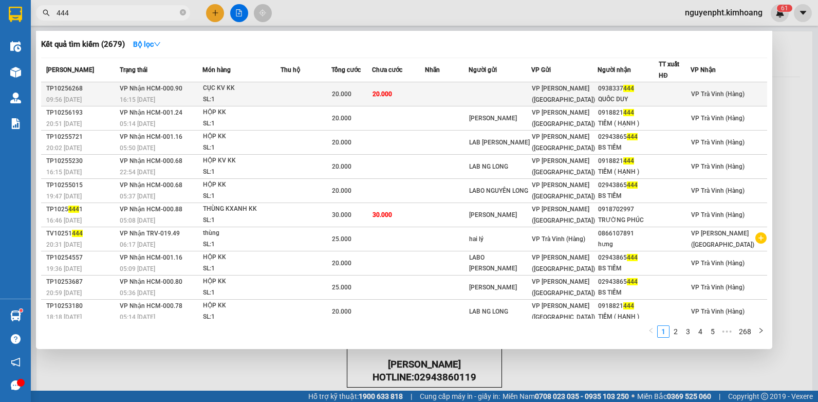
click at [308, 82] on td at bounding box center [306, 94] width 51 height 24
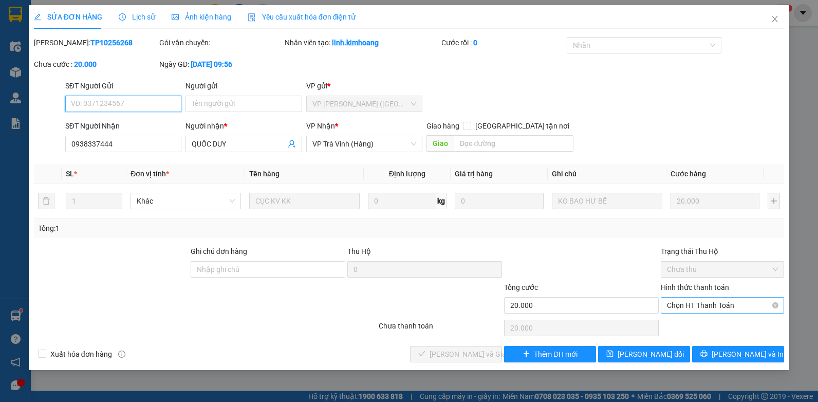
click at [697, 305] on span "Chọn HT Thanh Toán" at bounding box center [722, 305] width 111 height 15
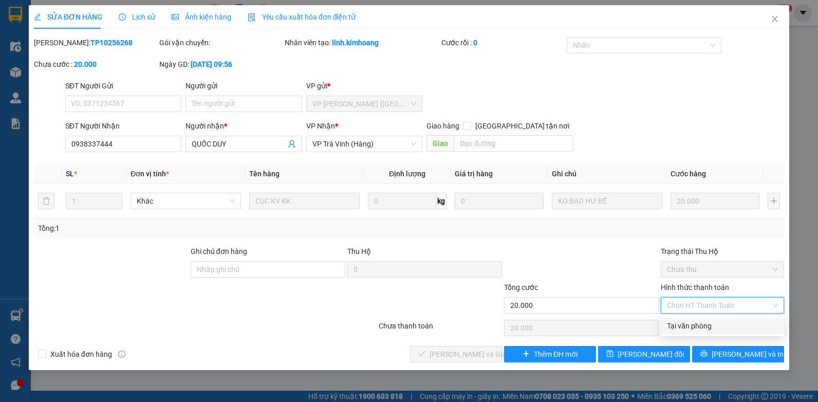
drag, startPoint x: 695, startPoint y: 323, endPoint x: 678, endPoint y: 322, distance: 17.0
click at [694, 323] on div "Tại văn phòng" at bounding box center [722, 325] width 111 height 11
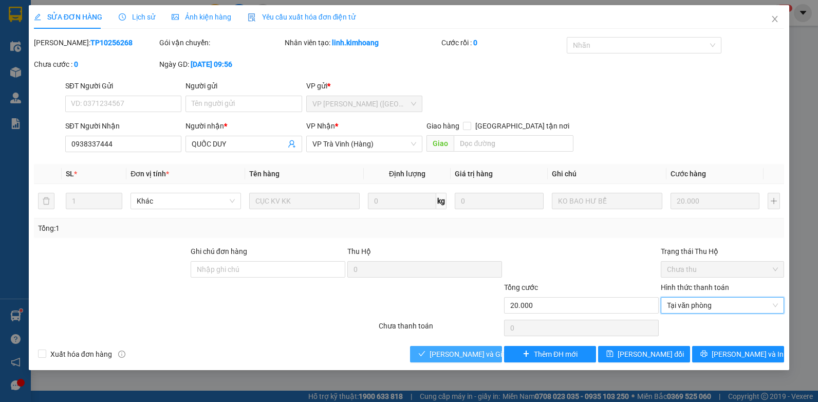
drag, startPoint x: 437, startPoint y: 350, endPoint x: 438, endPoint y: 337, distance: 13.4
click at [437, 351] on span "[PERSON_NAME] và Giao hàng" at bounding box center [479, 353] width 99 height 11
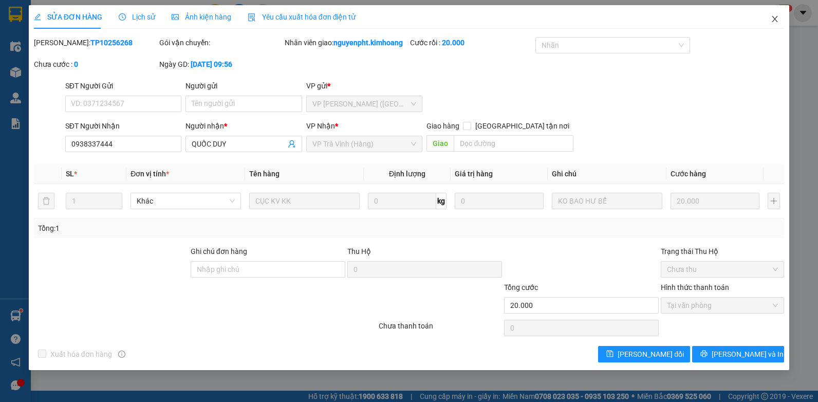
drag, startPoint x: 776, startPoint y: 22, endPoint x: 640, endPoint y: 19, distance: 135.2
click at [774, 22] on icon "close" at bounding box center [775, 19] width 8 height 8
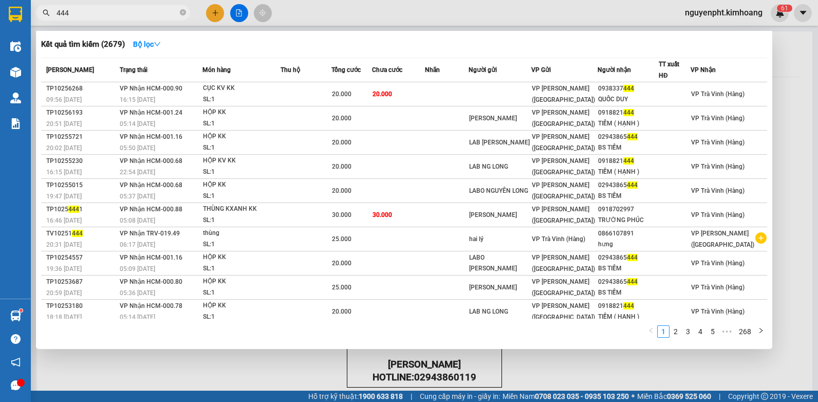
drag, startPoint x: 174, startPoint y: 10, endPoint x: 0, endPoint y: 25, distance: 174.4
click at [0, 24] on html "Kết quả [PERSON_NAME] ( 2679 ) Bộ lọc Mã ĐH Trạng thái Món hàng Thu hộ Tổng [PE…" at bounding box center [409, 201] width 818 height 402
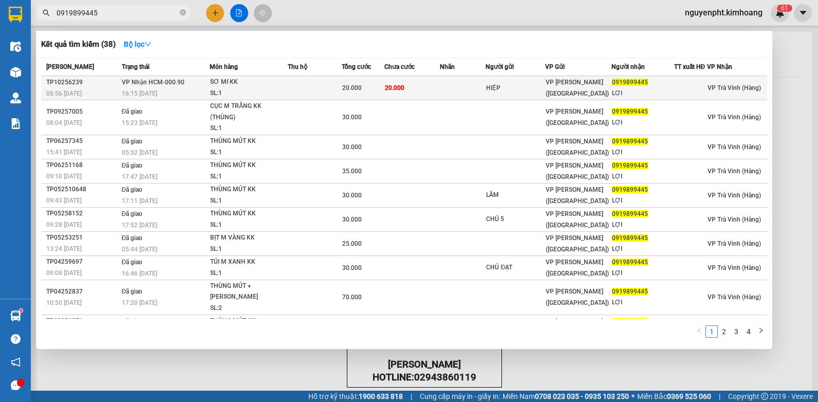
click at [398, 85] on span "20.000" at bounding box center [395, 87] width 20 height 7
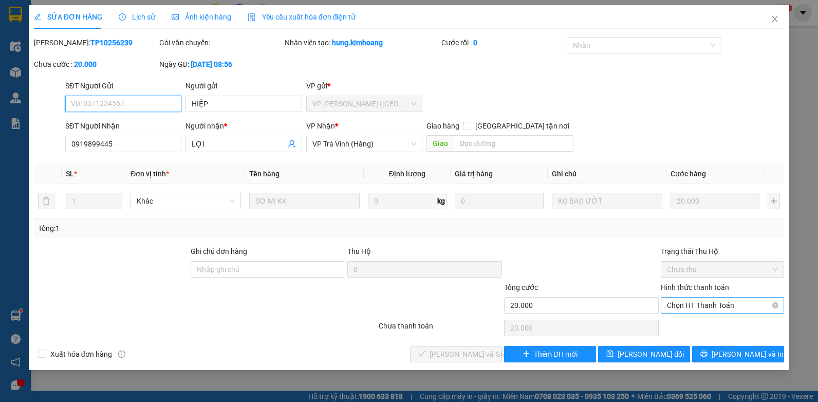
drag, startPoint x: 710, startPoint y: 299, endPoint x: 707, endPoint y: 312, distance: 13.8
click at [710, 300] on span "Chọn HT Thanh Toán" at bounding box center [722, 305] width 111 height 15
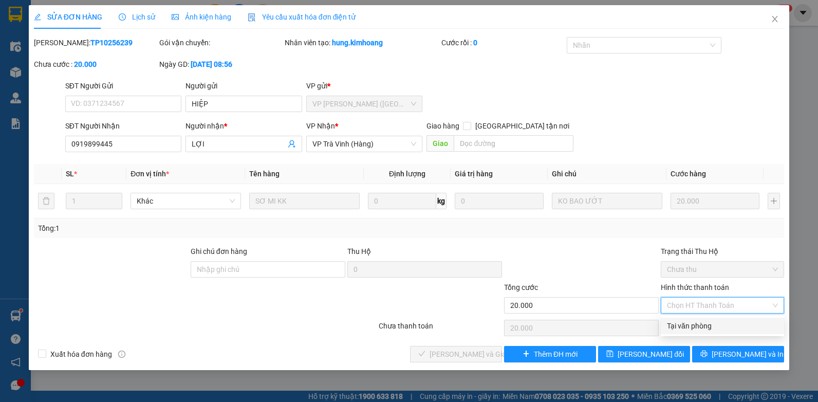
drag, startPoint x: 705, startPoint y: 320, endPoint x: 630, endPoint y: 340, distance: 78.0
click at [705, 320] on div "Tại văn phòng" at bounding box center [722, 325] width 111 height 11
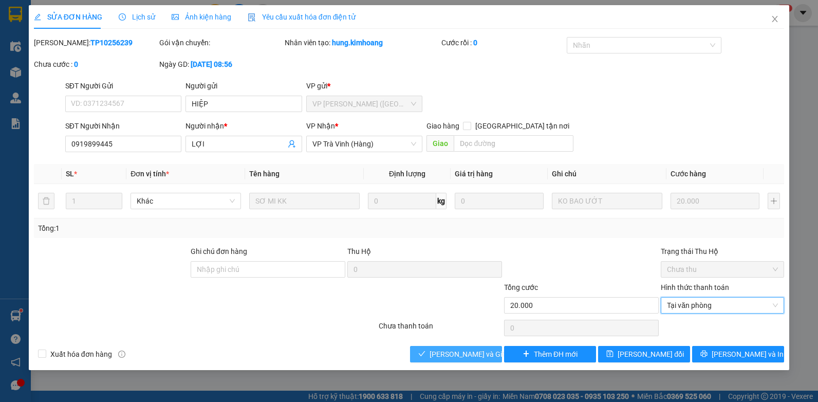
drag, startPoint x: 430, startPoint y: 354, endPoint x: 448, endPoint y: 329, distance: 30.8
click at [426, 353] on icon "check" at bounding box center [421, 353] width 7 height 7
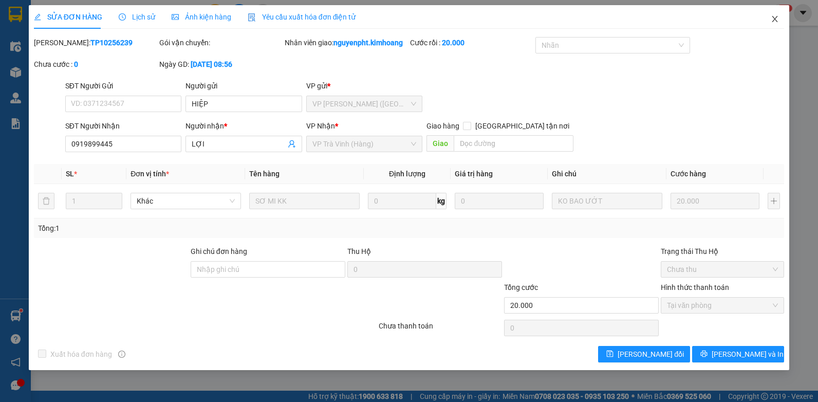
drag, startPoint x: 775, startPoint y: 21, endPoint x: 620, endPoint y: 17, distance: 154.7
click at [774, 21] on icon "close" at bounding box center [775, 19] width 8 height 8
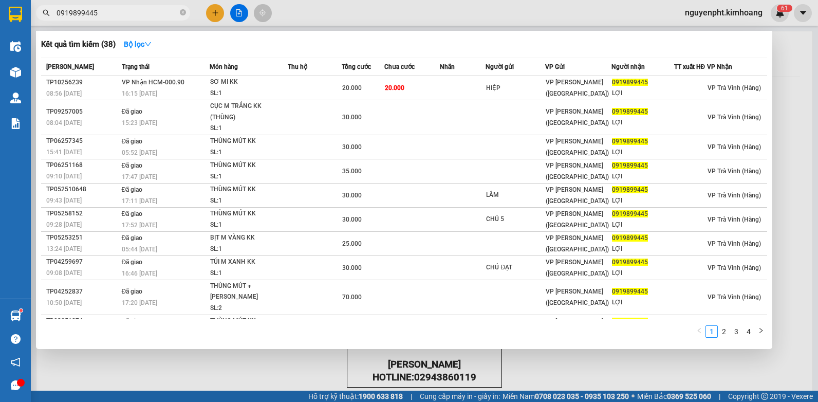
drag, startPoint x: 167, startPoint y: 14, endPoint x: -2, endPoint y: 13, distance: 169.1
click at [0, 13] on html "Kết quả [PERSON_NAME] ( 38 ) Bộ lọc Mã ĐH Trạng thái Món hàng Thu hộ Tổng [PERS…" at bounding box center [409, 201] width 818 height 402
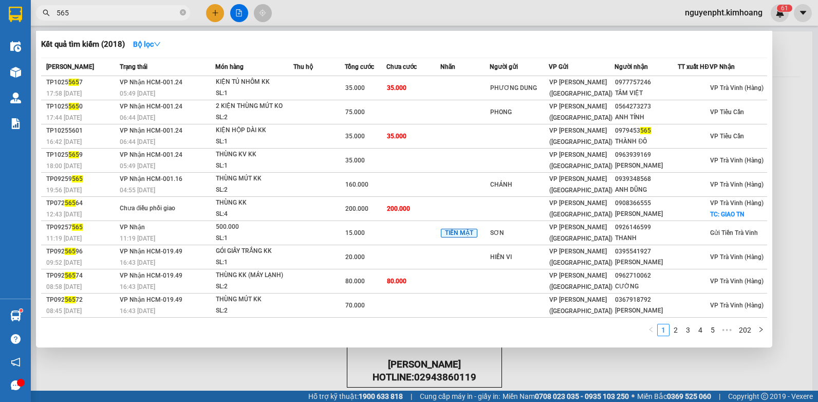
drag, startPoint x: 134, startPoint y: 16, endPoint x: 0, endPoint y: 10, distance: 133.8
click at [0, 0] on html "Kết quả tìm kiếm ( 2018 ) Bộ lọc Mã ĐH Trạng thái Món hàng Thu hộ Tổng cước Chư…" at bounding box center [409, 201] width 818 height 402
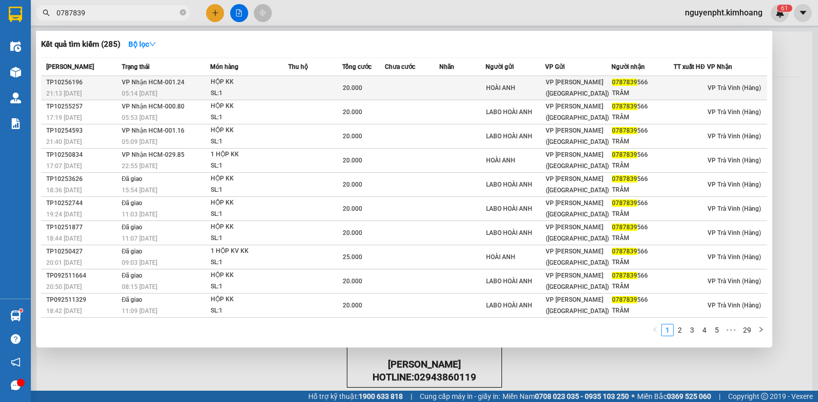
click at [277, 88] on div "SL: 1" at bounding box center [249, 93] width 77 height 11
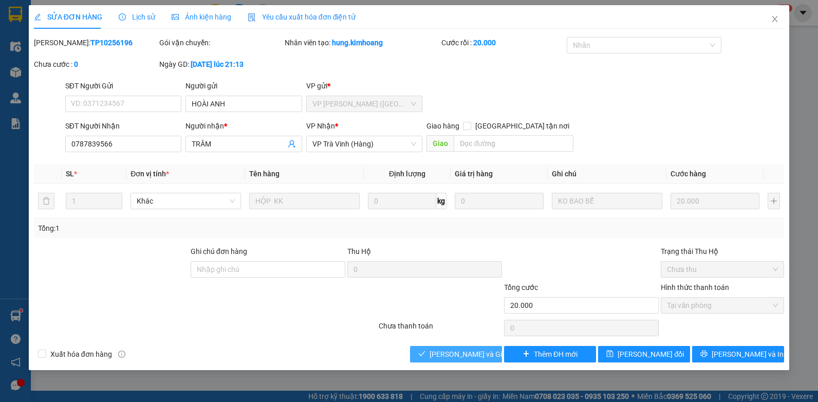
click at [439, 351] on span "[PERSON_NAME] và Giao hàng" at bounding box center [479, 353] width 99 height 11
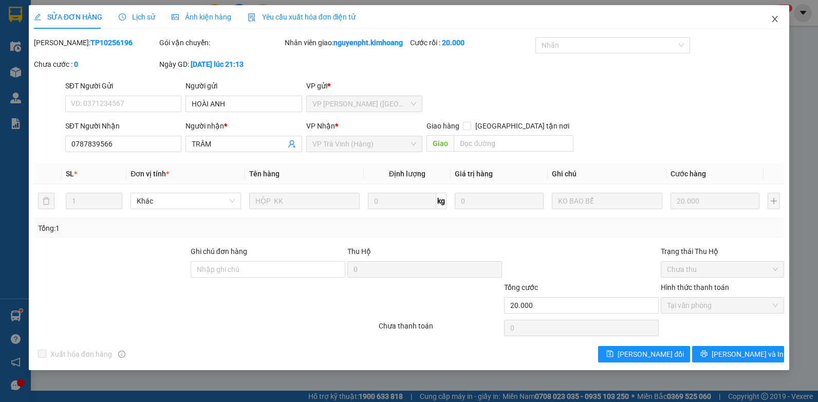
drag, startPoint x: 778, startPoint y: 20, endPoint x: 508, endPoint y: 14, distance: 269.4
click at [777, 20] on icon "close" at bounding box center [775, 19] width 8 height 8
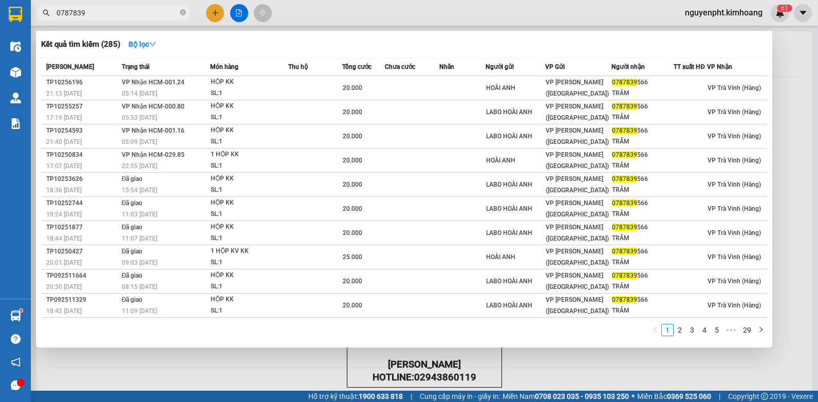
drag, startPoint x: 80, startPoint y: 16, endPoint x: -2, endPoint y: 31, distance: 83.1
click at [0, 31] on html "Kết quả tìm kiếm ( 285 ) Bộ lọc Mã ĐH Trạng thái Món hàng Thu hộ Tổng cước Chưa…" at bounding box center [409, 201] width 818 height 402
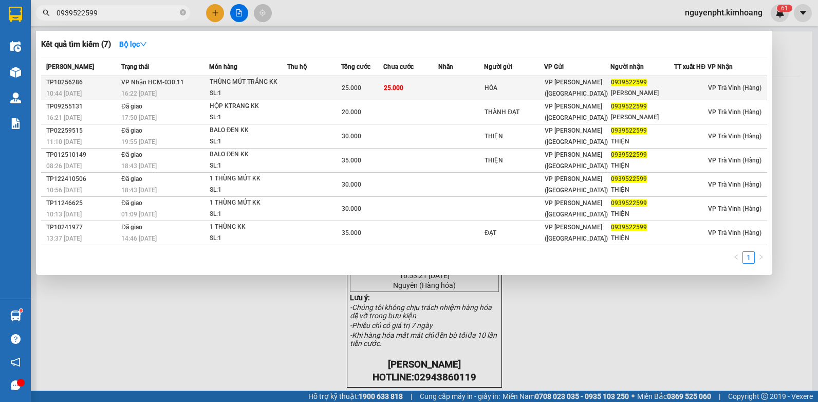
click at [410, 94] on td "25.000" at bounding box center [410, 88] width 55 height 24
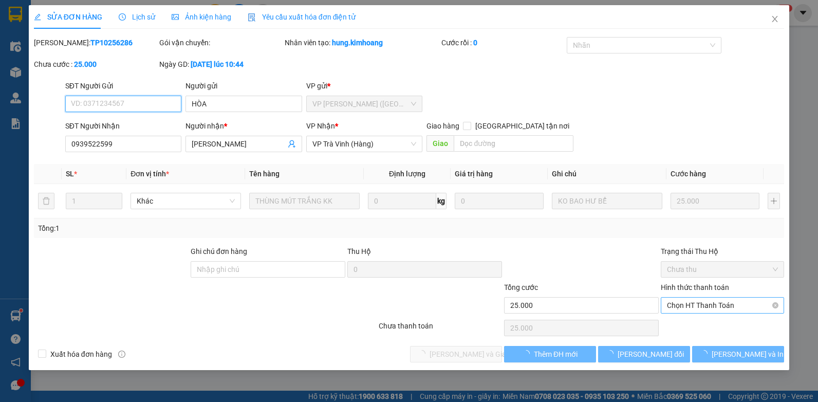
click at [700, 301] on span "Chọn HT Thanh Toán" at bounding box center [722, 305] width 111 height 15
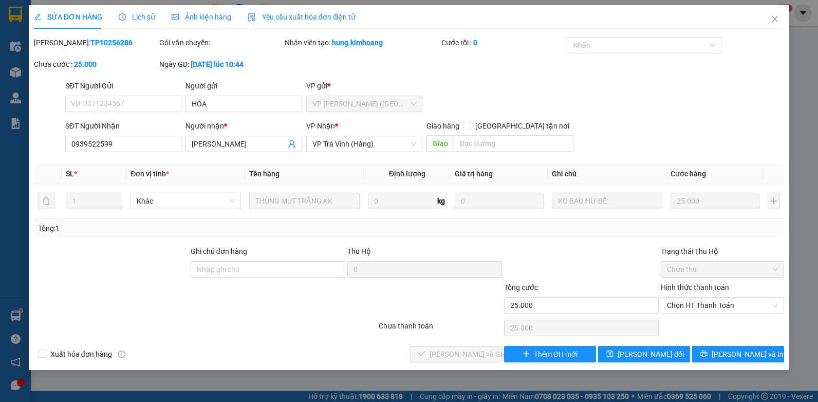
click at [693, 322] on div "Chọn HT Thanh Toán" at bounding box center [722, 328] width 125 height 21
click at [712, 301] on span "Chọn HT Thanh Toán" at bounding box center [722, 305] width 111 height 15
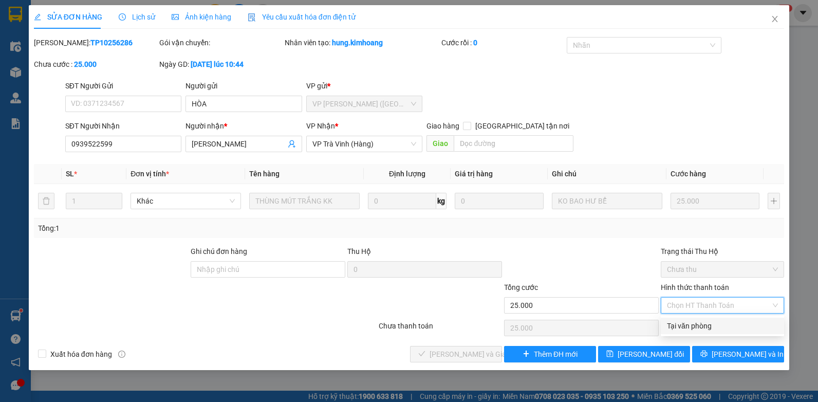
drag, startPoint x: 696, startPoint y: 319, endPoint x: 679, endPoint y: 326, distance: 18.6
click at [695, 320] on div "Tại văn phòng" at bounding box center [722, 326] width 123 height 16
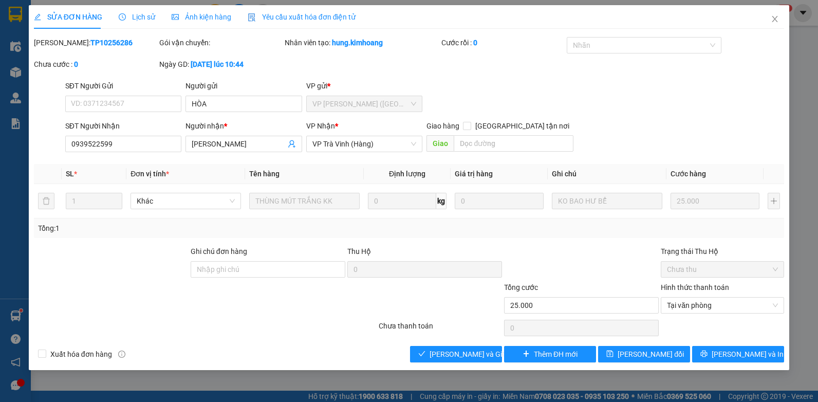
click at [461, 343] on div "Total Paid Fee 0 Total UnPaid Fee 25.000 Cash Collection Total Fee Mã ĐH: TP102…" at bounding box center [409, 199] width 751 height 325
click at [459, 355] on span "[PERSON_NAME] và Giao hàng" at bounding box center [479, 353] width 99 height 11
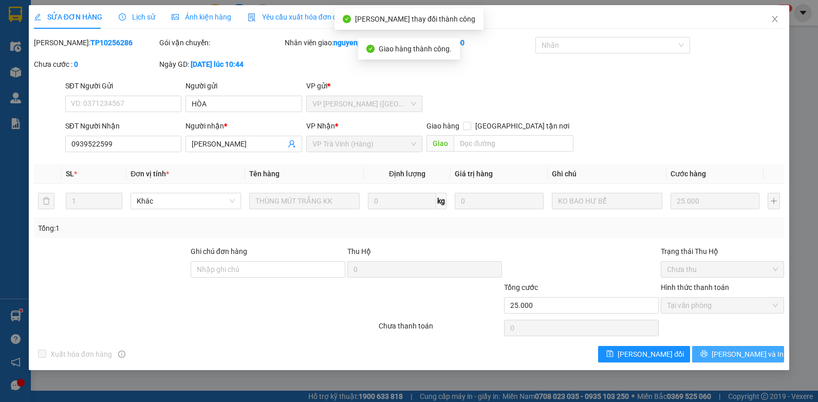
click at [727, 356] on button "[PERSON_NAME] và In" at bounding box center [738, 354] width 92 height 16
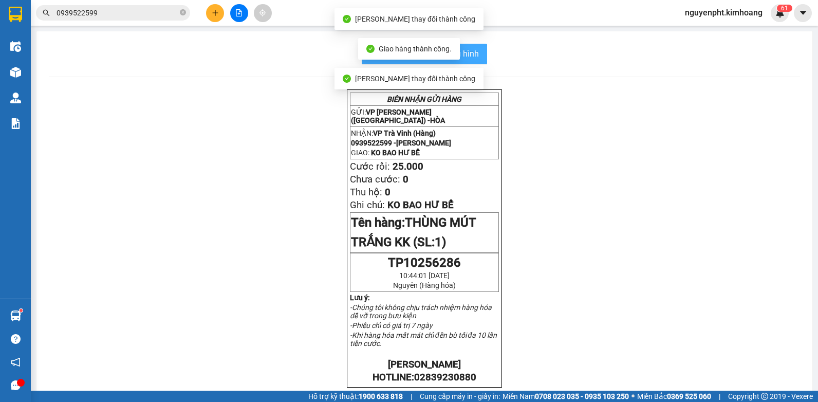
click at [475, 59] on span "In mẫu biên lai tự cấu hình" at bounding box center [430, 53] width 97 height 13
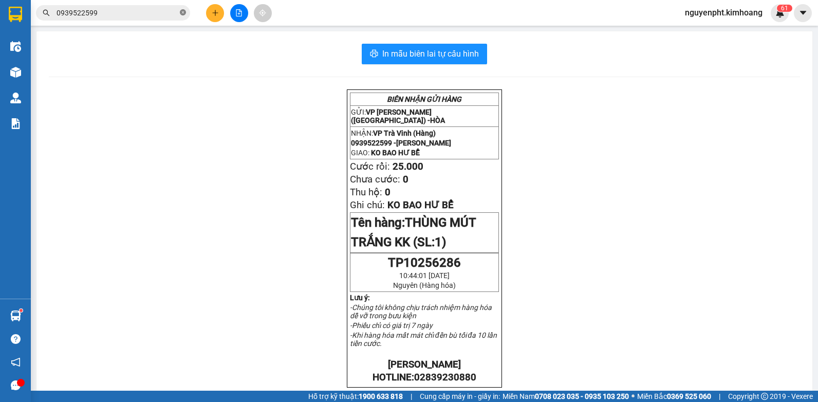
click at [185, 14] on icon "close-circle" at bounding box center [183, 12] width 6 height 6
click at [169, 14] on input "text" at bounding box center [117, 12] width 121 height 11
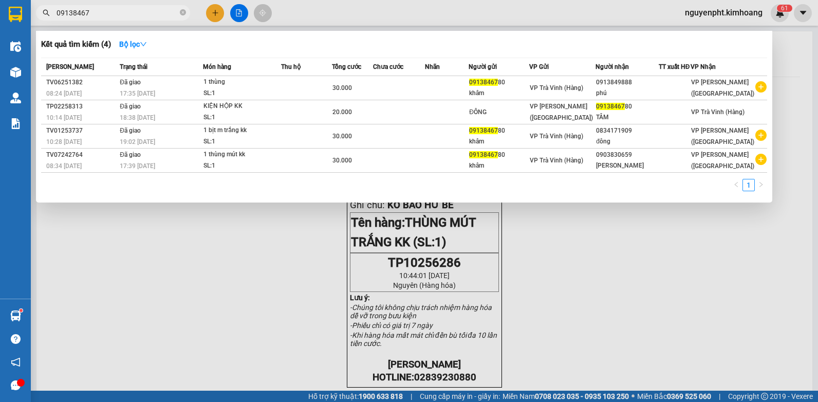
drag, startPoint x: 118, startPoint y: 10, endPoint x: -2, endPoint y: 23, distance: 121.0
click at [0, 23] on html "Kết quả [PERSON_NAME] ( 4 ) Bộ lọc Mã ĐH Trạng thái Món hàng Thu hộ Tổng [PERSO…" at bounding box center [409, 201] width 818 height 402
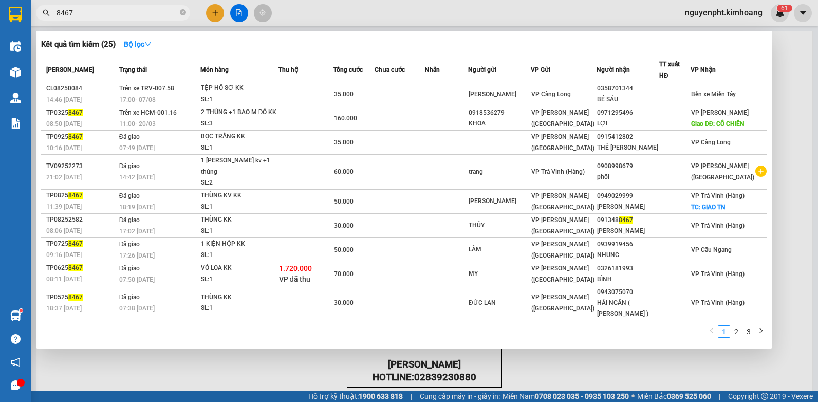
drag, startPoint x: 112, startPoint y: 14, endPoint x: 0, endPoint y: 47, distance: 116.9
click at [0, 33] on html "Kết quả [PERSON_NAME] ( 25 ) Bộ lọc Mã ĐH Trạng thái Món hàng Thu hộ Tổng [PERS…" at bounding box center [409, 201] width 818 height 402
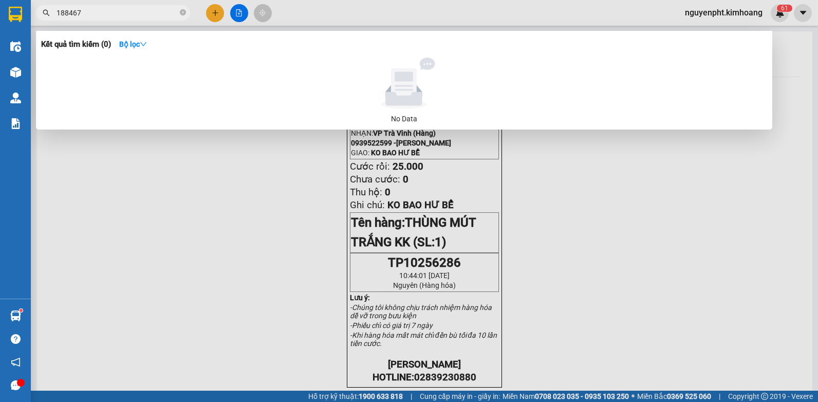
drag, startPoint x: 133, startPoint y: 13, endPoint x: 2, endPoint y: 59, distance: 138.3
click at [0, 53] on html "Kết quả tìm kiếm ( 0 ) Bộ lọc No Data 188467 nguyenpht.kimhoang 6 1 Điều hành x…" at bounding box center [409, 201] width 818 height 402
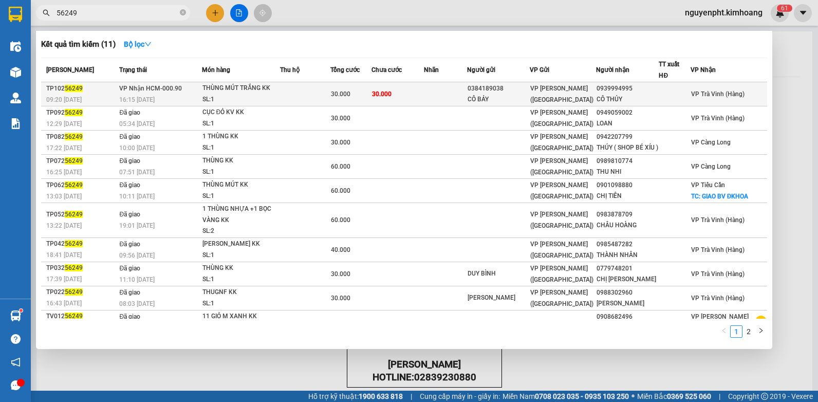
type input "56249"
click at [386, 99] on td "30.000" at bounding box center [398, 94] width 52 height 24
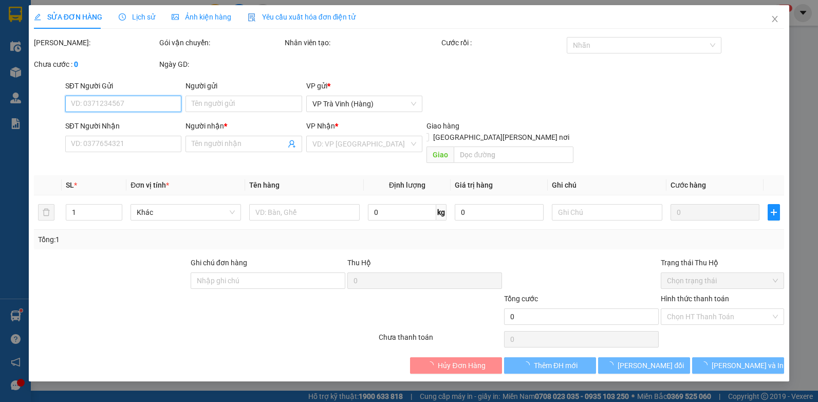
type input "0384189038"
type input "CÔ BẢY"
type input "0939994995"
type input "CÔ THỦY"
type input "30.000"
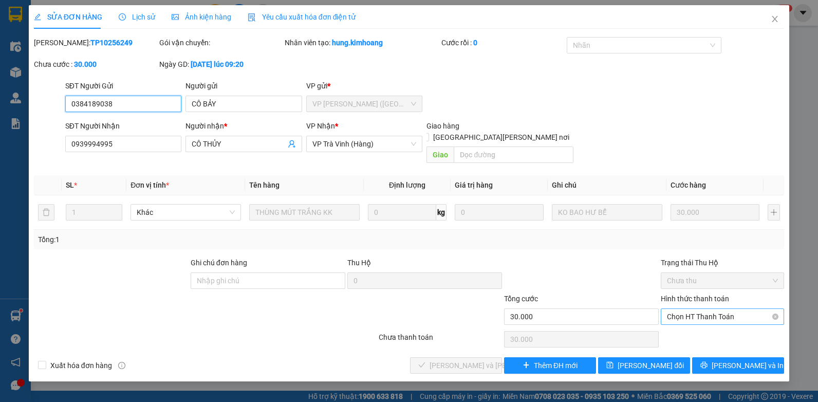
click at [723, 309] on span "Chọn HT Thanh Toán" at bounding box center [722, 316] width 111 height 15
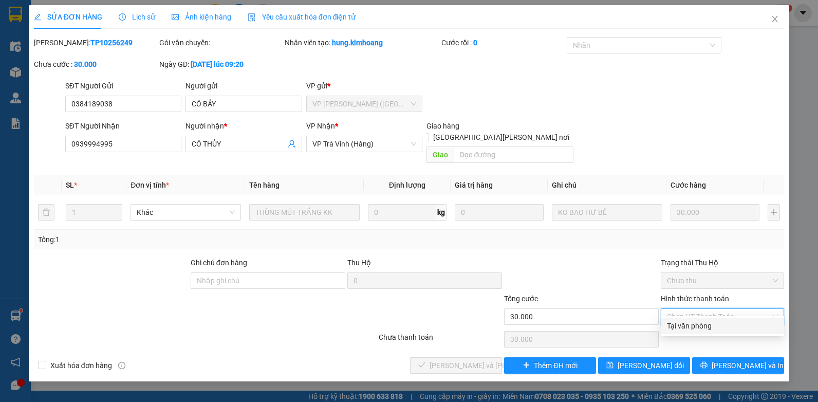
click at [691, 327] on div "Tại văn phòng" at bounding box center [722, 325] width 111 height 11
type input "0"
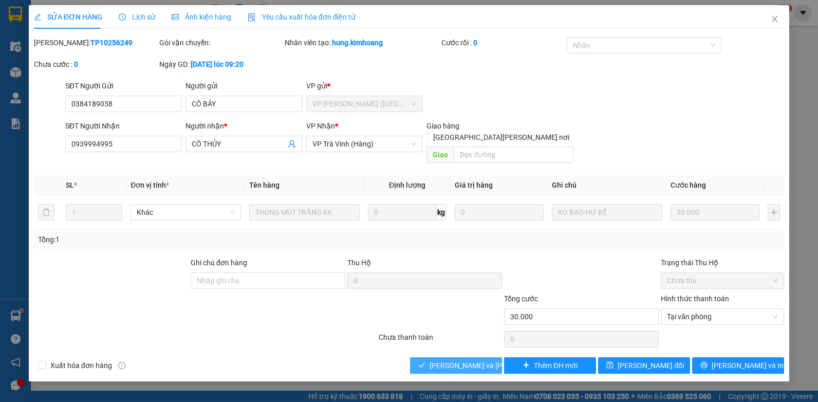
click at [441, 357] on button "[PERSON_NAME] và Giao hàng" at bounding box center [456, 365] width 92 height 16
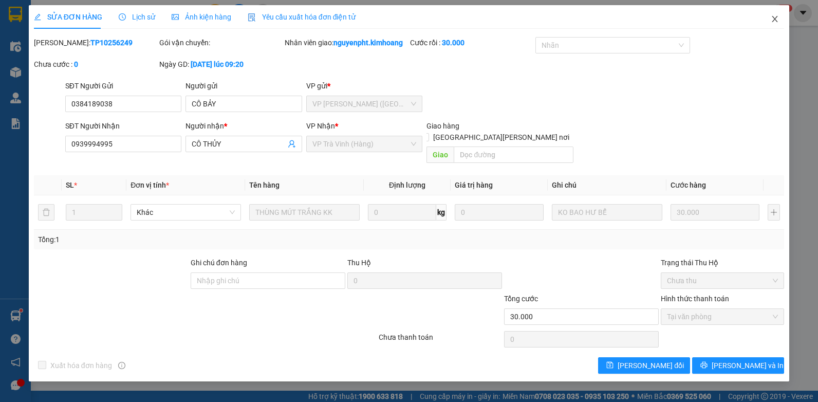
click at [775, 21] on icon "close" at bounding box center [775, 19] width 8 height 8
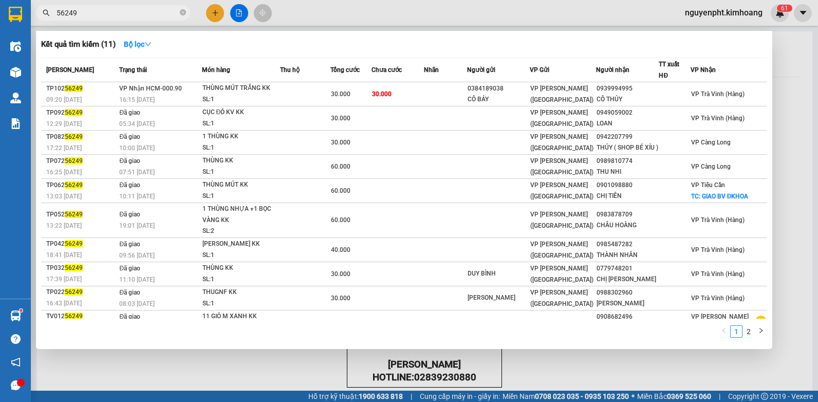
drag, startPoint x: 85, startPoint y: 10, endPoint x: 0, endPoint y: 117, distance: 136.8
click at [0, 46] on html "Kết quả tìm kiếm ( 11 ) Bộ lọc Mã ĐH Trạng thái Món hàng Thu hộ Tổng cước Chưa …" at bounding box center [409, 201] width 818 height 402
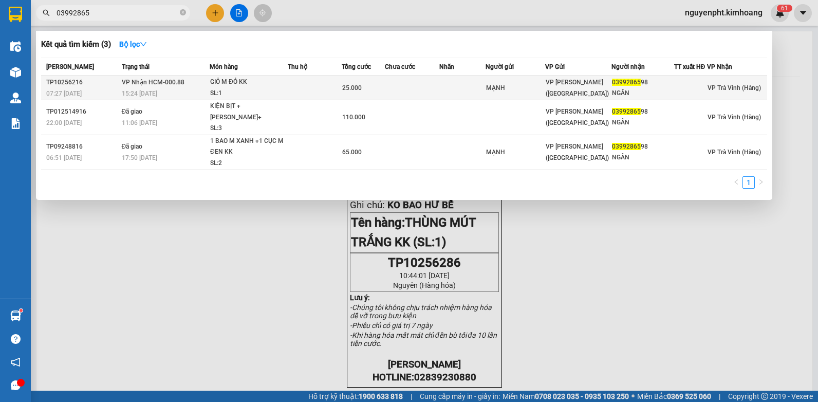
type input "03992865"
click at [314, 91] on td at bounding box center [315, 88] width 54 height 24
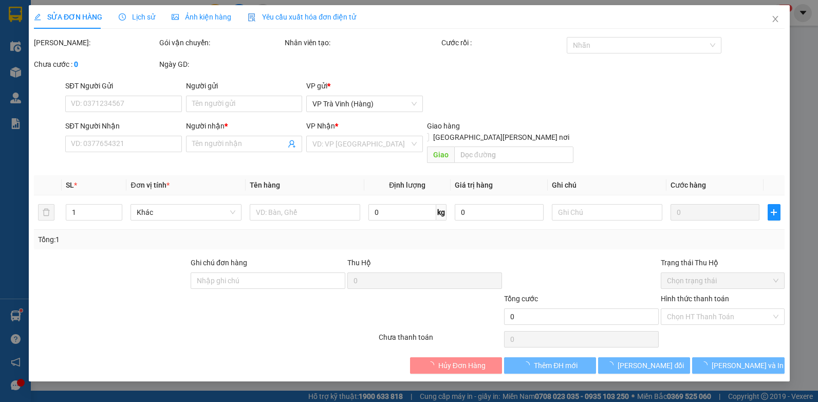
type input "MẠNH"
type input "0399286598"
type input "NGÂN"
type input "25.000"
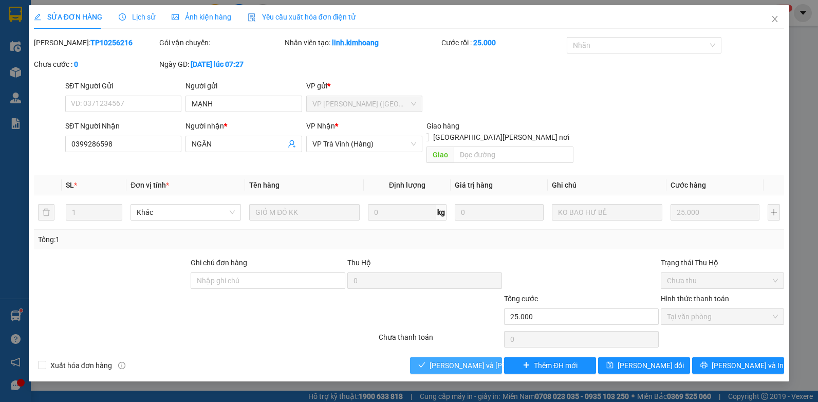
drag, startPoint x: 422, startPoint y: 357, endPoint x: 408, endPoint y: 341, distance: 21.1
click at [420, 357] on button "[PERSON_NAME] và Giao hàng" at bounding box center [456, 365] width 92 height 16
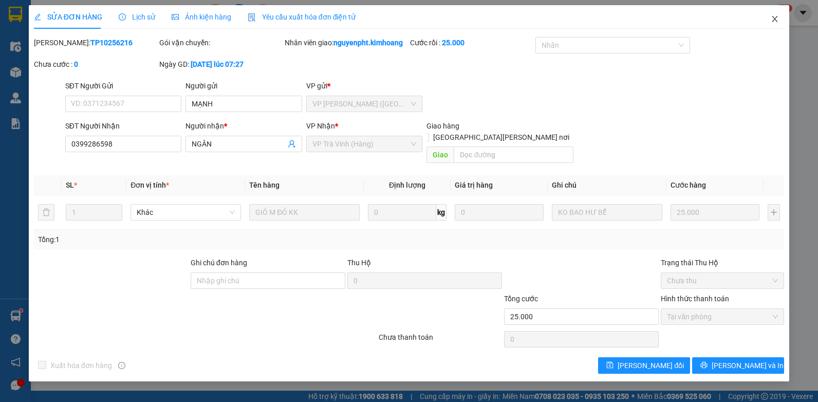
drag, startPoint x: 775, startPoint y: 16, endPoint x: 734, endPoint y: 21, distance: 41.4
click at [774, 17] on icon "close" at bounding box center [775, 19] width 8 height 8
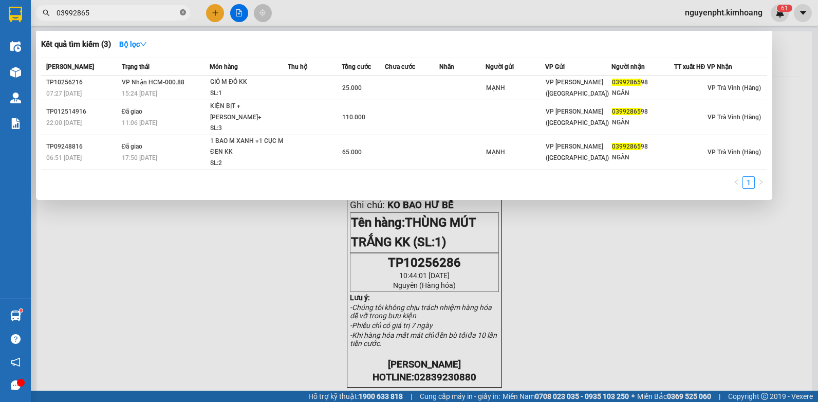
click at [182, 12] on icon "close-circle" at bounding box center [183, 12] width 6 height 6
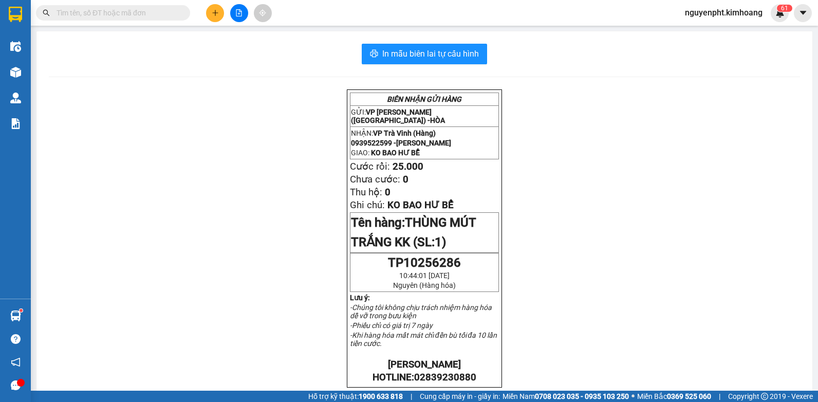
click at [139, 14] on input "text" at bounding box center [117, 12] width 121 height 11
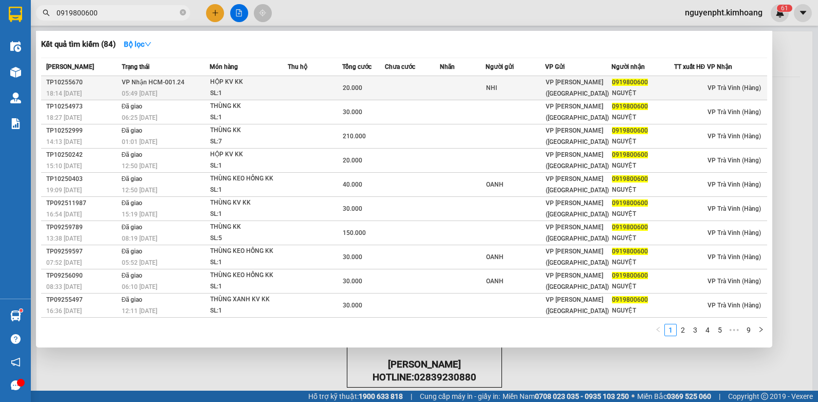
type input "0919800600"
click at [328, 90] on td at bounding box center [315, 88] width 54 height 24
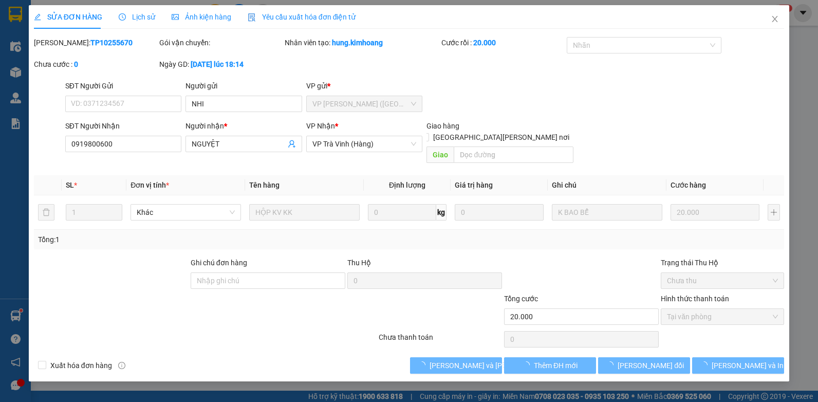
type input "NHI"
type input "0919800600"
type input "NGUYỆT"
type input "20.000"
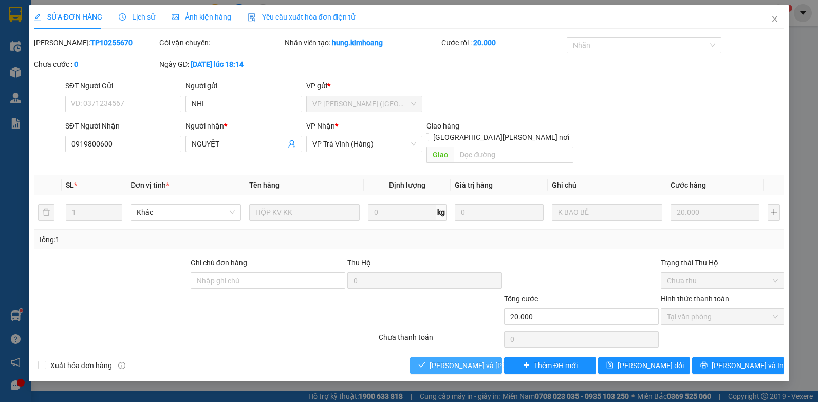
click at [460, 360] on span "[PERSON_NAME] và Giao hàng" at bounding box center [499, 365] width 139 height 11
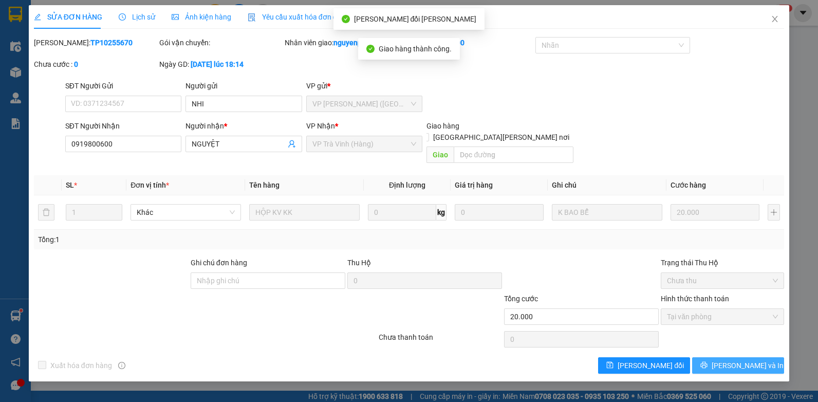
click at [732, 360] on span "[PERSON_NAME] và In" at bounding box center [748, 365] width 72 height 11
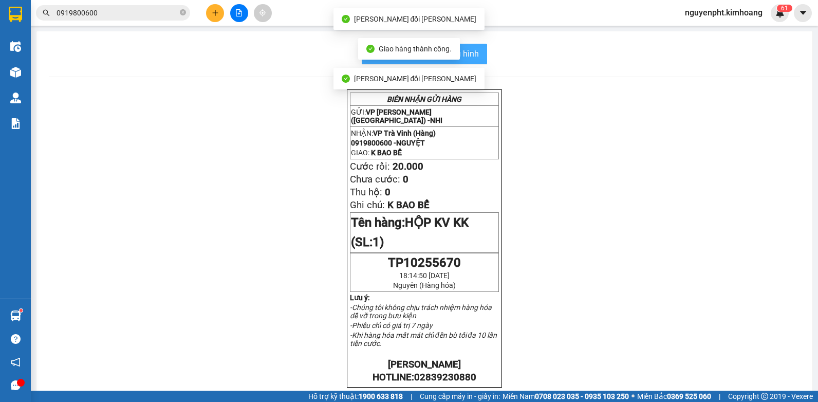
click at [469, 56] on span "In mẫu biên lai tự cấu hình" at bounding box center [430, 53] width 97 height 13
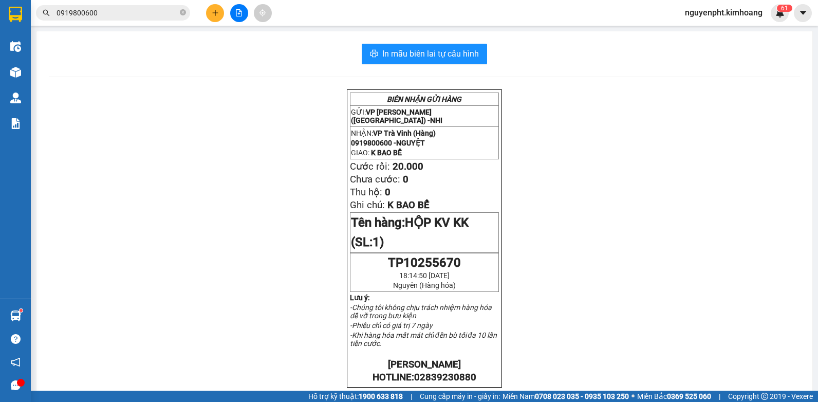
click at [126, 16] on input "0919800600" at bounding box center [117, 12] width 121 height 11
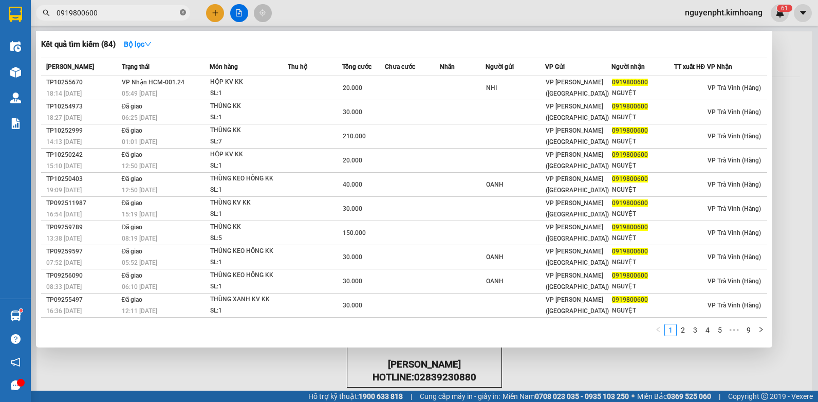
click at [185, 12] on icon "close-circle" at bounding box center [183, 12] width 6 height 6
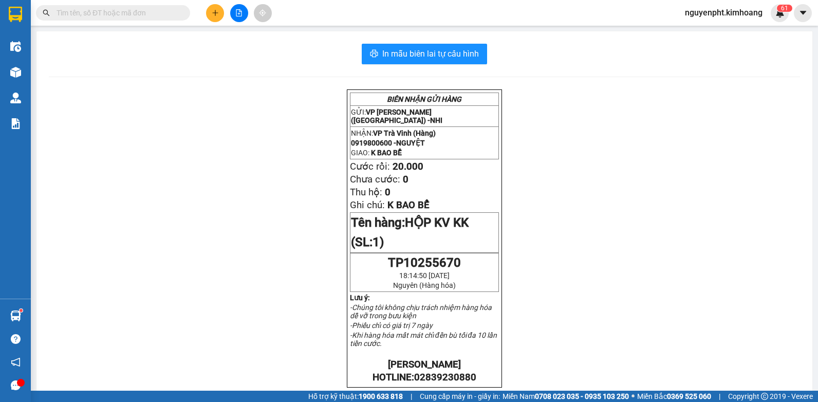
click at [212, 14] on icon "plus" at bounding box center [215, 12] width 7 height 7
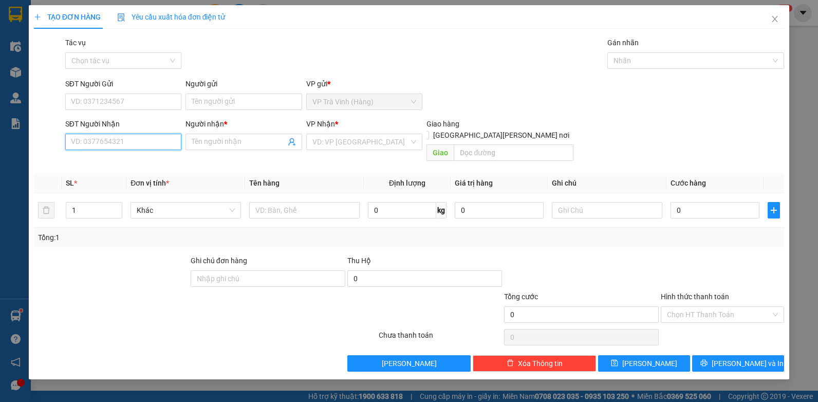
click at [138, 141] on input "SĐT Người Nhận" at bounding box center [123, 142] width 117 height 16
type input "0906856767"
click at [138, 163] on div "0906856767 - ngọc dũng" at bounding box center [123, 162] width 104 height 11
type input "ngọc dũng"
type input "20.000"
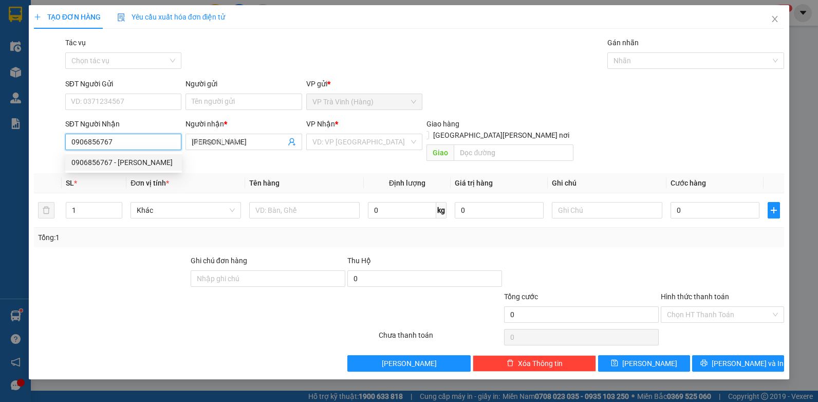
type input "20.000"
type input "0906856767"
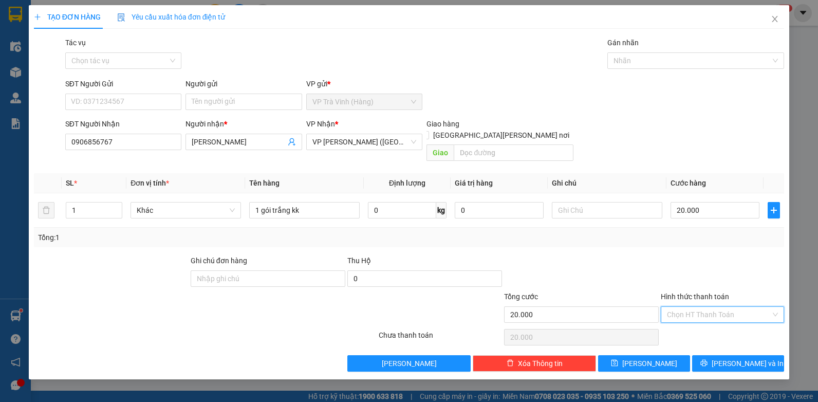
click at [696, 307] on input "Hình thức thanh toán" at bounding box center [719, 314] width 104 height 15
click at [695, 318] on div "Tại văn phòng" at bounding box center [722, 324] width 123 height 16
type input "0"
drag, startPoint x: 729, startPoint y: 357, endPoint x: 725, endPoint y: 352, distance: 7.0
click at [729, 357] on button "[PERSON_NAME] và In" at bounding box center [738, 363] width 92 height 16
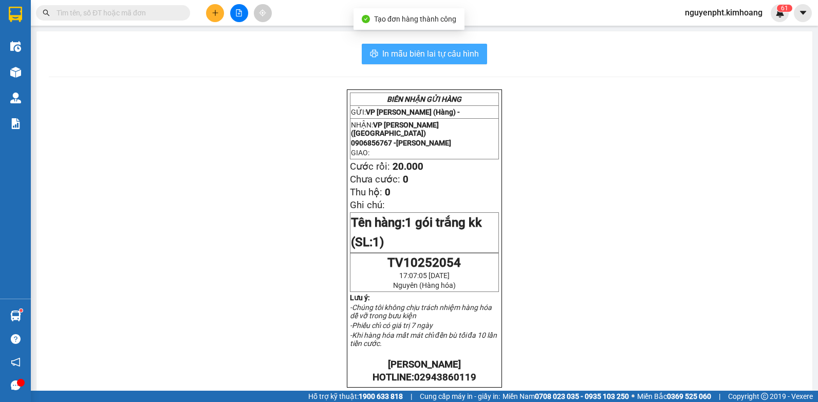
drag, startPoint x: 423, startPoint y: 54, endPoint x: 431, endPoint y: 59, distance: 9.4
click at [423, 55] on span "In mẫu biên lai tự cấu hình" at bounding box center [430, 53] width 97 height 13
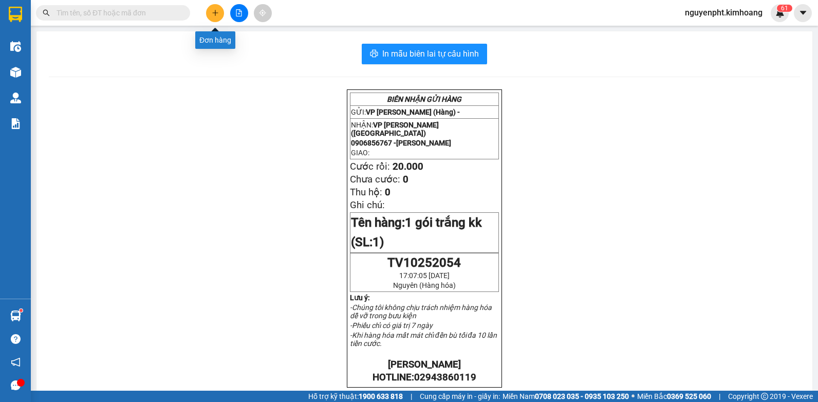
click at [221, 14] on button at bounding box center [215, 13] width 18 height 18
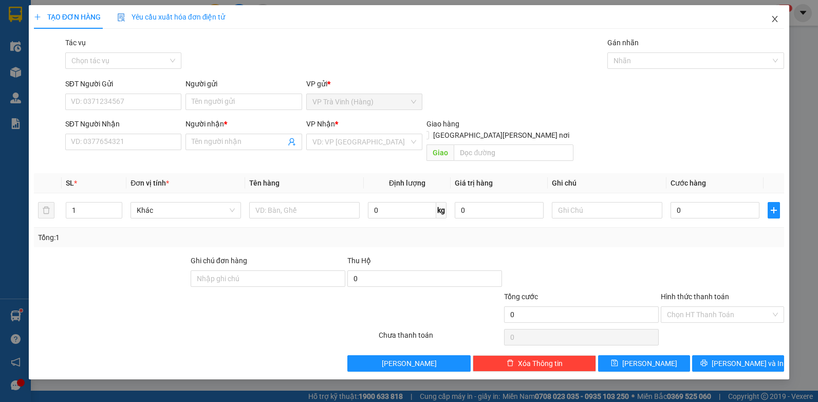
click at [776, 19] on icon "close" at bounding box center [775, 19] width 8 height 8
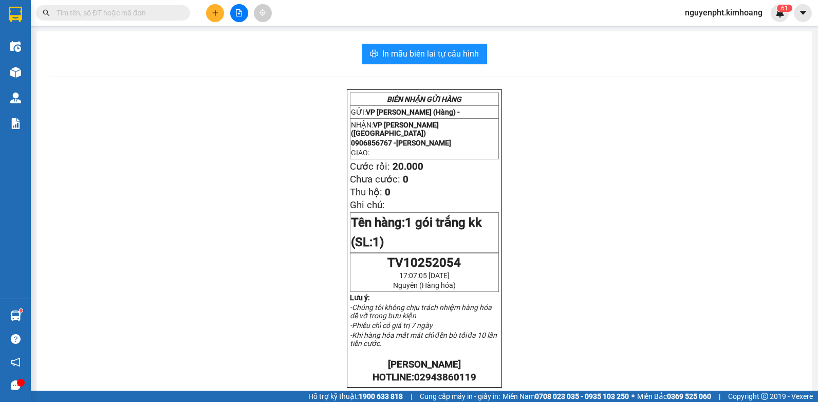
click at [177, 11] on input "text" at bounding box center [117, 12] width 121 height 11
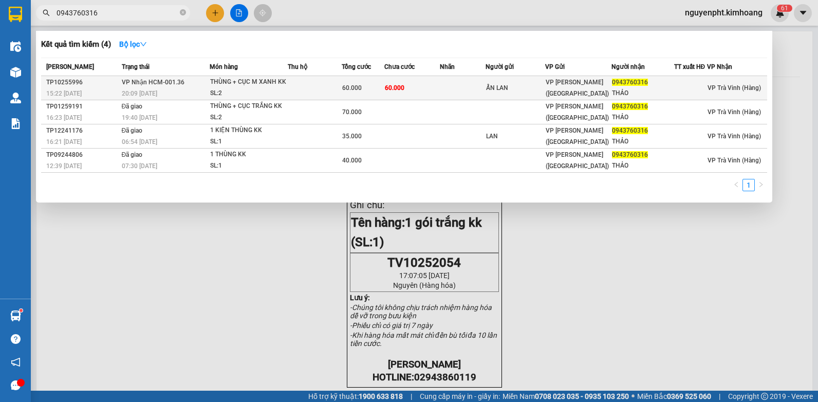
type input "0943760316"
click at [301, 86] on td at bounding box center [315, 88] width 54 height 24
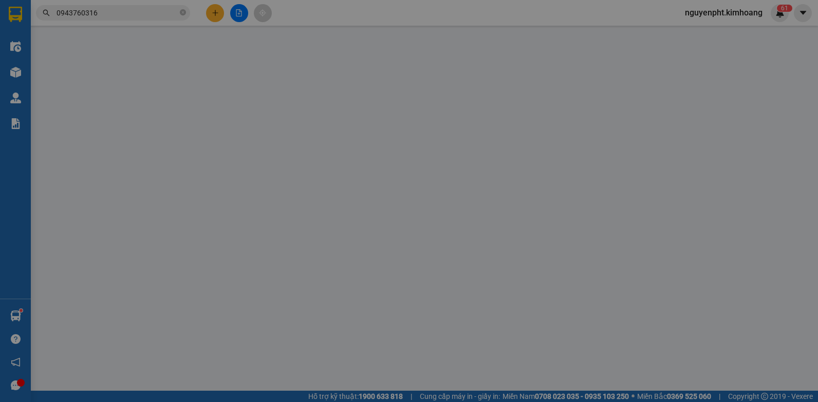
type input "ẨN LAN"
type input "0943760316"
type input "THẢO"
type input "60.000"
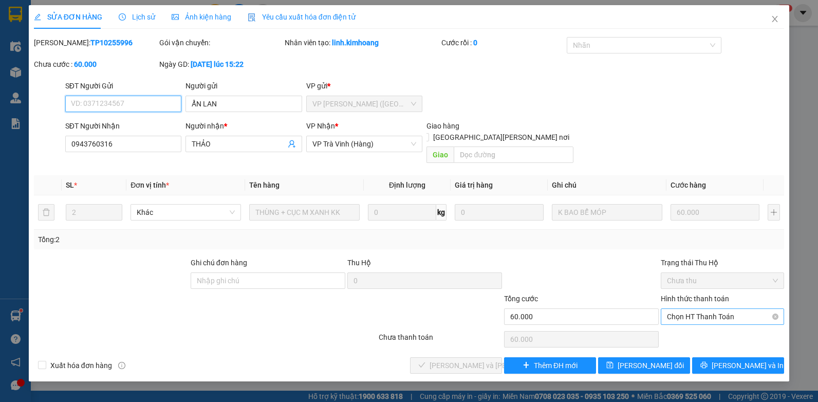
click at [712, 309] on span "Chọn HT Thanh Toán" at bounding box center [722, 316] width 111 height 15
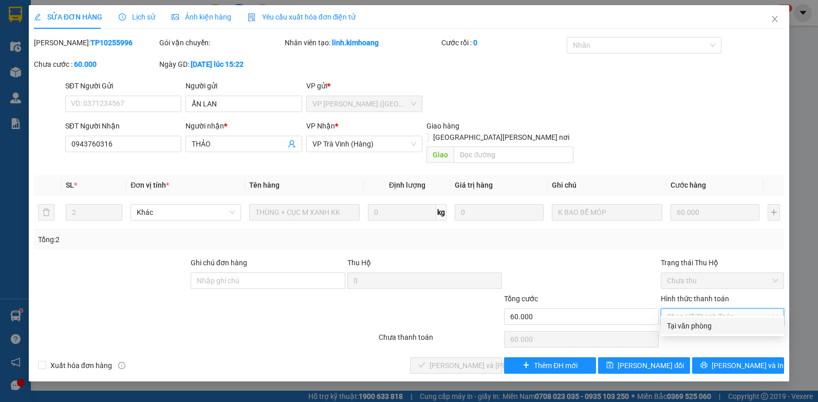
drag, startPoint x: 706, startPoint y: 324, endPoint x: 683, endPoint y: 324, distance: 22.6
click at [705, 324] on div "Tại văn phòng" at bounding box center [722, 325] width 111 height 11
type input "0"
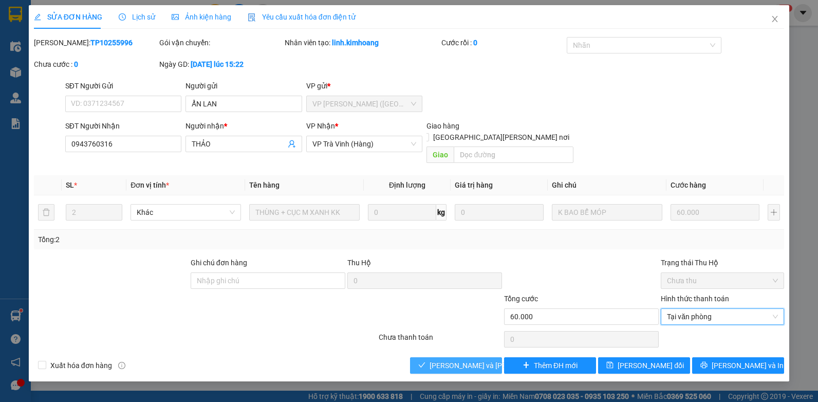
click at [428, 359] on button "[PERSON_NAME] và Giao hàng" at bounding box center [456, 365] width 92 height 16
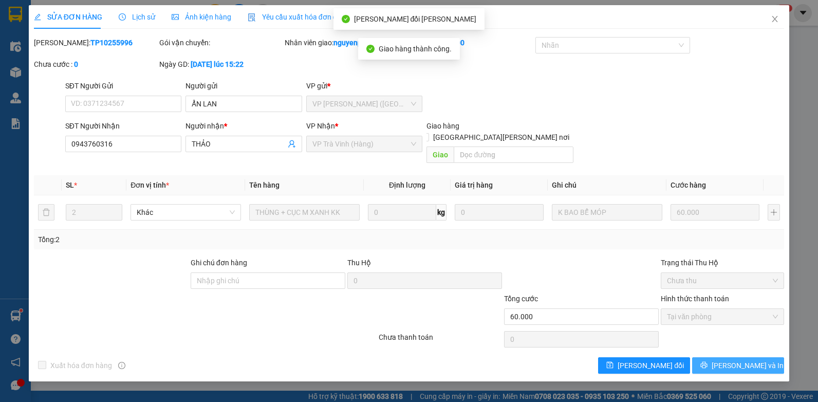
click at [749, 360] on span "[PERSON_NAME] và In" at bounding box center [748, 365] width 72 height 11
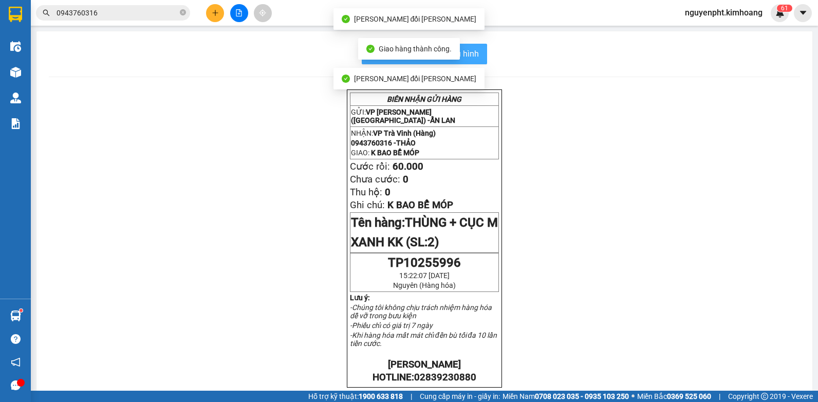
click at [479, 57] on button "In mẫu biên lai tự cấu hình" at bounding box center [424, 54] width 125 height 21
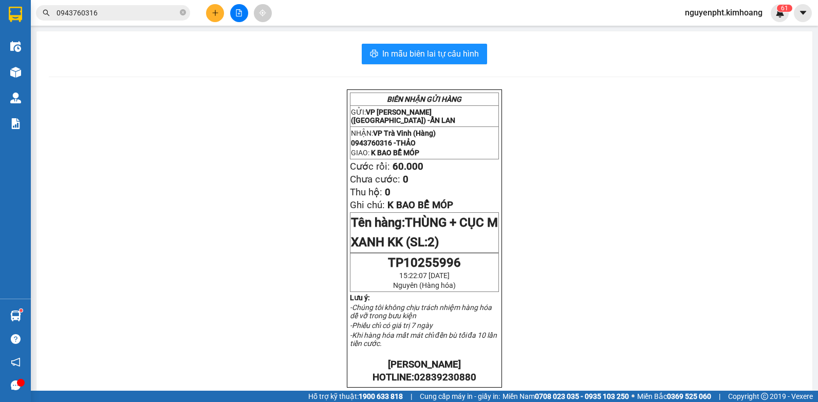
drag, startPoint x: 155, startPoint y: 14, endPoint x: 156, endPoint y: 21, distance: 6.9
click at [155, 15] on input "0943760316" at bounding box center [117, 12] width 121 height 11
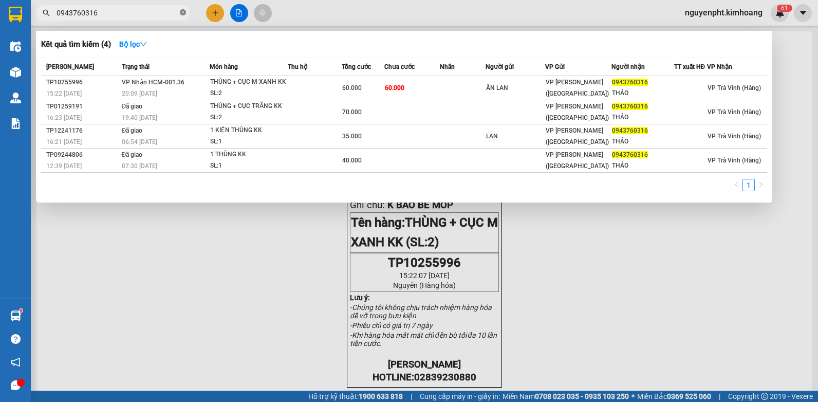
click at [183, 13] on icon "close-circle" at bounding box center [183, 12] width 6 height 6
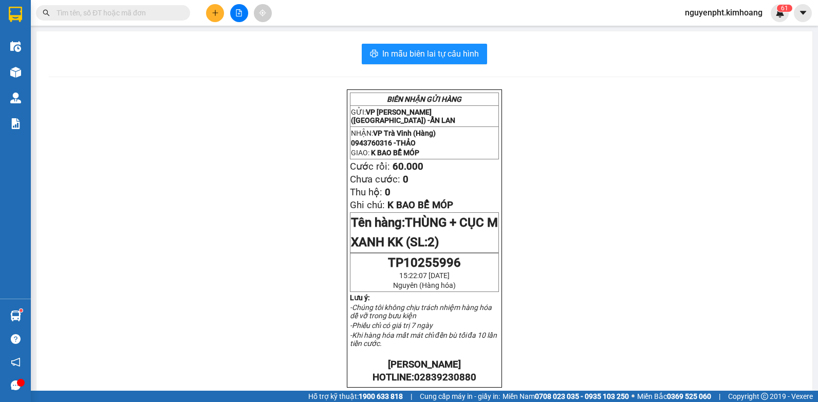
click at [215, 14] on icon "plus" at bounding box center [215, 12] width 7 height 7
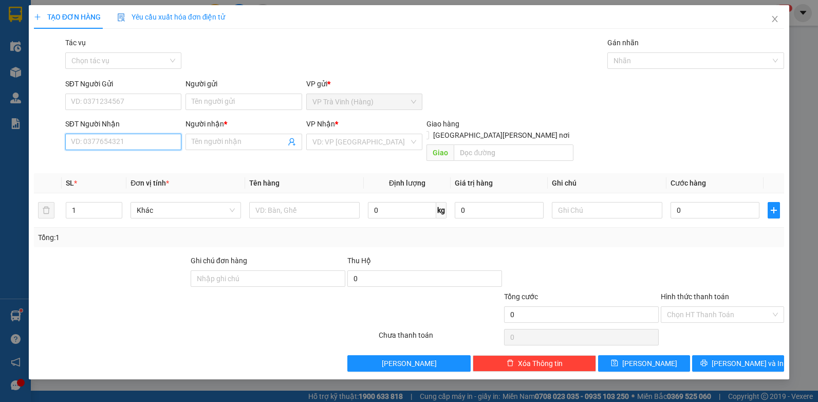
click at [118, 146] on input "SĐT Người Nhận" at bounding box center [123, 142] width 117 height 16
click at [234, 97] on input "Người gửi" at bounding box center [244, 102] width 117 height 16
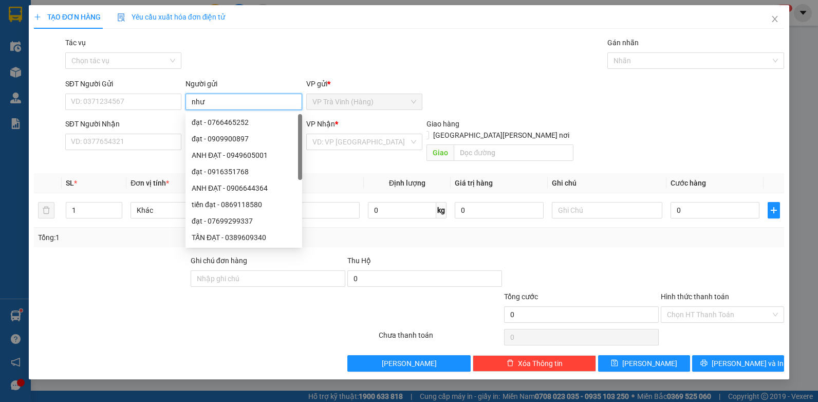
type input "như"
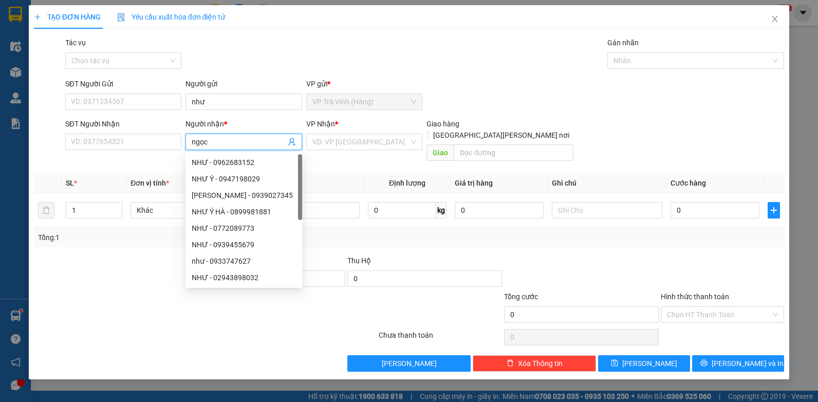
type input "ngọc"
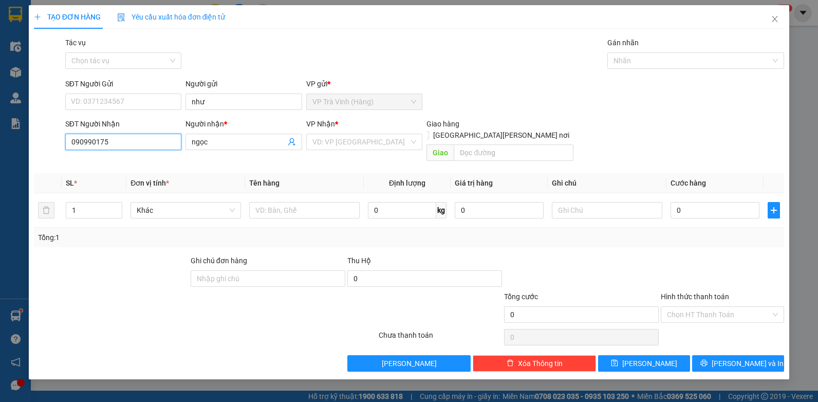
type input "0909901756"
click at [122, 162] on div "0909901756 - HỒNG" at bounding box center [123, 162] width 104 height 11
type input "HỒNG"
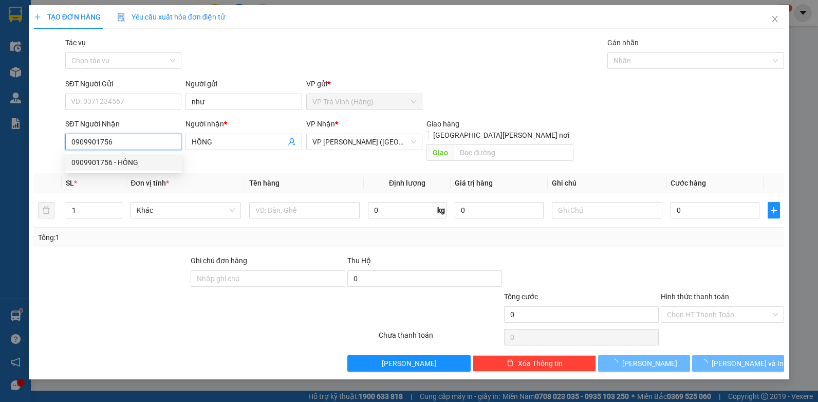
type input "140.000"
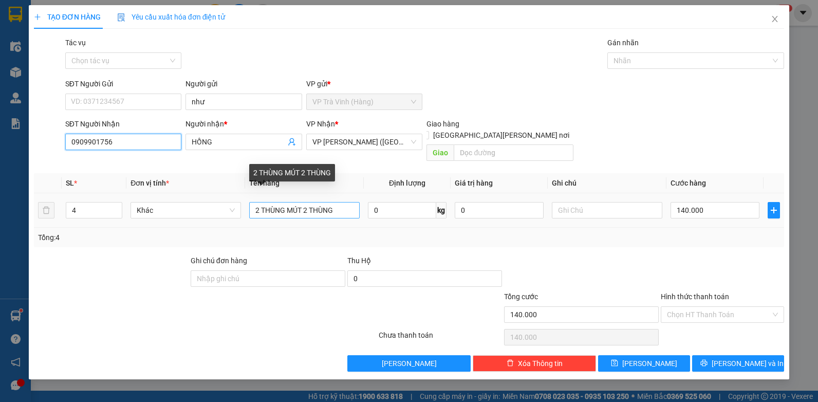
type input "0909901756"
drag, startPoint x: 251, startPoint y: 198, endPoint x: 420, endPoint y: 205, distance: 169.2
click at [421, 206] on tr "4 Khác 2 THÙNG MÚT 2 THÙNG 0 kg 0 140.000" at bounding box center [409, 210] width 751 height 34
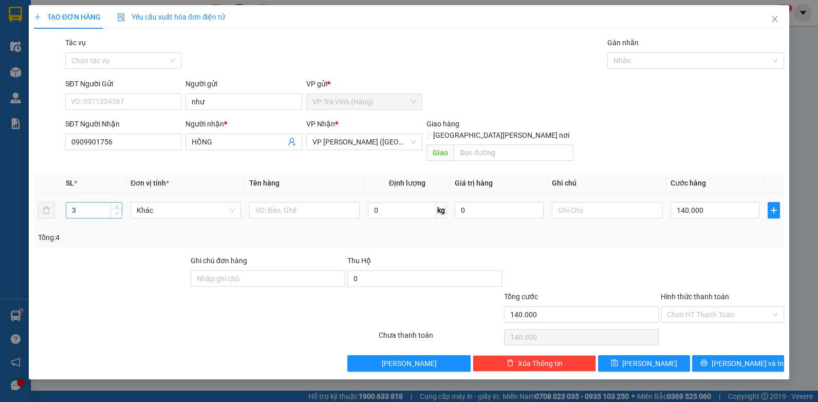
click at [113, 209] on span "Decrease Value" at bounding box center [116, 213] width 11 height 9
type input "2"
click at [114, 209] on span "Decrease Value" at bounding box center [116, 213] width 11 height 9
click at [321, 202] on input "text" at bounding box center [304, 210] width 111 height 16
type input "thùng"
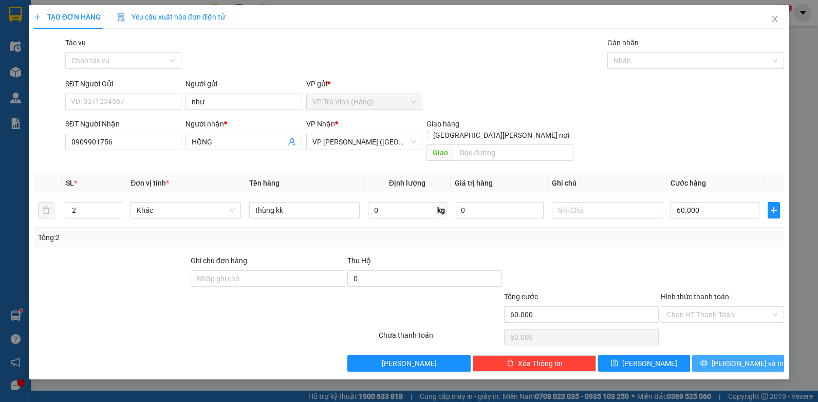
click at [715, 356] on button "[PERSON_NAME] và In" at bounding box center [738, 363] width 92 height 16
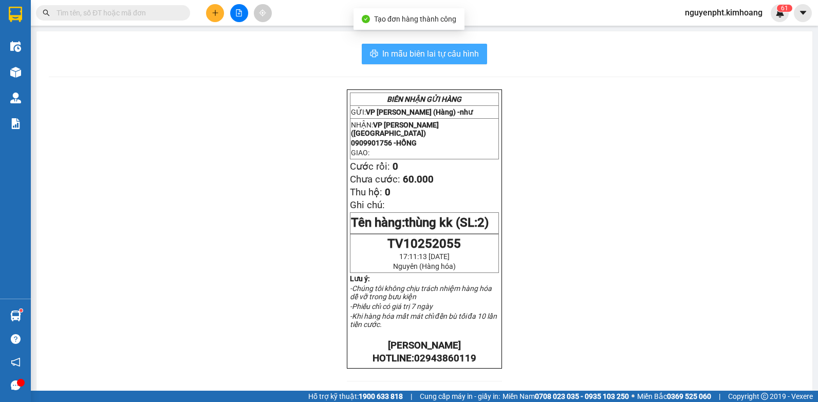
drag, startPoint x: 395, startPoint y: 51, endPoint x: 387, endPoint y: 51, distance: 8.2
click at [394, 51] on span "In mẫu biên lai tự cấu hình" at bounding box center [430, 53] width 97 height 13
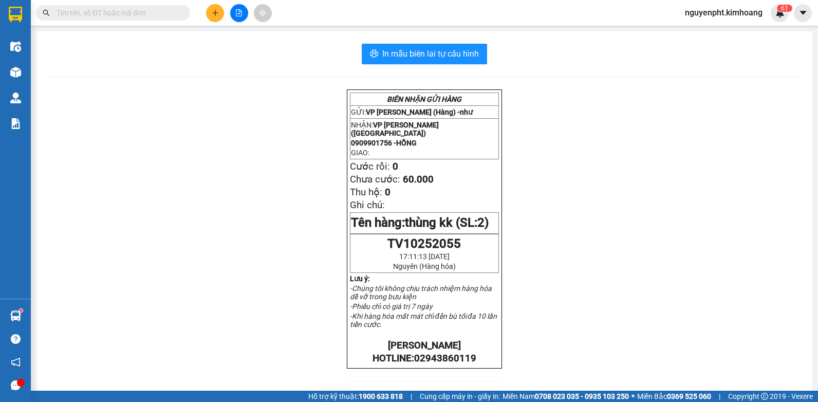
drag, startPoint x: 153, startPoint y: 10, endPoint x: 151, endPoint y: 6, distance: 5.3
click at [153, 10] on input "text" at bounding box center [117, 12] width 121 height 11
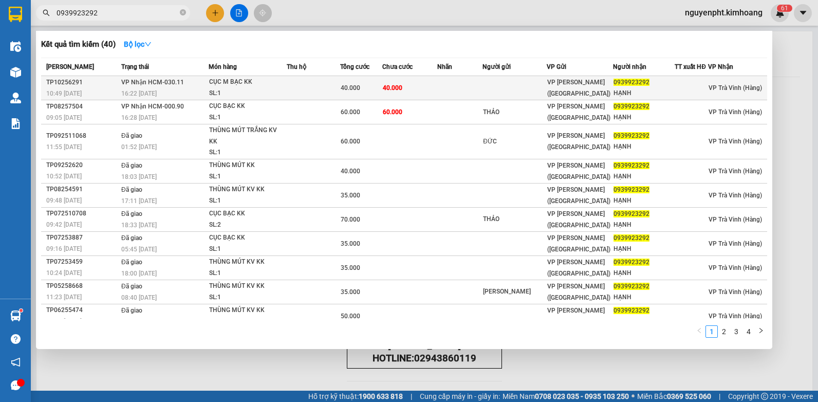
type input "0939923292"
click at [427, 88] on td "40.000" at bounding box center [409, 88] width 55 height 24
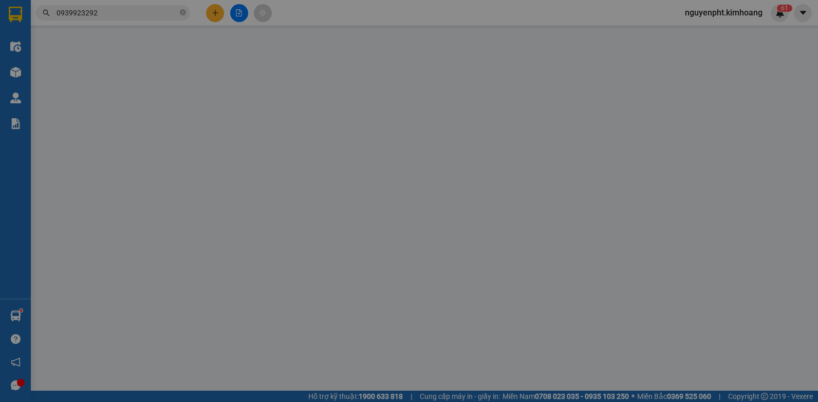
type input "0939923292"
type input "HẠNH"
type input "40.000"
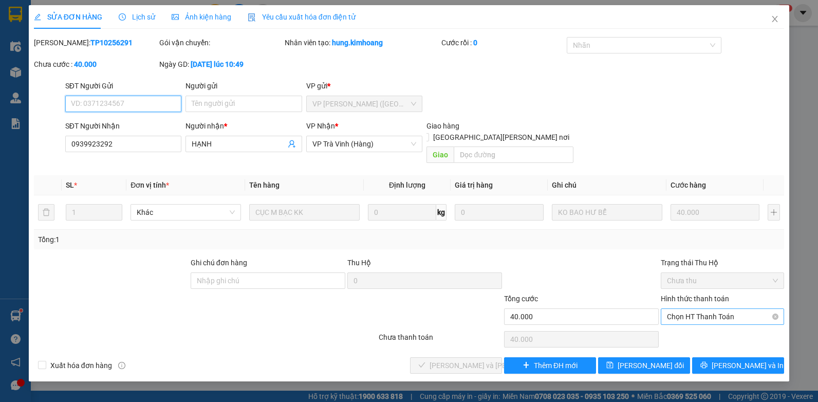
click at [701, 309] on span "Chọn HT Thanh Toán" at bounding box center [722, 316] width 111 height 15
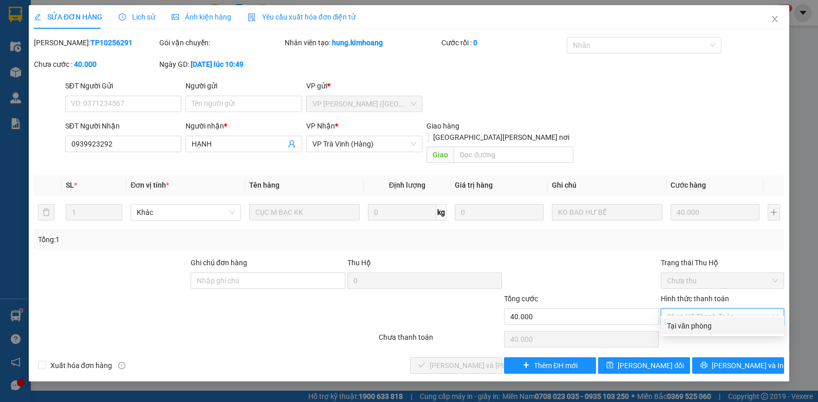
click at [689, 327] on div "Tại văn phòng" at bounding box center [722, 325] width 111 height 11
type input "0"
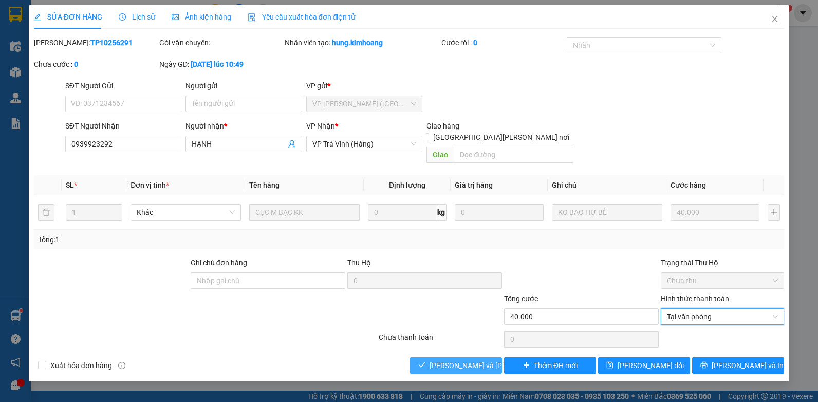
click at [442, 360] on span "[PERSON_NAME] và Giao hàng" at bounding box center [499, 365] width 139 height 11
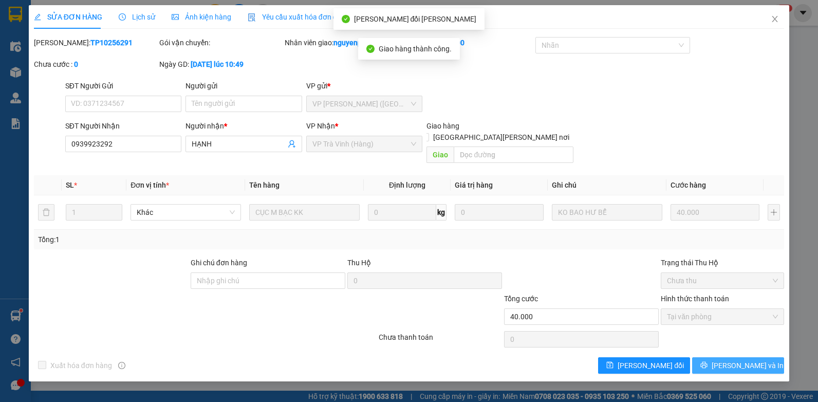
click at [708, 361] on icon "printer" at bounding box center [704, 364] width 7 height 7
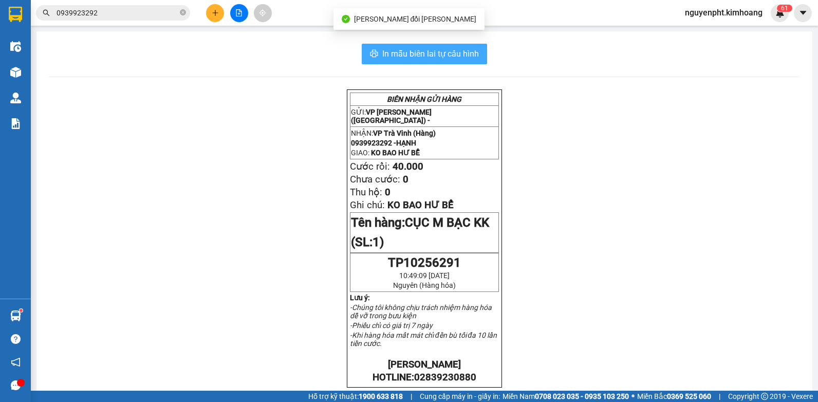
click at [464, 52] on span "In mẫu biên lai tự cấu hình" at bounding box center [430, 53] width 97 height 13
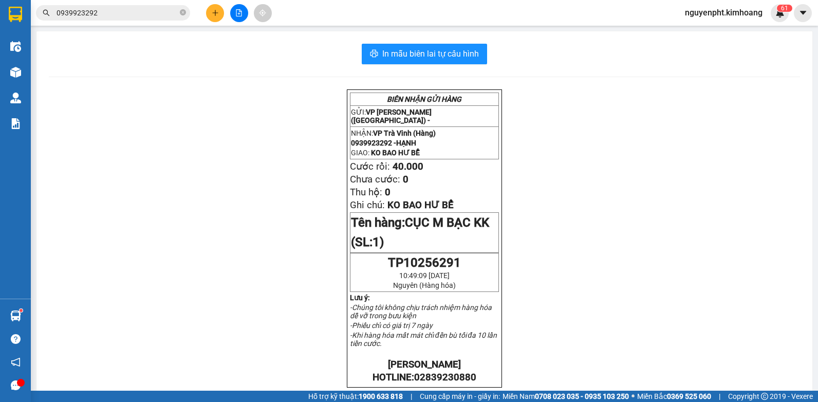
drag, startPoint x: 139, startPoint y: 12, endPoint x: 143, endPoint y: 16, distance: 5.9
click at [140, 12] on input "0939923292" at bounding box center [117, 12] width 121 height 11
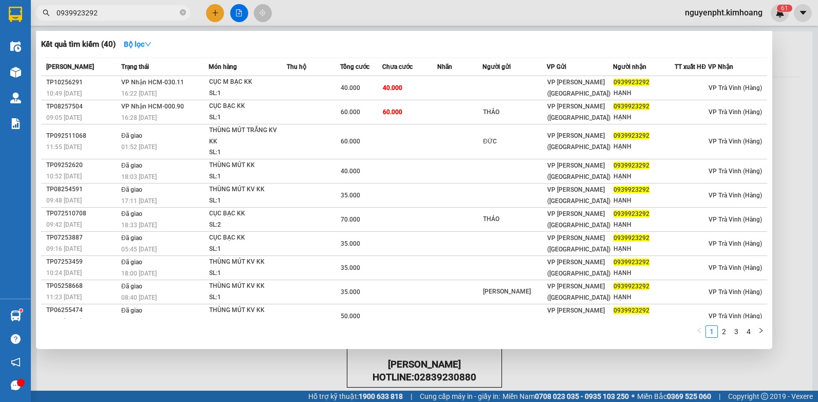
drag, startPoint x: 108, startPoint y: 13, endPoint x: 0, endPoint y: 60, distance: 117.9
click at [0, 18] on html "Kết quả tìm kiếm ( 40 ) Bộ lọc Mã ĐH Trạng thái Món hàng Thu hộ Tổng cước Chưa …" at bounding box center [409, 201] width 818 height 402
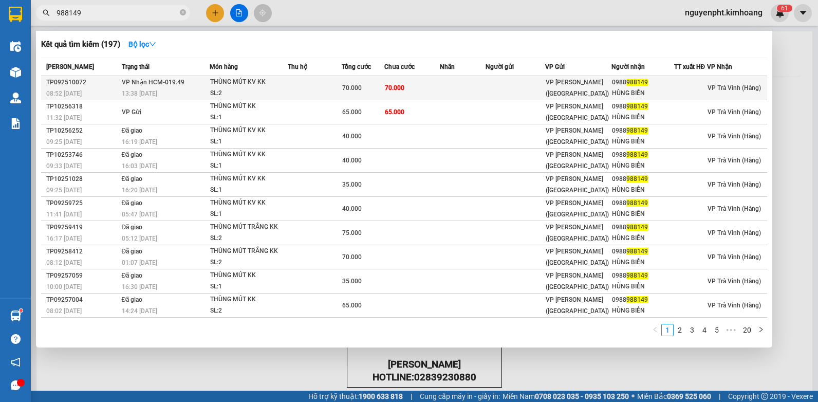
type input "988149"
click at [261, 87] on div "THÙNG MÚT KV KK" at bounding box center [248, 82] width 77 height 11
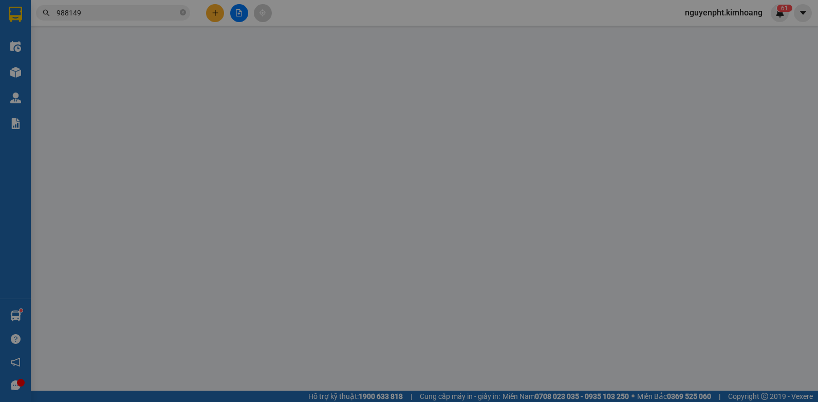
type input "0988988149"
type input "HÙNG BIỂN"
type input "70.000"
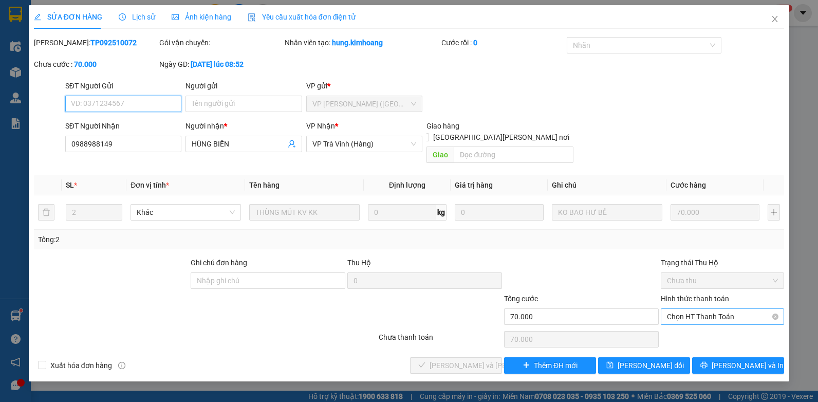
click at [692, 309] on span "Chọn HT Thanh Toán" at bounding box center [722, 316] width 111 height 15
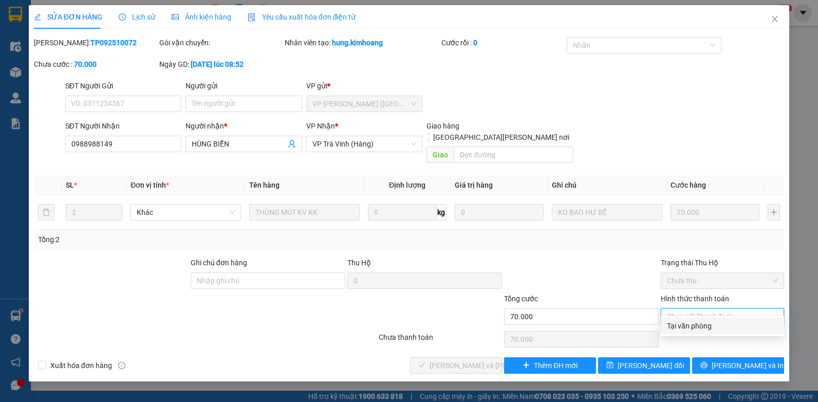
drag, startPoint x: 692, startPoint y: 325, endPoint x: 686, endPoint y: 325, distance: 5.7
click at [691, 325] on div "Tại văn phòng" at bounding box center [722, 325] width 111 height 11
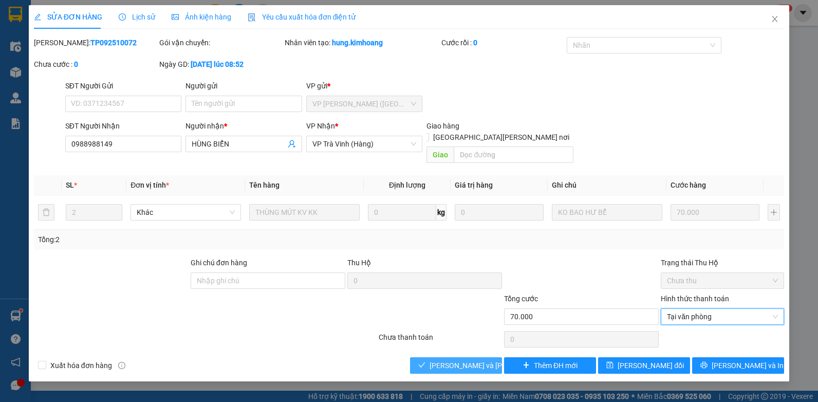
drag, startPoint x: 470, startPoint y: 354, endPoint x: 466, endPoint y: 345, distance: 9.9
click at [469, 360] on span "[PERSON_NAME] và Giao hàng" at bounding box center [499, 365] width 139 height 11
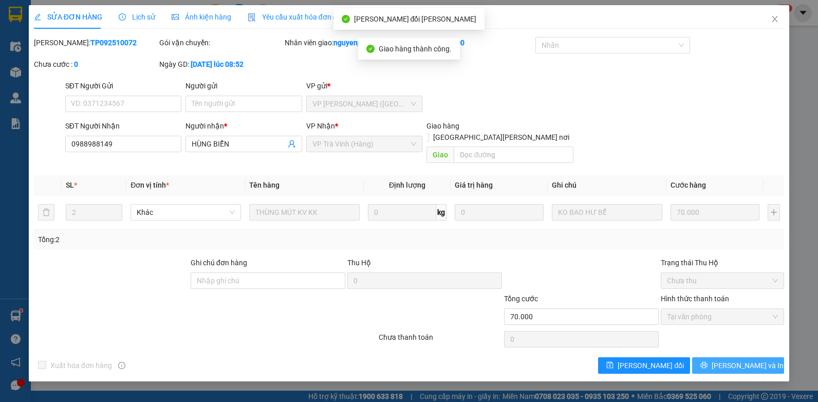
click at [718, 357] on button "[PERSON_NAME] và In" at bounding box center [738, 365] width 92 height 16
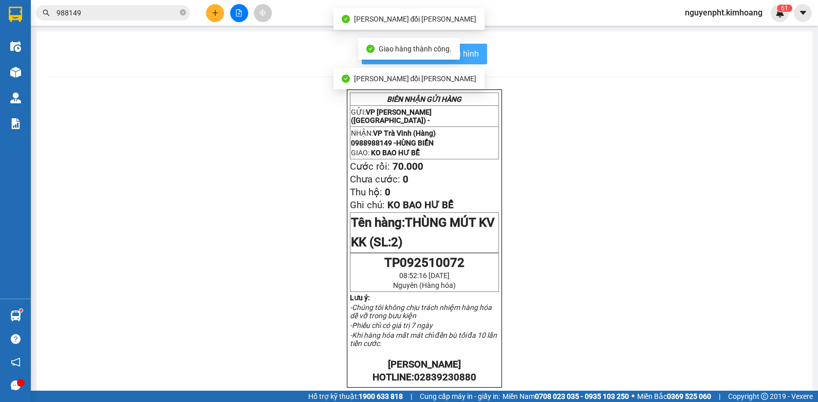
drag, startPoint x: 478, startPoint y: 58, endPoint x: 468, endPoint y: 50, distance: 12.8
click at [477, 57] on button "In mẫu biên lai tự cấu hình" at bounding box center [424, 54] width 125 height 21
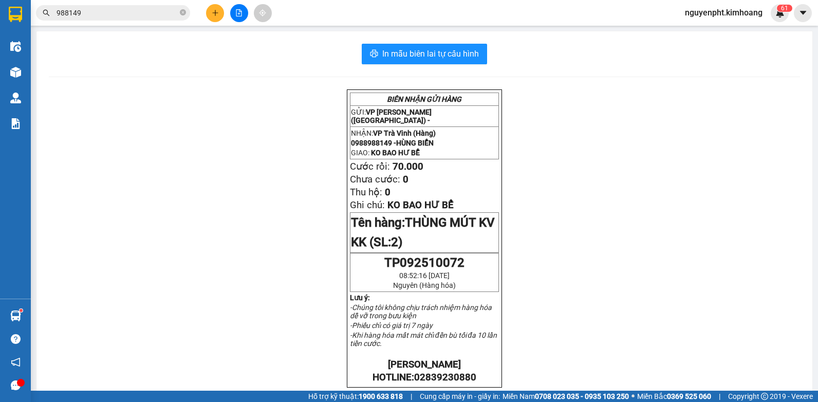
click at [120, 14] on input "988149" at bounding box center [117, 12] width 121 height 11
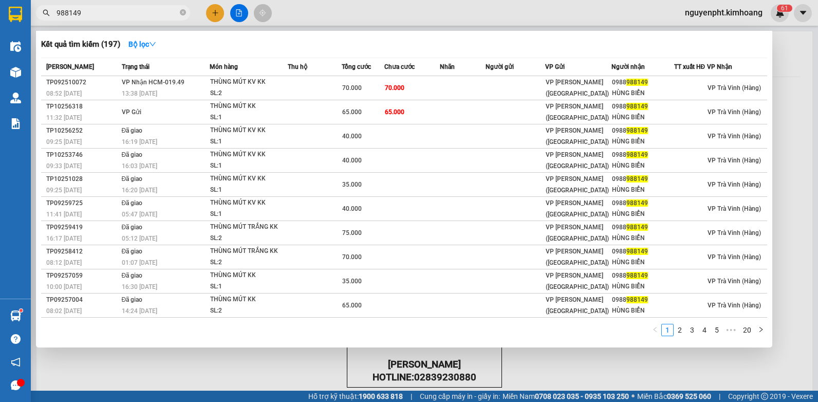
drag, startPoint x: 148, startPoint y: 11, endPoint x: 0, endPoint y: 176, distance: 221.7
click at [0, 96] on html "Kết quả tìm kiếm ( 197 ) Bộ lọc Mã ĐH Trạng thái Món hàng Thu hộ Tổng cước Chưa…" at bounding box center [409, 201] width 818 height 402
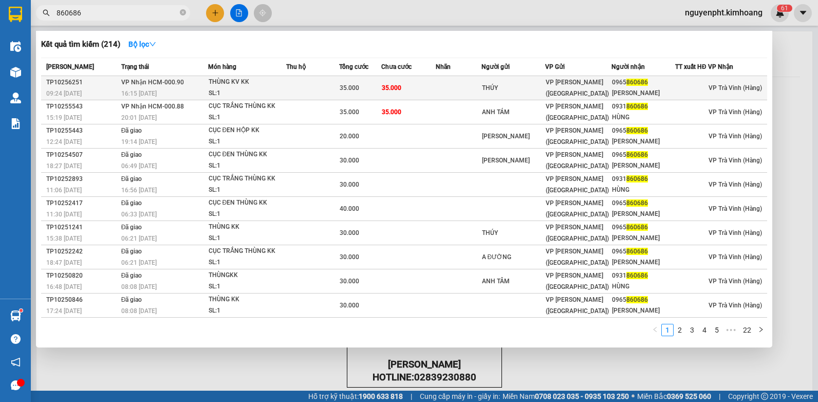
type input "860686"
click at [334, 90] on td at bounding box center [312, 88] width 53 height 24
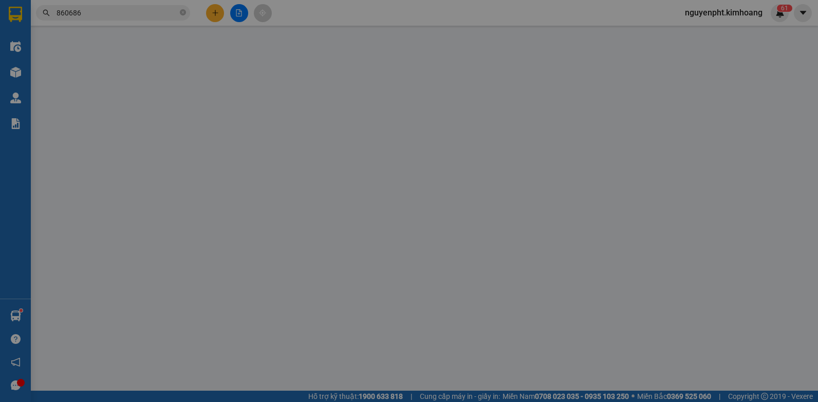
type input "THÚY"
type input "0965860686"
type input "[PERSON_NAME]"
type input "35.000"
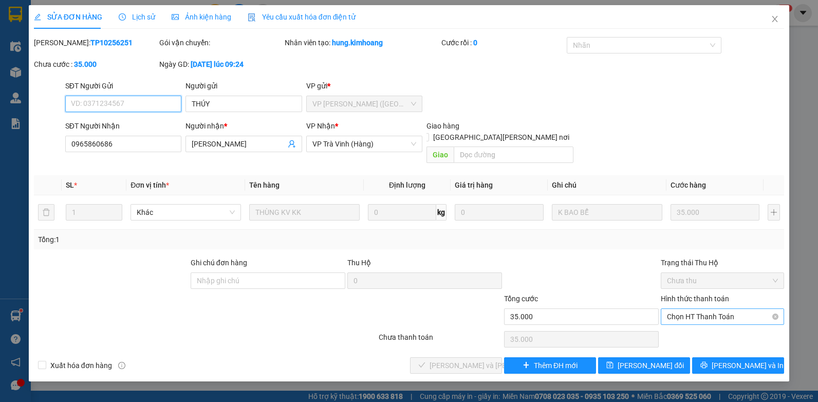
click at [682, 309] on span "Chọn HT Thanh Toán" at bounding box center [722, 316] width 111 height 15
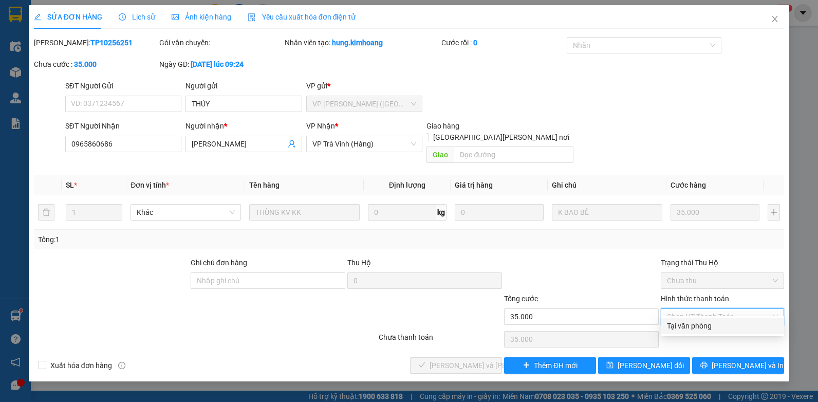
drag, startPoint x: 666, startPoint y: 324, endPoint x: 673, endPoint y: 325, distance: 7.8
click at [666, 324] on div "Tại văn phòng" at bounding box center [722, 326] width 123 height 16
type input "0"
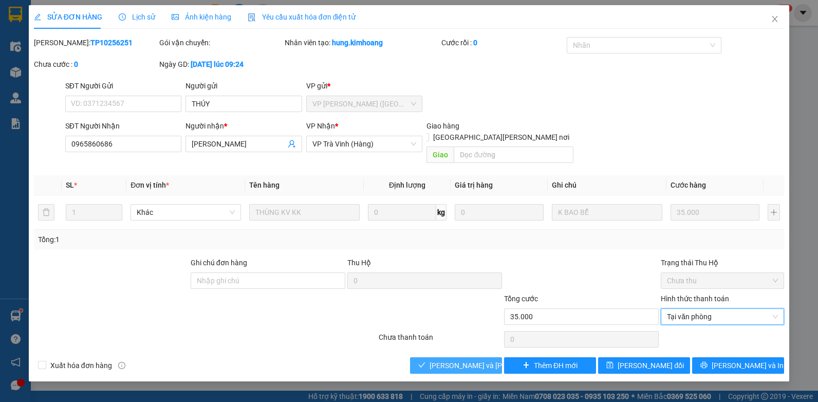
drag, startPoint x: 491, startPoint y: 354, endPoint x: 471, endPoint y: 341, distance: 24.2
click at [488, 357] on button "[PERSON_NAME] và Giao hàng" at bounding box center [456, 365] width 92 height 16
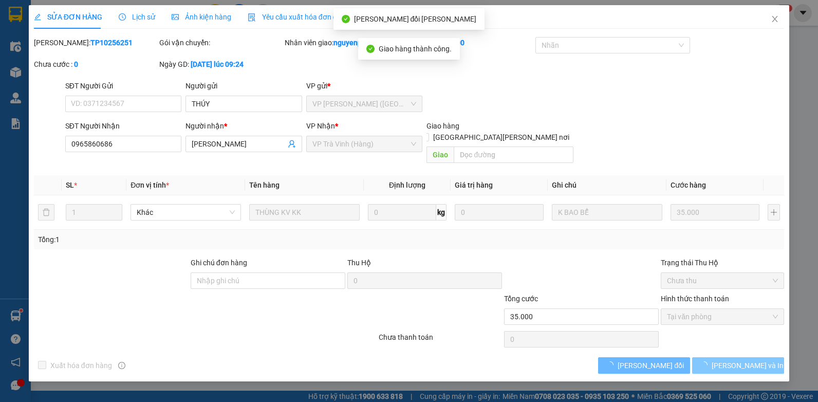
click at [740, 360] on span "[PERSON_NAME] và In" at bounding box center [748, 365] width 72 height 11
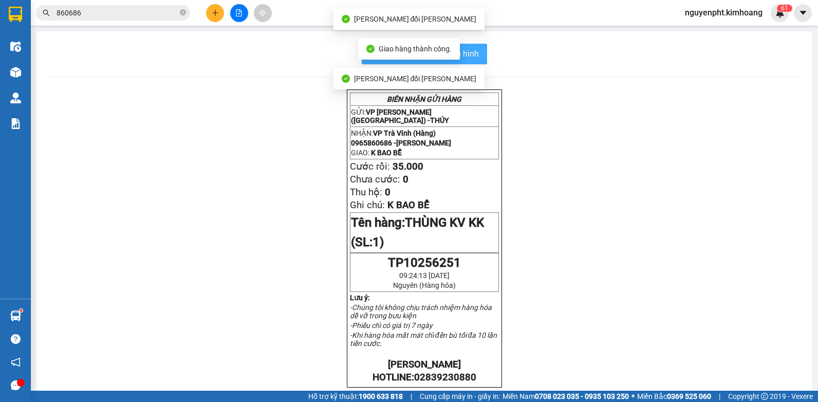
click at [479, 59] on button "In mẫu biên lai tự cấu hình" at bounding box center [424, 54] width 125 height 21
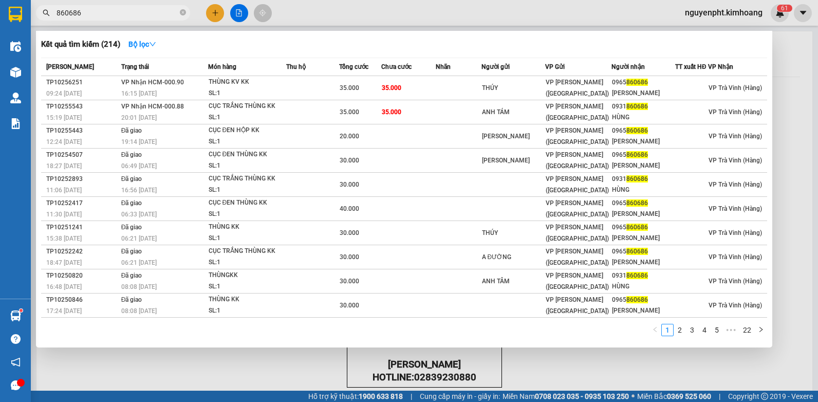
drag, startPoint x: 149, startPoint y: 10, endPoint x: 34, endPoint y: 80, distance: 134.3
click at [0, 56] on html "Kết quả tìm kiếm ( 214 ) Bộ lọc Mã ĐH Trạng thái Món hàng Thu hộ Tổng cước Chưa…" at bounding box center [409, 201] width 818 height 402
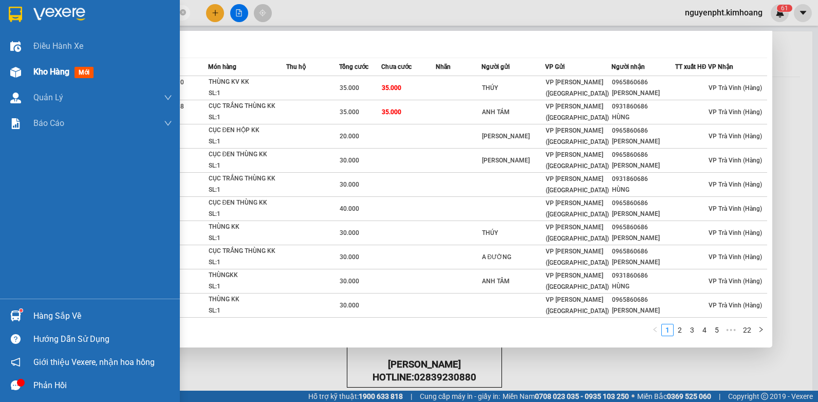
type input "481888"
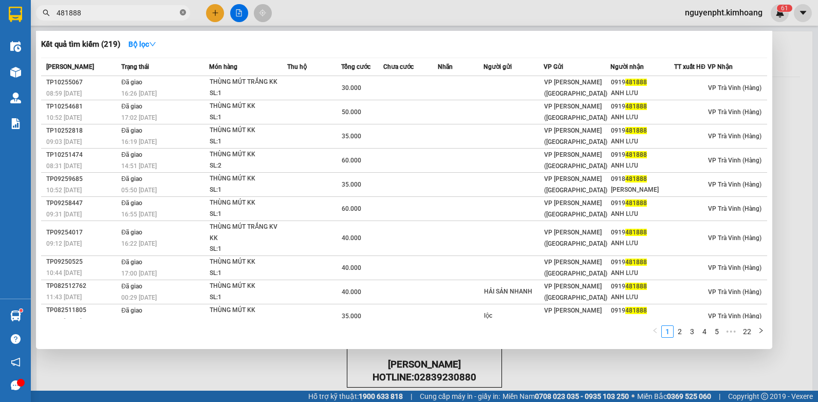
click at [183, 13] on icon "close-circle" at bounding box center [183, 12] width 6 height 6
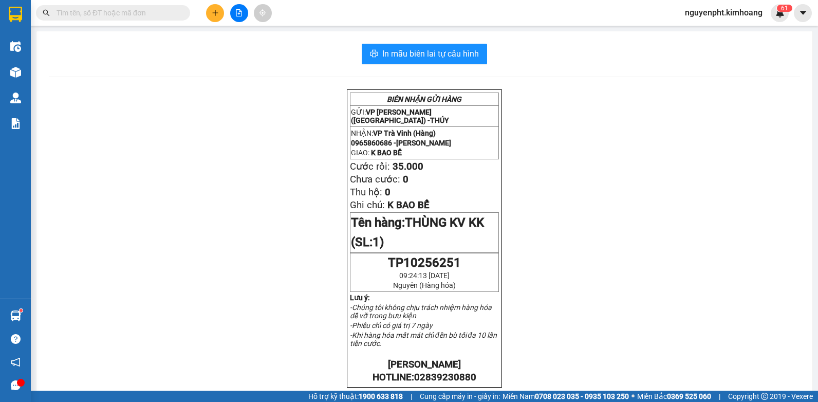
drag, startPoint x: 228, startPoint y: 13, endPoint x: 217, endPoint y: 11, distance: 10.9
click at [228, 12] on div at bounding box center [238, 13] width 77 height 18
click at [217, 11] on icon "plus" at bounding box center [215, 12] width 7 height 7
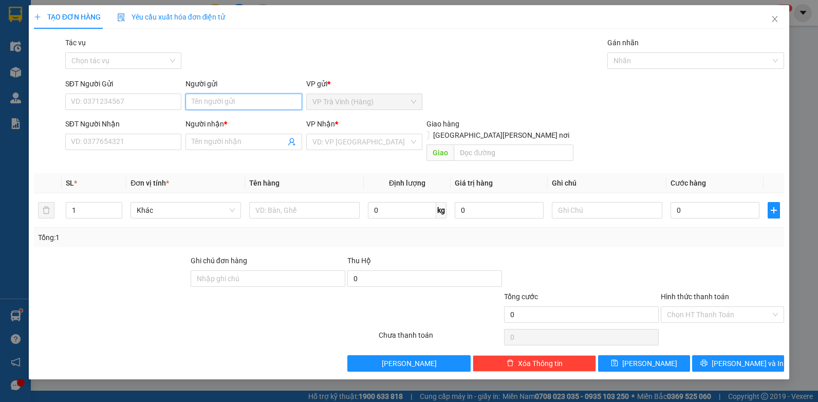
click at [219, 101] on input "Người gửi" at bounding box center [244, 102] width 117 height 16
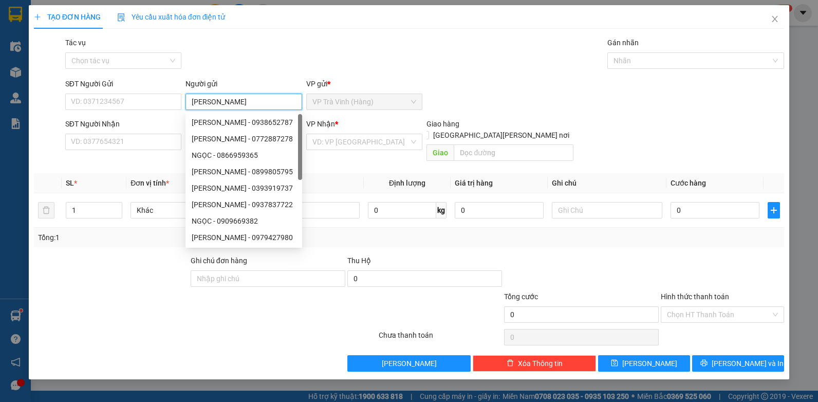
type input "ngọc hân"
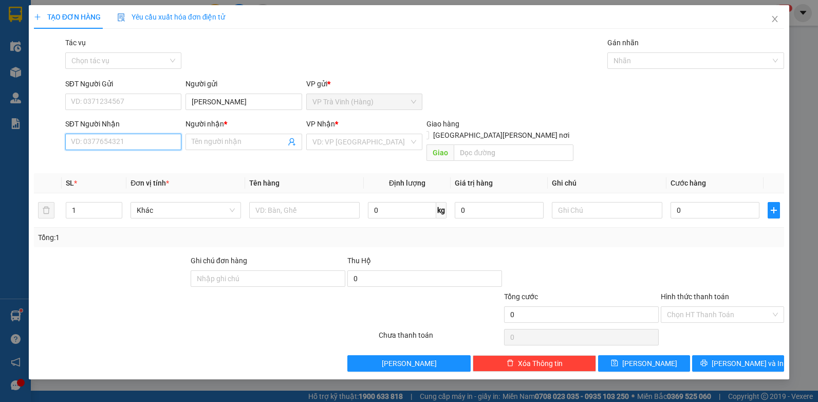
click at [125, 141] on input "SĐT Người Nhận" at bounding box center [123, 142] width 117 height 16
type input "0909025798"
click at [218, 141] on input "Người nhận *" at bounding box center [239, 141] width 94 height 11
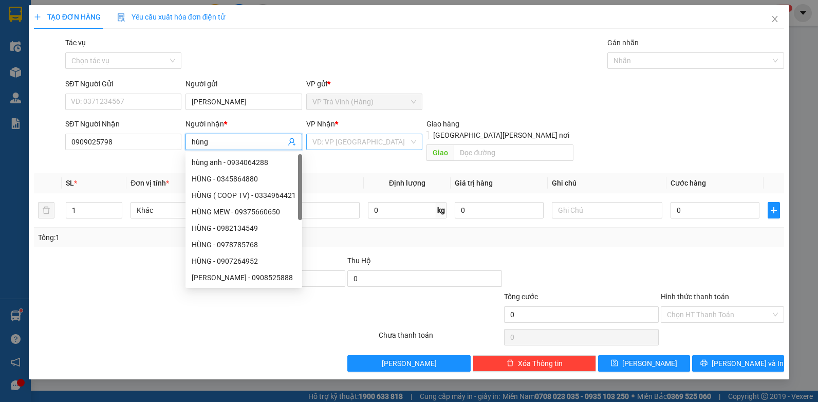
type input "hùng"
drag, startPoint x: 355, startPoint y: 143, endPoint x: 354, endPoint y: 151, distance: 7.7
click at [355, 148] on input "search" at bounding box center [361, 141] width 97 height 15
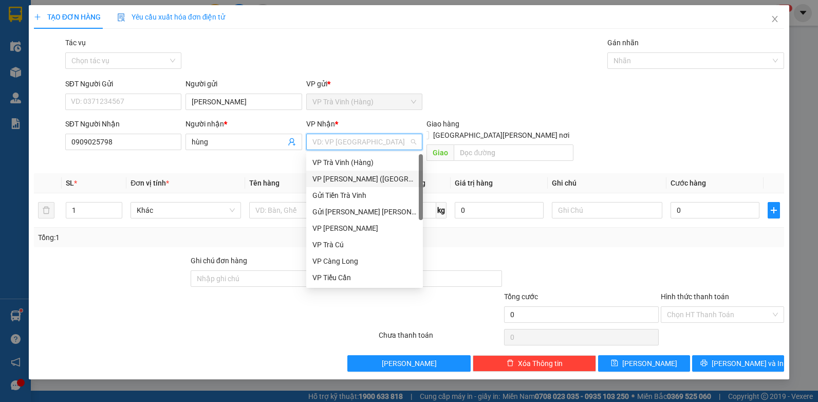
click at [338, 177] on div "VP [PERSON_NAME] ([GEOGRAPHIC_DATA])" at bounding box center [365, 178] width 104 height 11
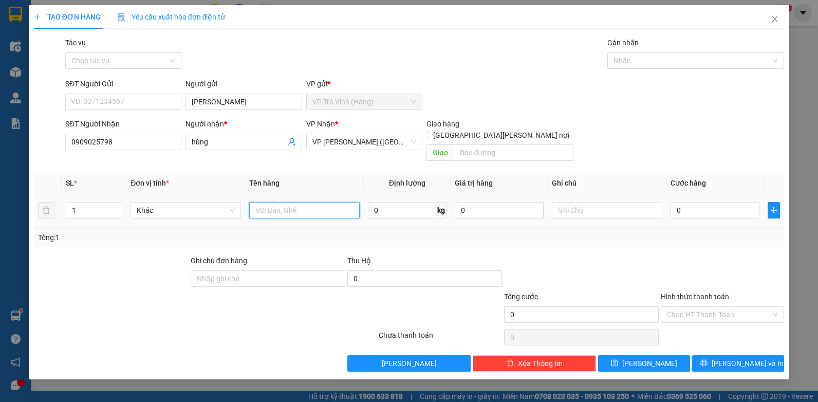
drag, startPoint x: 298, startPoint y: 206, endPoint x: 296, endPoint y: 201, distance: 5.3
click at [296, 202] on input "text" at bounding box center [304, 210] width 111 height 16
type input "thùng kk"
drag, startPoint x: 680, startPoint y: 297, endPoint x: 680, endPoint y: 302, distance: 5.2
click at [681, 306] on div "Chọn HT Thanh Toán" at bounding box center [722, 314] width 123 height 16
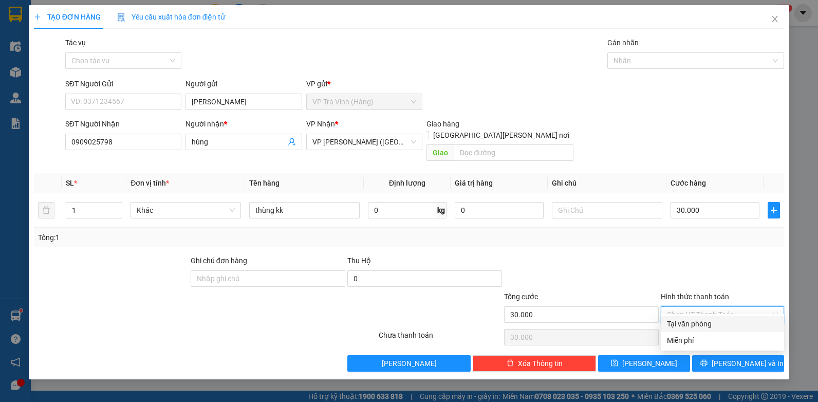
drag, startPoint x: 680, startPoint y: 302, endPoint x: 680, endPoint y: 314, distance: 11.8
click at [680, 307] on input "Hình thức thanh toán" at bounding box center [719, 314] width 104 height 15
click at [682, 324] on div "Tại văn phòng" at bounding box center [722, 323] width 111 height 11
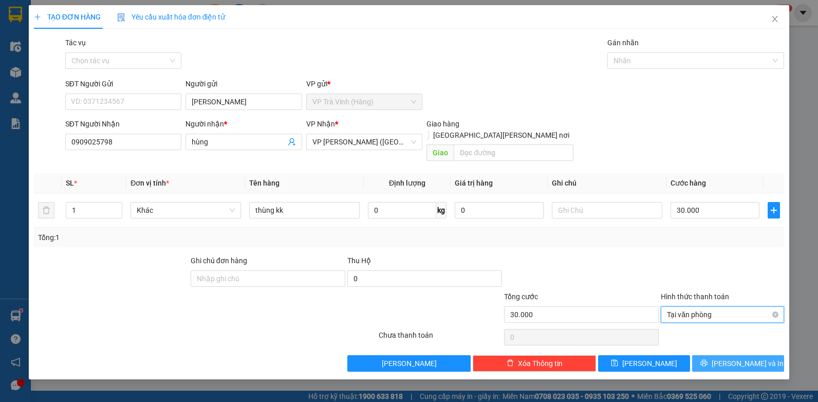
drag, startPoint x: 724, startPoint y: 352, endPoint x: 700, endPoint y: 310, distance: 48.6
click at [708, 360] on icon "printer" at bounding box center [704, 363] width 7 height 7
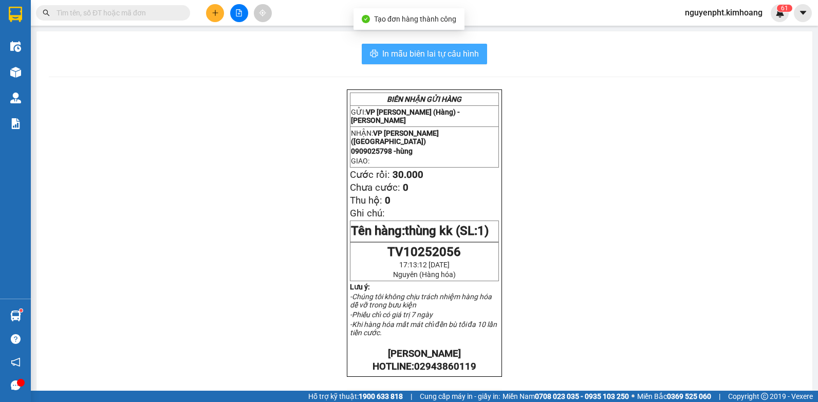
drag, startPoint x: 397, startPoint y: 54, endPoint x: 385, endPoint y: 56, distance: 11.9
click at [396, 54] on span "In mẫu biên lai tự cấu hình" at bounding box center [430, 53] width 97 height 13
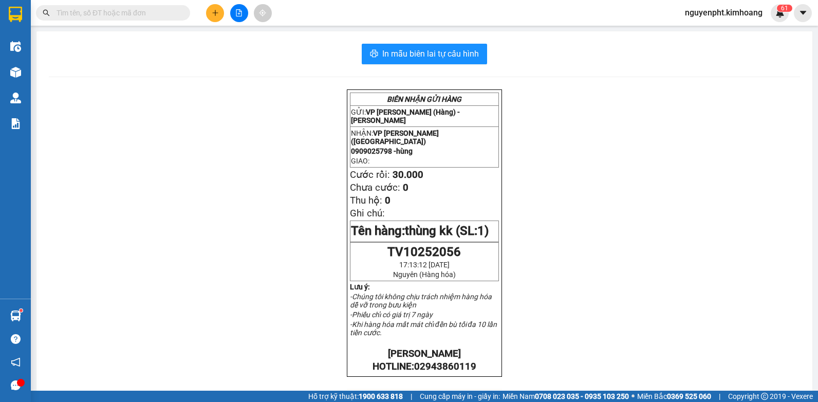
drag, startPoint x: 116, startPoint y: 12, endPoint x: 121, endPoint y: 17, distance: 7.3
click at [116, 12] on input "text" at bounding box center [117, 12] width 121 height 11
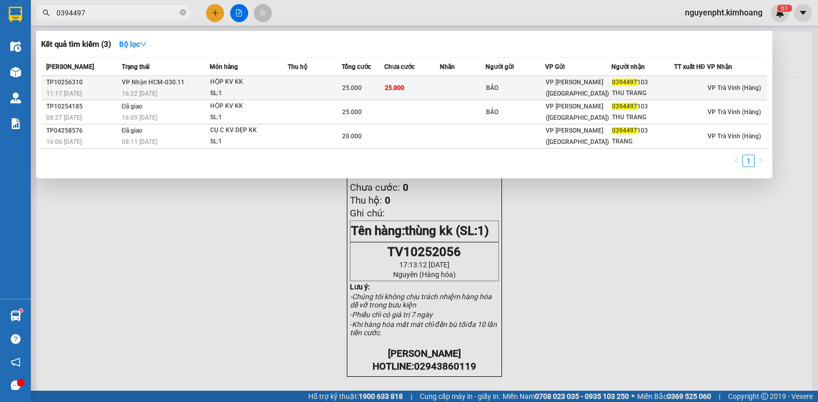
type input "0394497"
click at [355, 89] on span "25.000" at bounding box center [352, 87] width 20 height 7
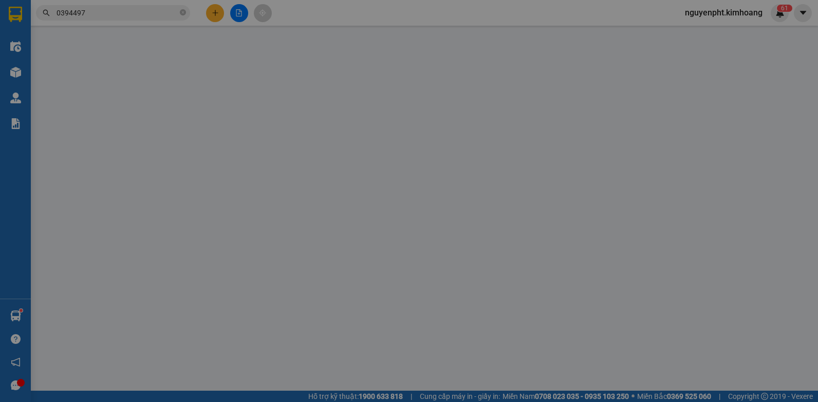
type input "BẢO"
type input "0394497103"
type input "THU TRANG"
type input "25.000"
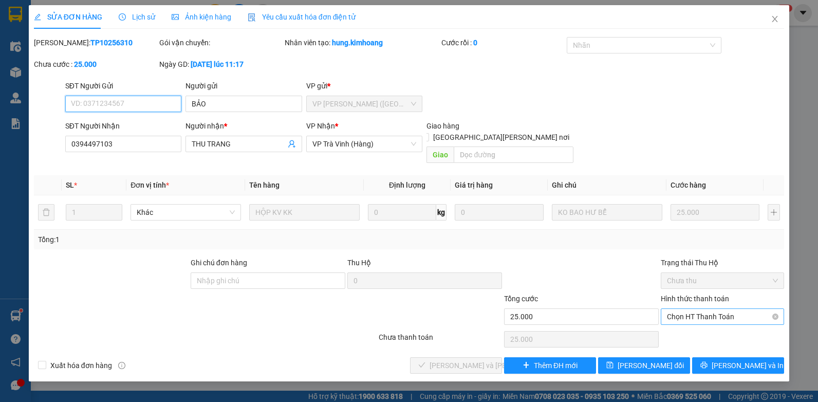
click at [689, 309] on span "Chọn HT Thanh Toán" at bounding box center [722, 316] width 111 height 15
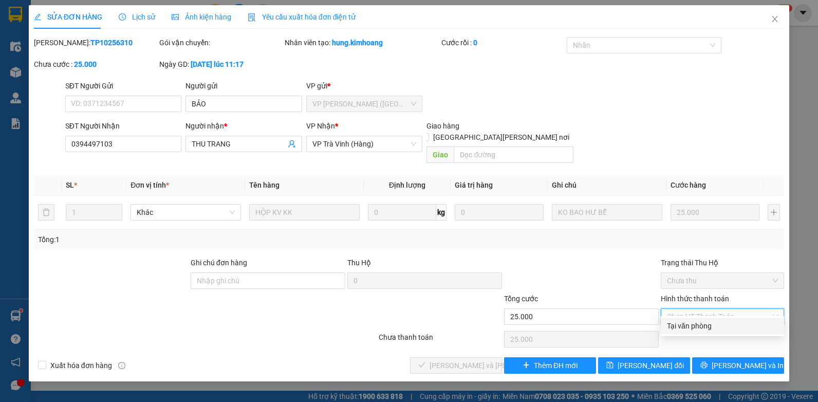
click at [685, 321] on div "Tại văn phòng" at bounding box center [722, 325] width 111 height 11
type input "0"
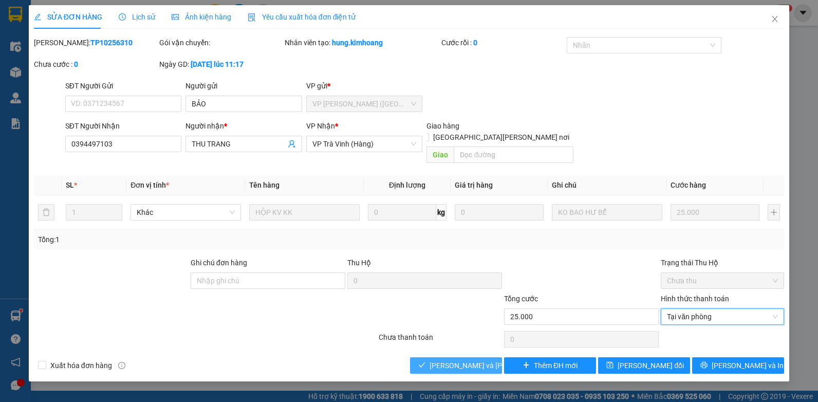
drag, startPoint x: 452, startPoint y: 354, endPoint x: 475, endPoint y: 341, distance: 26.5
click at [452, 360] on span "[PERSON_NAME] và Giao hàng" at bounding box center [499, 365] width 139 height 11
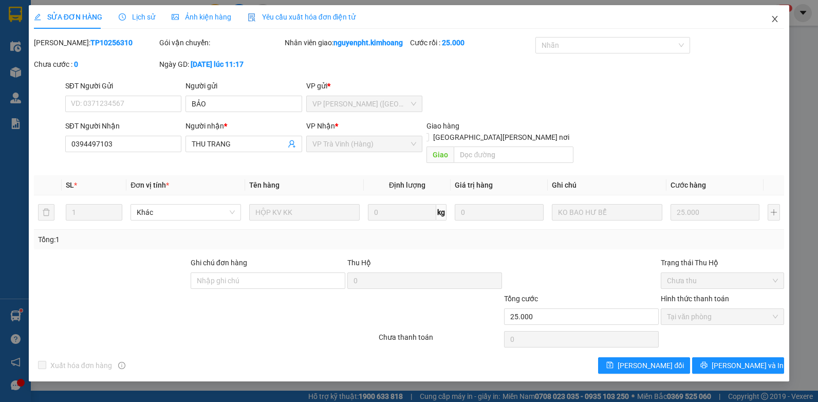
click at [773, 17] on icon "close" at bounding box center [775, 19] width 8 height 8
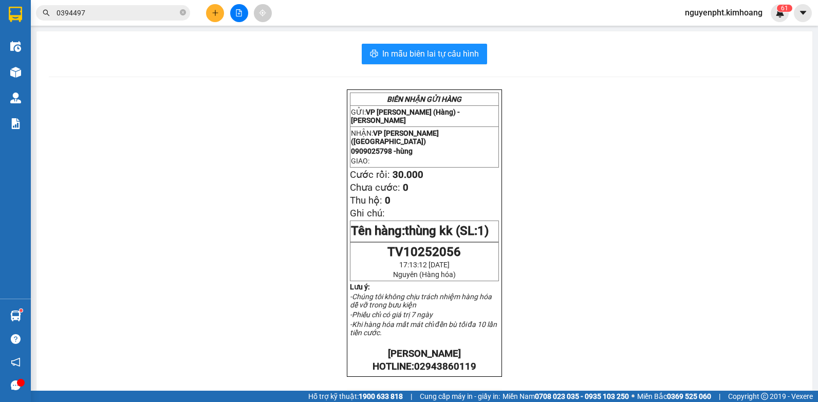
drag, startPoint x: 156, startPoint y: 15, endPoint x: 0, endPoint y: 49, distance: 159.9
click at [0, 14] on html "Kết quả tìm kiếm ( 3 ) Bộ lọc Mã ĐH Trạng thái Món hàng Thu hộ Tổng cước Chưa c…" at bounding box center [409, 201] width 818 height 402
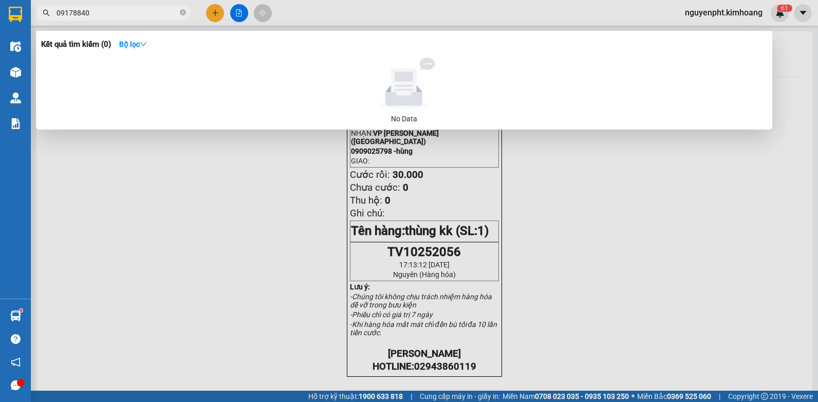
click at [74, 15] on input "09178840" at bounding box center [117, 12] width 121 height 11
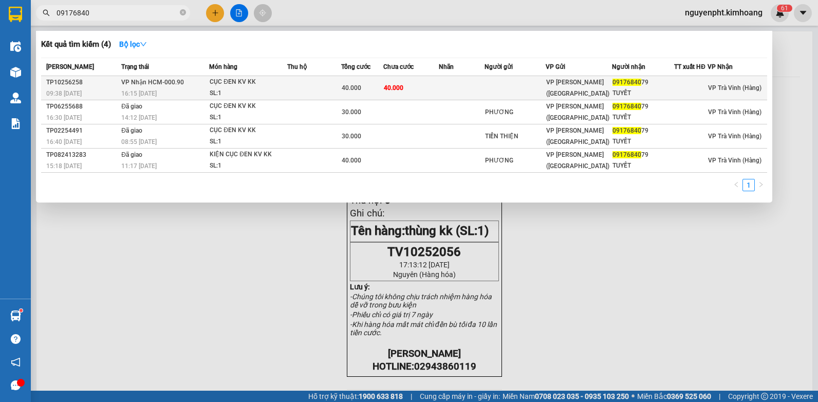
type input "09176840"
click at [310, 85] on td at bounding box center [314, 88] width 54 height 24
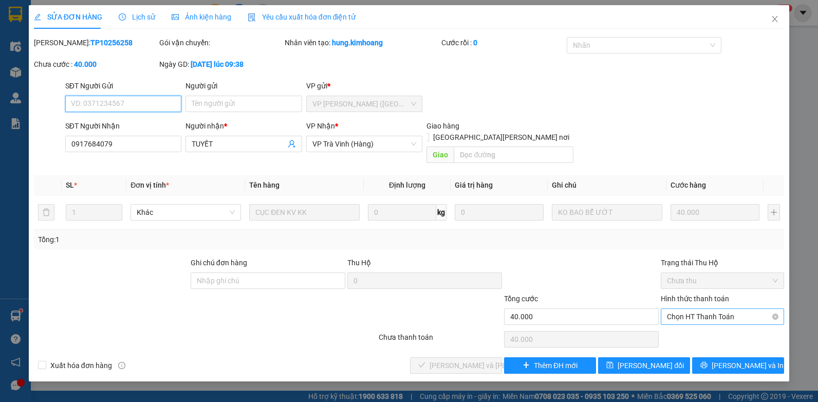
click at [704, 309] on span "Chọn HT Thanh Toán" at bounding box center [722, 316] width 111 height 15
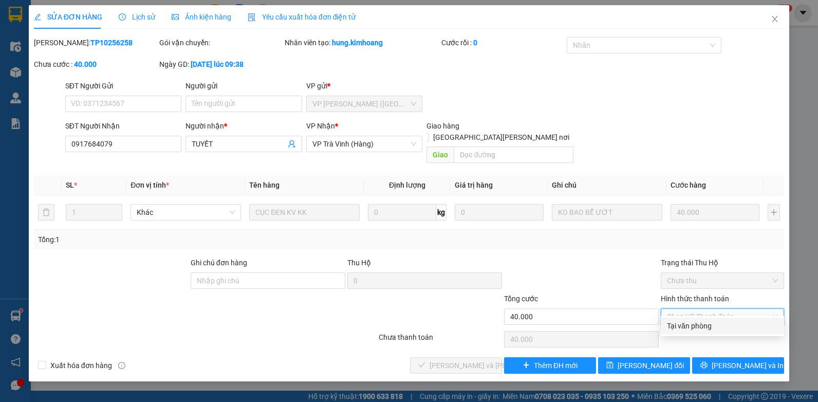
click at [686, 322] on div "Tại văn phòng" at bounding box center [722, 325] width 111 height 11
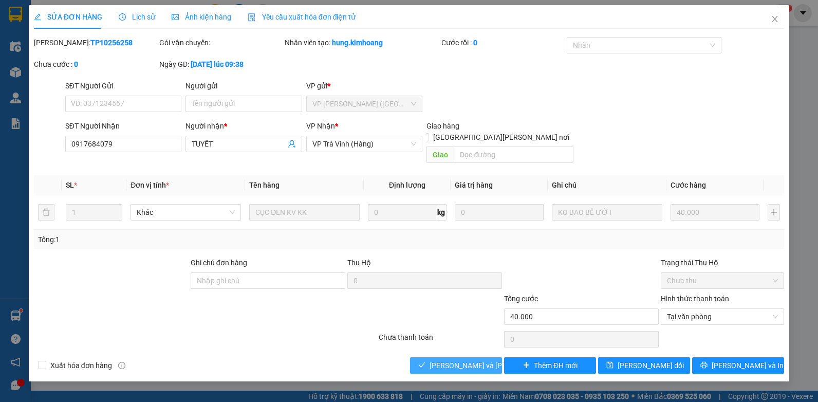
click at [446, 360] on span "[PERSON_NAME] và Giao hàng" at bounding box center [499, 365] width 139 height 11
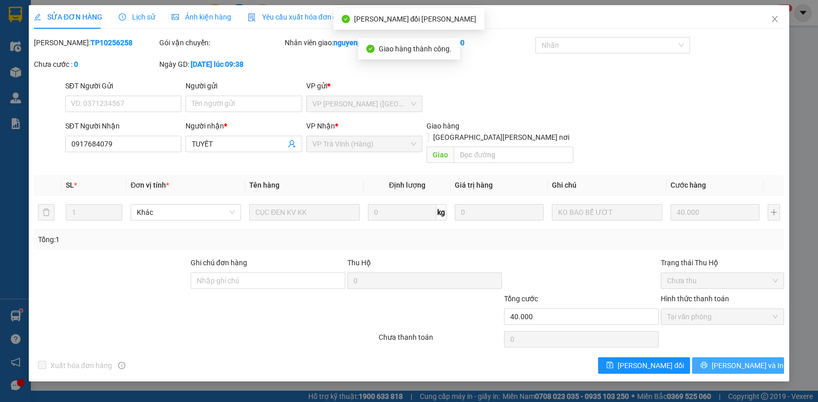
click at [708, 361] on icon "printer" at bounding box center [704, 364] width 7 height 7
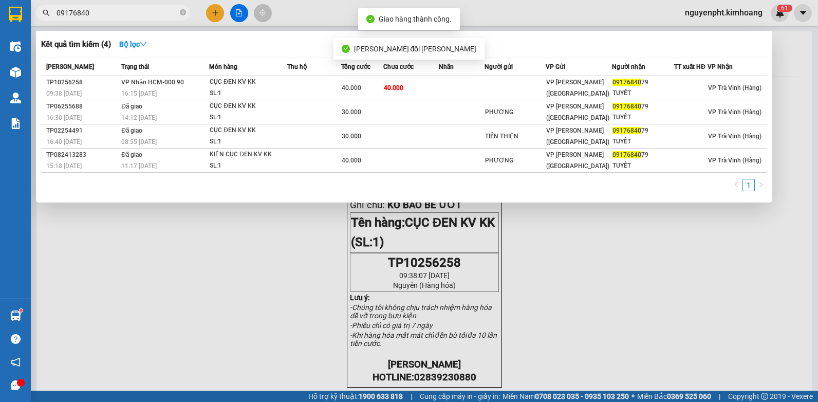
click at [137, 16] on input "09176840" at bounding box center [117, 12] width 121 height 11
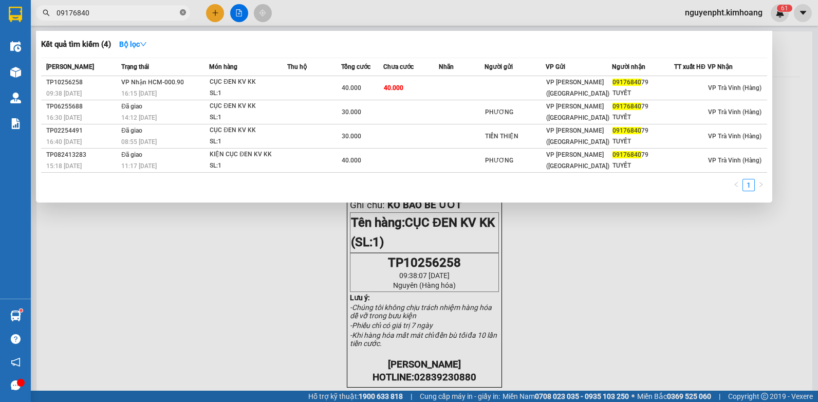
drag, startPoint x: 183, startPoint y: 13, endPoint x: 132, endPoint y: 14, distance: 51.4
click at [182, 13] on icon "close-circle" at bounding box center [183, 12] width 6 height 6
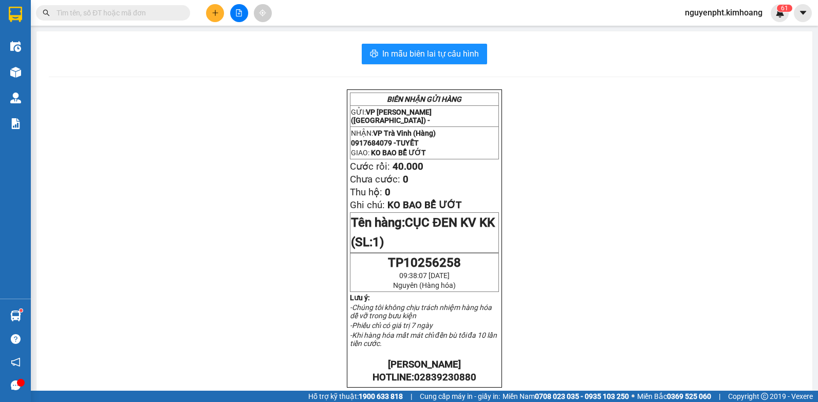
click at [130, 14] on input "text" at bounding box center [117, 12] width 121 height 11
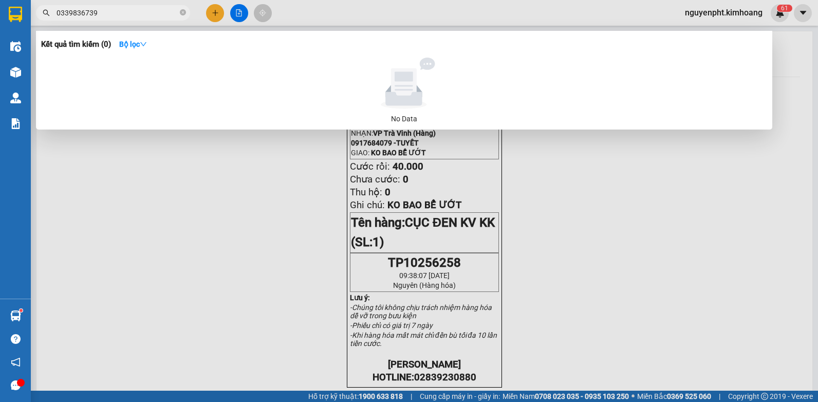
drag, startPoint x: 150, startPoint y: 10, endPoint x: 0, endPoint y: 14, distance: 150.1
click at [0, 11] on html "Kết quả tìm kiếm ( 0 ) Bộ lọc No Data 0339836739 nguyenpht.kimhoang 6 1 Điều hà…" at bounding box center [409, 201] width 818 height 402
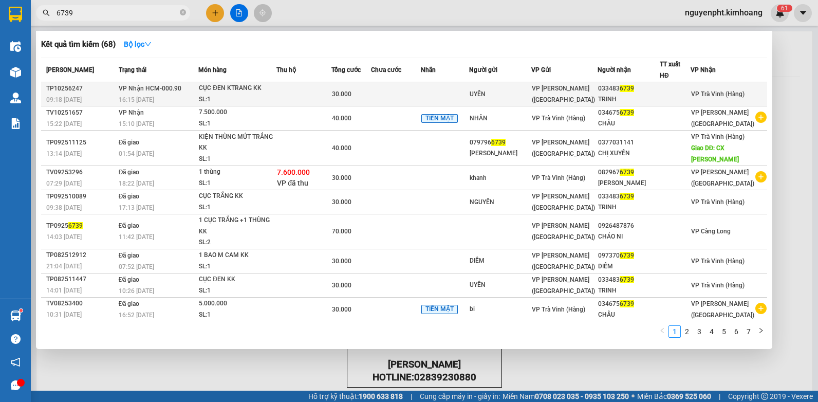
type input "6739"
click at [396, 97] on td at bounding box center [396, 94] width 50 height 24
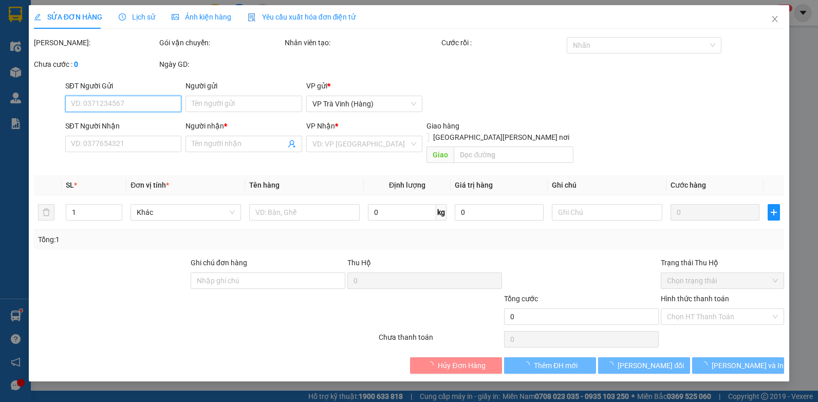
type input "UYÊN"
type input "0334836739"
type input "TRINH"
type input "30.000"
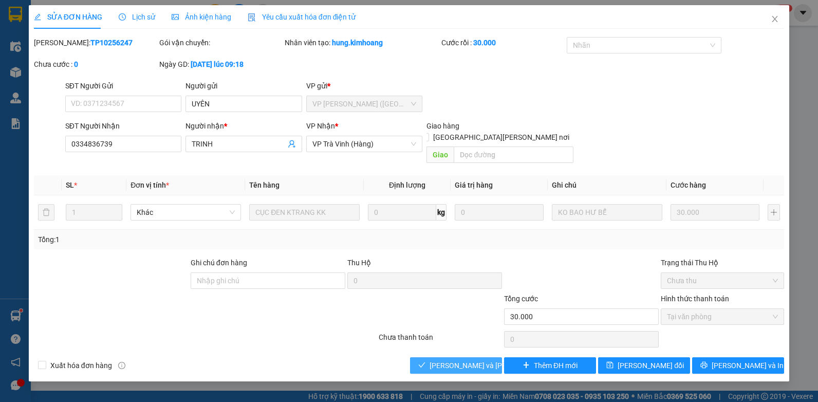
click at [460, 360] on span "[PERSON_NAME] và Giao hàng" at bounding box center [499, 365] width 139 height 11
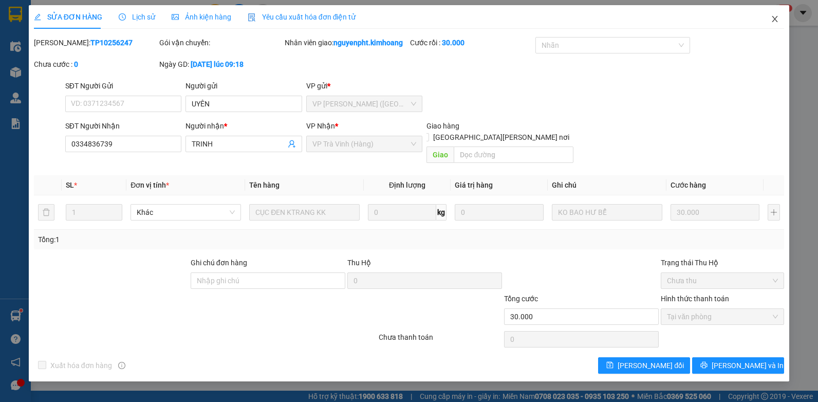
drag, startPoint x: 780, startPoint y: 20, endPoint x: 765, endPoint y: 20, distance: 14.9
click at [779, 20] on span "Close" at bounding box center [775, 19] width 29 height 29
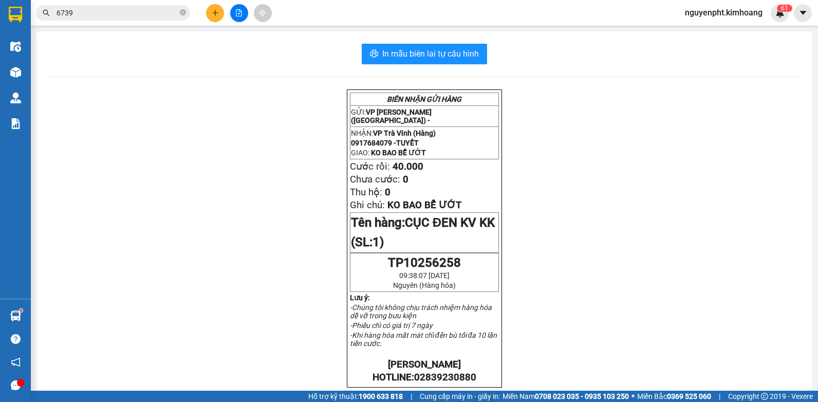
drag, startPoint x: 142, startPoint y: 11, endPoint x: 0, endPoint y: 78, distance: 157.1
click at [0, 67] on html "Kết quả tìm kiếm ( 68 ) Bộ lọc Mã ĐH Trạng thái Món hàng Thu hộ Tổng cước Chưa …" at bounding box center [409, 201] width 818 height 402
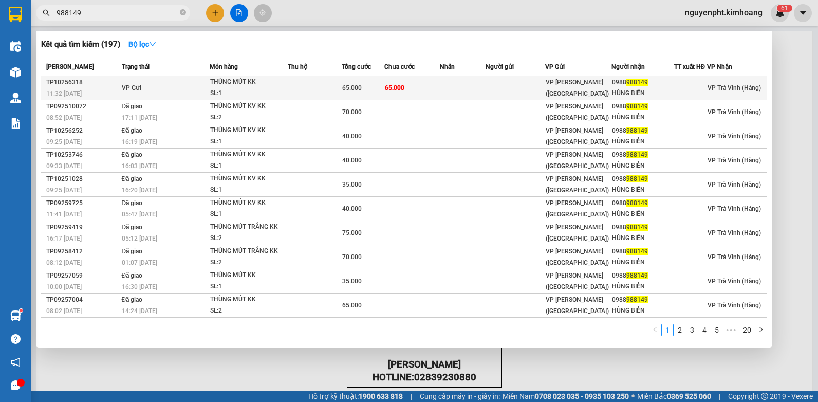
type input "988149"
click at [537, 93] on td at bounding box center [516, 88] width 60 height 24
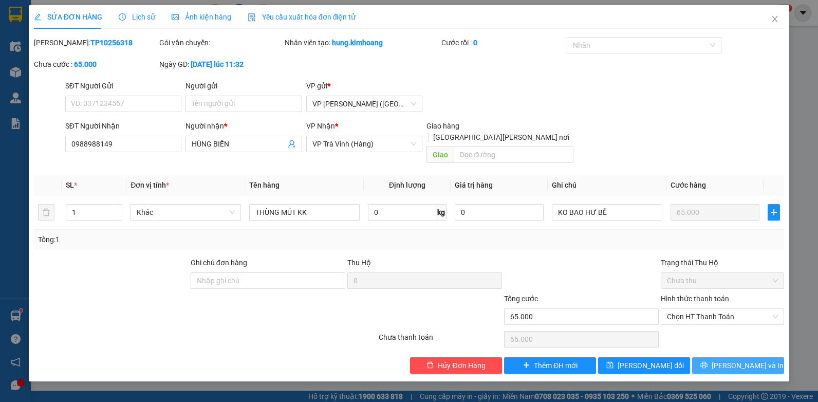
click at [744, 360] on span "[PERSON_NAME] và In" at bounding box center [748, 365] width 72 height 11
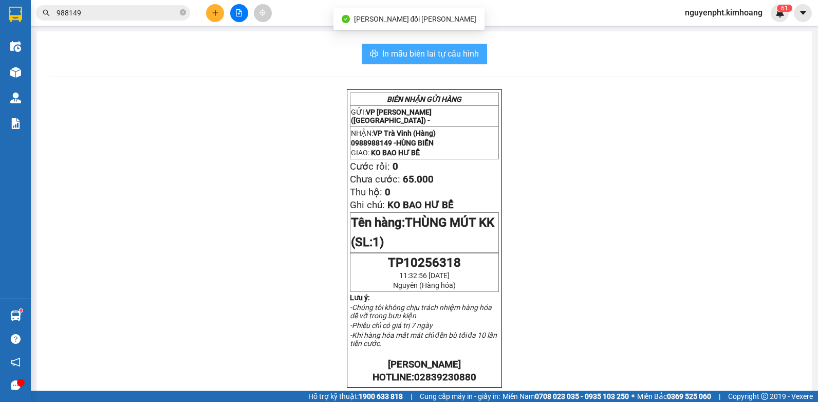
click at [435, 51] on span "In mẫu biên lai tự cấu hình" at bounding box center [430, 53] width 97 height 13
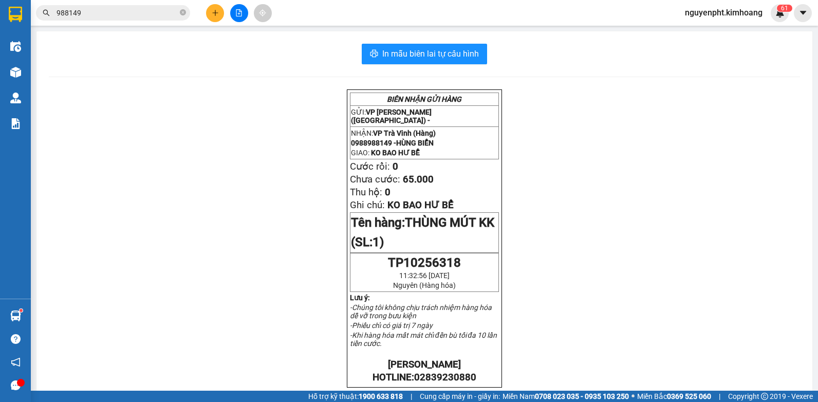
drag, startPoint x: 140, startPoint y: 14, endPoint x: 147, endPoint y: 22, distance: 10.2
click at [142, 15] on input "988149" at bounding box center [117, 12] width 121 height 11
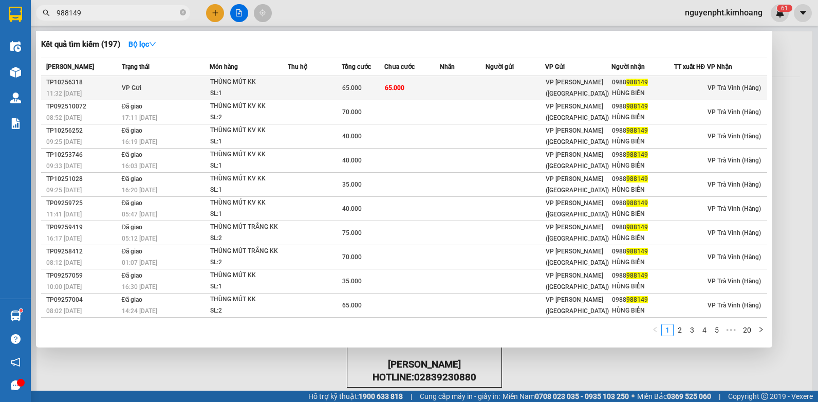
click at [423, 85] on td "65.000" at bounding box center [412, 88] width 56 height 24
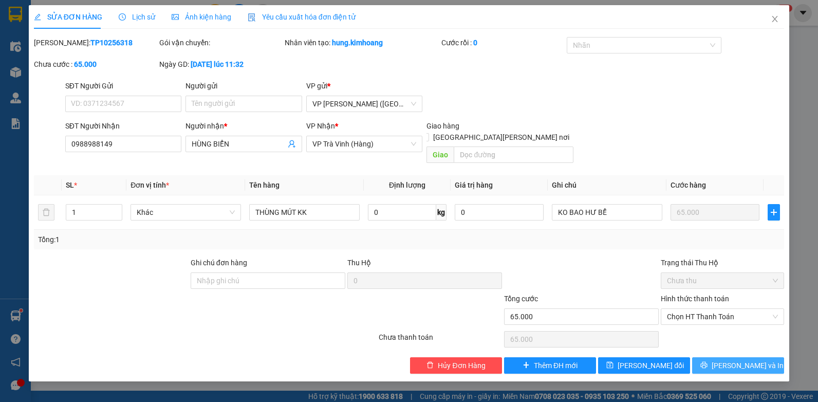
click at [728, 357] on button "[PERSON_NAME] và In" at bounding box center [738, 365] width 92 height 16
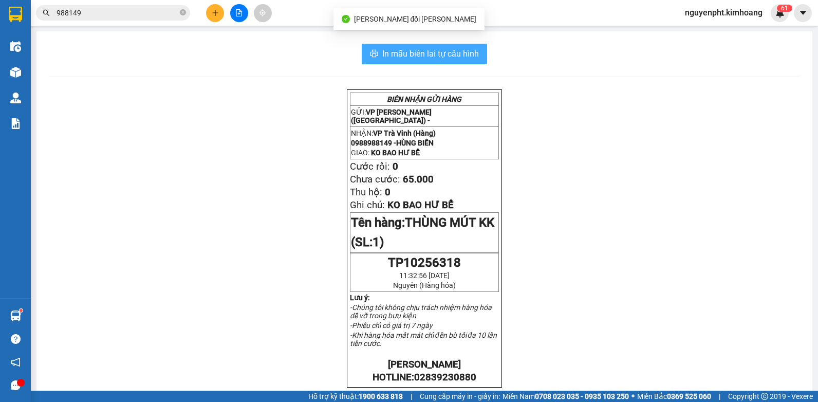
click at [395, 50] on span "In mẫu biên lai tự cấu hình" at bounding box center [430, 53] width 97 height 13
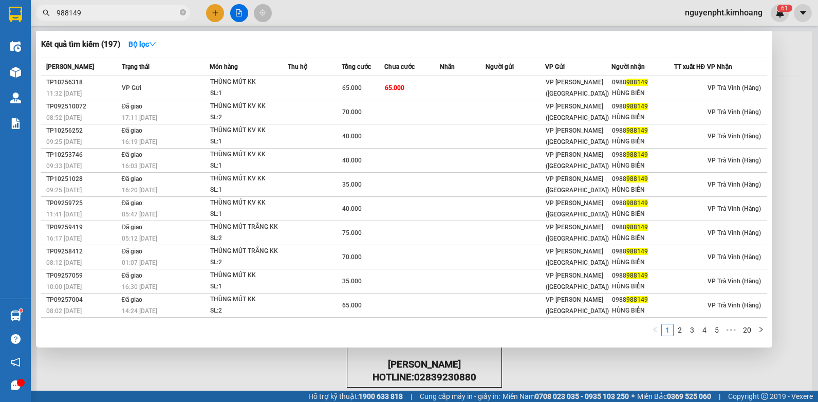
click at [150, 17] on input "988149" at bounding box center [117, 12] width 121 height 11
drag, startPoint x: 180, startPoint y: 10, endPoint x: 186, endPoint y: 12, distance: 5.4
click at [181, 10] on icon "close-circle" at bounding box center [183, 12] width 6 height 6
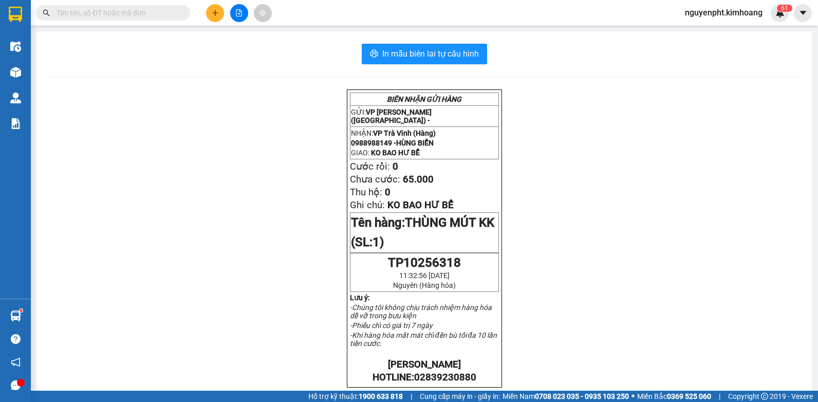
click at [214, 15] on icon "plus" at bounding box center [215, 12] width 7 height 7
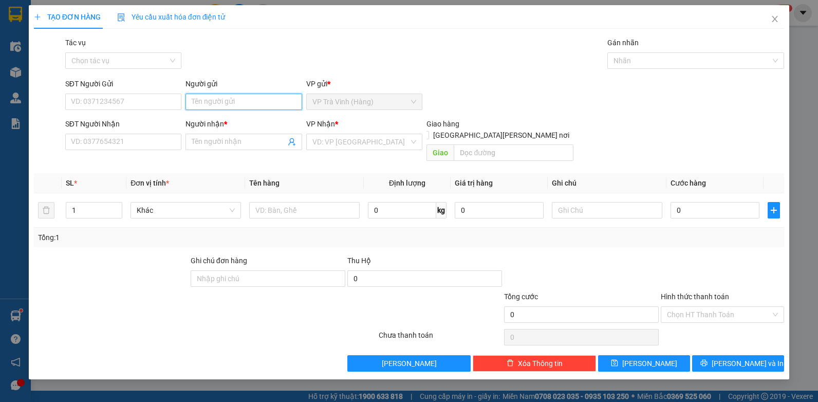
click at [230, 105] on input "Người gửi" at bounding box center [244, 102] width 117 height 16
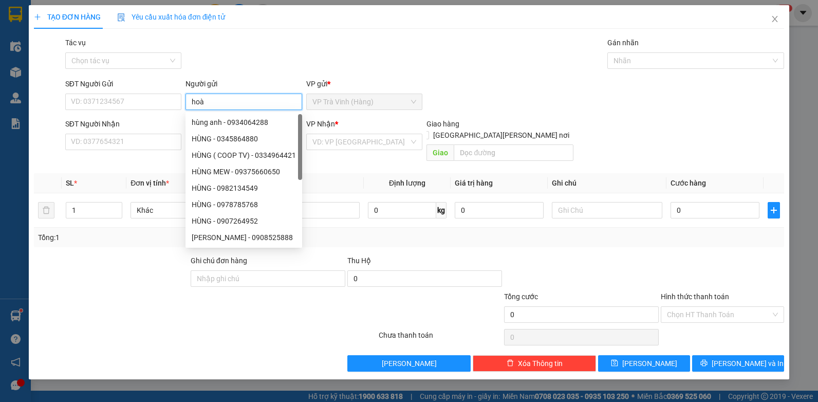
type input "hoà"
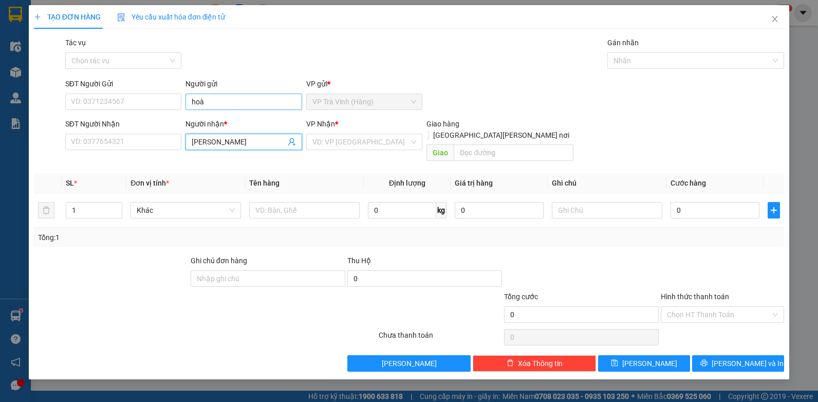
type input "kim điền"
drag, startPoint x: 353, startPoint y: 141, endPoint x: 350, endPoint y: 151, distance: 9.8
click at [353, 143] on input "search" at bounding box center [361, 141] width 97 height 15
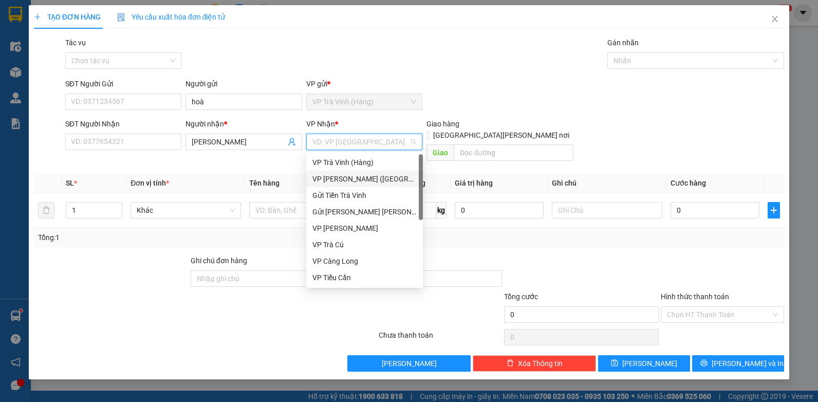
click at [335, 178] on div "VP [PERSON_NAME] ([GEOGRAPHIC_DATA])" at bounding box center [365, 178] width 104 height 11
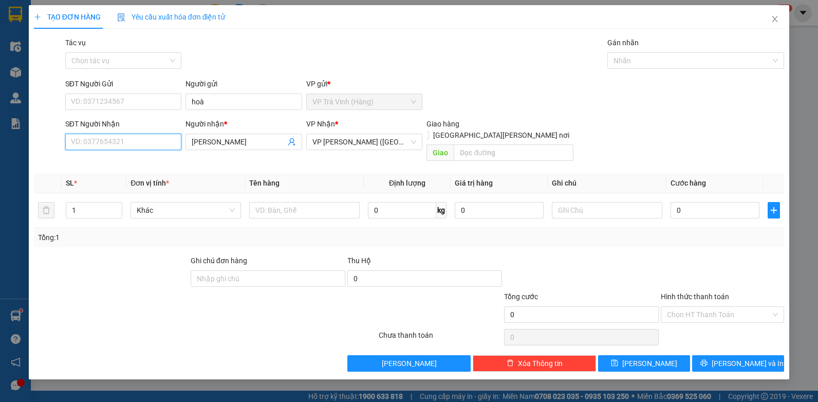
click at [157, 140] on input "SĐT Người Nhận" at bounding box center [123, 142] width 117 height 16
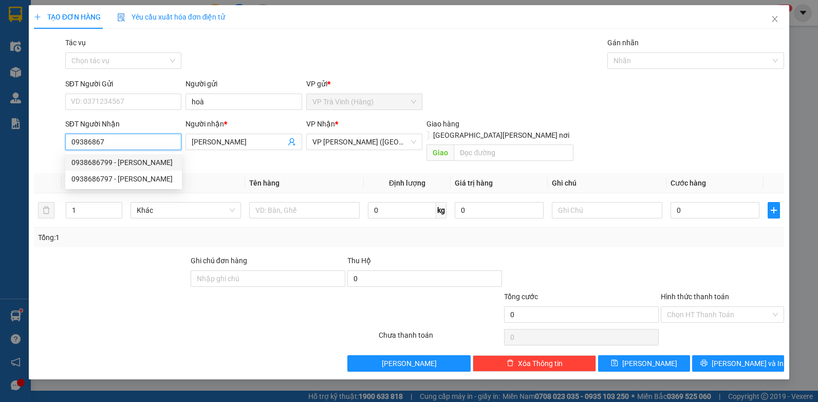
click at [112, 161] on div "0938686799 - kim điền" at bounding box center [123, 162] width 104 height 11
type input "0938686799"
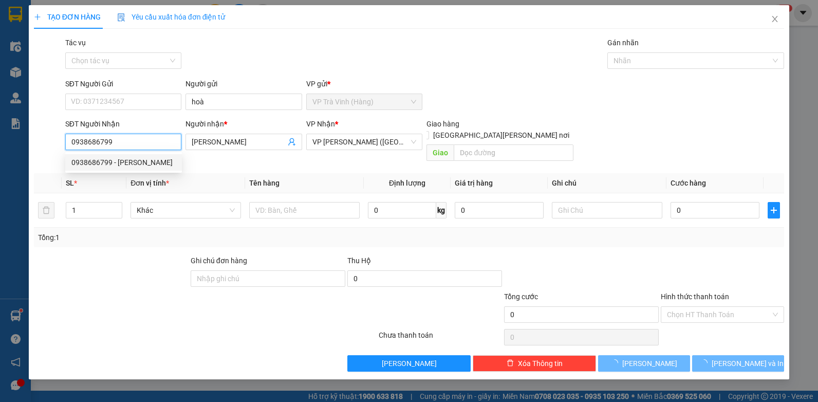
type input "90.000"
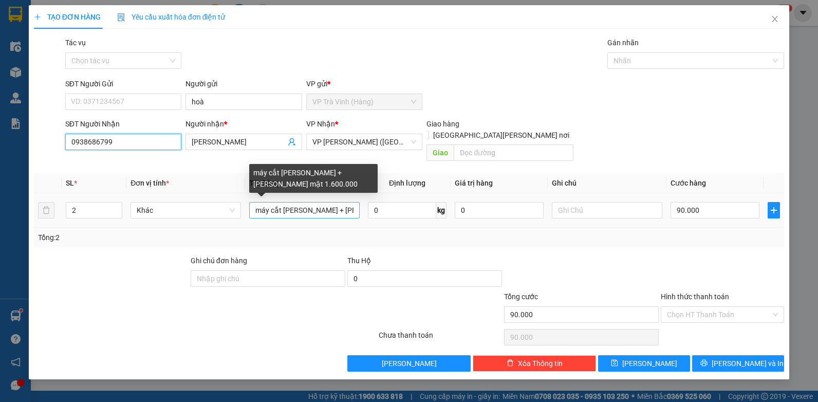
type input "0938686799"
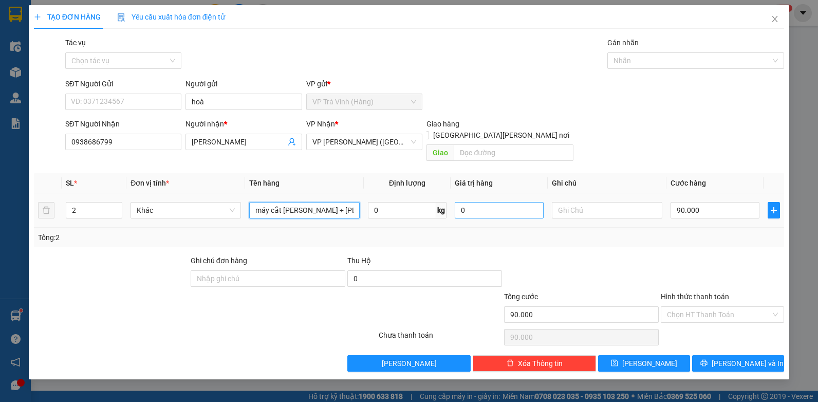
drag, startPoint x: 251, startPoint y: 202, endPoint x: 484, endPoint y: 206, distance: 232.4
click at [484, 206] on tr "2 Khác máy cắt hủ tíu + tiền mặt 1.600.000 0 kg 0 90.000" at bounding box center [409, 210] width 751 height 34
type input "máy cắt hủ tiếu + 9.000.000"
click at [709, 202] on input "90.000" at bounding box center [715, 210] width 89 height 16
type input "0"
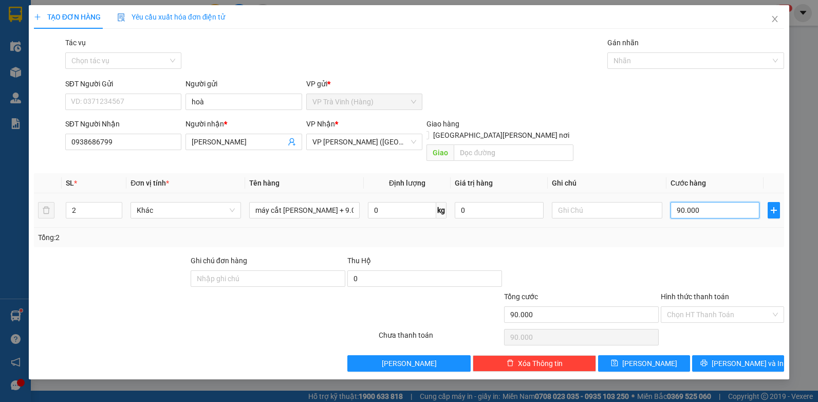
type input "0"
click at [149, 67] on div "Chọn tác vụ" at bounding box center [123, 60] width 117 height 16
type input "0"
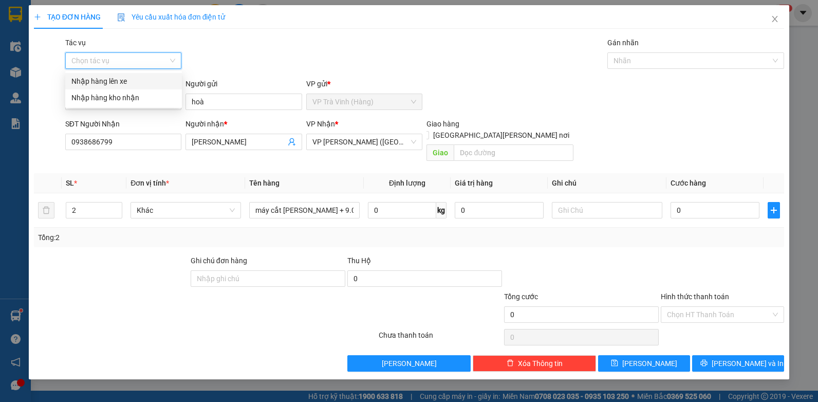
click at [360, 64] on div "Tác vụ Chọn tác vụ Gán nhãn Nhãn" at bounding box center [425, 55] width 724 height 36
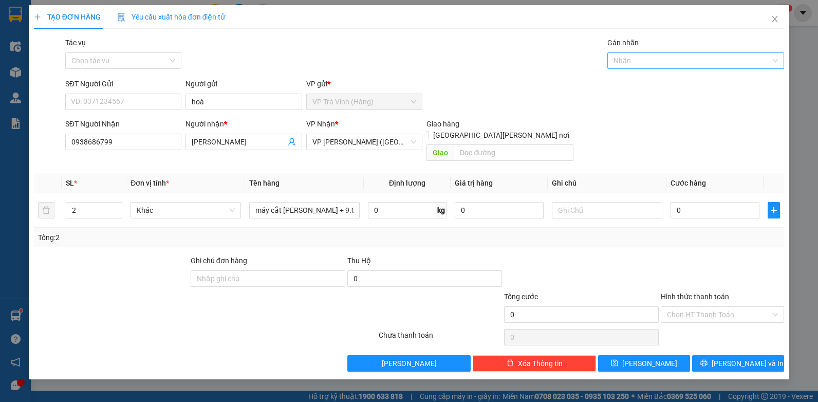
click at [686, 57] on div at bounding box center [690, 60] width 161 height 12
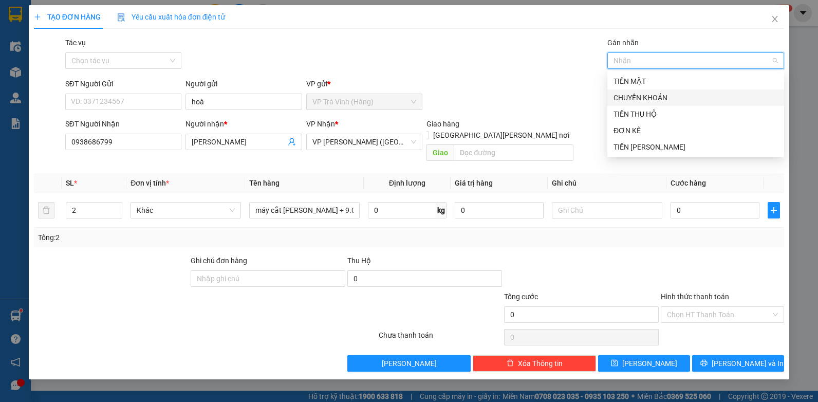
click at [629, 84] on div "TIỀN MẶT" at bounding box center [696, 81] width 164 height 11
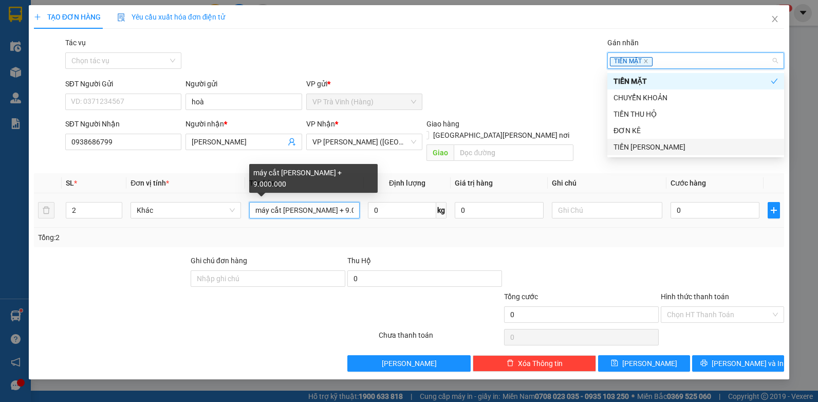
click at [314, 202] on input "máy cắt hủ tiếu + 9.000.000" at bounding box center [304, 210] width 111 height 16
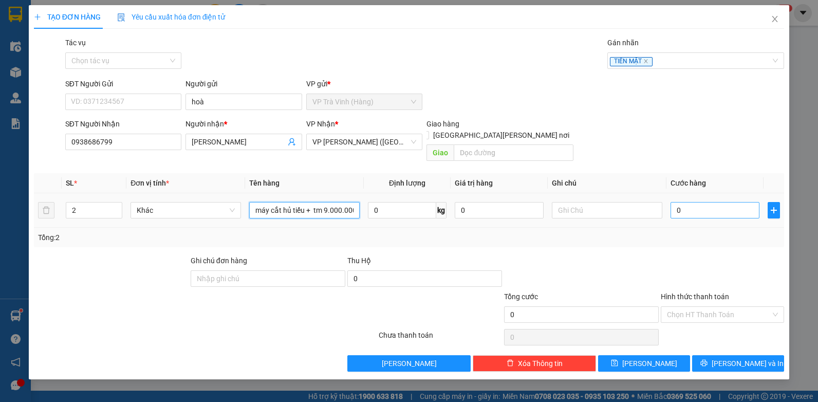
type input "máy cắt hủ tiếu + tm 9.000.000"
click at [721, 202] on input "0" at bounding box center [715, 210] width 89 height 16
type input "1"
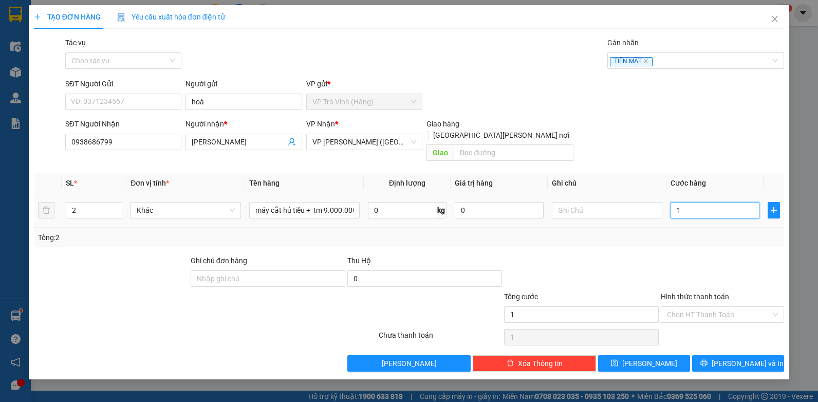
type input "10"
type input "100"
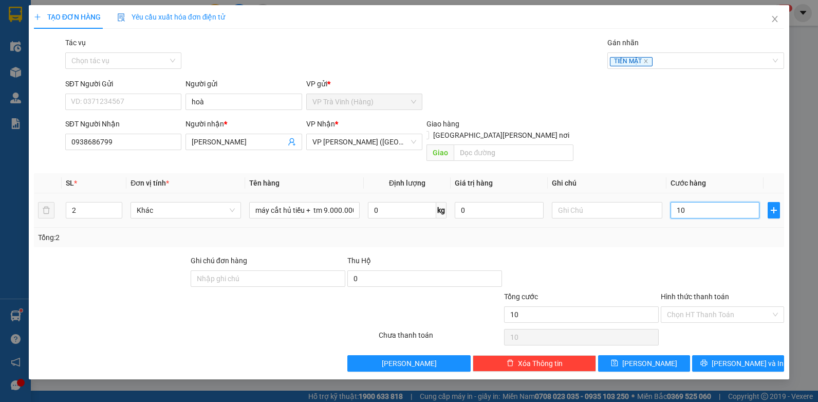
type input "100"
type input "1.000"
type input "10.000"
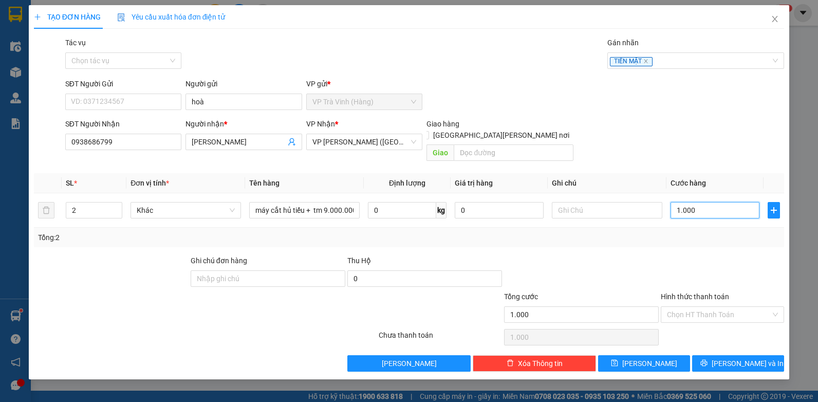
type input "10.000"
type input "100.000"
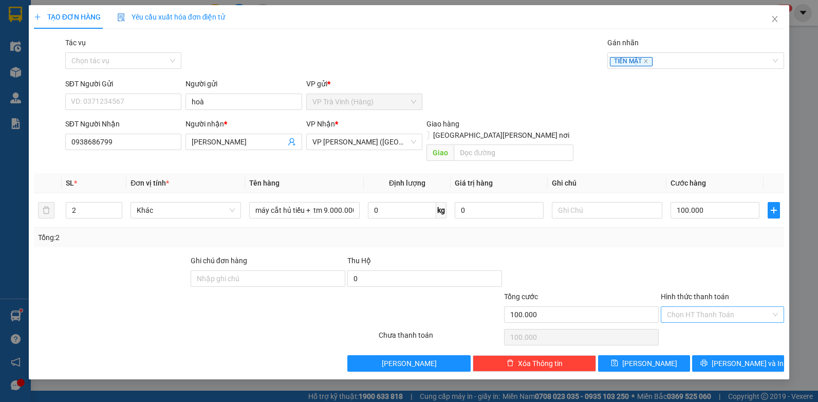
click at [714, 307] on input "Hình thức thanh toán" at bounding box center [719, 314] width 104 height 15
drag, startPoint x: 714, startPoint y: 323, endPoint x: 701, endPoint y: 342, distance: 22.5
click at [712, 324] on div "Tại văn phòng" at bounding box center [722, 323] width 111 height 11
click at [727, 355] on button "[PERSON_NAME] và In" at bounding box center [738, 363] width 92 height 16
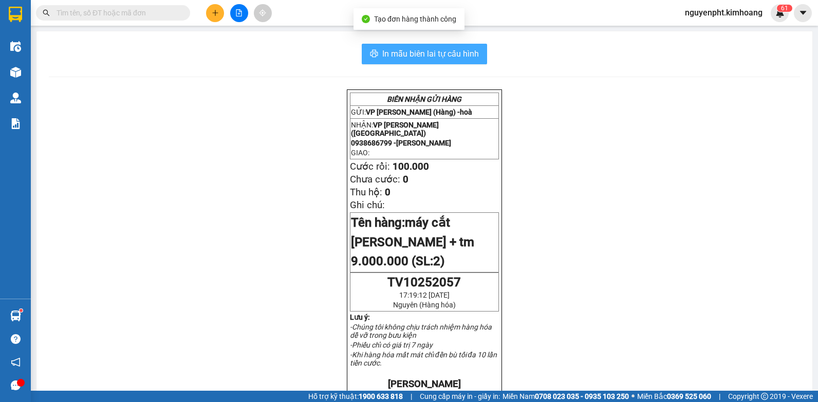
click at [441, 57] on span "In mẫu biên lai tự cấu hình" at bounding box center [430, 53] width 97 height 13
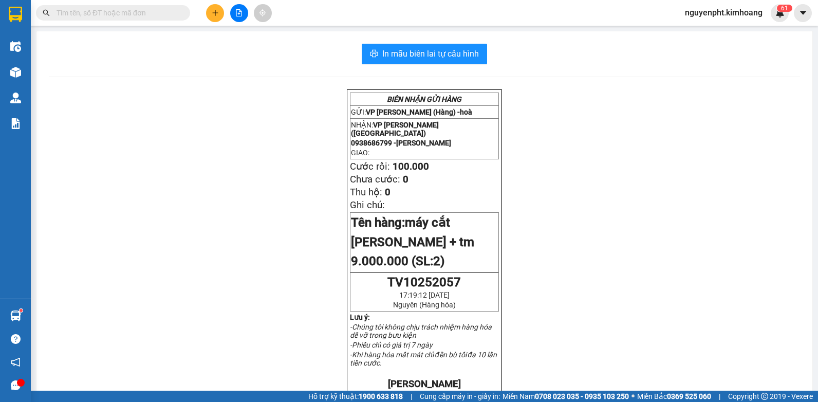
drag, startPoint x: 89, startPoint y: 10, endPoint x: 90, endPoint y: 42, distance: 31.9
click at [90, 16] on input "text" at bounding box center [117, 12] width 121 height 11
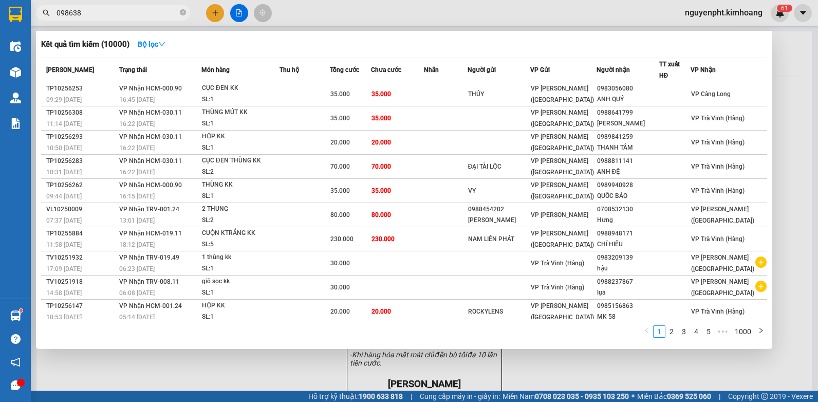
type input "0986381"
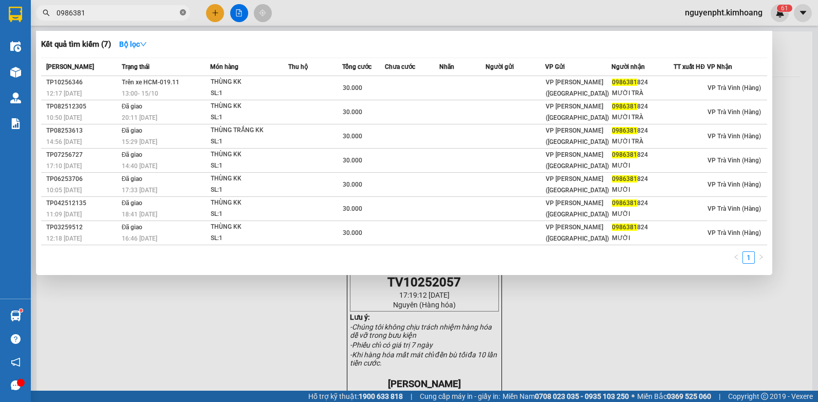
click at [181, 12] on icon "close-circle" at bounding box center [183, 12] width 6 height 6
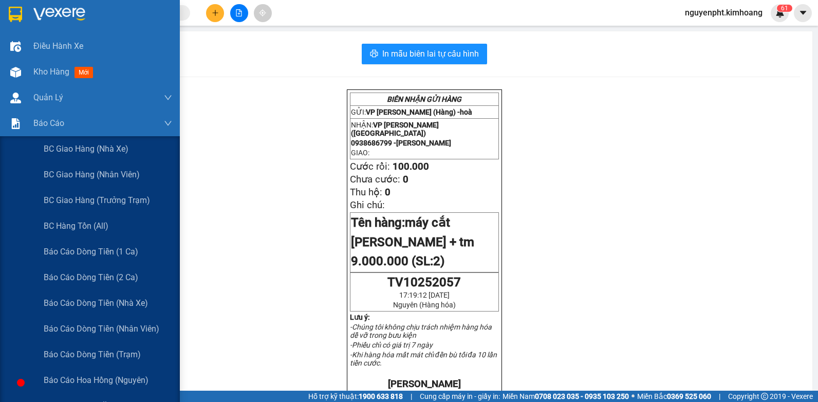
click at [81, 399] on span "Báo cáo tiền mặt" at bounding box center [77, 405] width 66 height 13
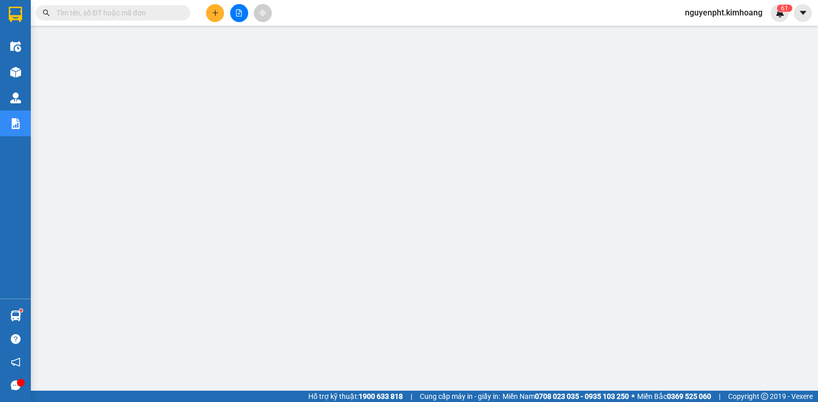
drag, startPoint x: 149, startPoint y: 13, endPoint x: 131, endPoint y: 25, distance: 21.8
click at [149, 13] on input "text" at bounding box center [117, 12] width 121 height 11
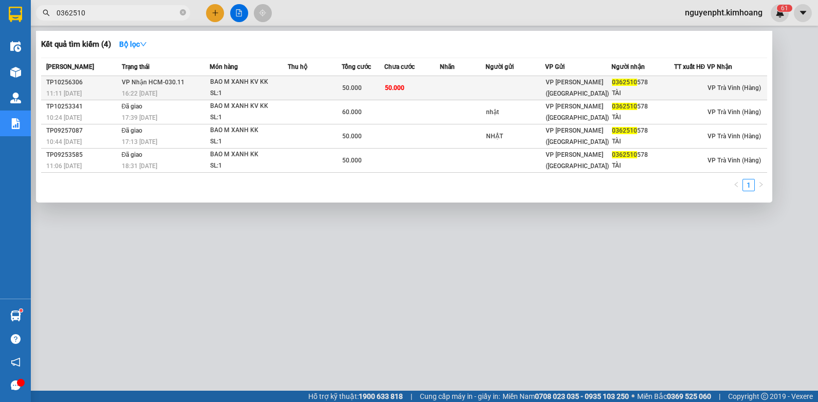
type input "0362510"
click at [318, 85] on td at bounding box center [315, 88] width 54 height 24
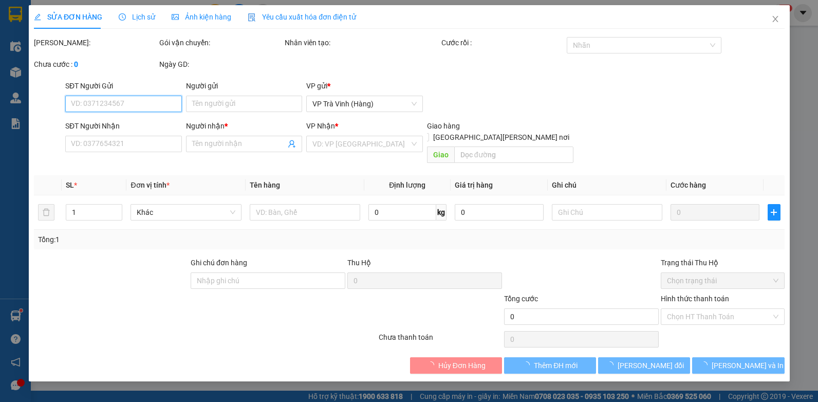
type input "0362510578"
type input "TÀI"
type input "50.000"
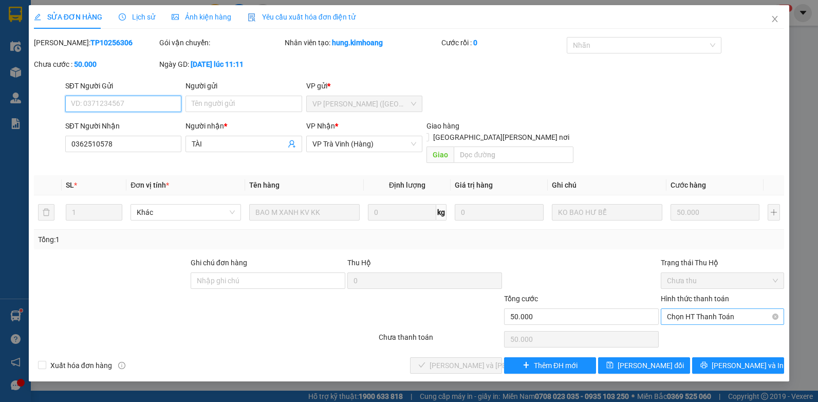
click at [724, 309] on span "Chọn HT Thanh Toán" at bounding box center [722, 316] width 111 height 15
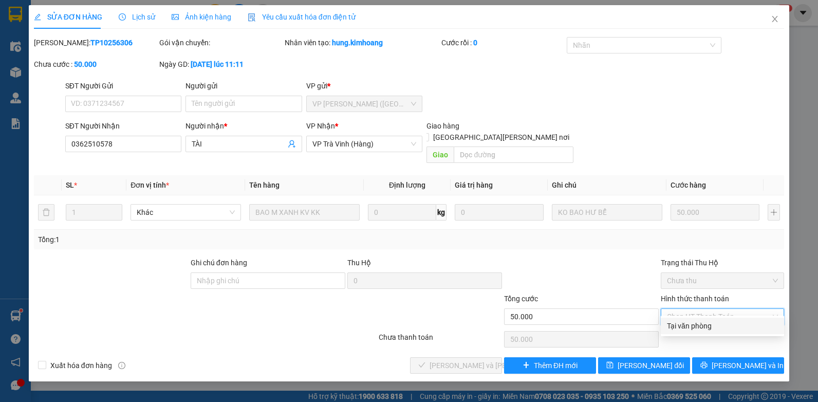
click at [714, 324] on div "Tại văn phòng" at bounding box center [722, 325] width 111 height 11
type input "0"
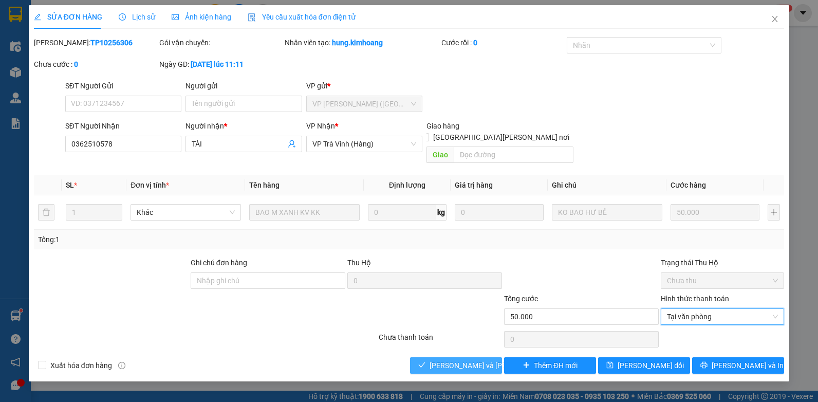
click at [459, 360] on span "[PERSON_NAME] và Giao hàng" at bounding box center [499, 365] width 139 height 11
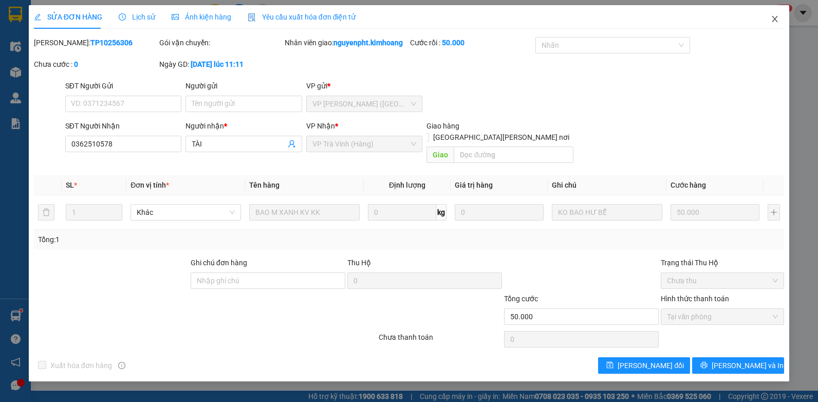
drag, startPoint x: 776, startPoint y: 19, endPoint x: 762, endPoint y: 21, distance: 14.0
click at [776, 20] on icon "close" at bounding box center [775, 19] width 8 height 8
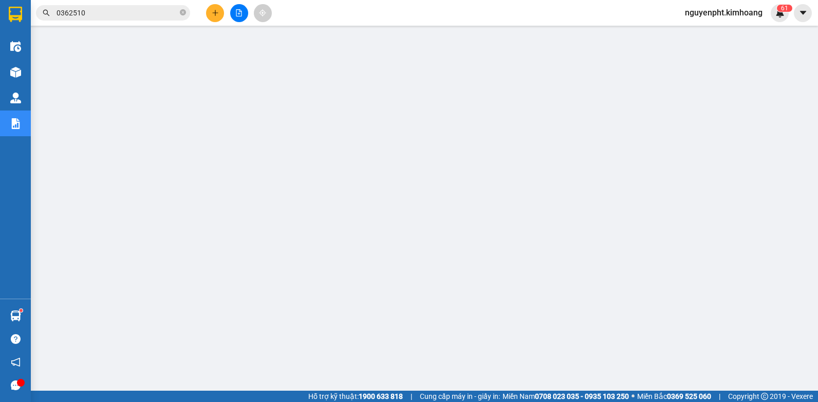
click at [137, 14] on input "0362510" at bounding box center [117, 12] width 121 height 11
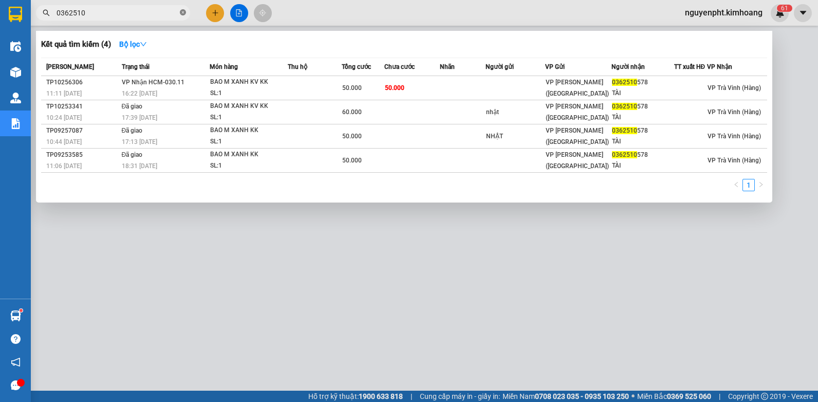
click at [184, 12] on icon "close-circle" at bounding box center [183, 12] width 6 height 6
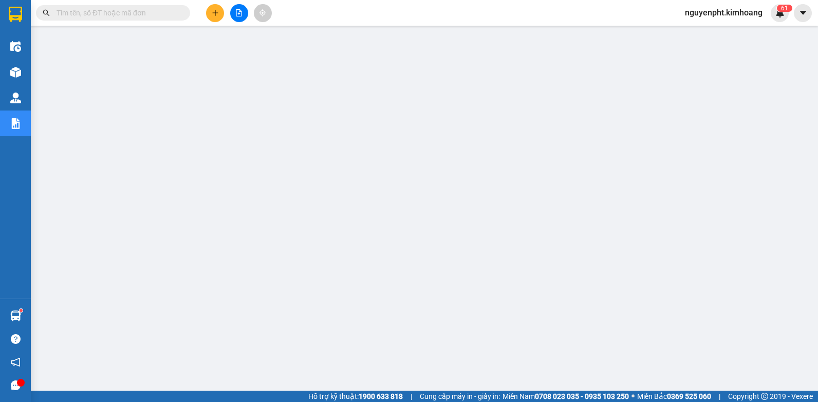
click at [209, 12] on button at bounding box center [215, 13] width 18 height 18
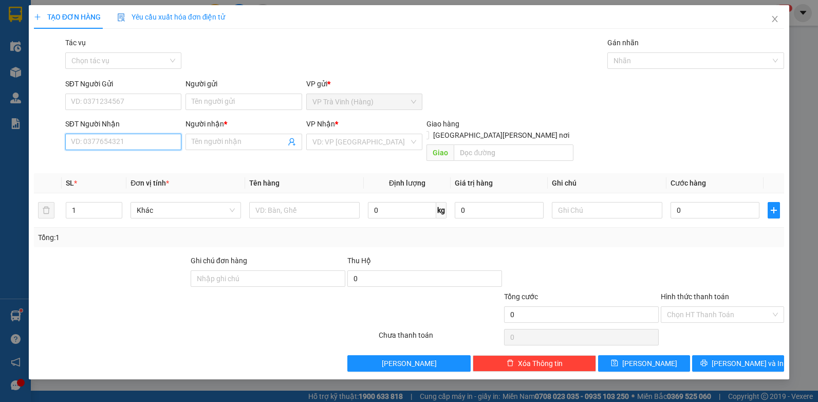
click at [136, 142] on input "SĐT Người Nhận" at bounding box center [123, 142] width 117 height 16
type input "0909443899"
click at [130, 163] on div "0909443899 - an tâm" at bounding box center [123, 162] width 104 height 11
type input "an tâm"
type input "20.000"
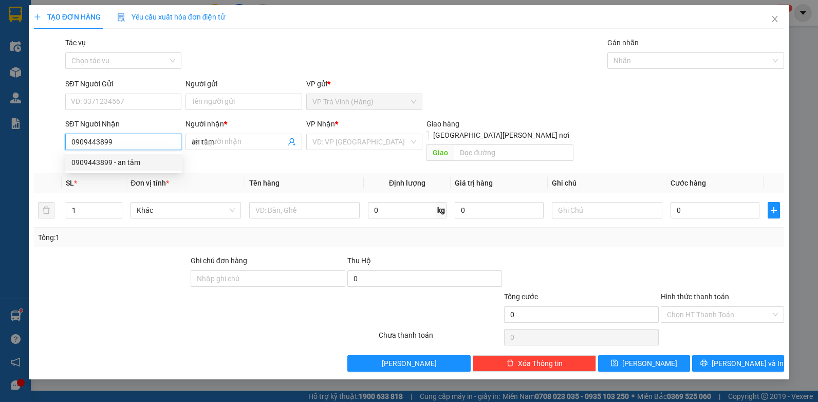
type input "20.000"
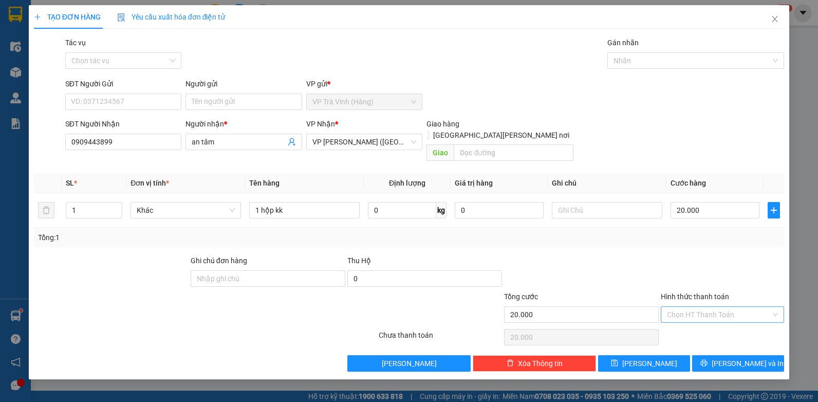
drag, startPoint x: 709, startPoint y: 304, endPoint x: 715, endPoint y: 313, distance: 10.4
click at [709, 307] on input "Hình thức thanh toán" at bounding box center [719, 314] width 104 height 15
click at [717, 325] on div "Tại văn phòng" at bounding box center [722, 323] width 111 height 11
click at [740, 358] on span "[PERSON_NAME] và In" at bounding box center [748, 363] width 72 height 11
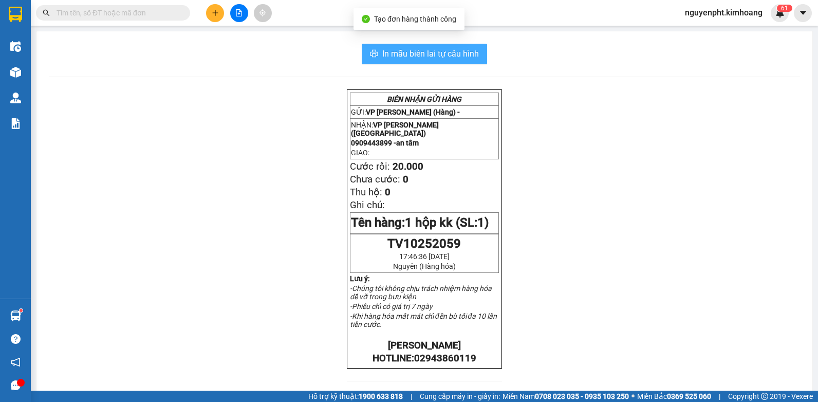
drag, startPoint x: 466, startPoint y: 58, endPoint x: 461, endPoint y: 54, distance: 6.7
click at [466, 58] on span "In mẫu biên lai tự cấu hình" at bounding box center [430, 53] width 97 height 13
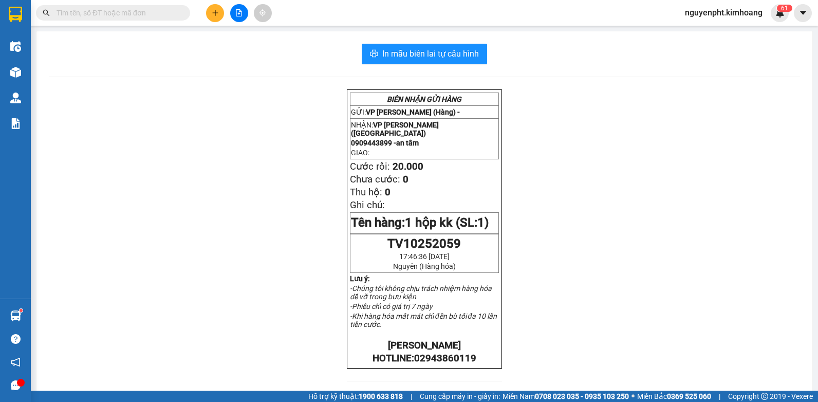
click at [136, 9] on input "text" at bounding box center [117, 12] width 121 height 11
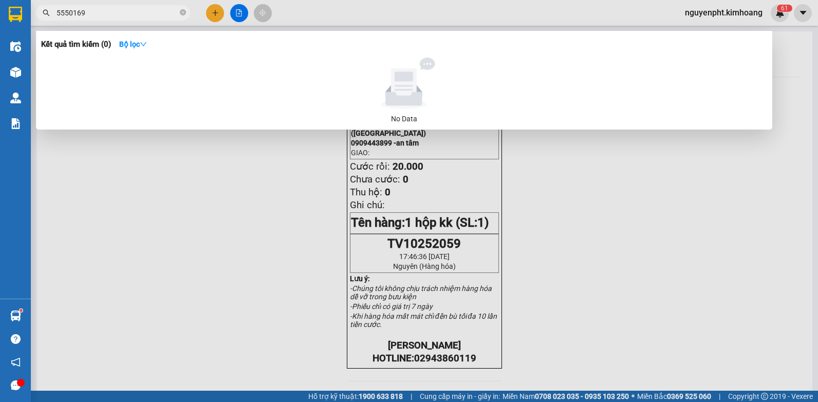
drag, startPoint x: 105, startPoint y: 11, endPoint x: 0, endPoint y: 51, distance: 112.6
click at [0, 45] on html "Kết quả tìm kiếm ( 0 ) Bộ lọc No Data 5550169 nguyenpht.kimhoang 6 1 Điều hành …" at bounding box center [409, 201] width 818 height 402
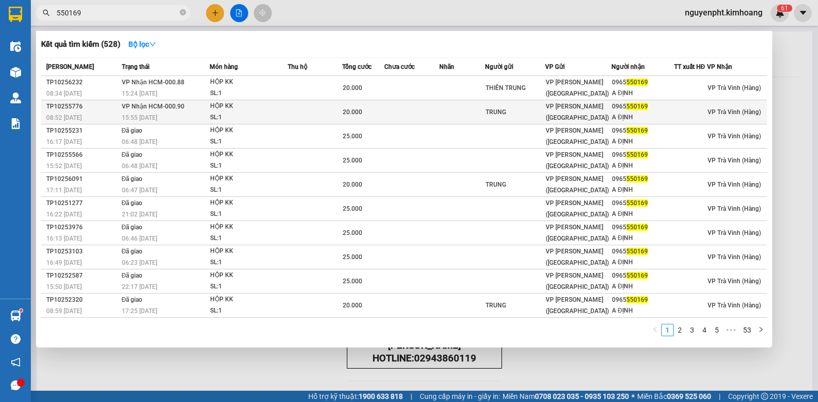
type input "550169"
click at [144, 107] on span "VP Nhận HCM-000.90" at bounding box center [153, 106] width 63 height 7
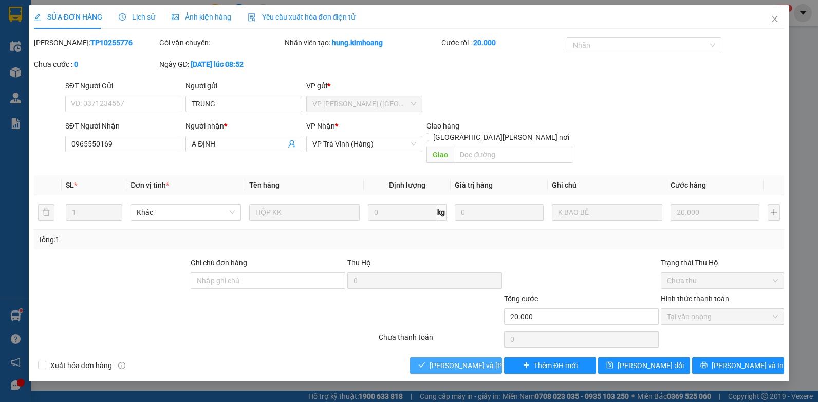
click at [447, 360] on span "[PERSON_NAME] và Giao hàng" at bounding box center [499, 365] width 139 height 11
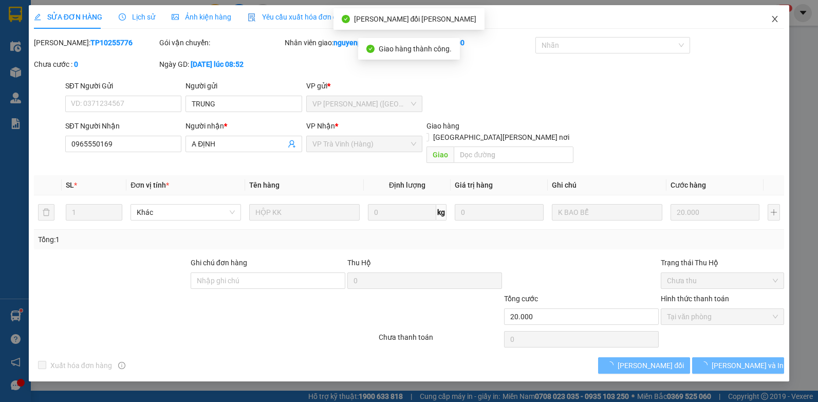
drag, startPoint x: 776, startPoint y: 18, endPoint x: 731, endPoint y: 13, distance: 44.5
click at [775, 18] on icon "close" at bounding box center [775, 19] width 8 height 8
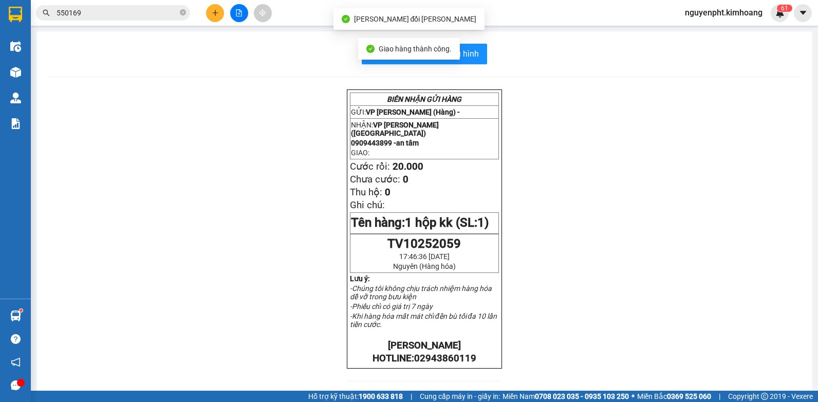
click at [126, 12] on input "550169" at bounding box center [117, 12] width 121 height 11
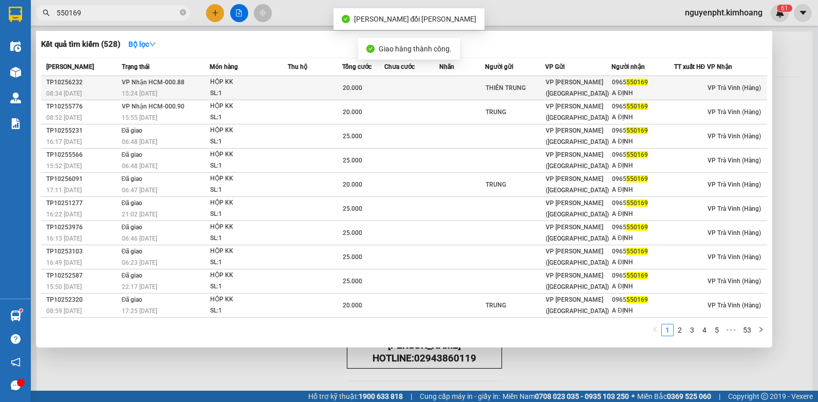
click at [178, 81] on span "VP Nhận HCM-000.88" at bounding box center [153, 82] width 63 height 7
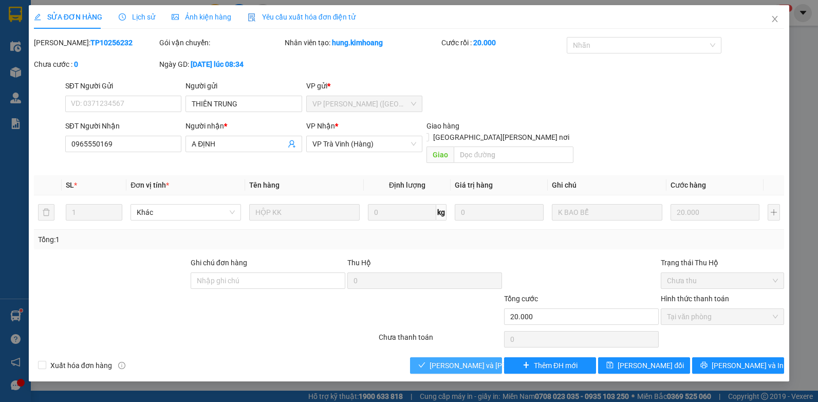
click at [437, 360] on span "[PERSON_NAME] và Giao hàng" at bounding box center [499, 365] width 139 height 11
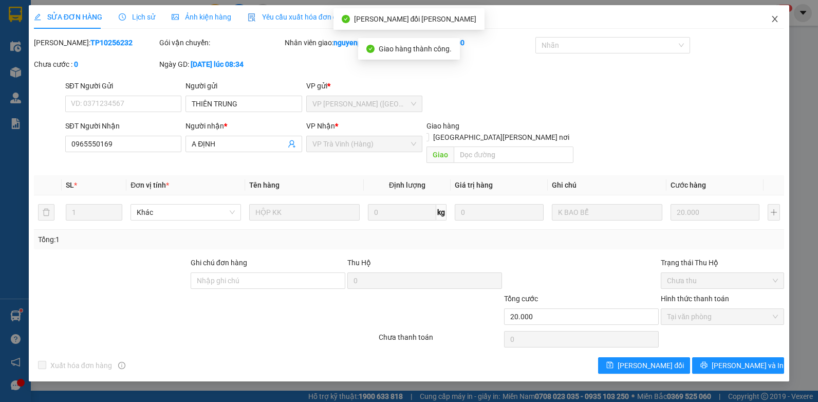
drag, startPoint x: 776, startPoint y: 20, endPoint x: 659, endPoint y: 20, distance: 116.2
click at [774, 20] on icon "close" at bounding box center [775, 19] width 8 height 8
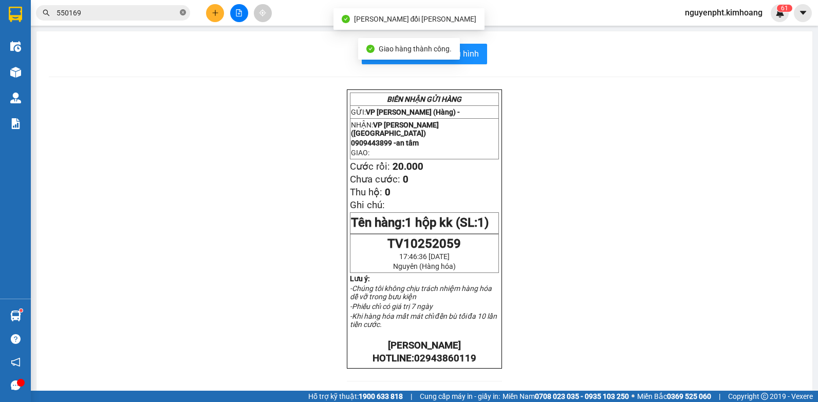
click at [181, 12] on icon "close-circle" at bounding box center [183, 12] width 6 height 6
click at [150, 13] on input "text" at bounding box center [117, 12] width 121 height 11
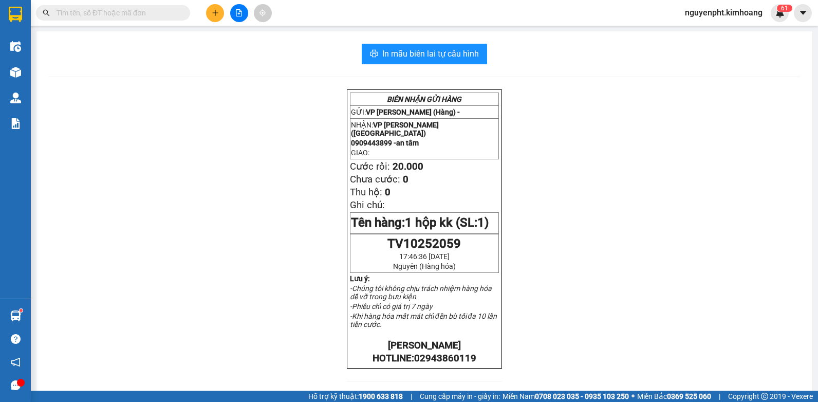
click at [169, 11] on input "text" at bounding box center [117, 12] width 121 height 11
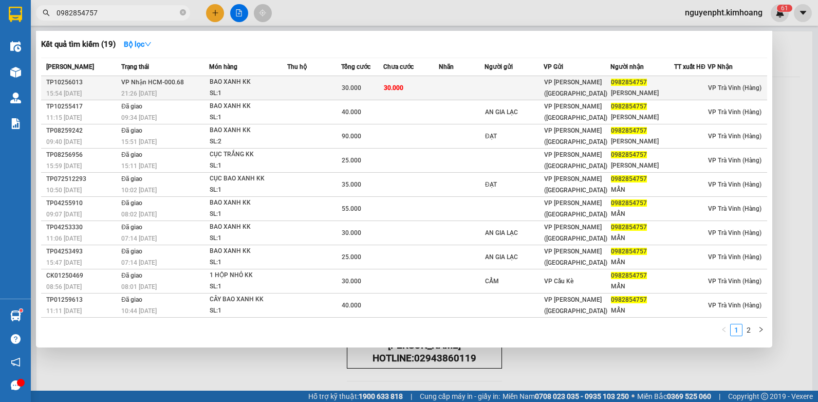
type input "0982854757"
click at [348, 90] on span "30.000" at bounding box center [352, 87] width 20 height 7
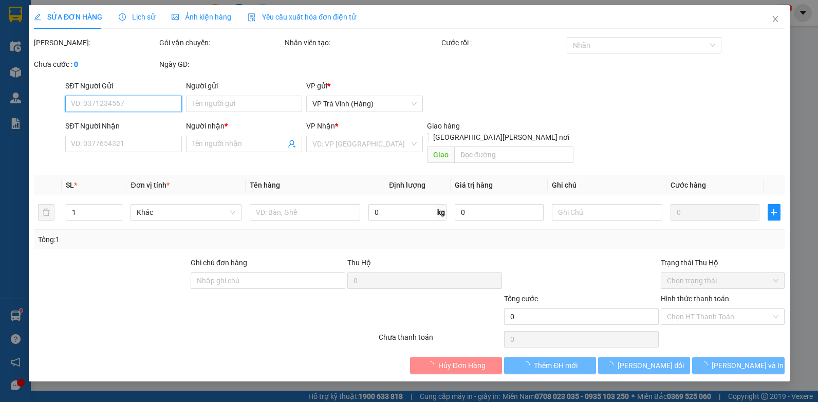
type input "0982854757"
type input "[PERSON_NAME]"
type input "30.000"
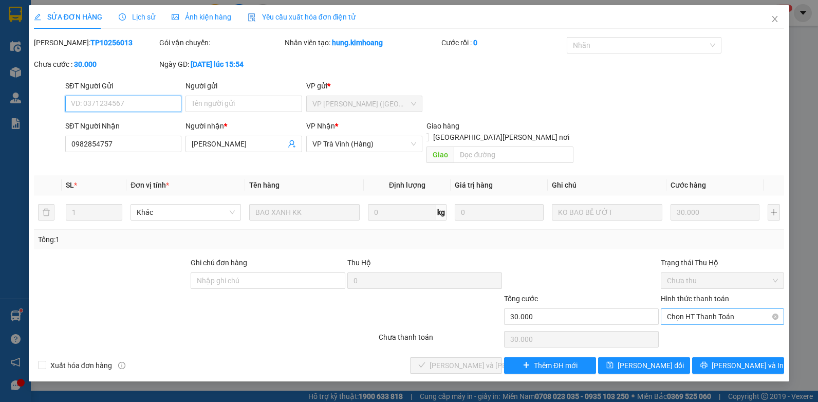
click at [702, 309] on span "Chọn HT Thanh Toán" at bounding box center [722, 316] width 111 height 15
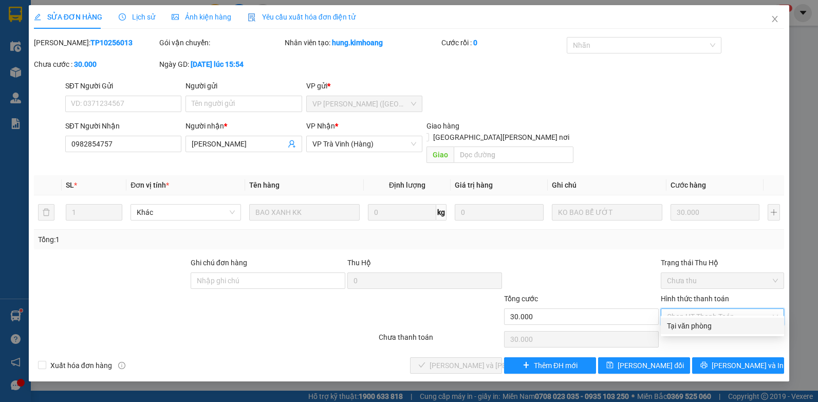
drag, startPoint x: 703, startPoint y: 329, endPoint x: 506, endPoint y: 342, distance: 196.8
click at [702, 329] on div "Tại văn phòng" at bounding box center [722, 325] width 111 height 11
type input "0"
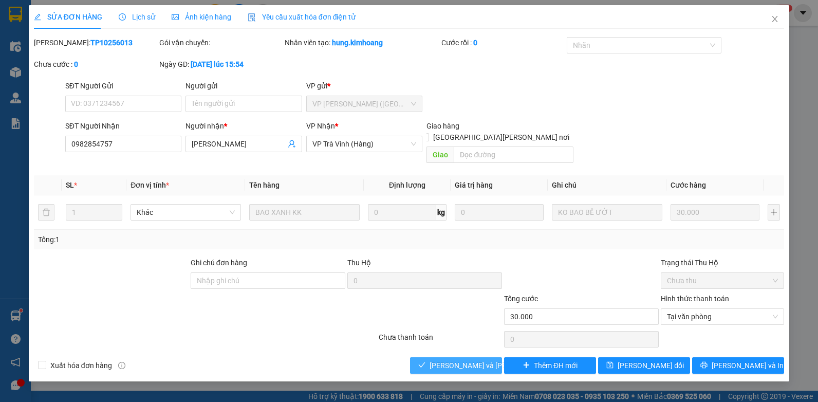
click at [424, 361] on icon "check" at bounding box center [421, 364] width 7 height 7
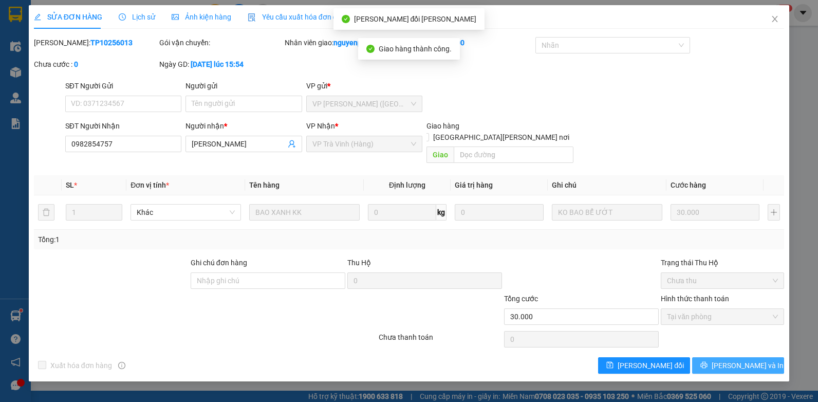
click at [730, 360] on span "[PERSON_NAME] và In" at bounding box center [748, 365] width 72 height 11
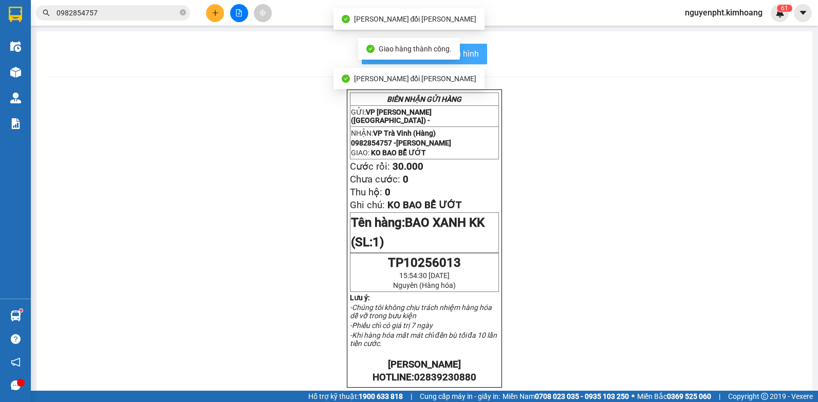
drag, startPoint x: 485, startPoint y: 57, endPoint x: 476, endPoint y: 55, distance: 8.4
click at [484, 57] on div "In mẫu biên lai tự cấu hình" at bounding box center [424, 54] width 751 height 21
drag, startPoint x: 476, startPoint y: 55, endPoint x: 471, endPoint y: 51, distance: 6.6
click at [476, 55] on button "In mẫu biên lai tự cấu hình" at bounding box center [424, 54] width 125 height 21
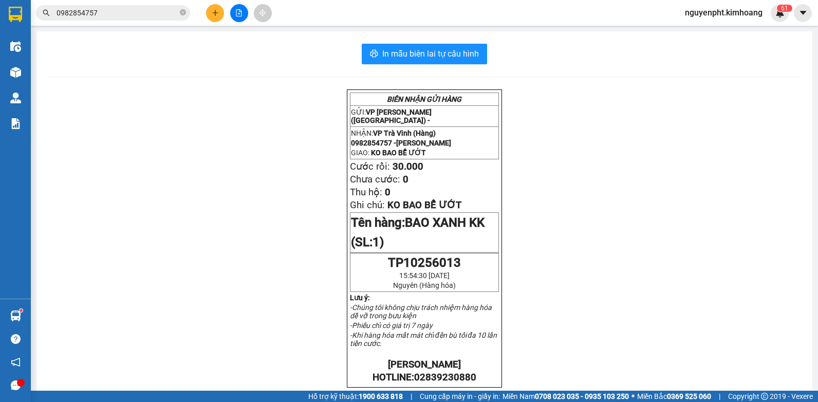
drag, startPoint x: 181, startPoint y: 13, endPoint x: 151, endPoint y: 16, distance: 30.4
click at [180, 13] on icon "close-circle" at bounding box center [183, 12] width 6 height 6
click at [151, 16] on input "text" at bounding box center [117, 12] width 121 height 11
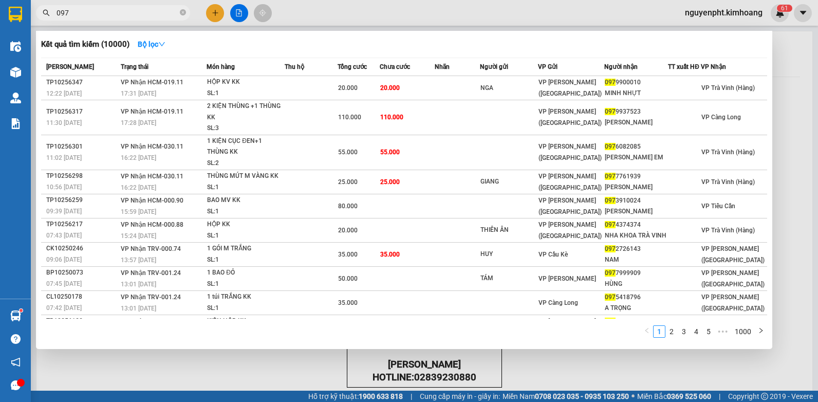
drag, startPoint x: 89, startPoint y: 10, endPoint x: -2, endPoint y: 58, distance: 102.8
click at [0, 58] on html "Kết quả tìm kiếm ( 10000 ) Bộ lọc Mã ĐH Trạng thái Món hàng Thu hộ Tổng cước Ch…" at bounding box center [409, 201] width 818 height 402
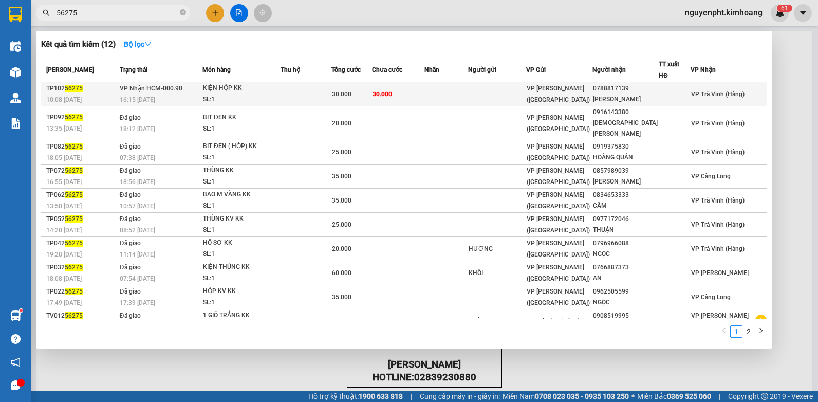
type input "56275"
click at [364, 88] on div "30.000" at bounding box center [352, 93] width 40 height 11
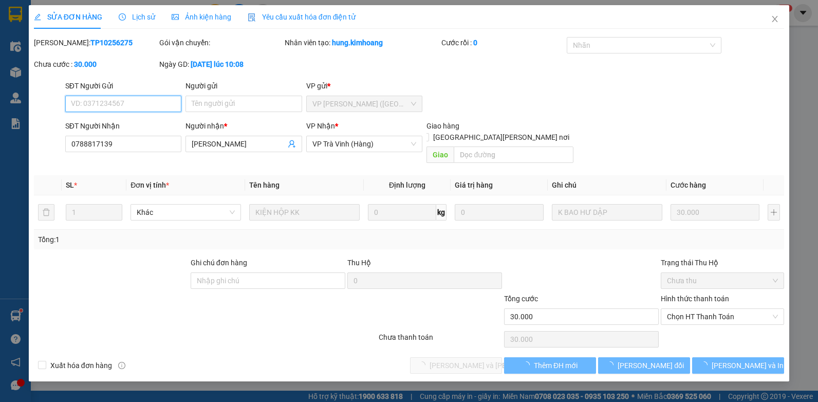
click at [704, 309] on span "Chọn HT Thanh Toán" at bounding box center [722, 316] width 111 height 15
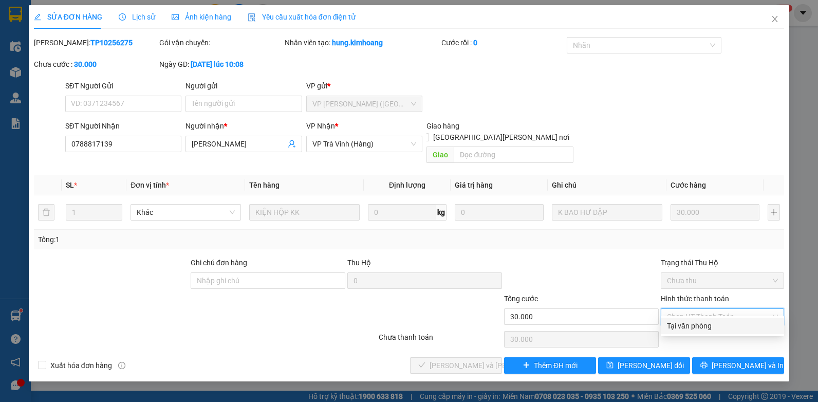
drag, startPoint x: 704, startPoint y: 321, endPoint x: 552, endPoint y: 335, distance: 153.3
click at [704, 322] on div "Tại văn phòng" at bounding box center [722, 325] width 111 height 11
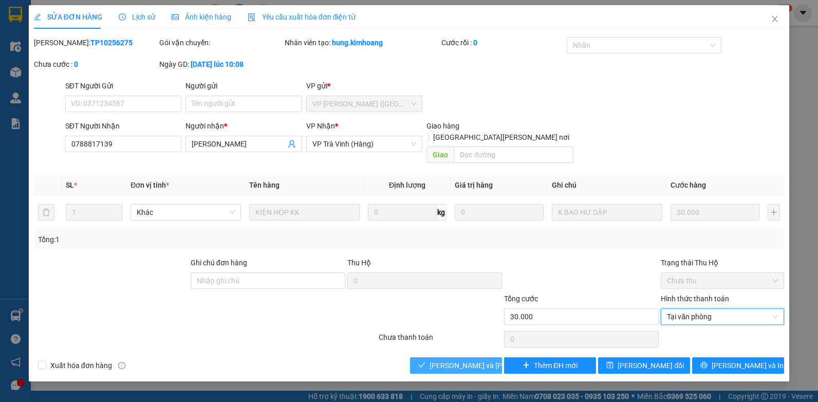
click at [446, 360] on span "[PERSON_NAME] và Giao hàng" at bounding box center [499, 365] width 139 height 11
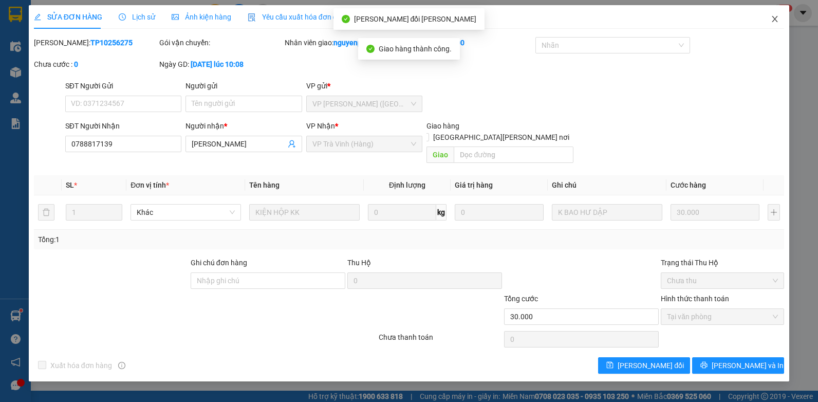
drag, startPoint x: 774, startPoint y: 22, endPoint x: 676, endPoint y: 22, distance: 97.7
click at [773, 22] on icon "close" at bounding box center [775, 19] width 8 height 8
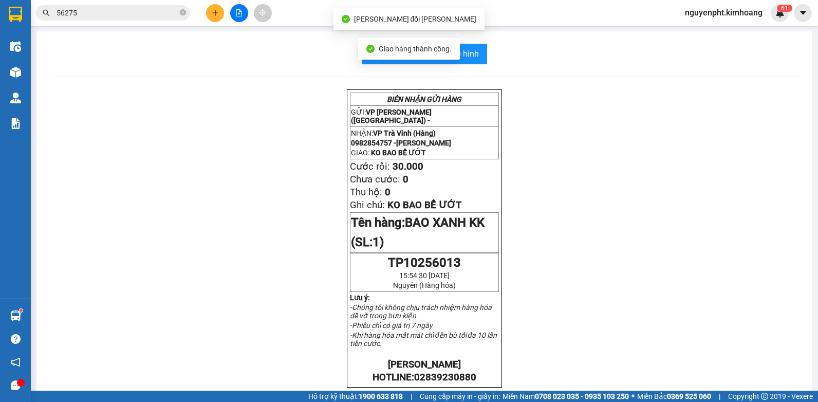
click at [152, 8] on input "56275" at bounding box center [117, 12] width 121 height 11
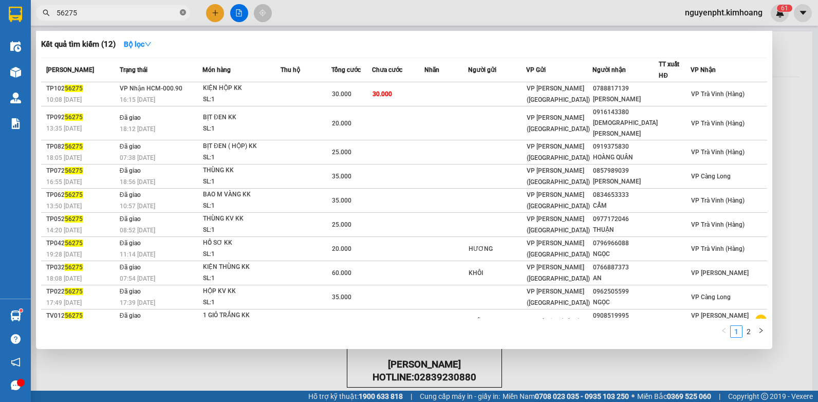
click at [185, 14] on icon "close-circle" at bounding box center [183, 12] width 6 height 6
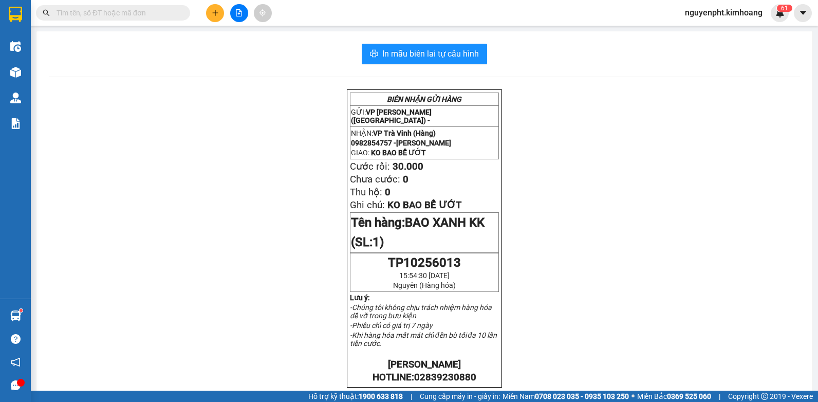
click at [148, 11] on input "text" at bounding box center [117, 12] width 121 height 11
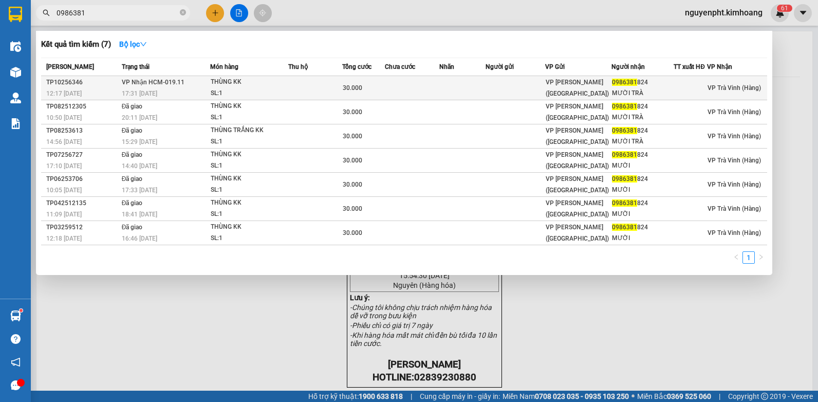
type input "0986381"
click at [306, 86] on td at bounding box center [315, 88] width 54 height 24
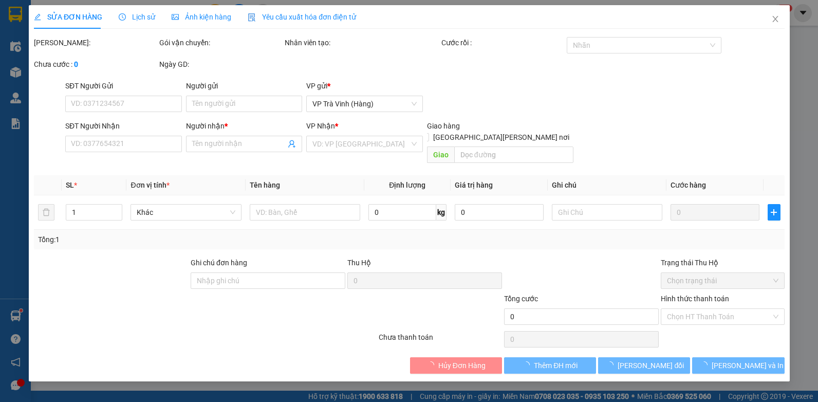
type input "0986381824"
type input "MƯỜI TRÀ"
type input "30.000"
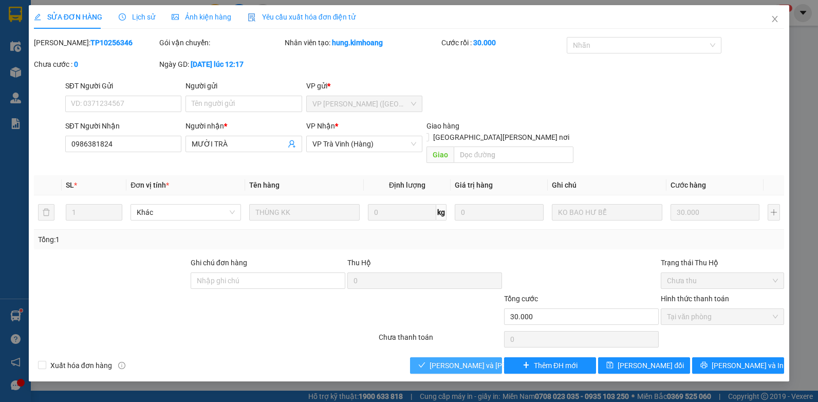
click at [439, 360] on span "[PERSON_NAME] và Giao hàng" at bounding box center [499, 365] width 139 height 11
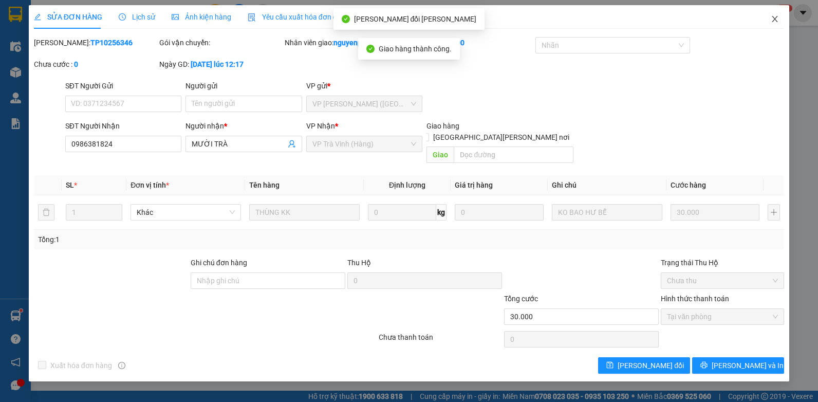
drag, startPoint x: 774, startPoint y: 19, endPoint x: 452, endPoint y: 3, distance: 322.7
click at [774, 20] on icon "close" at bounding box center [775, 19] width 8 height 8
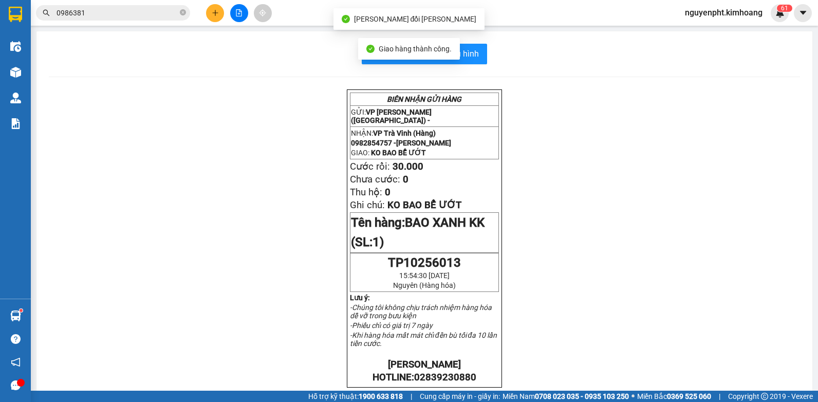
click at [118, 12] on input "0986381" at bounding box center [117, 12] width 121 height 11
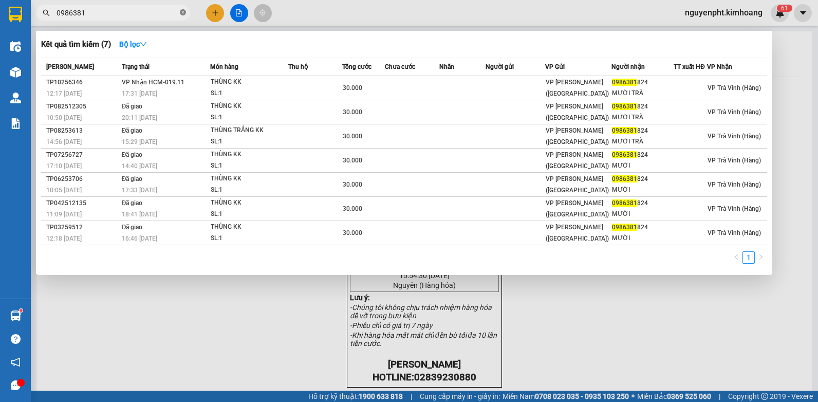
click at [182, 12] on icon "close-circle" at bounding box center [183, 12] width 6 height 6
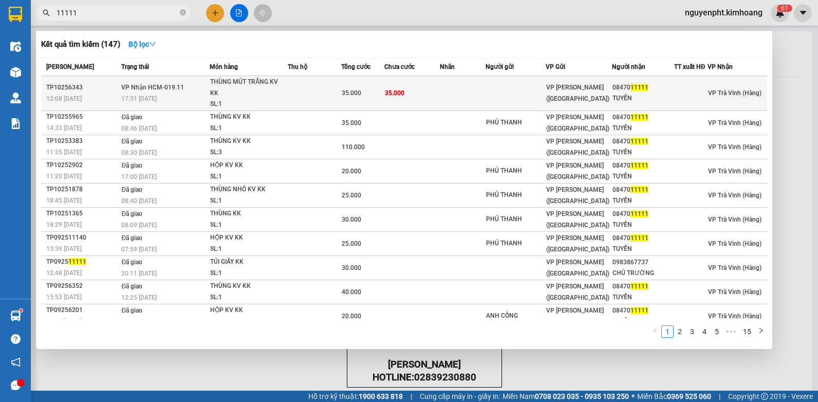
type input "11111"
click at [344, 91] on span "35.000" at bounding box center [352, 92] width 20 height 7
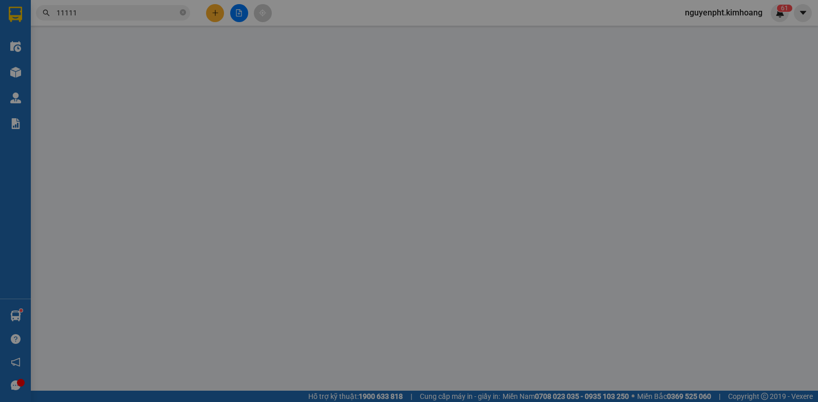
type input "0847011111"
type input "TUYỀN"
type input "35.000"
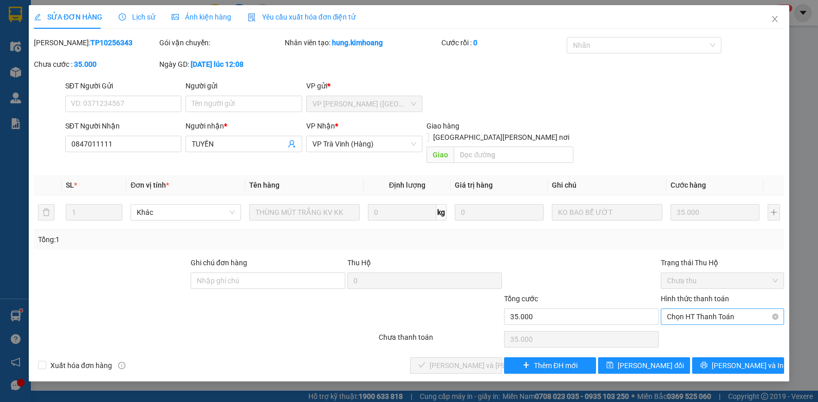
click at [712, 311] on div "Hình thức thanh toán Chọn HT Thanh Toán" at bounding box center [722, 311] width 123 height 36
click at [704, 309] on span "Chọn HT Thanh Toán" at bounding box center [722, 316] width 111 height 15
click at [695, 326] on div "Tại văn phòng" at bounding box center [722, 325] width 111 height 11
type input "0"
click at [435, 360] on span "[PERSON_NAME] và Giao hàng" at bounding box center [499, 365] width 139 height 11
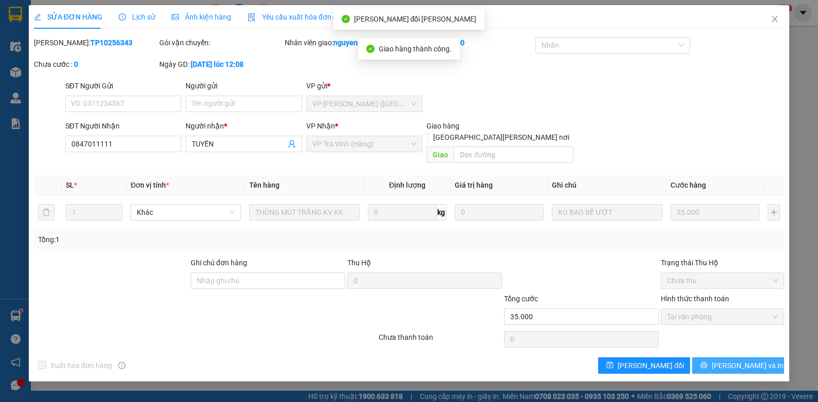
click at [737, 360] on span "[PERSON_NAME] và In" at bounding box center [748, 365] width 72 height 11
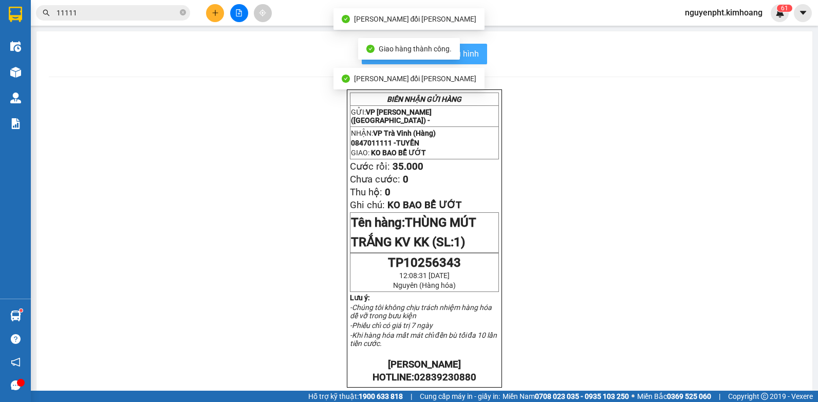
click at [468, 54] on span "In mẫu biên lai tự cấu hình" at bounding box center [430, 53] width 97 height 13
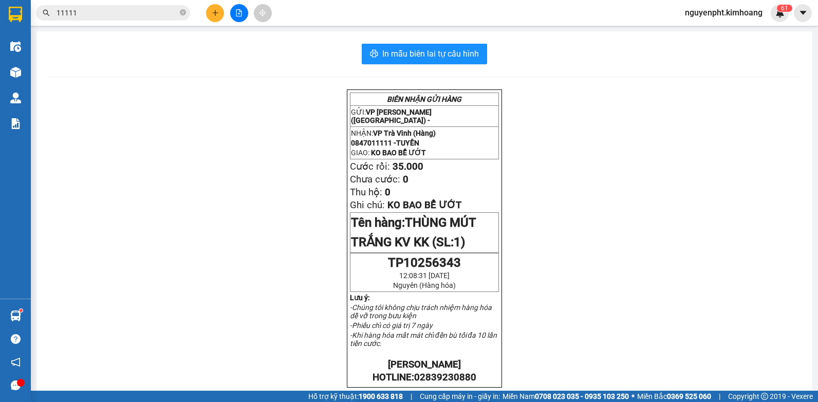
click at [110, 9] on input "11111" at bounding box center [117, 12] width 121 height 11
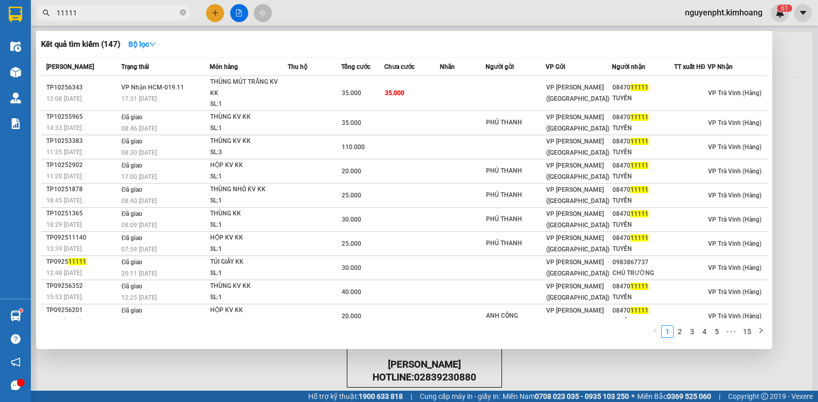
drag, startPoint x: 97, startPoint y: 14, endPoint x: -2, endPoint y: -4, distance: 100.4
click at [0, 0] on html "Kết quả tìm kiếm ( 147 ) Bộ lọc Mã ĐH Trạng thái Món hàng Thu hộ Tổng cước Chưa…" at bounding box center [409, 201] width 818 height 402
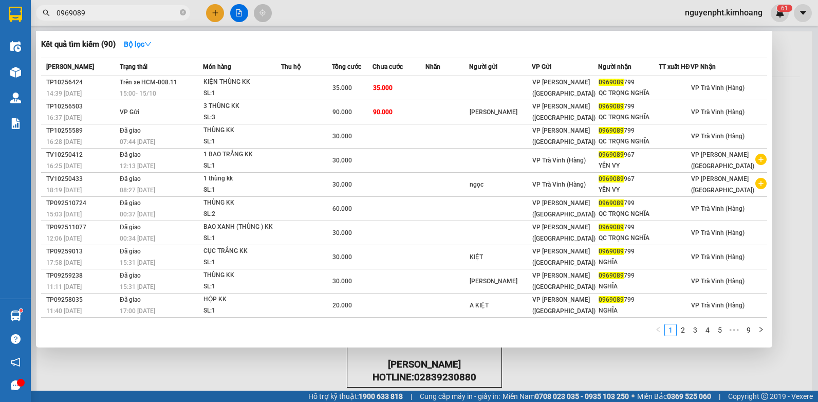
drag, startPoint x: 108, startPoint y: 12, endPoint x: 0, endPoint y: 46, distance: 113.8
click at [0, 40] on html "Kết quả tìm kiếm ( 90 ) Bộ lọc Mã ĐH Trạng thái Món hàng Thu hộ Tổng cước Chưa …" at bounding box center [409, 201] width 818 height 402
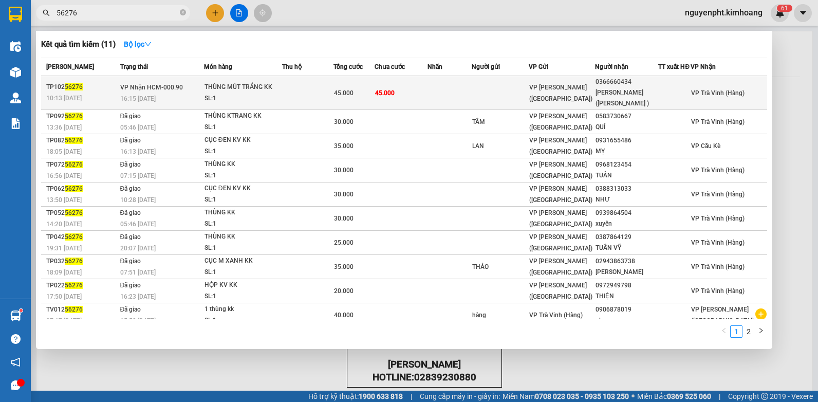
type input "56276"
click at [443, 91] on td at bounding box center [450, 93] width 44 height 34
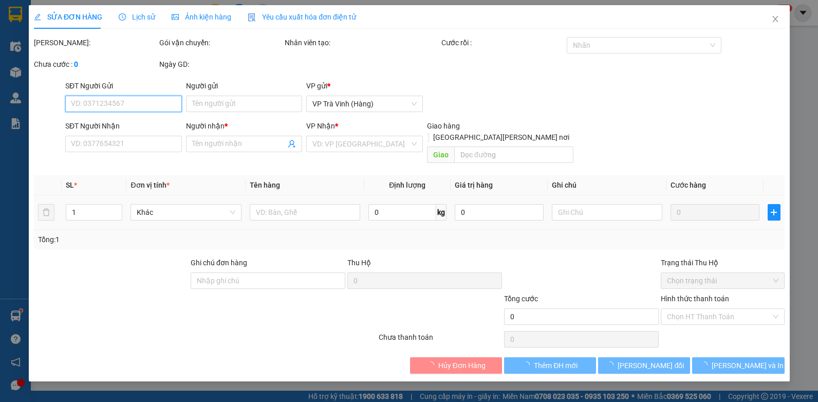
type input "0366660434"
type input "ANH NHÂN ([PERSON_NAME] )"
type input "45.000"
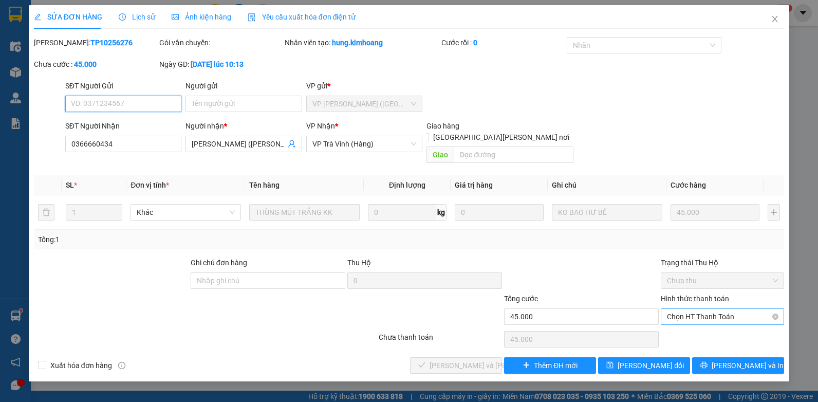
click at [691, 309] on span "Chọn HT Thanh Toán" at bounding box center [722, 316] width 111 height 15
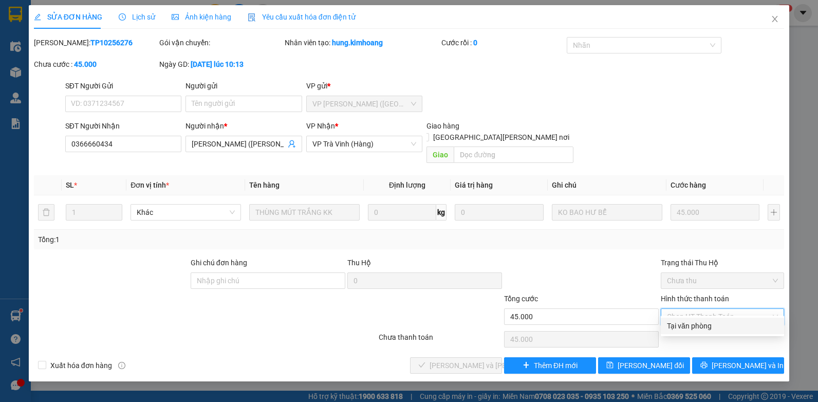
drag, startPoint x: 685, startPoint y: 321, endPoint x: 663, endPoint y: 326, distance: 22.7
click at [684, 321] on div "Tại văn phòng" at bounding box center [722, 325] width 111 height 11
type input "0"
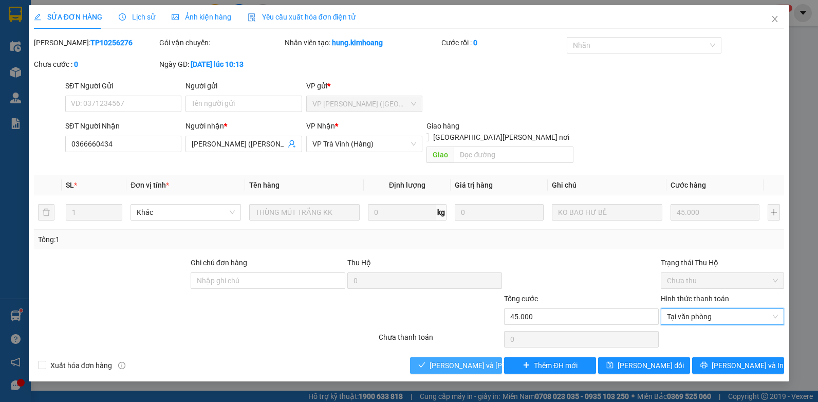
click at [448, 360] on button "[PERSON_NAME] và Giao hàng" at bounding box center [456, 365] width 92 height 16
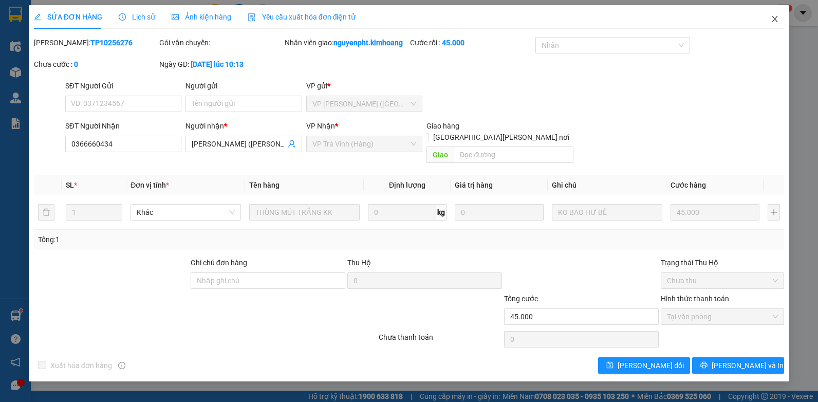
click at [776, 18] on icon "close" at bounding box center [776, 19] width 6 height 6
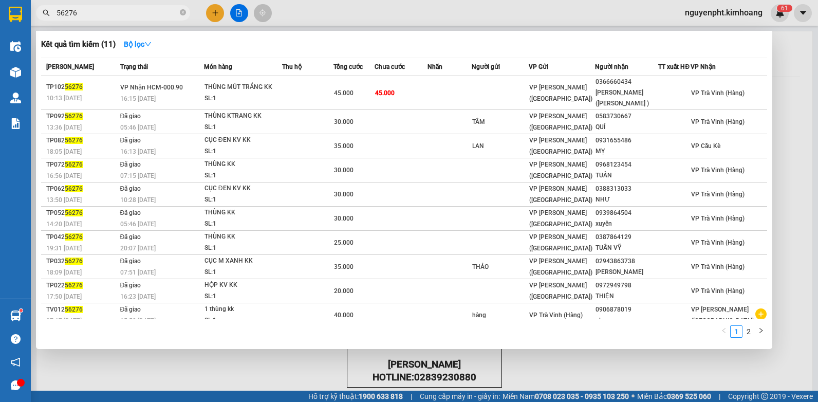
drag, startPoint x: 162, startPoint y: 17, endPoint x: 15, endPoint y: 39, distance: 149.1
click at [0, 17] on html "Kết quả tìm kiếm ( 11 ) Bộ lọc Mã ĐH Trạng thái Món hàng Thu hộ Tổng cước Chưa …" at bounding box center [409, 201] width 818 height 402
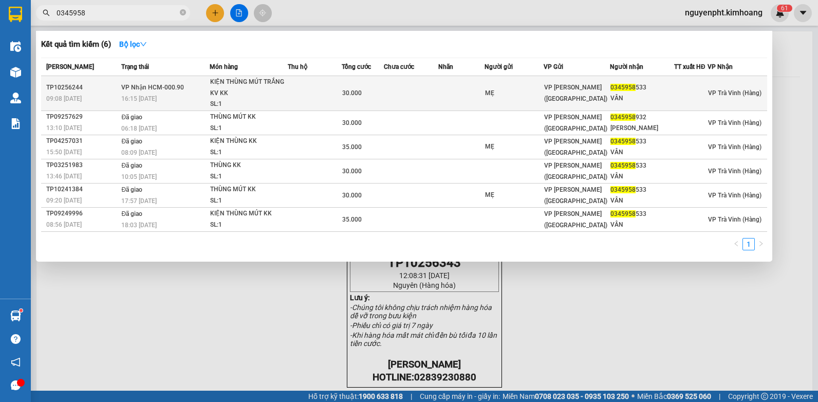
type input "0345958"
click at [408, 95] on td at bounding box center [411, 93] width 54 height 35
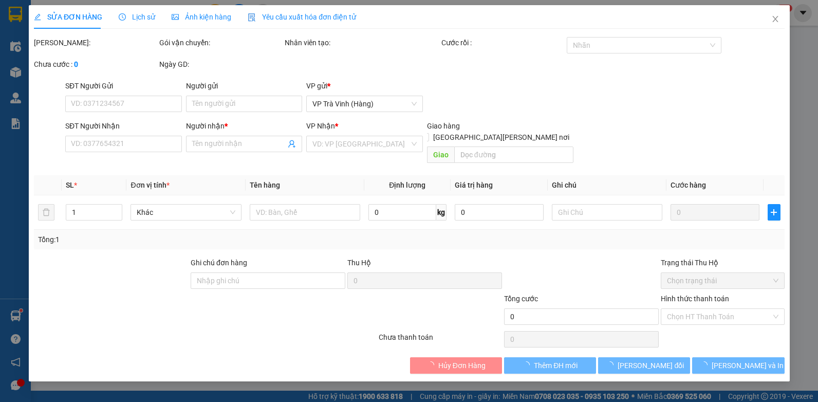
type input "MẸ"
type input "0345958533"
type input "VÂN"
type input "30.000"
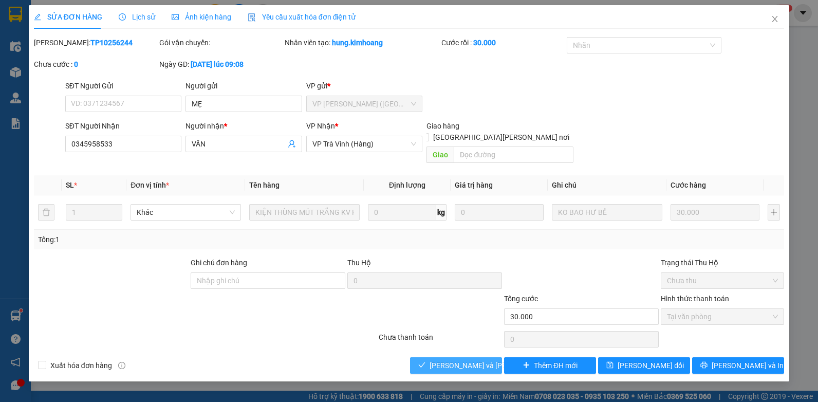
drag, startPoint x: 461, startPoint y: 350, endPoint x: 469, endPoint y: 337, distance: 15.3
click at [460, 360] on span "[PERSON_NAME] và Giao hàng" at bounding box center [499, 365] width 139 height 11
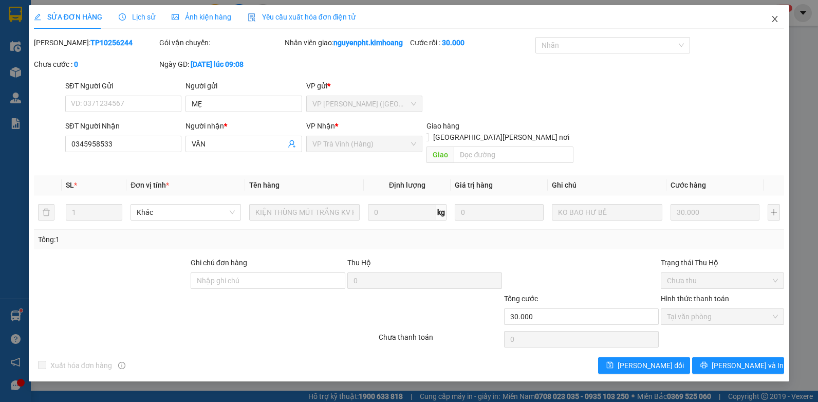
click at [774, 22] on icon "close" at bounding box center [775, 19] width 8 height 8
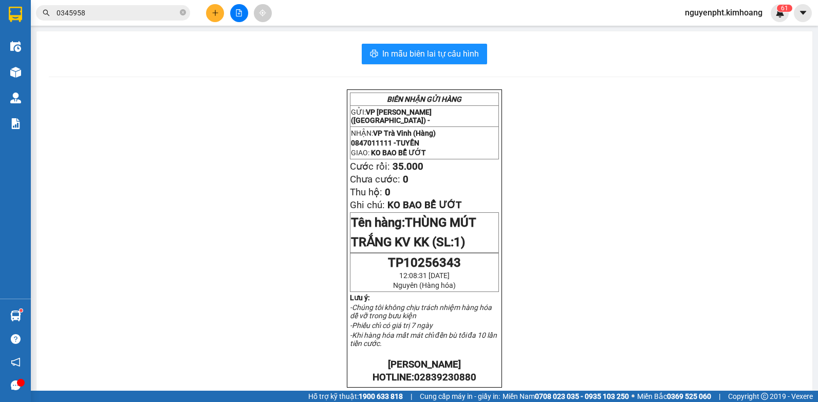
drag, startPoint x: 160, startPoint y: 16, endPoint x: -2, endPoint y: 21, distance: 162.5
click at [0, 21] on html "Kết quả tìm kiếm ( 6 ) Bộ lọc Mã ĐH Trạng thái Món hàng Thu hộ Tổng cước Chưa c…" at bounding box center [409, 201] width 818 height 402
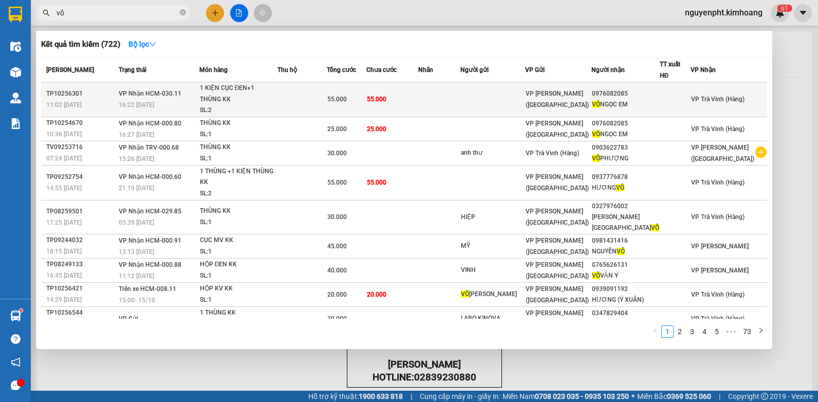
type input "võ"
click at [315, 90] on td at bounding box center [302, 99] width 49 height 35
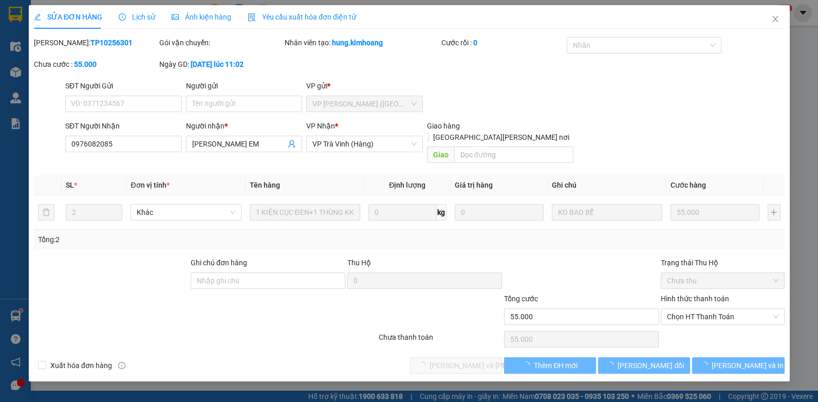
type input "0976082085"
type input "[PERSON_NAME] EM"
type input "55.000"
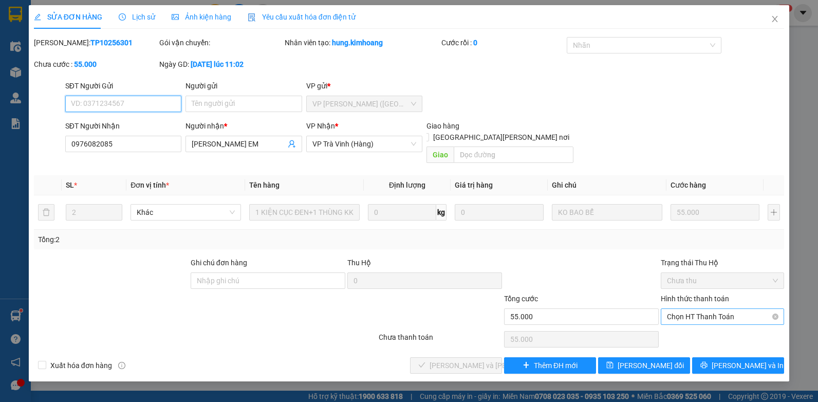
click at [729, 309] on span "Chọn HT Thanh Toán" at bounding box center [722, 316] width 111 height 15
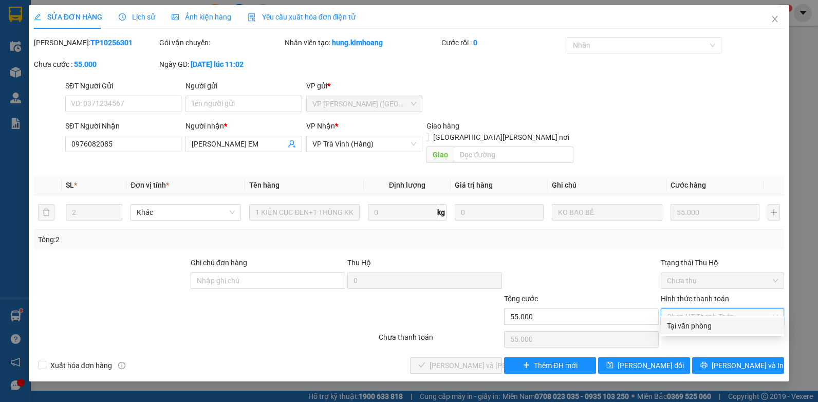
drag, startPoint x: 716, startPoint y: 323, endPoint x: 676, endPoint y: 326, distance: 39.7
click at [716, 323] on div "Tại văn phòng" at bounding box center [722, 325] width 111 height 11
type input "0"
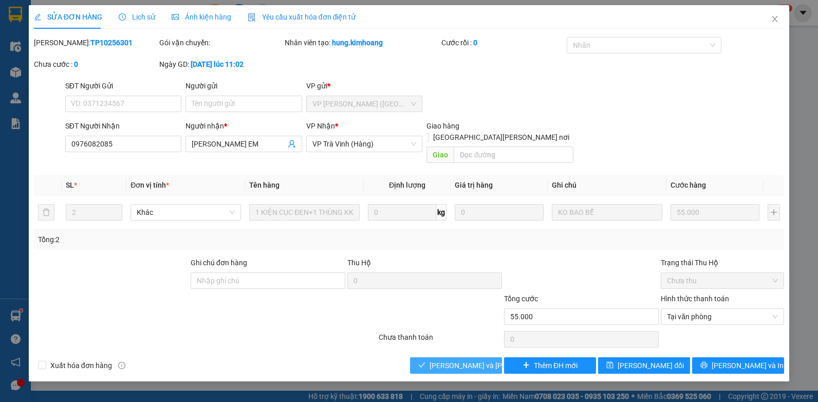
click at [458, 360] on span "[PERSON_NAME] và Giao hàng" at bounding box center [499, 365] width 139 height 11
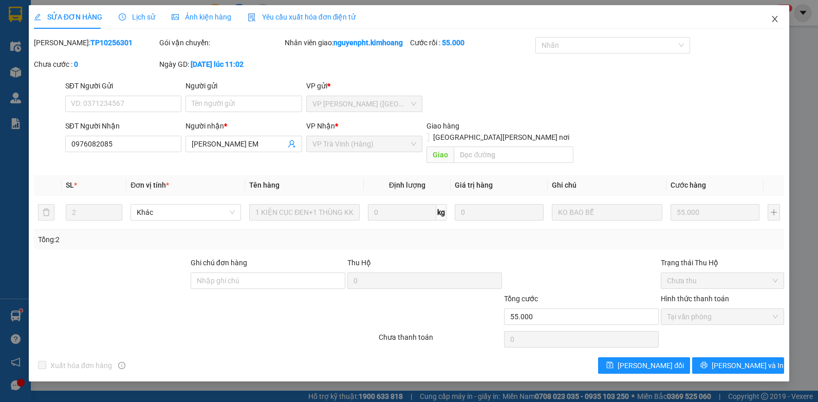
drag, startPoint x: 774, startPoint y: 21, endPoint x: 762, endPoint y: 19, distance: 12.4
click at [773, 22] on icon "close" at bounding box center [776, 19] width 6 height 6
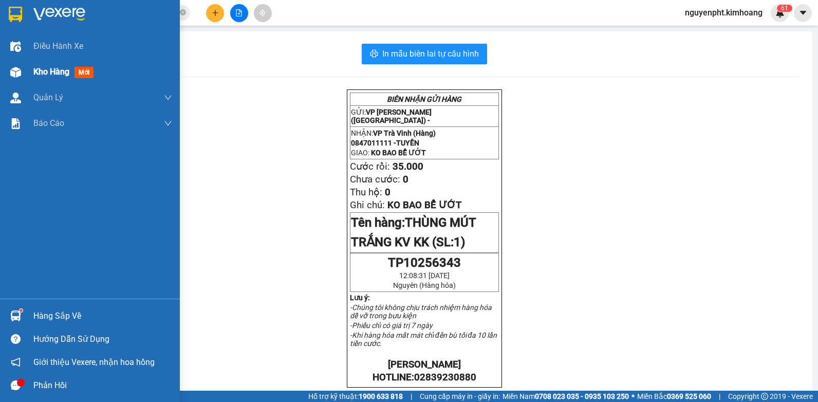
click at [60, 70] on span "Kho hàng" at bounding box center [51, 72] width 36 height 10
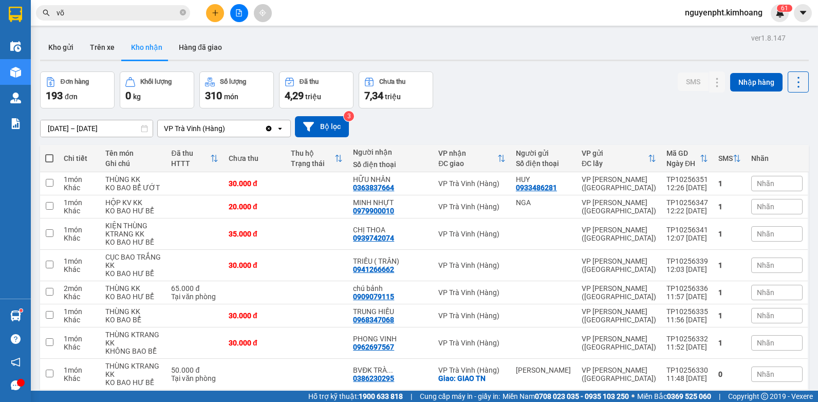
click at [212, 13] on icon "plus" at bounding box center [215, 12] width 7 height 7
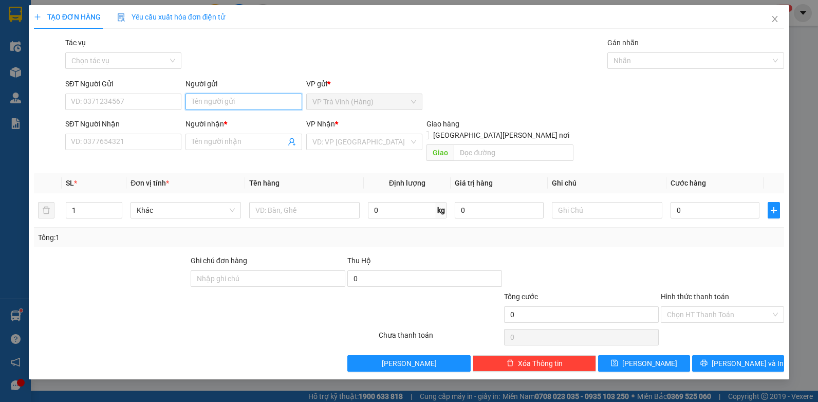
click at [213, 100] on input "Người gửi" at bounding box center [244, 102] width 117 height 16
type input "mẹ"
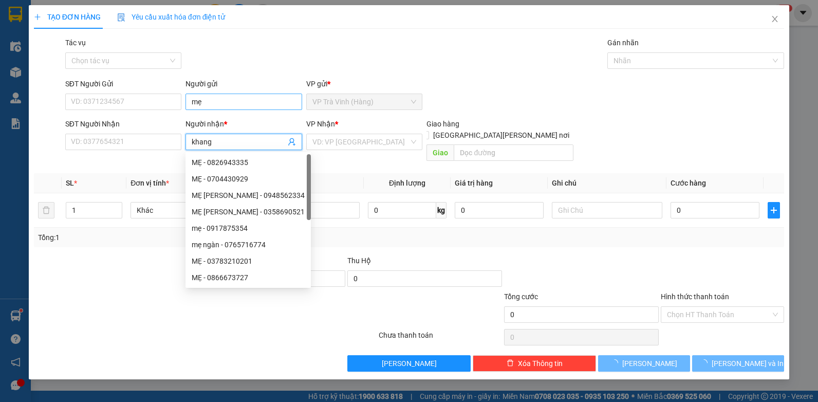
type input "khang"
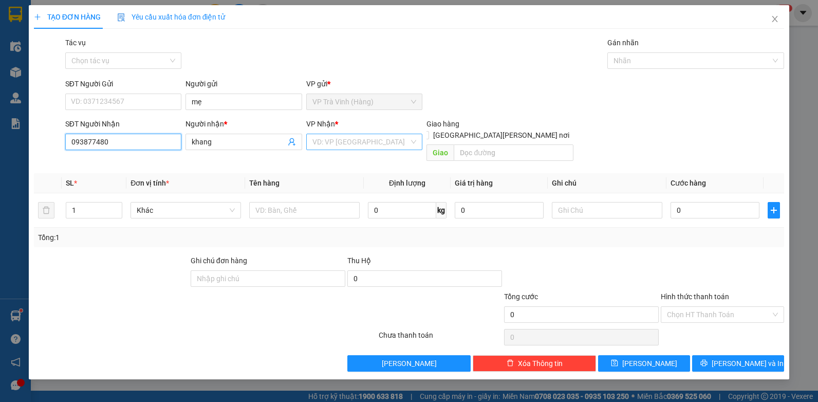
type input "093877480"
click at [335, 143] on input "search" at bounding box center [361, 141] width 97 height 15
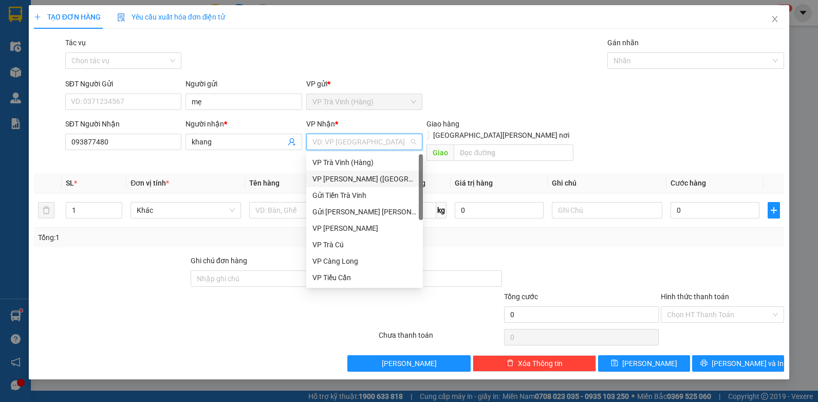
click at [341, 179] on div "VP [PERSON_NAME] ([GEOGRAPHIC_DATA])" at bounding box center [365, 178] width 104 height 11
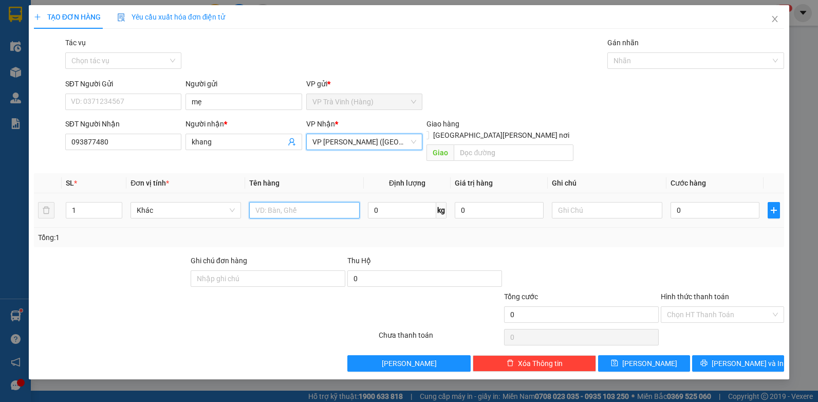
click at [267, 202] on input "text" at bounding box center [304, 210] width 111 height 16
type input "kiện thùng mút kk"
type input "3"
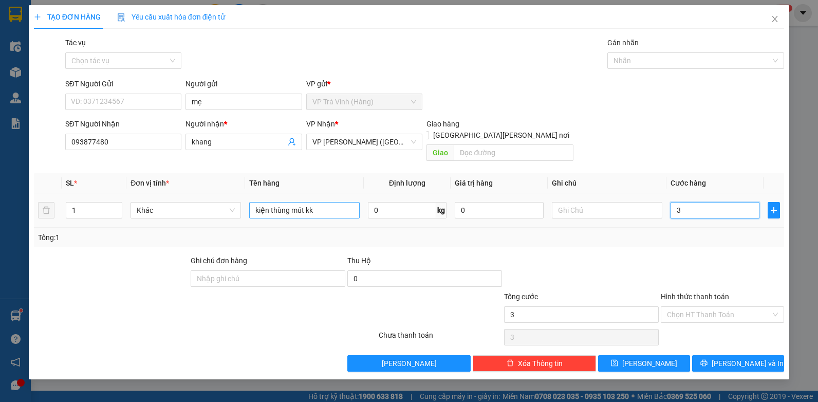
type input "30"
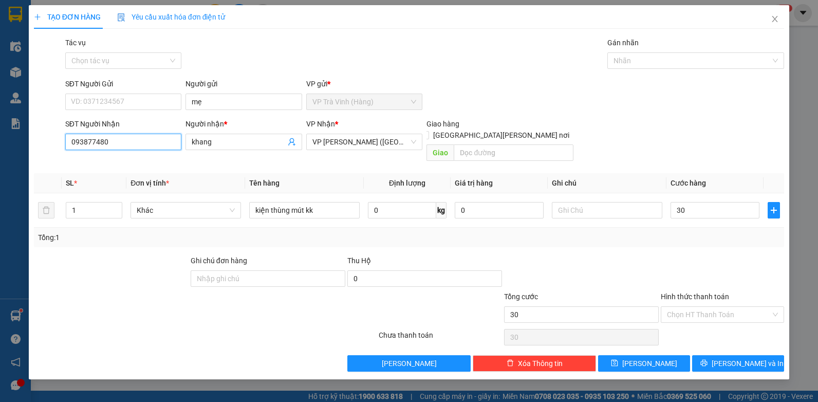
type input "30.000"
click at [134, 139] on input "093877480" at bounding box center [123, 142] width 117 height 16
click at [87, 143] on input "093877480" at bounding box center [123, 142] width 117 height 16
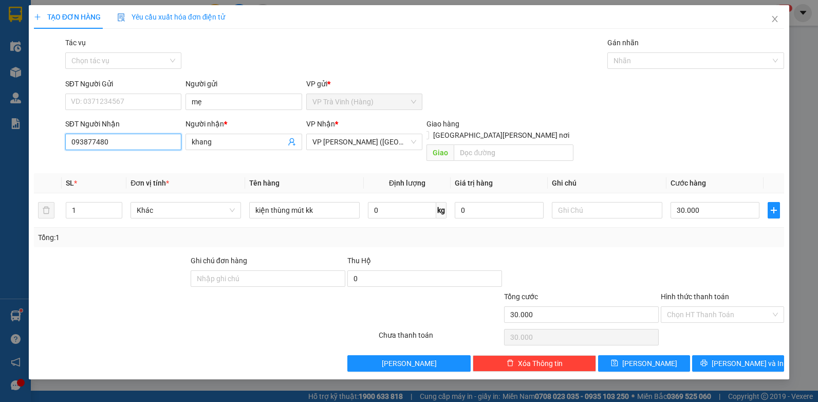
type input "0938377480"
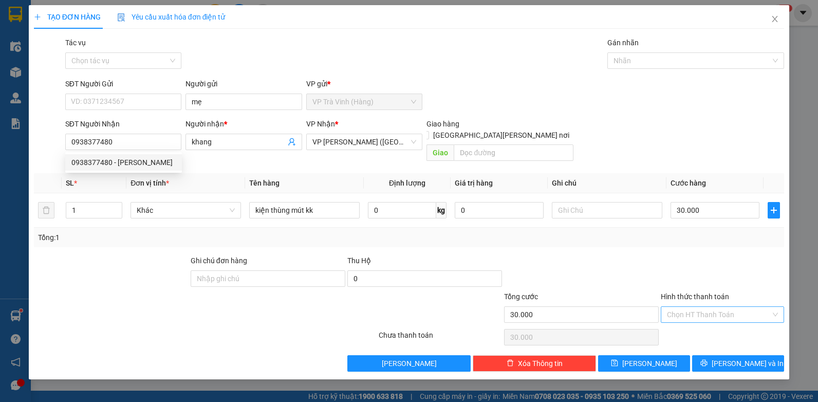
click at [681, 307] on input "Hình thức thanh toán" at bounding box center [719, 314] width 104 height 15
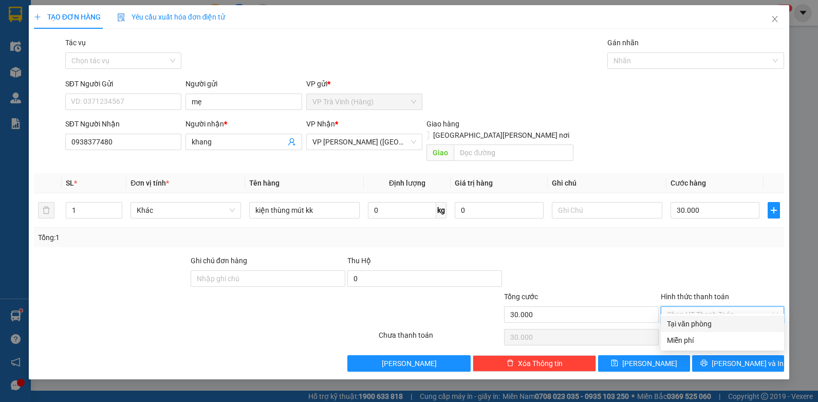
click at [688, 322] on div "Tại văn phòng" at bounding box center [722, 323] width 111 height 11
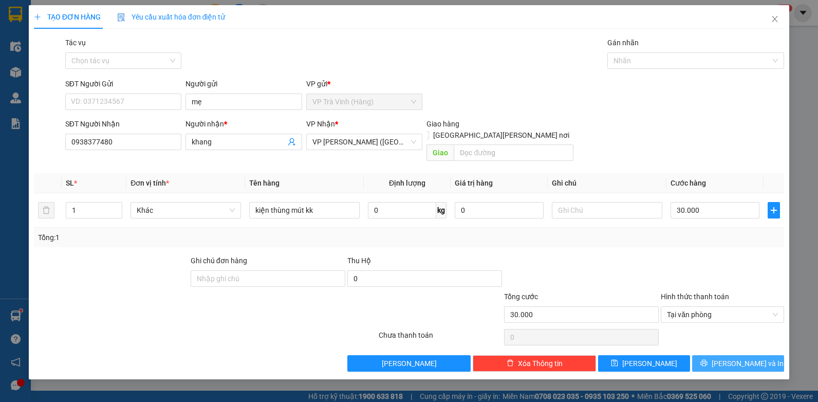
click at [738, 355] on button "[PERSON_NAME] và In" at bounding box center [738, 363] width 92 height 16
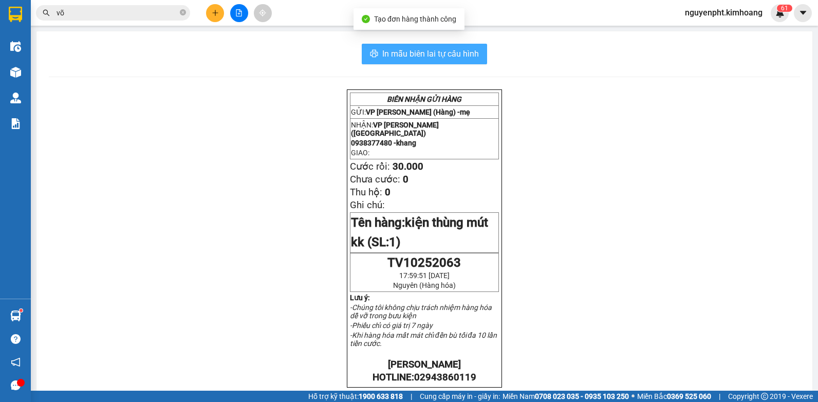
click at [464, 66] on div "In mẫu biên lai tự cấu hình BIÊN NHẬN GỬI HÀNG GỬI: VP Trà Vinh (Hàng) - mẹ NHẬ…" at bounding box center [424, 362] width 776 height 663
click at [442, 56] on span "In mẫu biên lai tự cấu hình" at bounding box center [430, 53] width 97 height 13
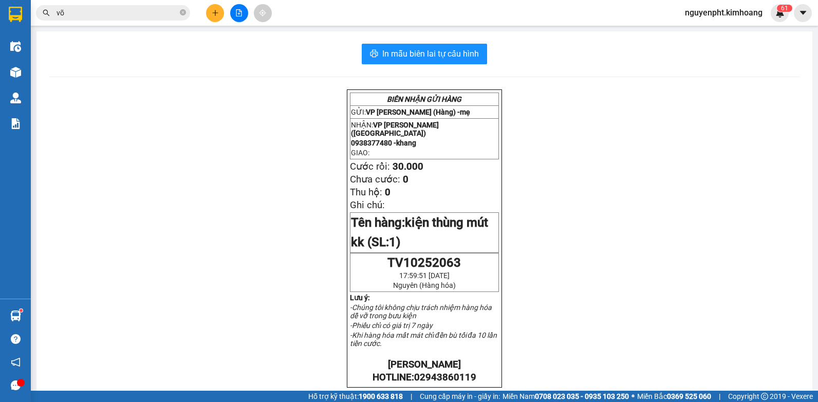
click at [213, 11] on icon "plus" at bounding box center [215, 12] width 7 height 7
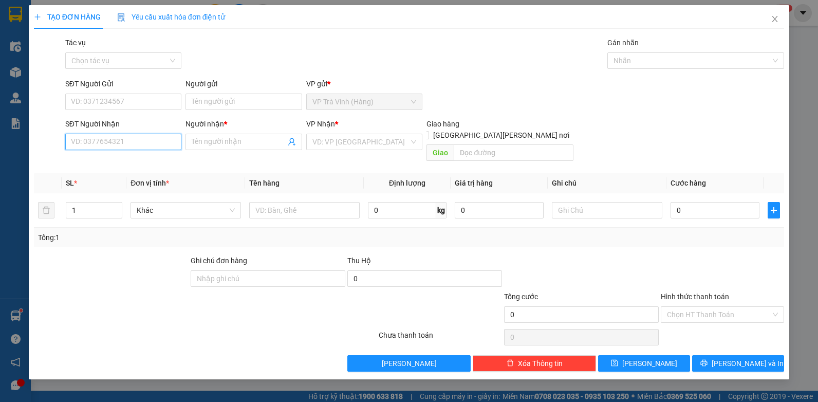
click at [121, 144] on input "SĐT Người Nhận" at bounding box center [123, 142] width 117 height 16
click at [134, 161] on div "0935342607 - THANH HOÀNG" at bounding box center [123, 162] width 104 height 11
type input "0935342607"
type input "THANH HOÀNG"
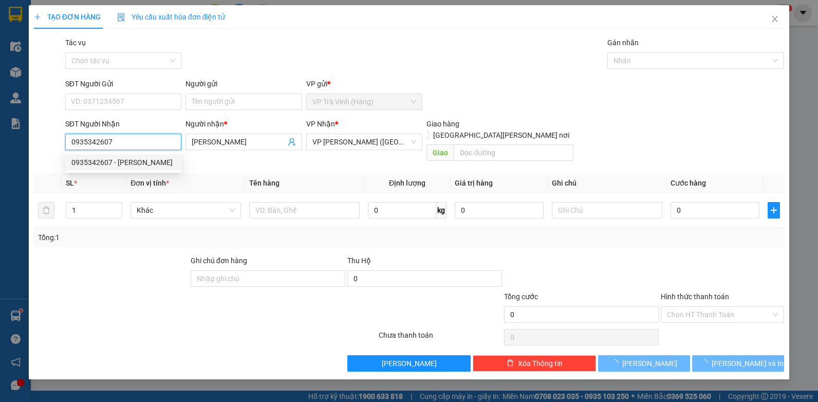
type input "50.000"
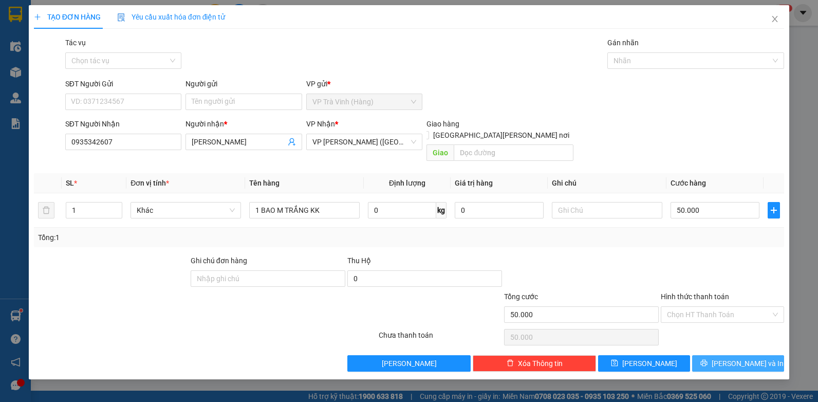
drag, startPoint x: 751, startPoint y: 359, endPoint x: 751, endPoint y: 350, distance: 8.8
click at [751, 358] on button "[PERSON_NAME] và In" at bounding box center [738, 363] width 92 height 16
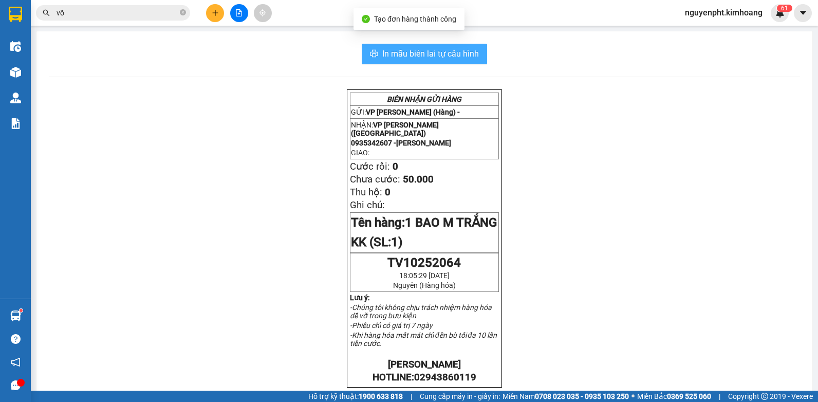
drag, startPoint x: 415, startPoint y: 55, endPoint x: 387, endPoint y: 50, distance: 28.7
click at [414, 55] on span "In mẫu biên lai tự cấu hình" at bounding box center [430, 53] width 97 height 13
click at [139, 14] on input "võ" at bounding box center [117, 12] width 121 height 11
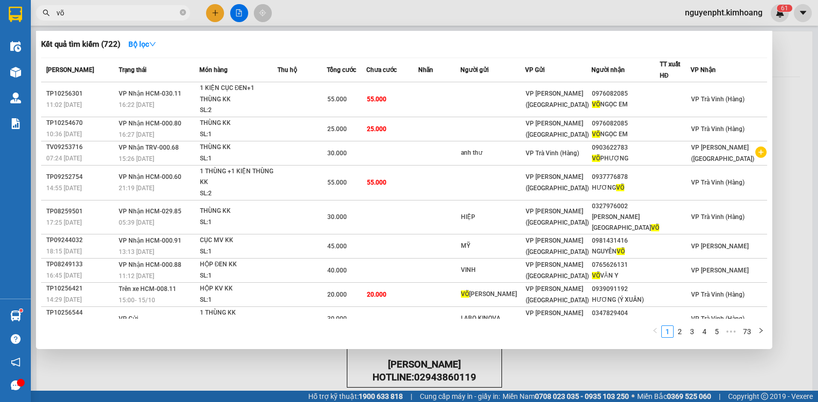
drag, startPoint x: 146, startPoint y: 19, endPoint x: -2, endPoint y: 20, distance: 148.0
click at [0, 20] on html "Kết quả tìm kiếm ( 722 ) Bộ lọc Mã ĐH Trạng thái Món hàng Thu hộ Tổng cước Chưa…" at bounding box center [409, 201] width 818 height 402
drag, startPoint x: 161, startPoint y: 12, endPoint x: 0, endPoint y: 170, distance: 225.4
click at [0, 22] on html "Kết quả tìm kiếm ( 722 ) Bộ lọc Mã ĐH Trạng thái Món hàng Thu hộ Tổng cước Chưa…" at bounding box center [409, 201] width 818 height 402
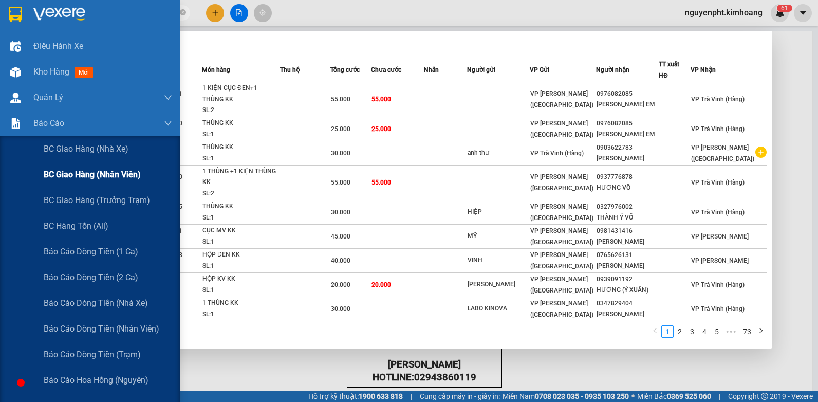
type input "015317"
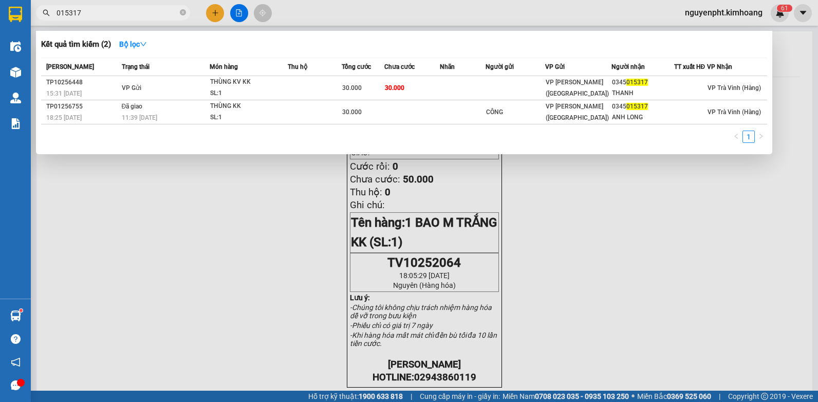
click at [181, 14] on icon "close-circle" at bounding box center [183, 12] width 6 height 6
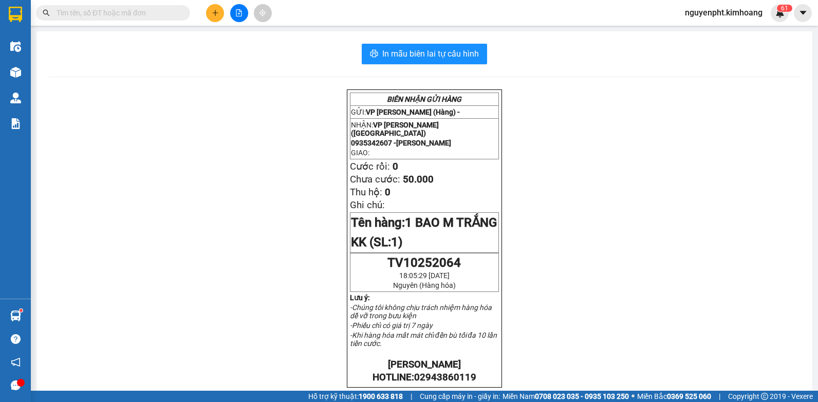
click at [211, 13] on button at bounding box center [215, 13] width 18 height 18
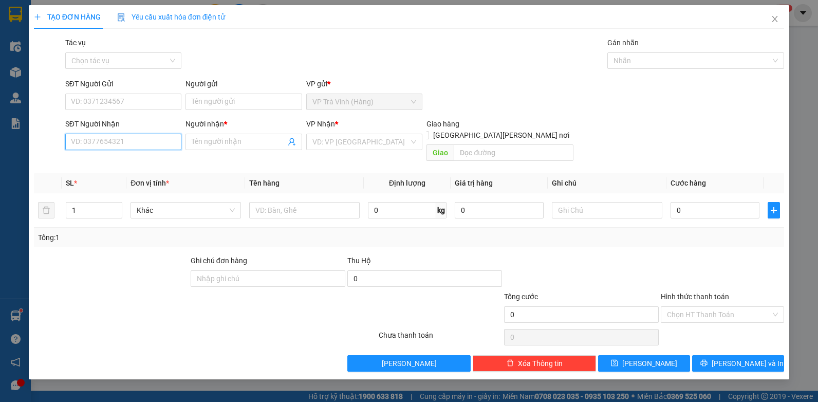
click at [142, 144] on input "SĐT Người Nhận" at bounding box center [123, 142] width 117 height 16
type input "0934009627"
click at [135, 164] on div "0934009627 - labo dental" at bounding box center [123, 162] width 104 height 11
type input "labo dental"
type input "20.000"
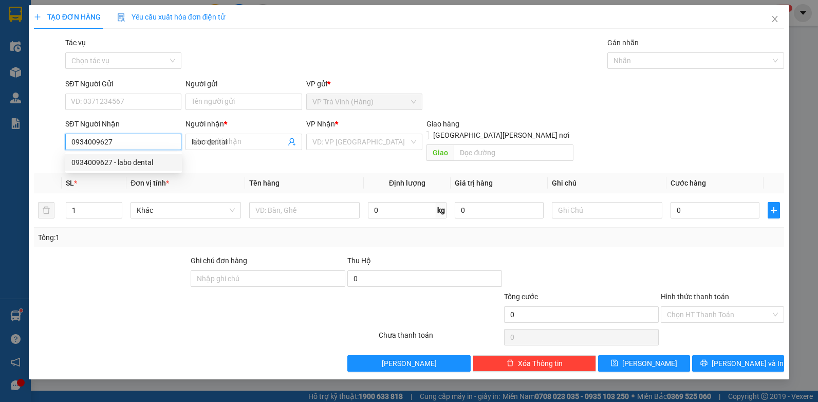
type input "20.000"
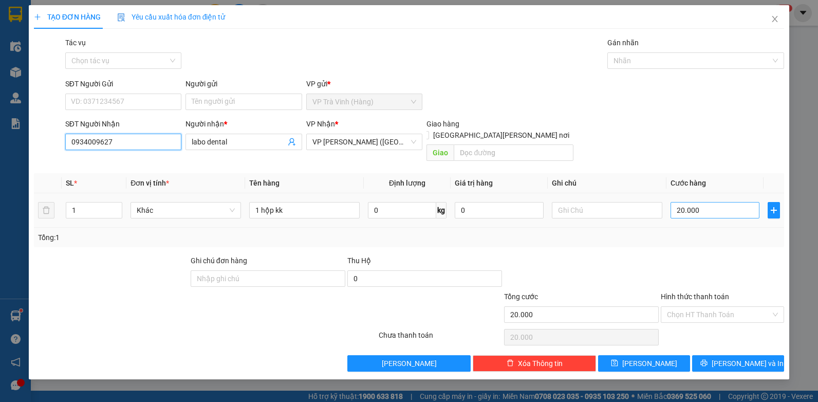
type input "0934009627"
click at [715, 202] on input "20.000" at bounding box center [715, 210] width 89 height 16
type input "2"
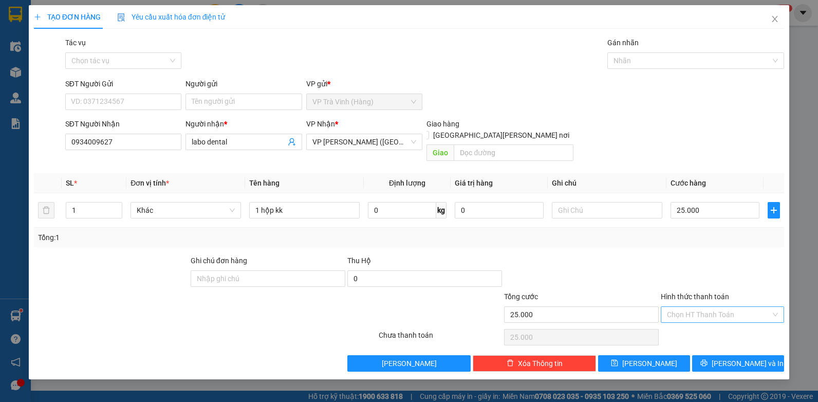
drag, startPoint x: 689, startPoint y: 303, endPoint x: 690, endPoint y: 311, distance: 7.7
click at [689, 307] on input "Hình thức thanh toán" at bounding box center [719, 314] width 104 height 15
click at [693, 323] on div "Tại văn phòng" at bounding box center [722, 323] width 111 height 11
click at [708, 360] on icon "printer" at bounding box center [704, 363] width 7 height 7
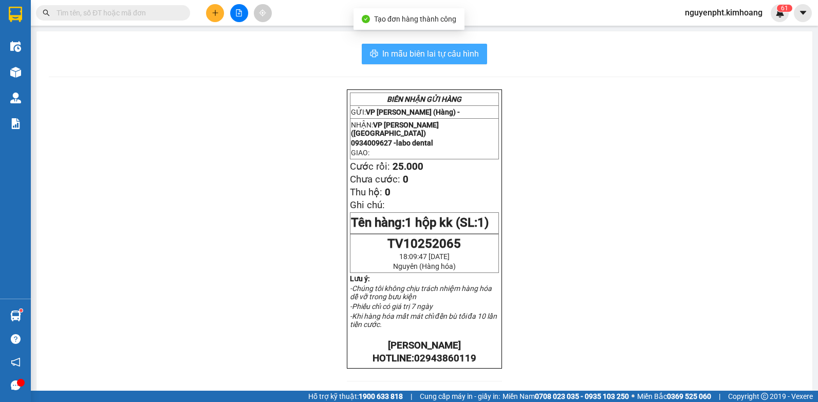
click at [437, 42] on div "In mẫu biên lai tự cấu hình BIÊN NHẬN GỬI HÀNG GỬI: VP Trà Vinh (Hàng) - NHẬN: …" at bounding box center [424, 339] width 776 height 616
click at [436, 46] on button "In mẫu biên lai tự cấu hình" at bounding box center [424, 54] width 125 height 21
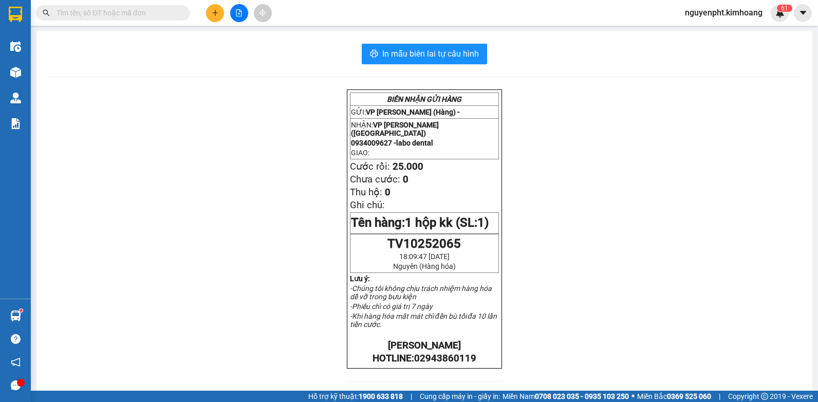
click at [148, 17] on input "text" at bounding box center [117, 12] width 121 height 11
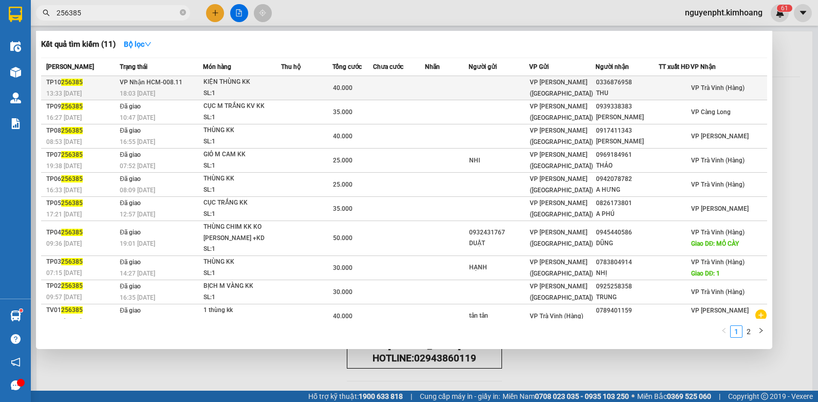
type input "256385"
click at [419, 90] on td at bounding box center [399, 88] width 52 height 24
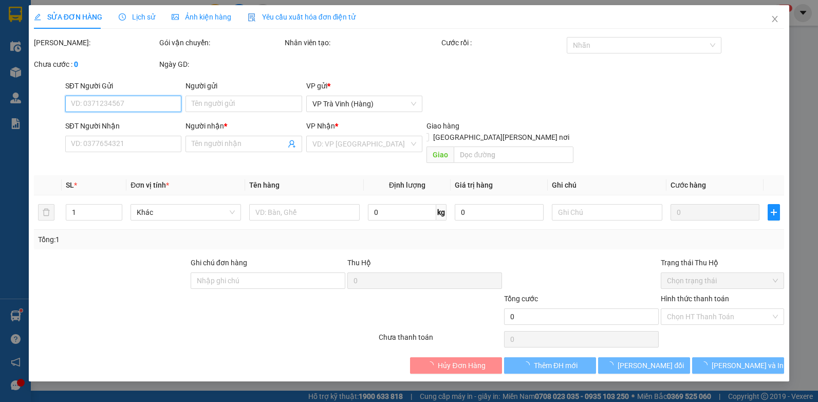
type input "0336876958"
type input "THU"
type input "40.000"
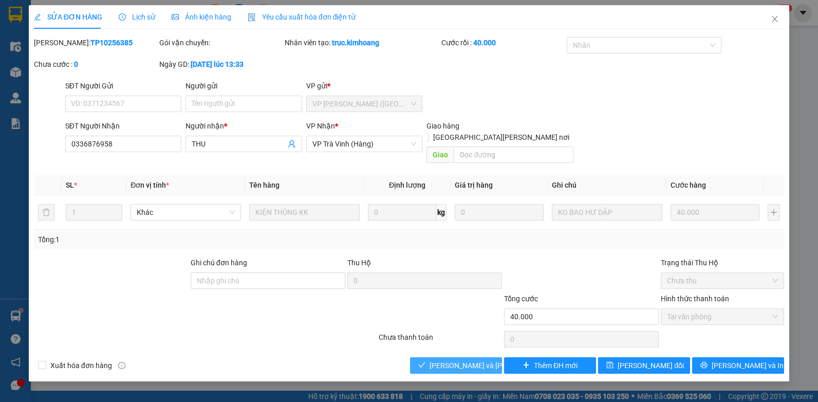
click at [451, 360] on span "[PERSON_NAME] và Giao hàng" at bounding box center [499, 365] width 139 height 11
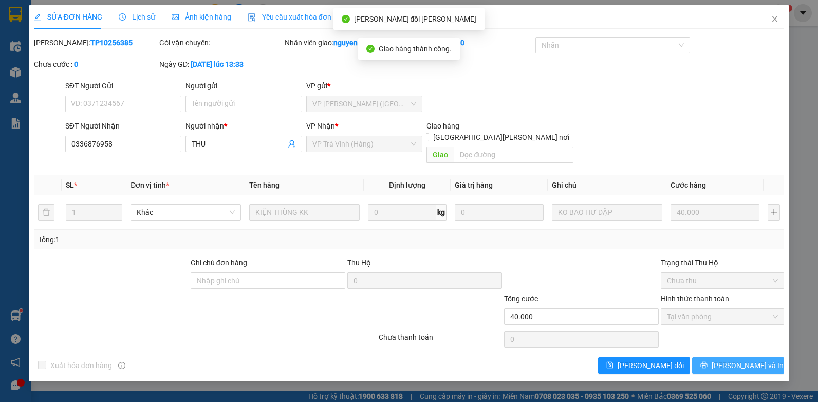
click at [744, 360] on span "[PERSON_NAME] và In" at bounding box center [748, 365] width 72 height 11
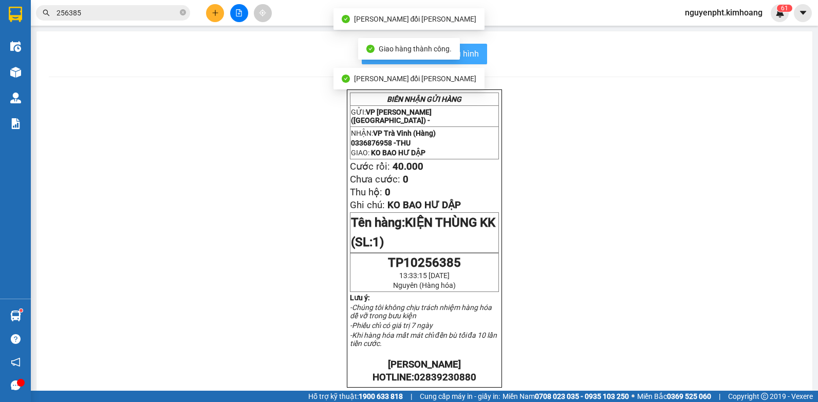
click at [473, 52] on span "In mẫu biên lai tự cấu hình" at bounding box center [430, 53] width 97 height 13
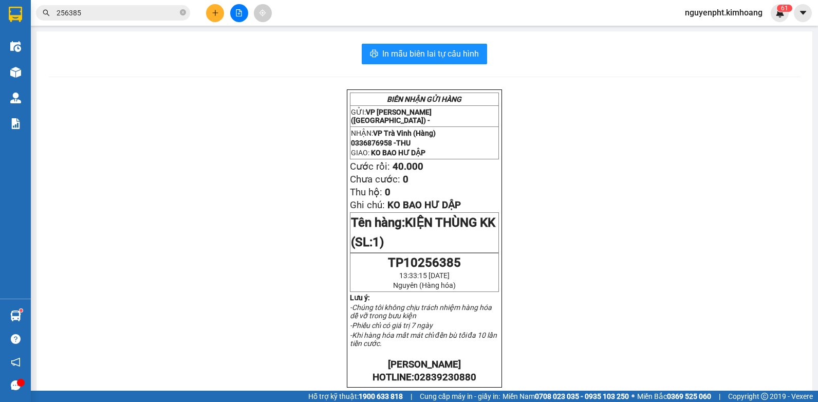
click at [95, 12] on input "256385" at bounding box center [117, 12] width 121 height 11
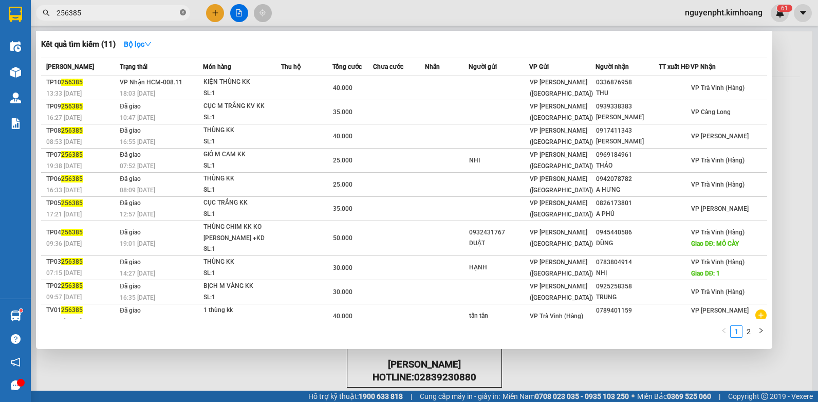
click at [181, 12] on icon "close-circle" at bounding box center [183, 12] width 6 height 6
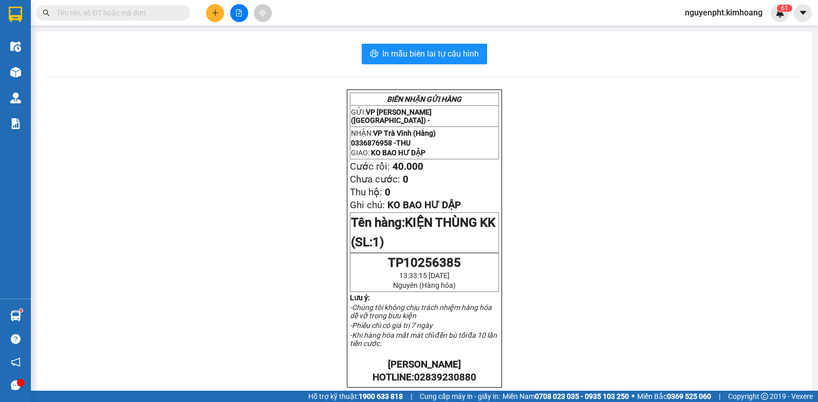
click at [160, 14] on input "text" at bounding box center [117, 12] width 121 height 11
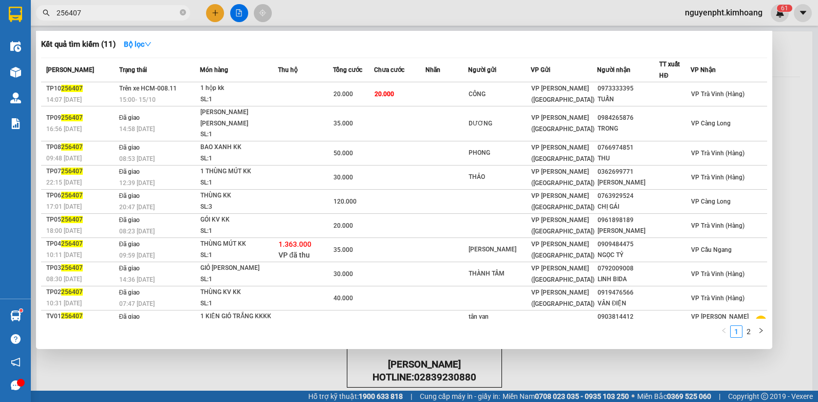
type input "256407"
drag, startPoint x: 213, startPoint y: 12, endPoint x: 208, endPoint y: 23, distance: 12.0
click at [213, 13] on div at bounding box center [409, 201] width 818 height 402
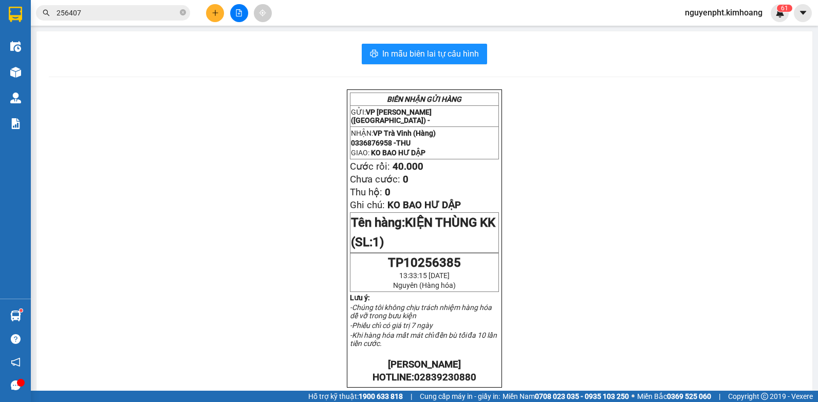
click at [210, 13] on button at bounding box center [215, 13] width 18 height 18
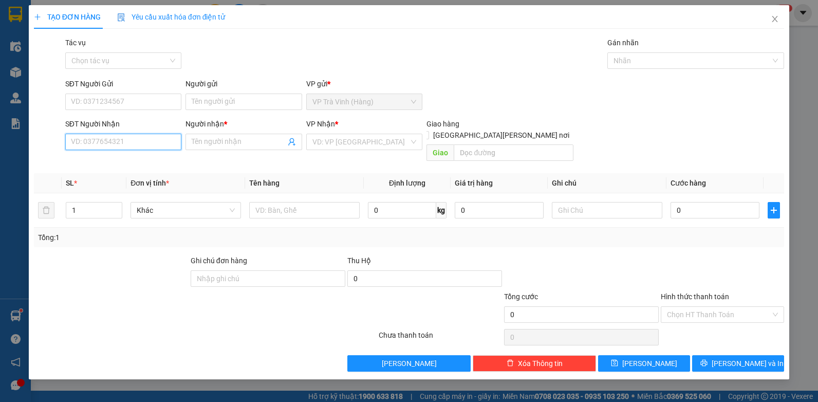
click at [123, 143] on input "SĐT Người Nhận" at bounding box center [123, 142] width 117 height 16
type input "0909838272"
click at [105, 160] on div "0909838272 - THẮM" at bounding box center [123, 162] width 104 height 11
type input "THẮM"
type input "25.000"
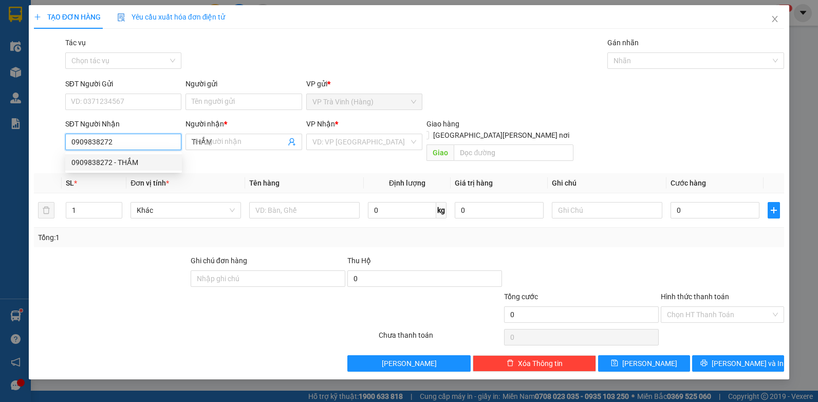
type input "25.000"
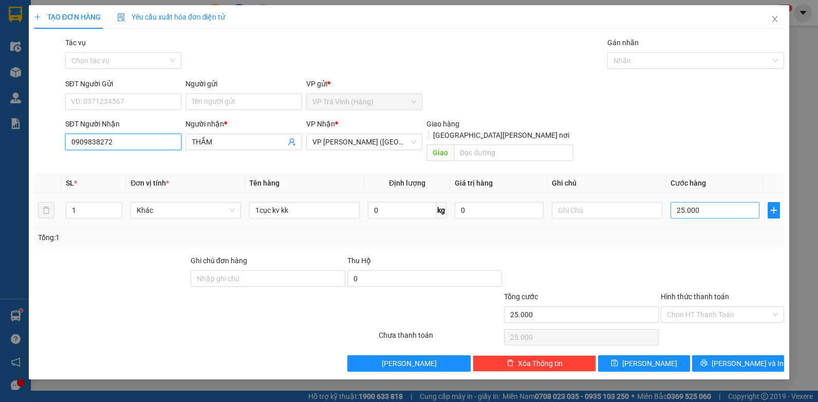
type input "0909838272"
click at [738, 202] on input "25.000" at bounding box center [715, 210] width 89 height 16
type input "3"
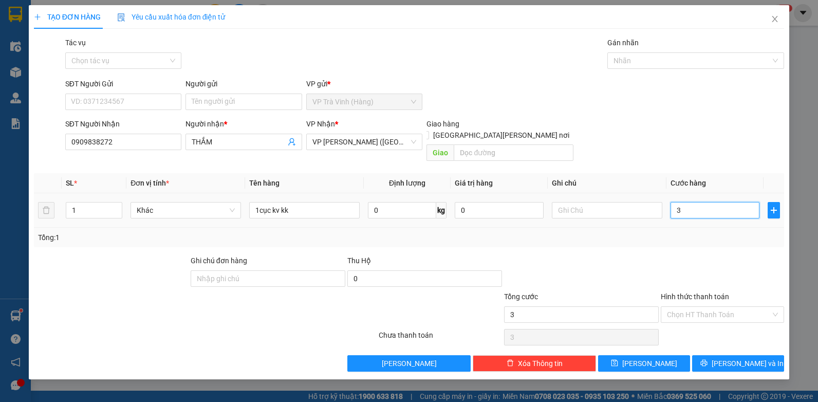
type input "30"
type input "30.000"
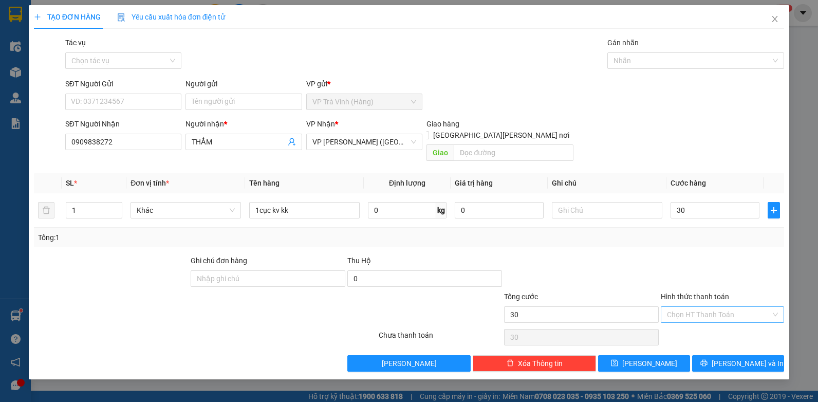
type input "30.000"
click at [738, 307] on input "Hình thức thanh toán" at bounding box center [719, 314] width 104 height 15
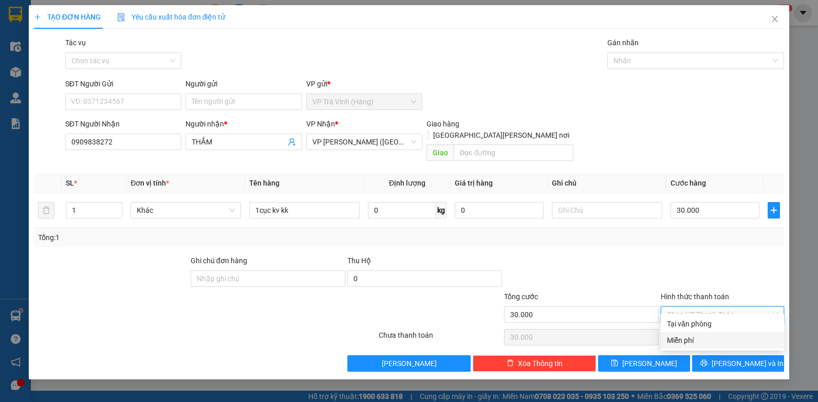
click at [724, 332] on div "Miễn phí" at bounding box center [722, 340] width 123 height 16
type input "0"
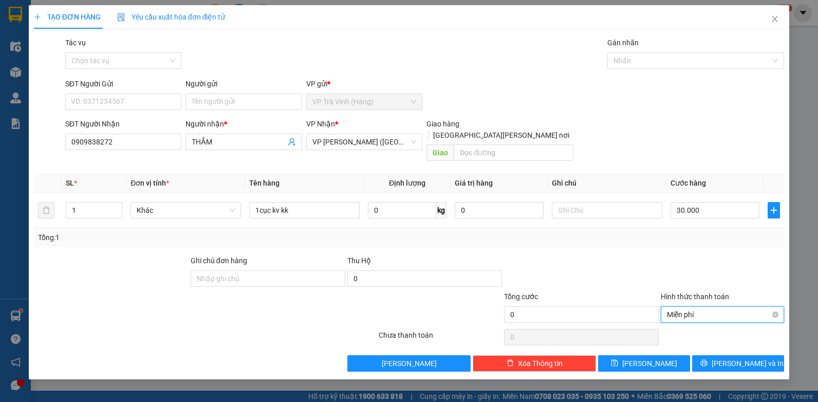
drag, startPoint x: 728, startPoint y: 299, endPoint x: 724, endPoint y: 303, distance: 5.5
click at [727, 307] on span "Miễn phí" at bounding box center [722, 314] width 111 height 15
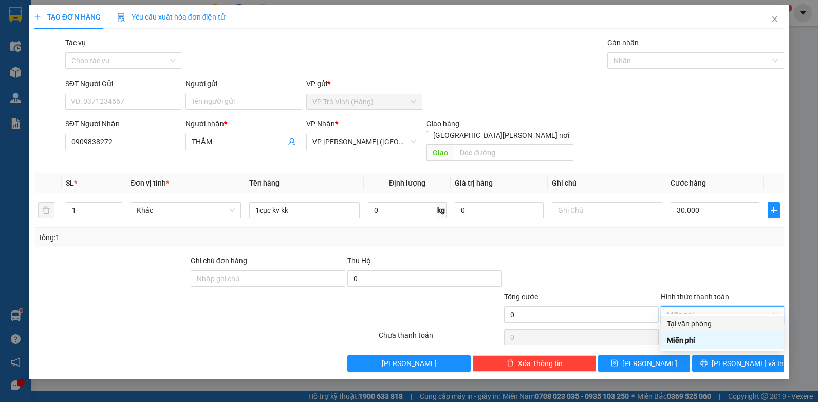
click at [688, 322] on div "Tại văn phòng" at bounding box center [722, 323] width 111 height 11
type input "30.000"
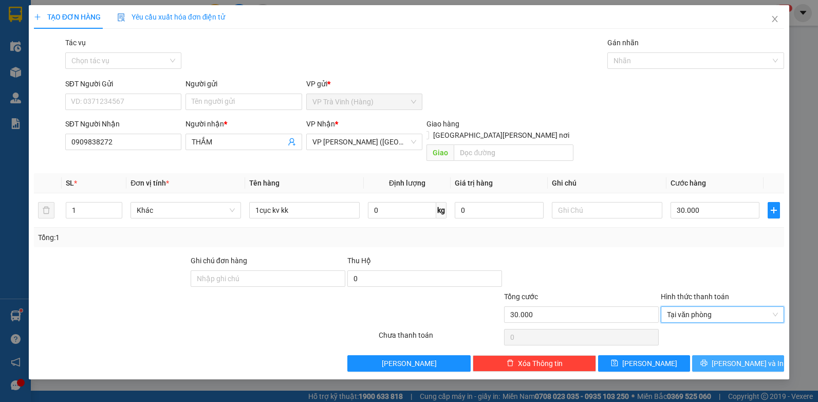
click at [728, 355] on button "[PERSON_NAME] và In" at bounding box center [738, 363] width 92 height 16
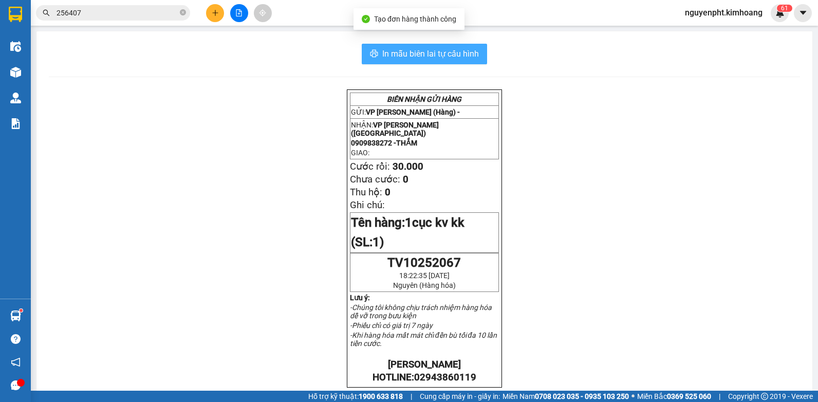
click at [433, 52] on span "In mẫu biên lai tự cấu hình" at bounding box center [430, 53] width 97 height 13
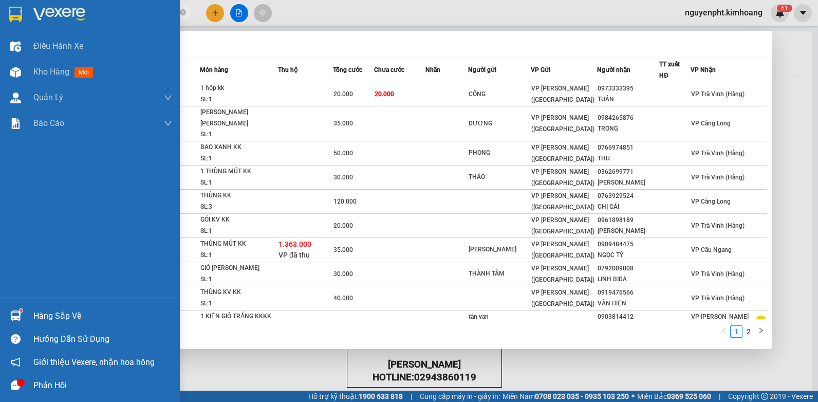
drag, startPoint x: 129, startPoint y: 11, endPoint x: 0, endPoint y: 182, distance: 214.7
click at [0, 90] on html "Kết quả tìm kiếm ( 11 ) Bộ lọc Mã ĐH Trạng thái Món hàng Thu hộ Tổng cước Chưa …" at bounding box center [409, 201] width 818 height 402
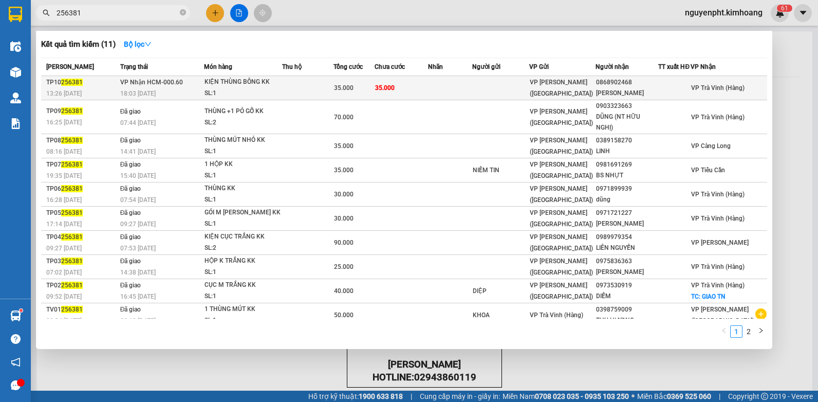
click at [318, 87] on td at bounding box center [307, 88] width 51 height 24
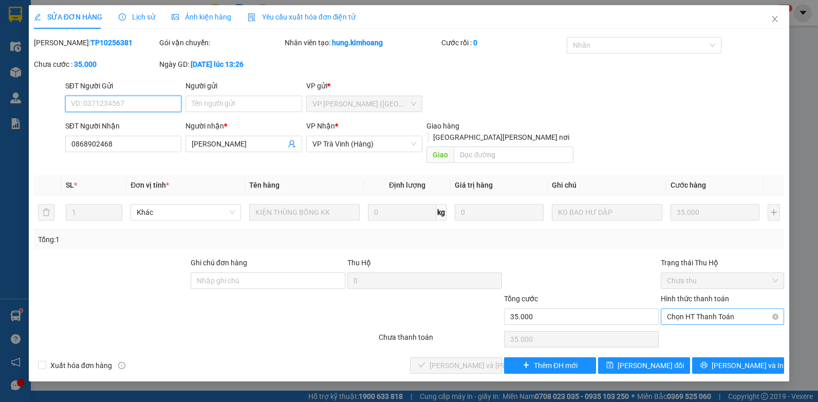
click at [690, 309] on span "Chọn HT Thanh Toán" at bounding box center [722, 316] width 111 height 15
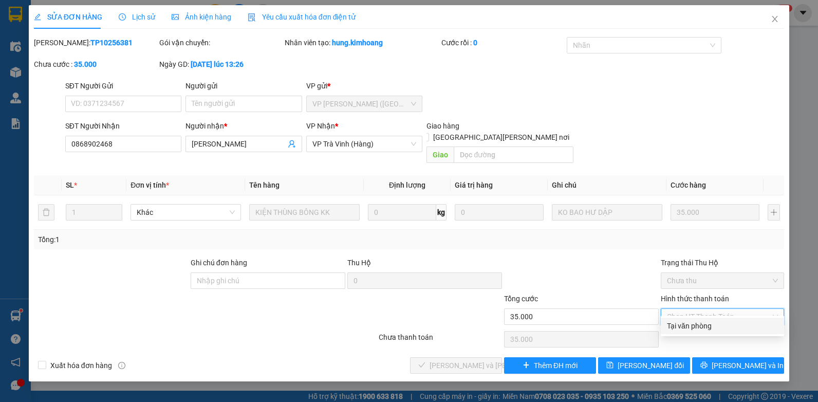
drag, startPoint x: 695, startPoint y: 321, endPoint x: 661, endPoint y: 323, distance: 34.0
click at [693, 321] on div "Tại văn phòng" at bounding box center [722, 325] width 111 height 11
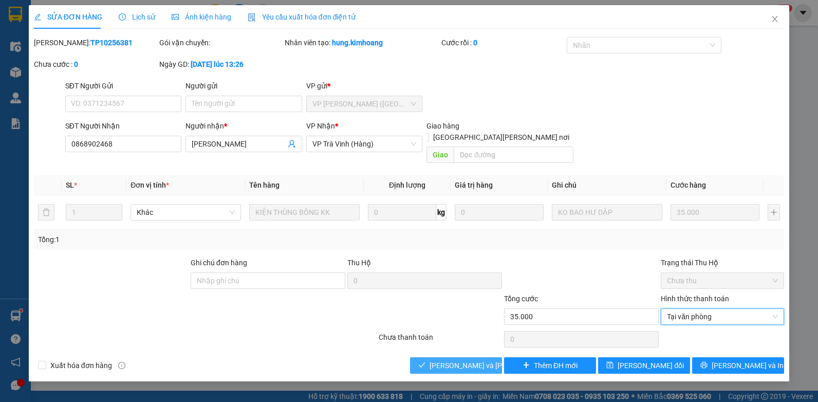
drag, startPoint x: 485, startPoint y: 355, endPoint x: 603, endPoint y: 335, distance: 119.4
click at [484, 360] on span "[PERSON_NAME] và Giao hàng" at bounding box center [499, 365] width 139 height 11
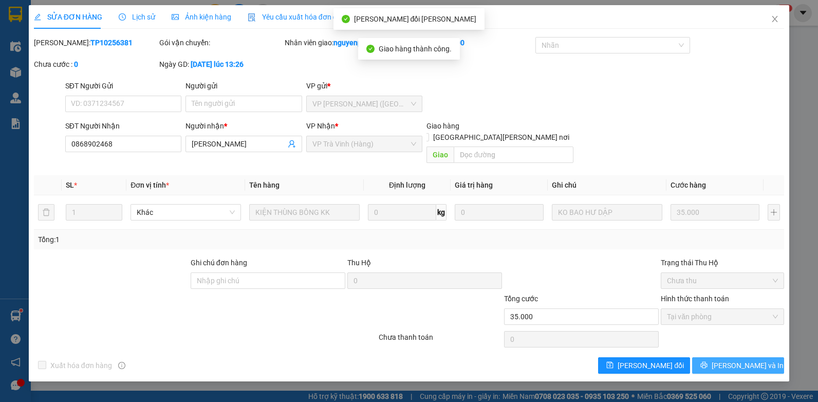
click at [728, 357] on button "[PERSON_NAME] và In" at bounding box center [738, 365] width 92 height 16
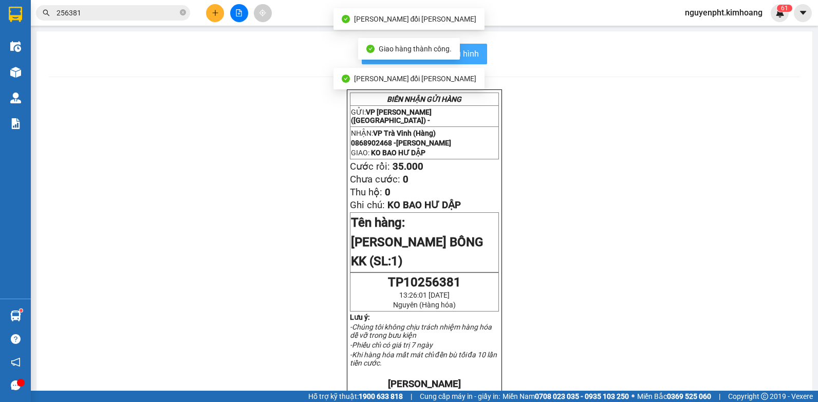
click at [474, 53] on span "In mẫu biên lai tự cấu hình" at bounding box center [430, 53] width 97 height 13
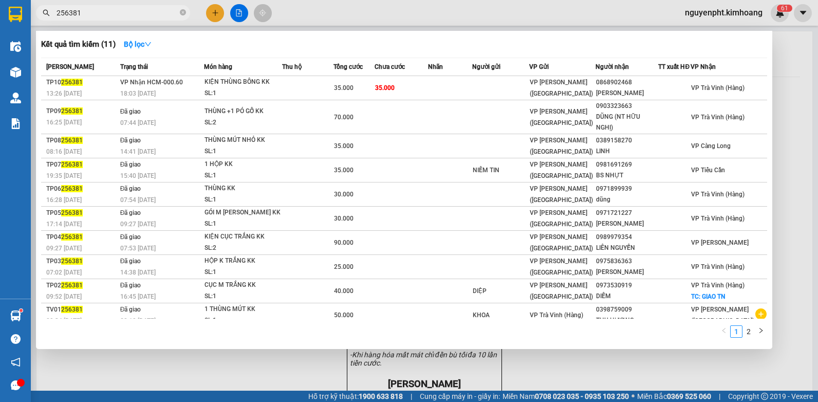
drag, startPoint x: 108, startPoint y: 12, endPoint x: 0, endPoint y: 167, distance: 188.5
click at [0, 122] on html "Kết quả tìm kiếm ( 11 ) Bộ lọc Mã ĐH Trạng thái Món hàng Thu hộ Tổng cước Chưa …" at bounding box center [409, 201] width 818 height 402
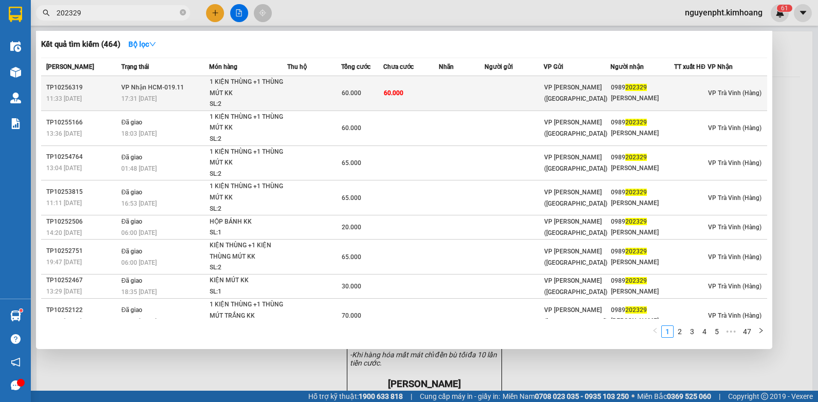
type input "202329"
click at [434, 93] on td "60.000" at bounding box center [411, 93] width 56 height 35
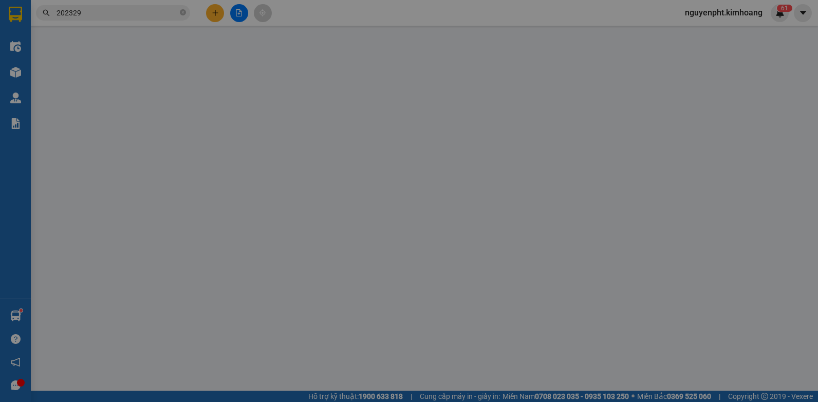
type input "0989202329"
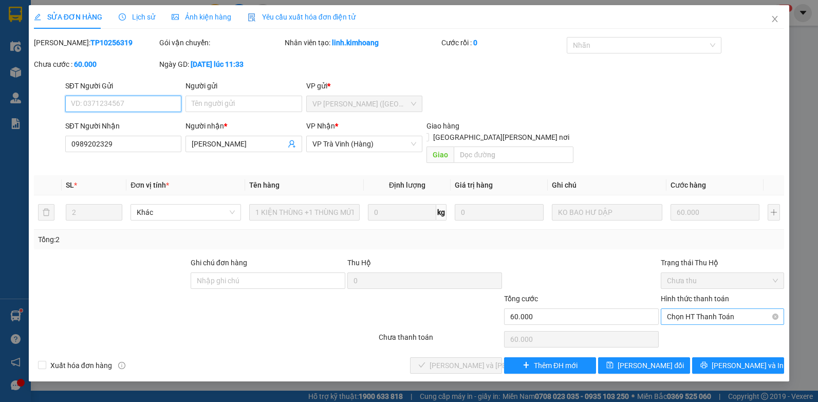
drag, startPoint x: 727, startPoint y: 308, endPoint x: 716, endPoint y: 315, distance: 13.1
click at [727, 309] on span "Chọn HT Thanh Toán" at bounding box center [722, 316] width 111 height 15
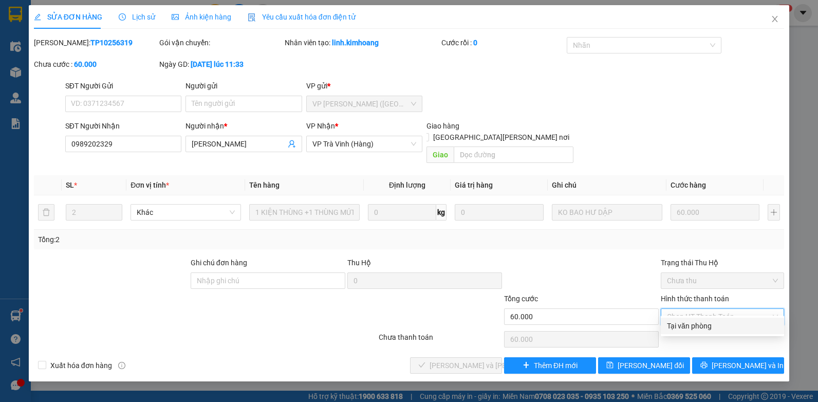
drag, startPoint x: 695, startPoint y: 325, endPoint x: 549, endPoint y: 342, distance: 146.9
click at [695, 326] on div "Tại văn phòng" at bounding box center [722, 325] width 111 height 11
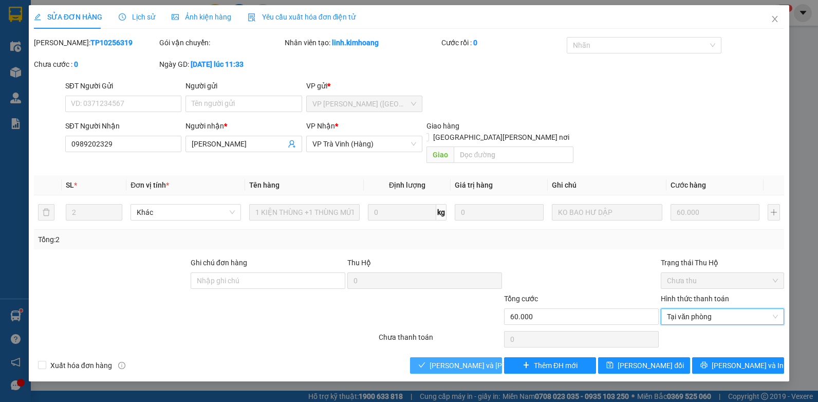
drag, startPoint x: 454, startPoint y: 349, endPoint x: 436, endPoint y: 344, distance: 18.1
click at [453, 360] on span "[PERSON_NAME] và Giao hàng" at bounding box center [499, 365] width 139 height 11
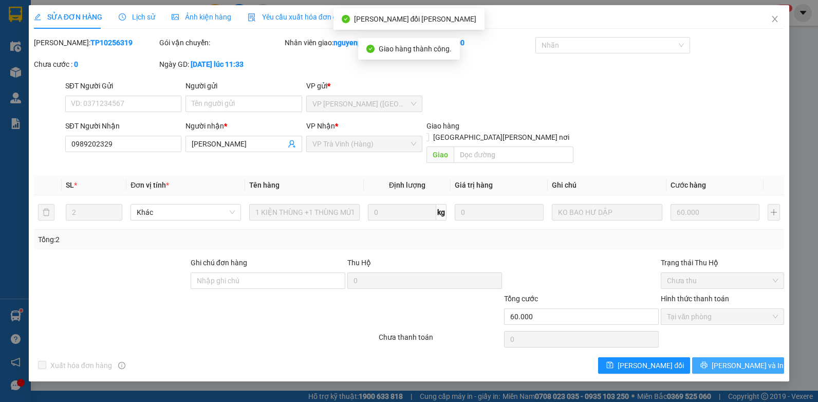
click at [707, 357] on button "[PERSON_NAME] và In" at bounding box center [738, 365] width 92 height 16
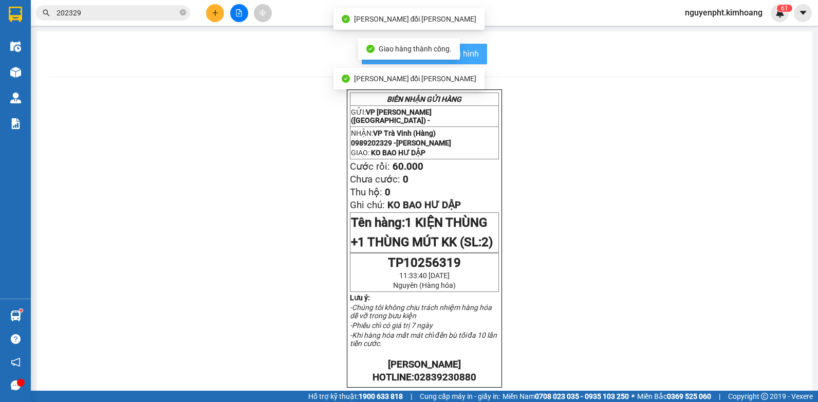
drag, startPoint x: 478, startPoint y: 54, endPoint x: 470, endPoint y: 58, distance: 9.2
click at [477, 56] on button "In mẫu biên lai tự cấu hình" at bounding box center [424, 54] width 125 height 21
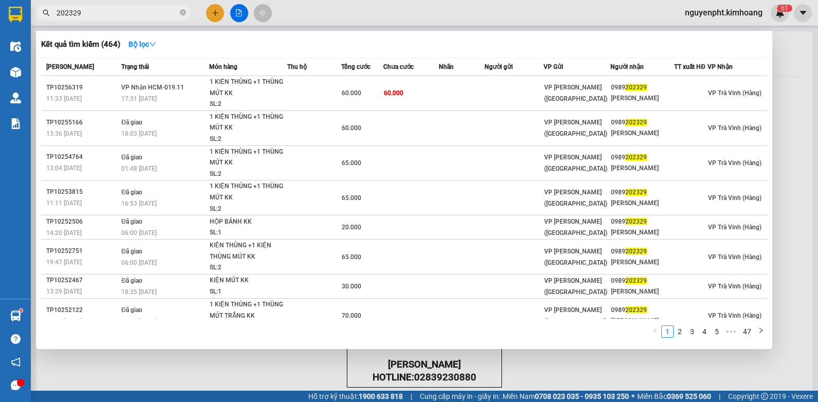
click at [126, 13] on input "202329" at bounding box center [117, 12] width 121 height 11
drag, startPoint x: 122, startPoint y: 16, endPoint x: 0, endPoint y: 56, distance: 128.7
click at [0, 54] on html "Kết quả tìm kiếm ( 464 ) Bộ lọc Mã ĐH Trạng thái Món hàng Thu hộ Tổng cước Chưa…" at bounding box center [409, 201] width 818 height 402
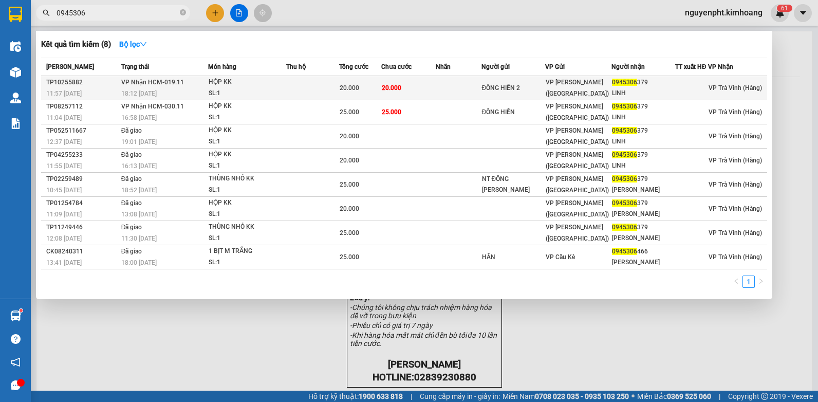
click at [398, 93] on td "20.000" at bounding box center [408, 88] width 55 height 24
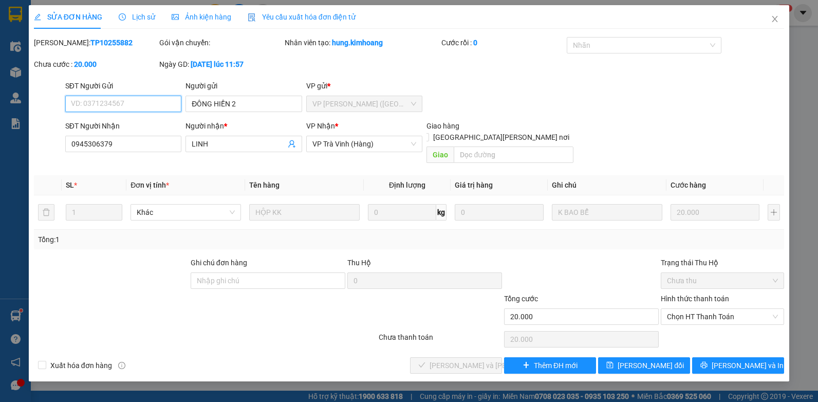
drag, startPoint x: 705, startPoint y: 306, endPoint x: 696, endPoint y: 315, distance: 12.7
click at [705, 309] on span "Chọn HT Thanh Toán" at bounding box center [722, 316] width 111 height 15
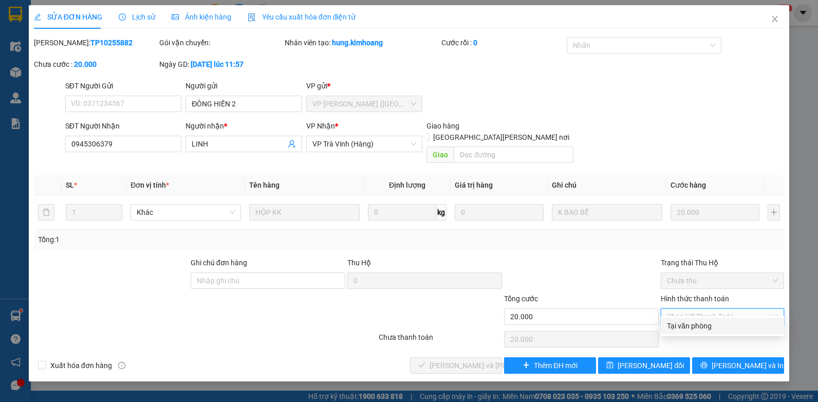
click at [692, 322] on div "Tại văn phòng" at bounding box center [722, 325] width 111 height 11
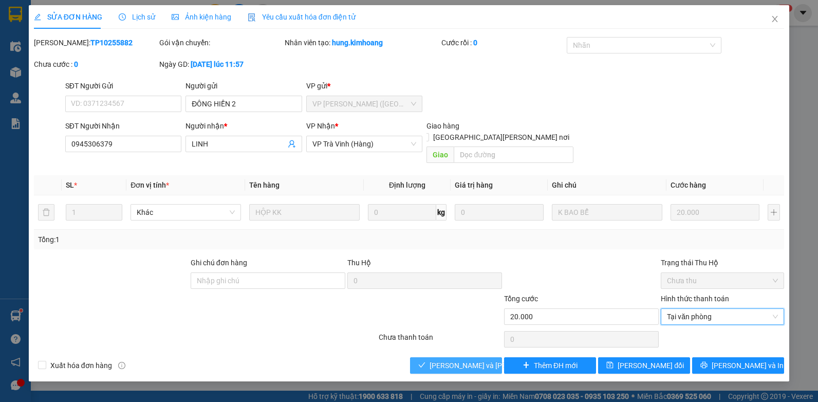
click at [479, 360] on span "[PERSON_NAME] và Giao hàng" at bounding box center [499, 365] width 139 height 11
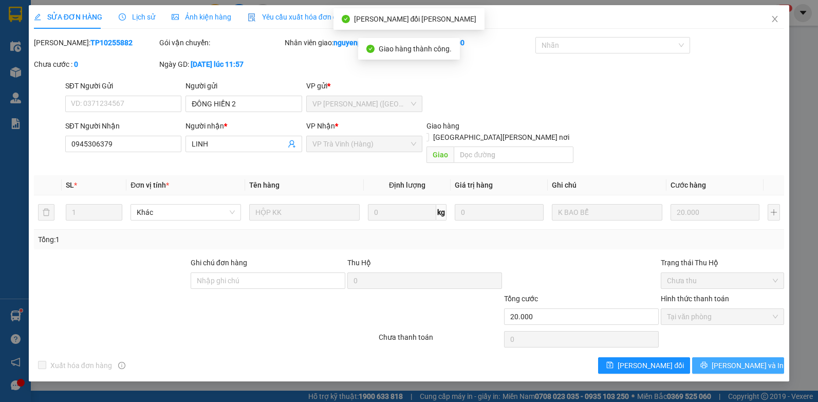
drag, startPoint x: 741, startPoint y: 354, endPoint x: 681, endPoint y: 258, distance: 113.4
click at [740, 360] on span "[PERSON_NAME] và In" at bounding box center [748, 365] width 72 height 11
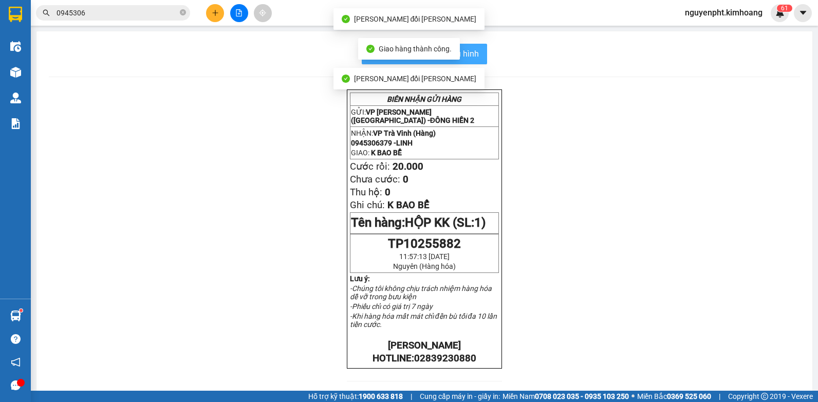
drag, startPoint x: 480, startPoint y: 54, endPoint x: 473, endPoint y: 51, distance: 7.6
click at [479, 54] on button "In mẫu biên lai tự cấu hình" at bounding box center [424, 54] width 125 height 21
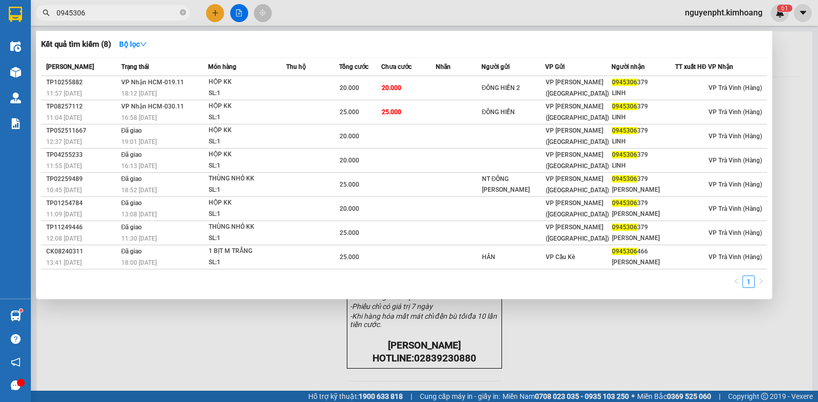
click at [145, 9] on input "0945306" at bounding box center [117, 12] width 121 height 11
click at [183, 13] on icon "close-circle" at bounding box center [183, 12] width 6 height 6
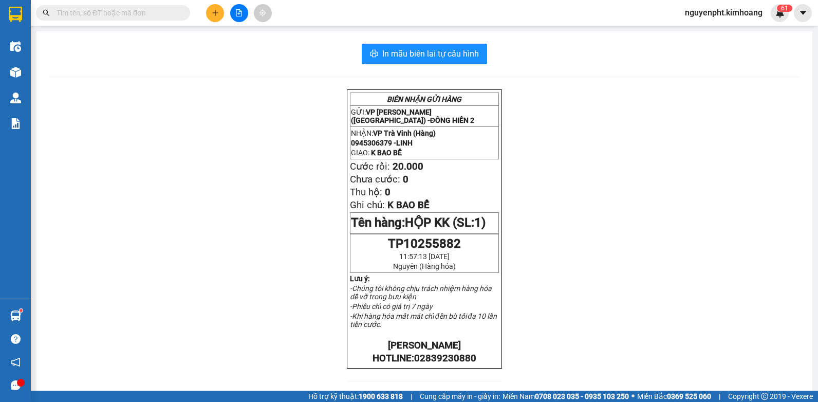
click at [125, 13] on input "text" at bounding box center [117, 12] width 121 height 11
click at [213, 9] on button at bounding box center [215, 13] width 18 height 18
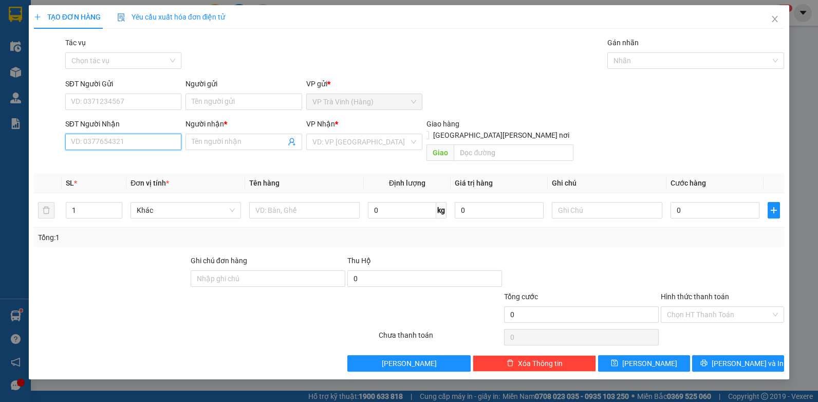
click at [140, 140] on input "SĐT Người Nhận" at bounding box center [123, 142] width 117 height 16
drag, startPoint x: 215, startPoint y: 136, endPoint x: 211, endPoint y: 139, distance: 5.5
click at [214, 137] on span at bounding box center [244, 142] width 117 height 16
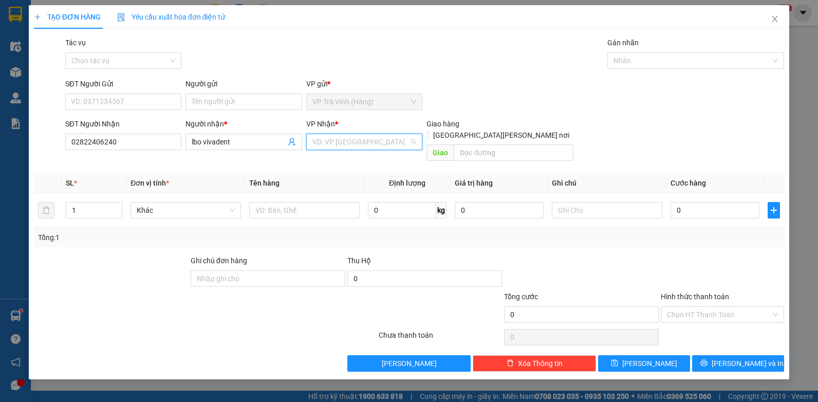
drag, startPoint x: 364, startPoint y: 139, endPoint x: 353, endPoint y: 161, distance: 24.8
click at [364, 144] on input "search" at bounding box center [361, 141] width 97 height 15
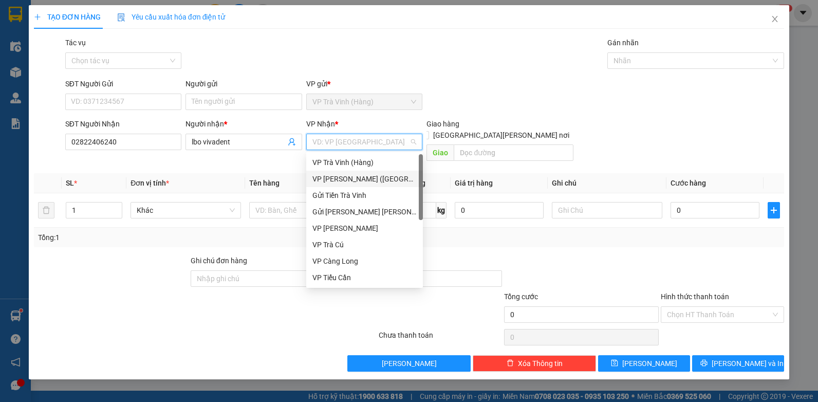
click at [342, 176] on div "VP [PERSON_NAME] ([GEOGRAPHIC_DATA])" at bounding box center [365, 178] width 104 height 11
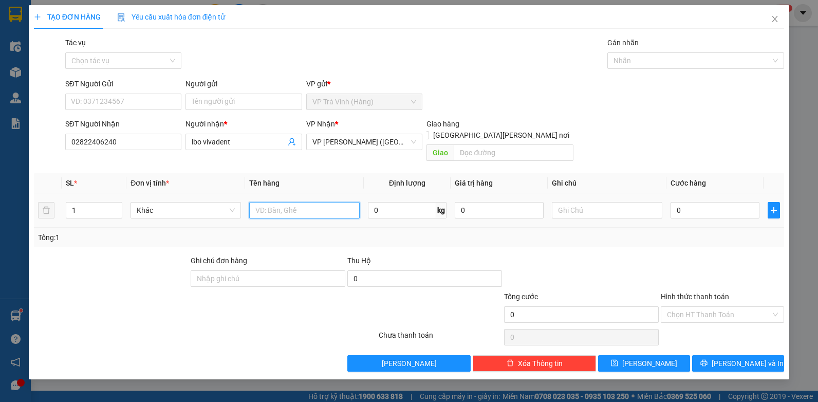
drag, startPoint x: 277, startPoint y: 204, endPoint x: 280, endPoint y: 199, distance: 5.6
click at [277, 204] on input "text" at bounding box center [304, 210] width 111 height 16
click at [694, 202] on input "0" at bounding box center [715, 210] width 89 height 16
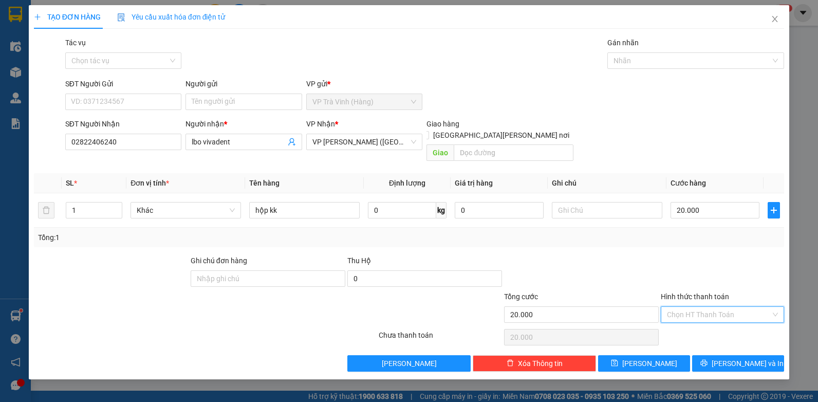
drag, startPoint x: 701, startPoint y: 300, endPoint x: 713, endPoint y: 313, distance: 18.2
click at [702, 307] on input "Hình thức thanh toán" at bounding box center [719, 314] width 104 height 15
click at [714, 318] on div "Tại văn phòng" at bounding box center [722, 323] width 111 height 11
click at [750, 358] on span "[PERSON_NAME] và In" at bounding box center [748, 363] width 72 height 11
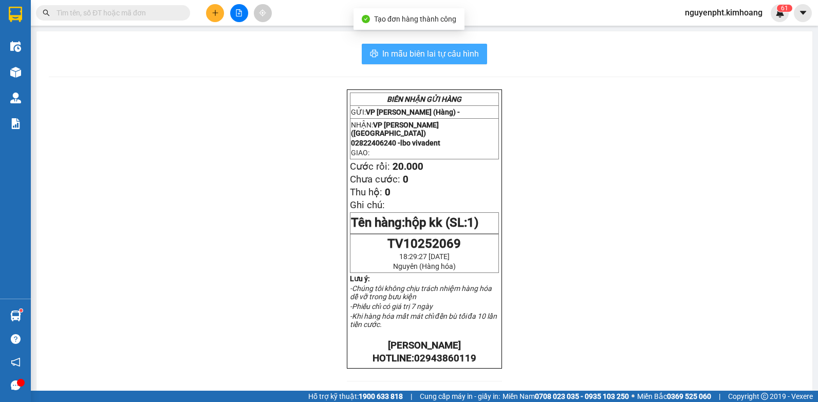
click at [446, 54] on span "In mẫu biên lai tự cấu hình" at bounding box center [430, 53] width 97 height 13
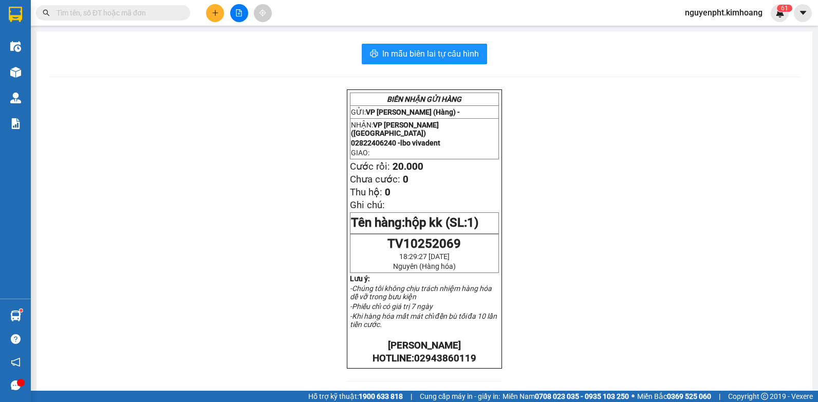
click at [126, 17] on input "text" at bounding box center [117, 12] width 121 height 11
drag, startPoint x: -2, startPoint y: 333, endPoint x: 21, endPoint y: 357, distance: 32.7
click at [11, 352] on div "Hàng sắp về Hướng dẫn sử dụng Giới thiệu Vexere, nhận hoa hồng Phản hồi" at bounding box center [15, 348] width 31 height 98
click at [218, 19] on button at bounding box center [215, 13] width 18 height 18
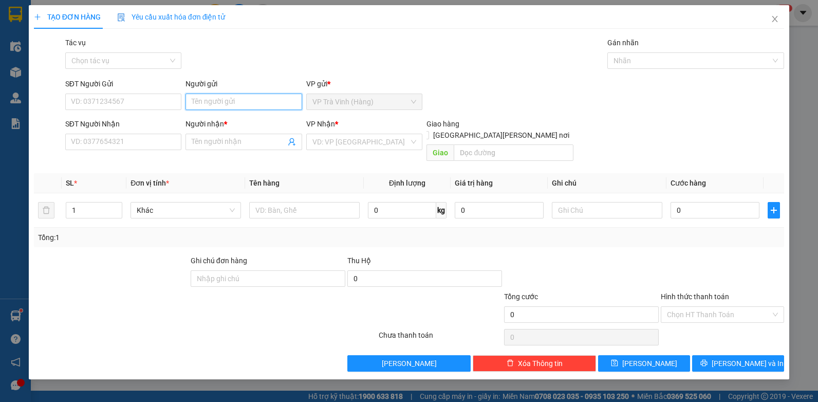
drag, startPoint x: 216, startPoint y: 99, endPoint x: 220, endPoint y: 105, distance: 7.8
click at [218, 100] on input "Người gửi" at bounding box center [244, 102] width 117 height 16
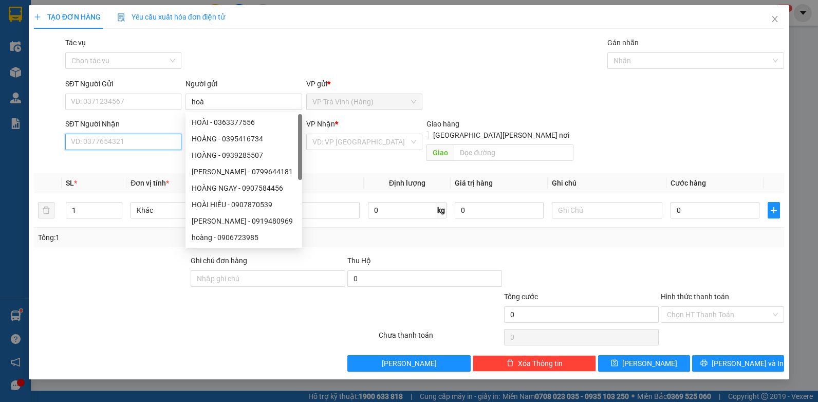
click at [106, 144] on input "SĐT Người Nhận" at bounding box center [123, 142] width 117 height 16
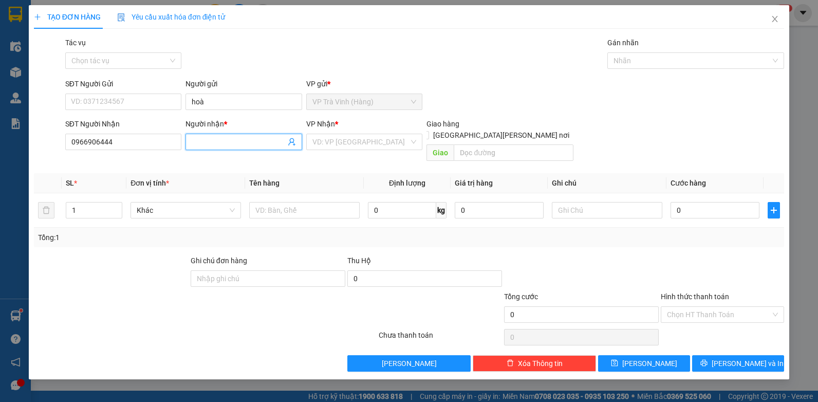
click at [212, 144] on input "Người nhận *" at bounding box center [239, 141] width 94 height 11
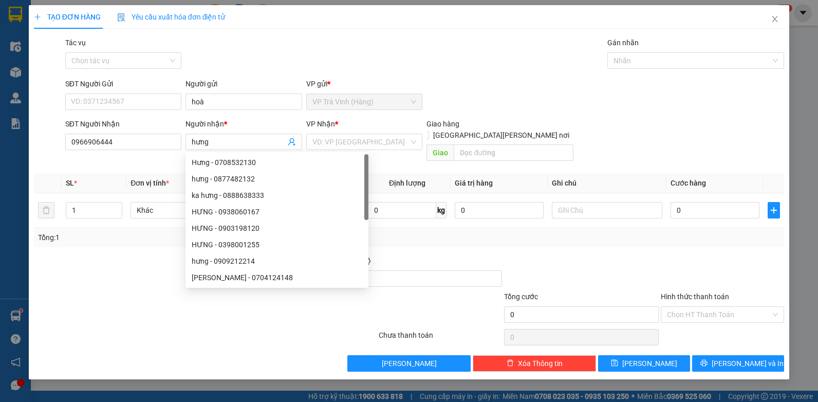
drag, startPoint x: 334, startPoint y: 130, endPoint x: 333, endPoint y: 151, distance: 21.1
click at [336, 133] on div "VP Nhận *" at bounding box center [364, 125] width 117 height 15
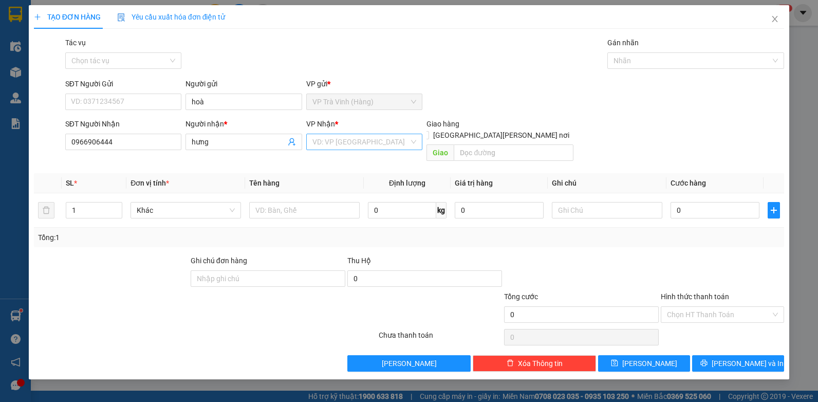
click at [339, 141] on input "search" at bounding box center [361, 141] width 97 height 15
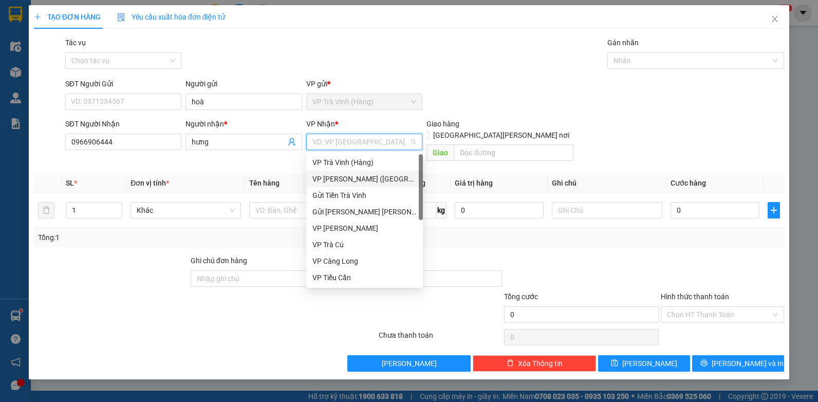
drag, startPoint x: 331, startPoint y: 179, endPoint x: 378, endPoint y: 177, distance: 47.8
click at [331, 180] on div "VP [PERSON_NAME] ([GEOGRAPHIC_DATA])" at bounding box center [365, 178] width 104 height 11
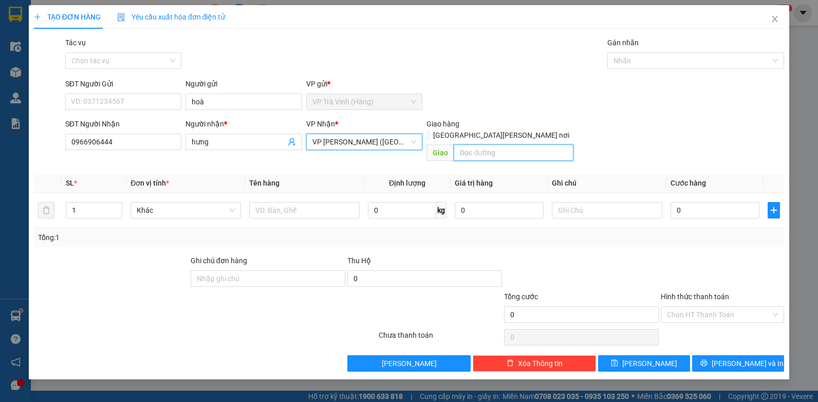
click at [485, 144] on input "text" at bounding box center [513, 152] width 119 height 16
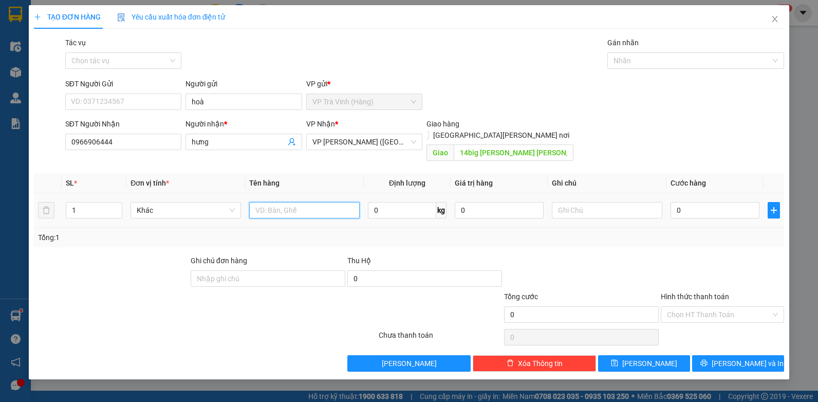
click at [308, 204] on input "text" at bounding box center [304, 210] width 111 height 16
click at [157, 105] on input "SĐT Người Gửi" at bounding box center [123, 102] width 117 height 16
click at [265, 202] on input "text" at bounding box center [304, 210] width 111 height 16
click at [714, 202] on input "0" at bounding box center [715, 210] width 89 height 16
click at [713, 307] on input "Hình thức thanh toán" at bounding box center [719, 314] width 104 height 15
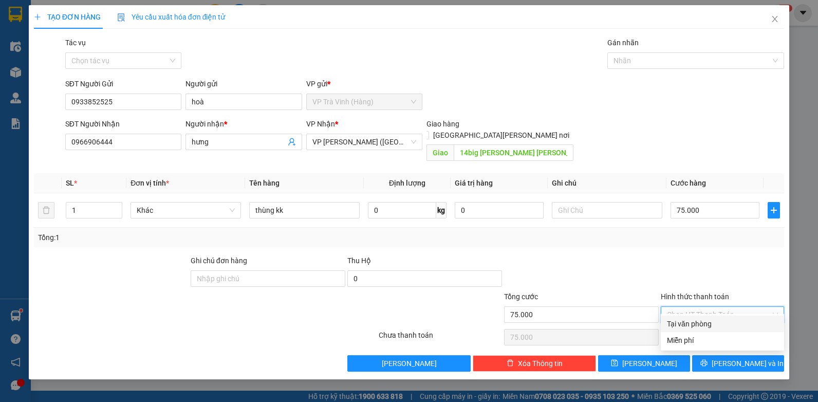
click at [710, 322] on div "Tại văn phòng" at bounding box center [722, 323] width 111 height 11
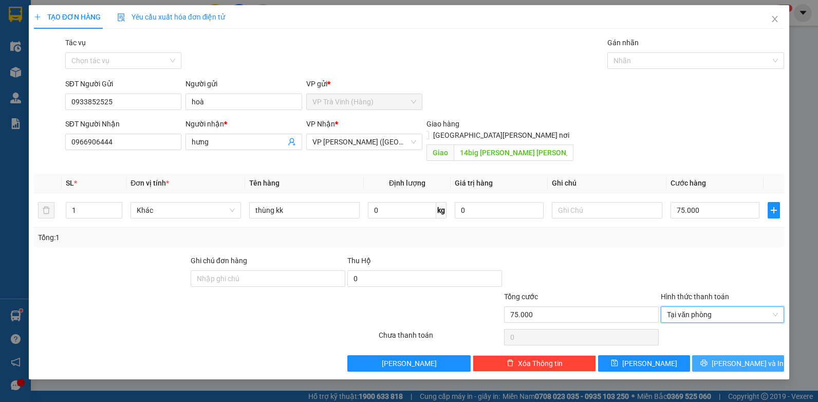
click at [744, 358] on span "[PERSON_NAME] và In" at bounding box center [748, 363] width 72 height 11
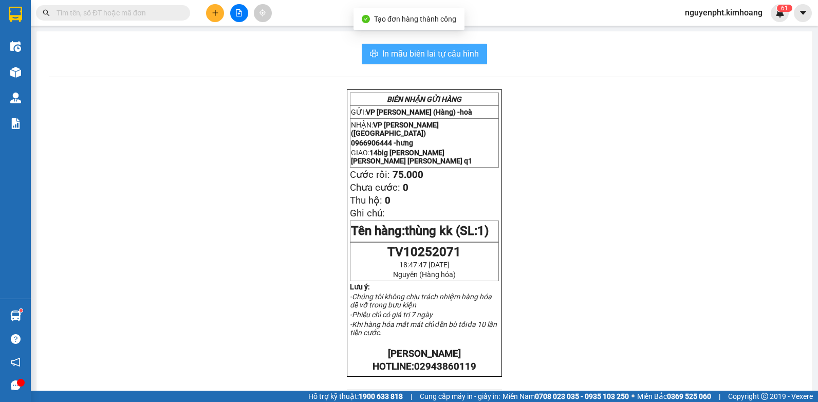
click at [443, 52] on span "In mẫu biên lai tự cấu hình" at bounding box center [430, 53] width 97 height 13
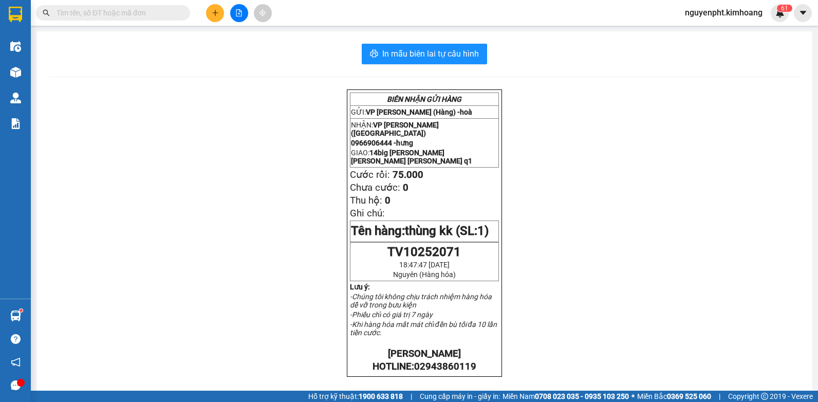
click at [721, 16] on span "nguyenpht.kimhoang" at bounding box center [724, 12] width 94 height 13
click at [710, 29] on span "Đăng xuất" at bounding box center [728, 31] width 74 height 11
